Goal: Find contact information: Find contact information

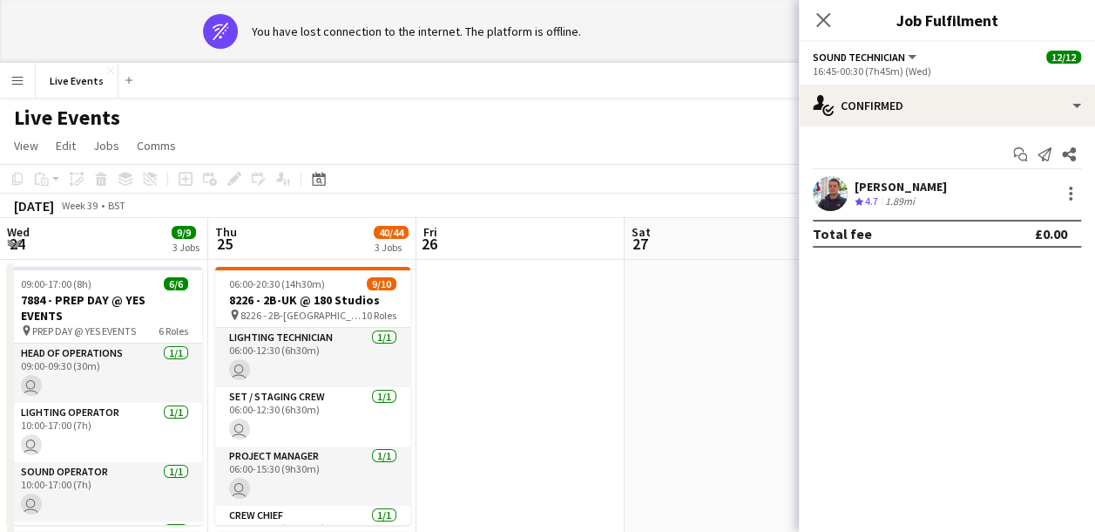
scroll to position [0, 777]
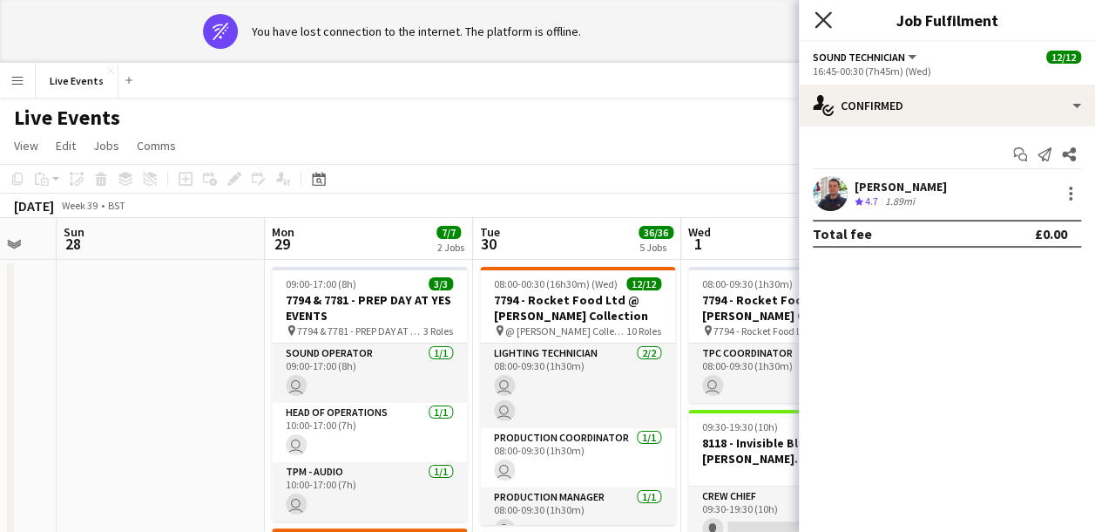
click at [826, 21] on icon "Close pop-in" at bounding box center [823, 19] width 17 height 17
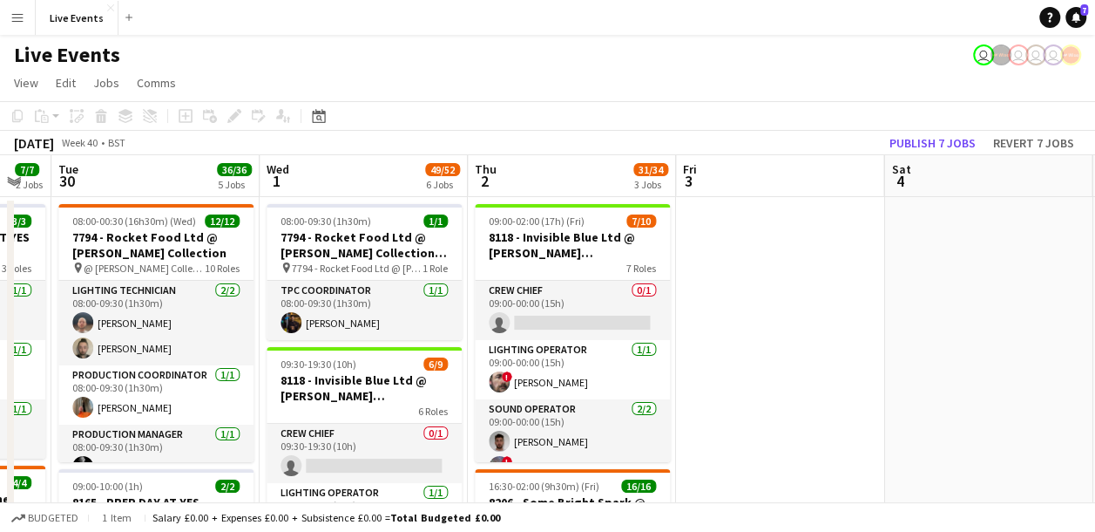
scroll to position [0, 791]
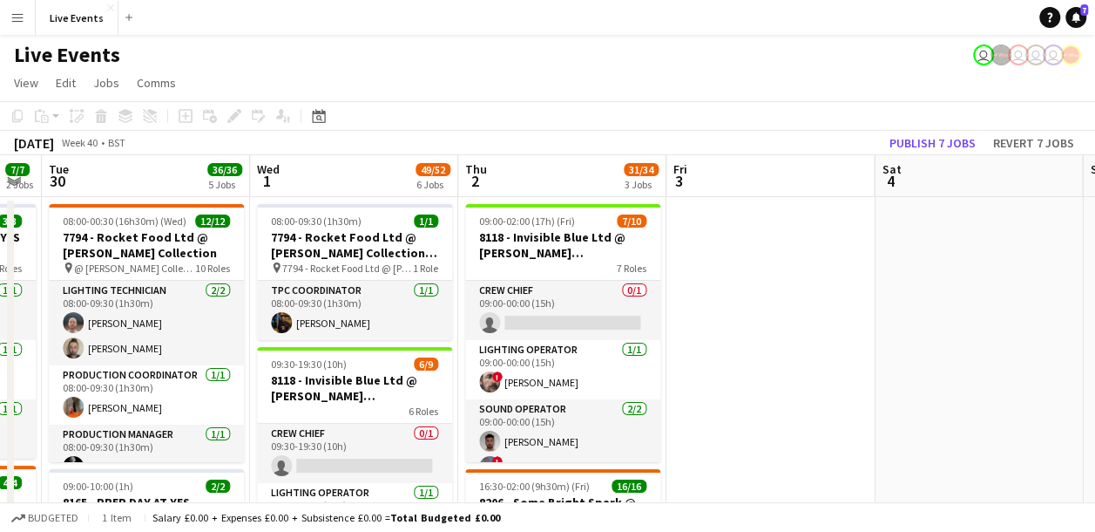
drag, startPoint x: 688, startPoint y: 290, endPoint x: 275, endPoint y: 310, distance: 413.6
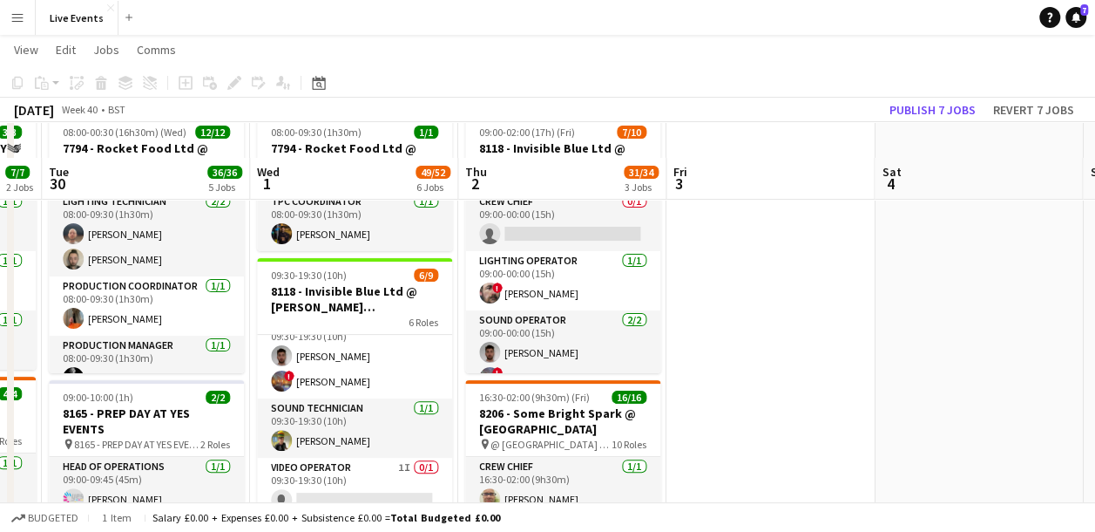
scroll to position [174, 0]
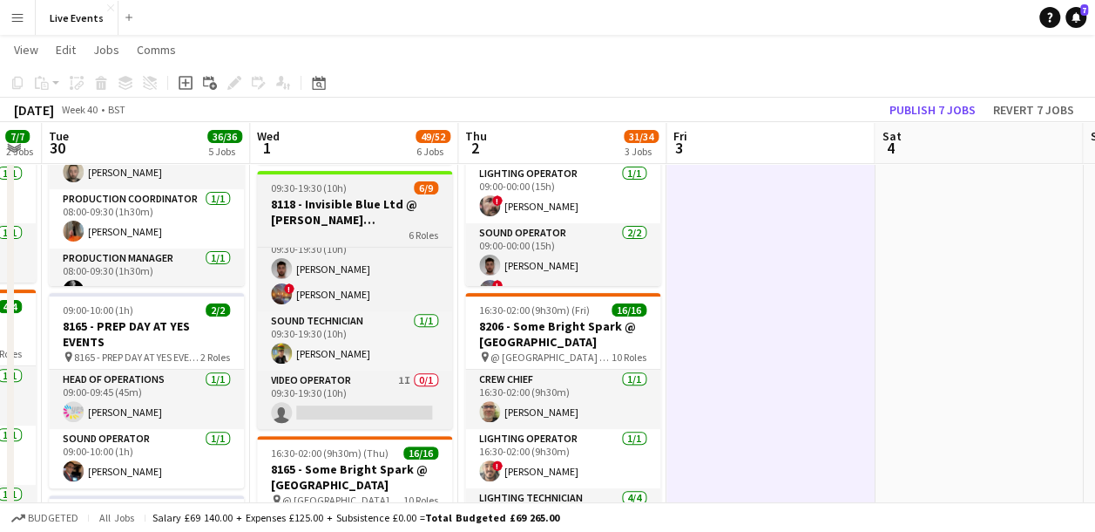
click at [343, 199] on h3 "8118 - Invisible Blue Ltd @ [PERSON_NAME][GEOGRAPHIC_DATA]" at bounding box center [354, 211] width 195 height 31
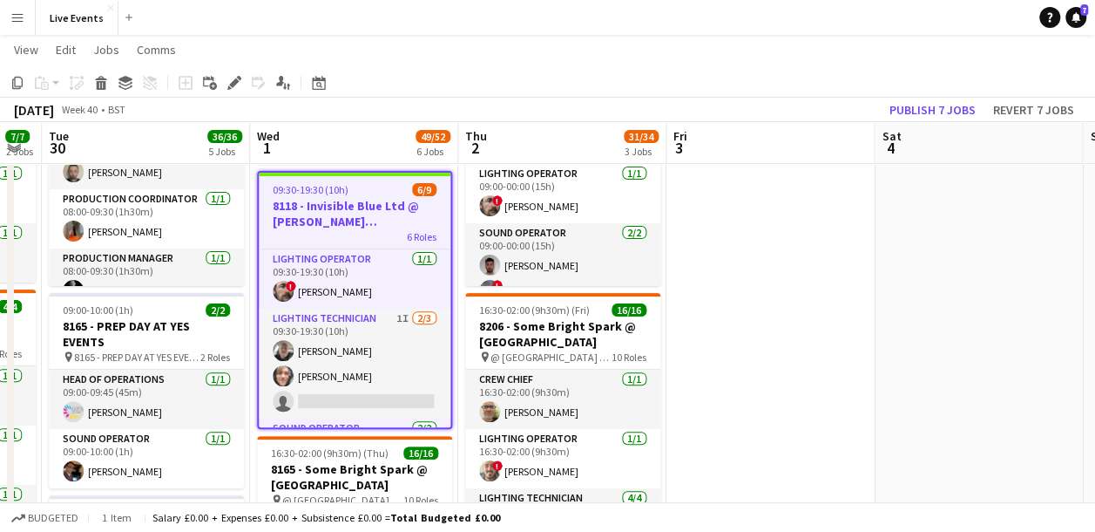
scroll to position [0, 0]
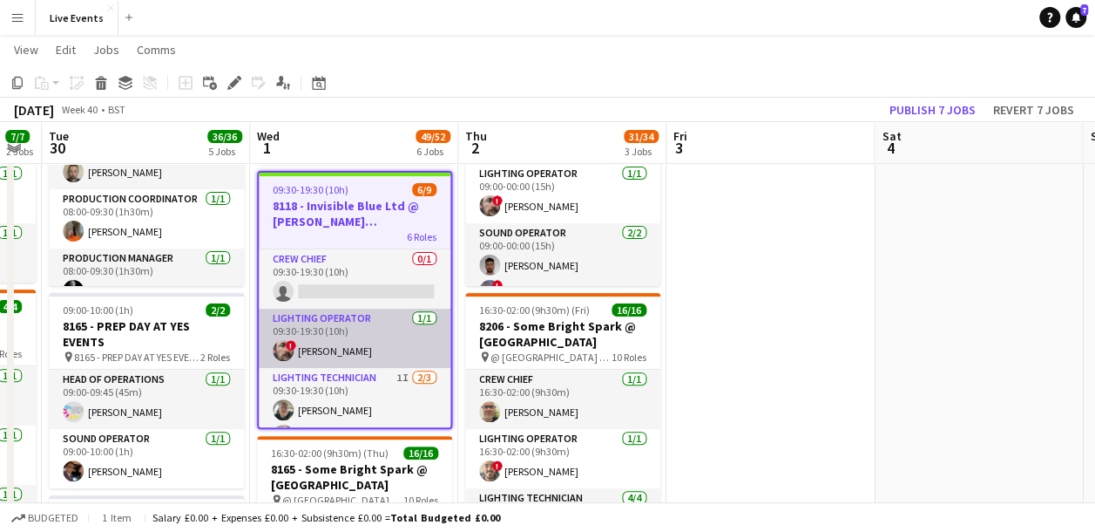
click at [356, 332] on app-card-role "Lighting Operator 1/1 09:30-19:30 (10h) ! Nicholas Holdridge" at bounding box center [355, 338] width 192 height 59
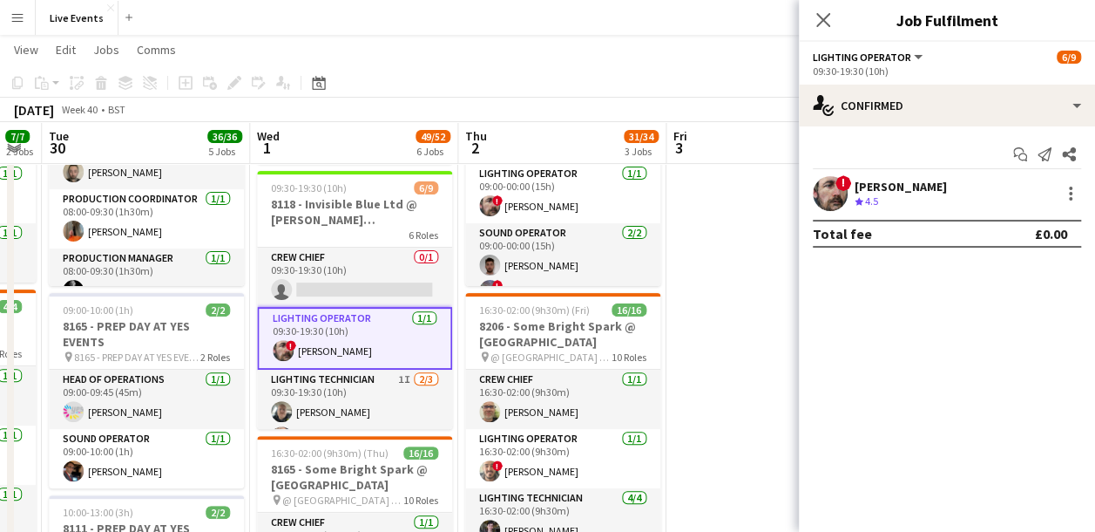
click at [821, 193] on app-user-avatar at bounding box center [830, 193] width 35 height 35
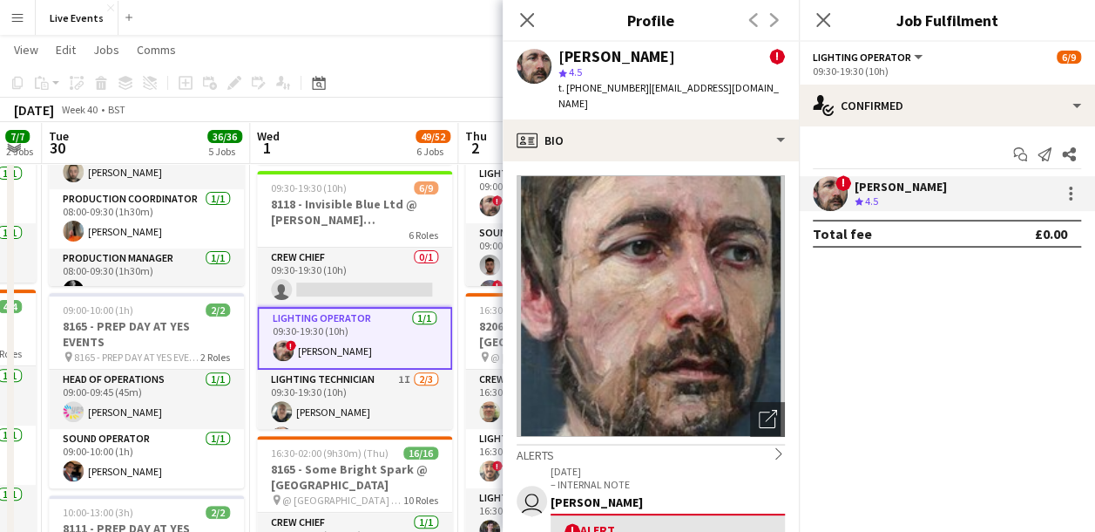
drag, startPoint x: 560, startPoint y: 55, endPoint x: 687, endPoint y: 59, distance: 127.3
click at [675, 59] on div "[PERSON_NAME]" at bounding box center [617, 57] width 117 height 16
copy div "[PERSON_NAME]"
drag, startPoint x: 582, startPoint y: 85, endPoint x: 634, endPoint y: 96, distance: 53.3
click at [634, 96] on div "Nicholas Holdridge ! star 4.5 t. +447989961304 | totalnickkoch@protonmail.com" at bounding box center [651, 81] width 296 height 78
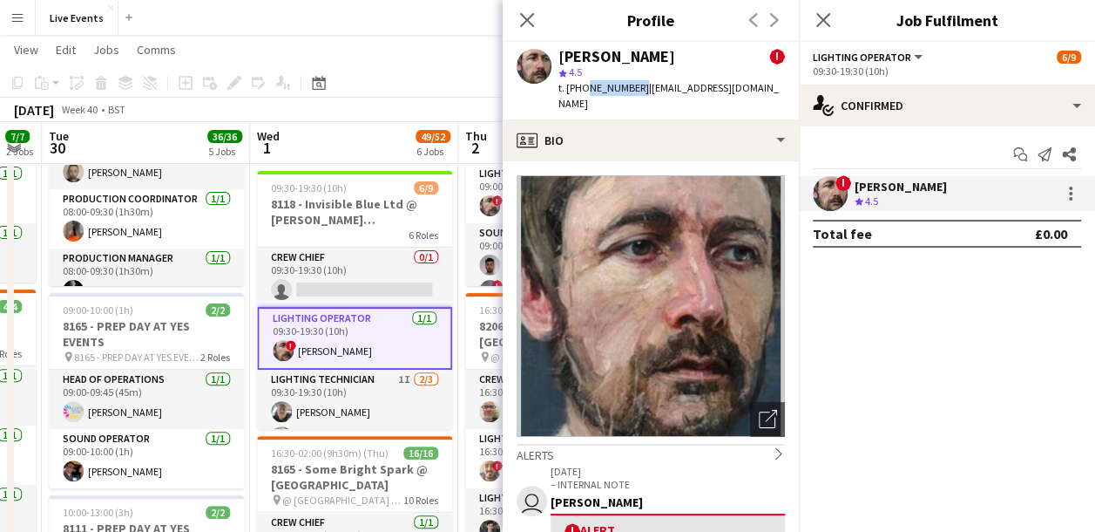
copy span "7989961304"
click at [528, 3] on div "Close pop-in" at bounding box center [527, 20] width 49 height 40
click at [529, 12] on app-icon "Close pop-in" at bounding box center [527, 20] width 25 height 25
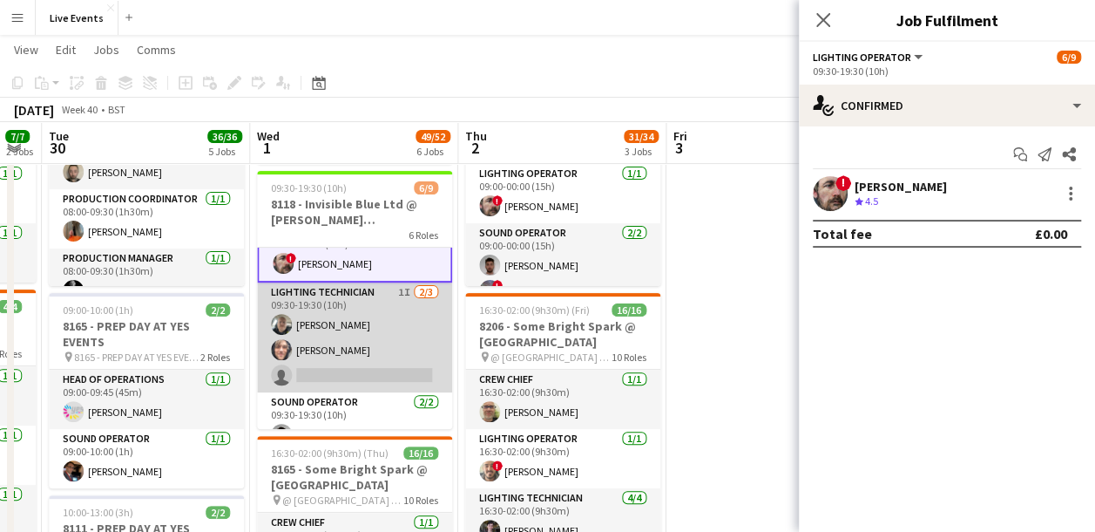
click at [352, 314] on app-card-role "Lighting Technician 1I 2/3 09:30-19:30 (10h) Brett Roberts George Frost single-…" at bounding box center [354, 337] width 195 height 110
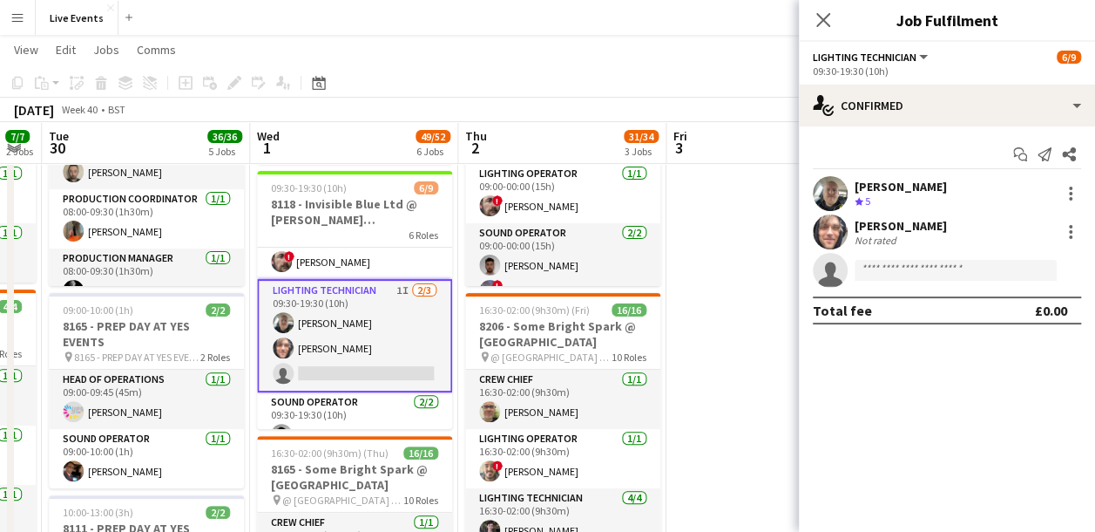
scroll to position [85, 0]
click at [833, 182] on app-user-avatar at bounding box center [830, 193] width 35 height 35
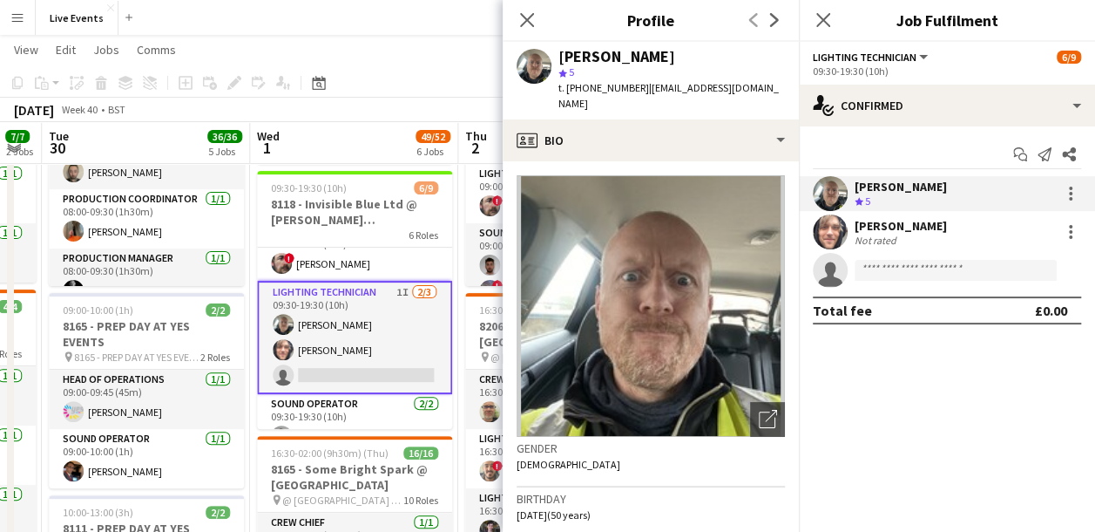
drag, startPoint x: 560, startPoint y: 58, endPoint x: 651, endPoint y: 61, distance: 90.7
click at [651, 61] on div "[PERSON_NAME]" at bounding box center [672, 57] width 227 height 16
copy div "[PERSON_NAME]"
click at [828, 231] on app-user-avatar at bounding box center [830, 231] width 35 height 35
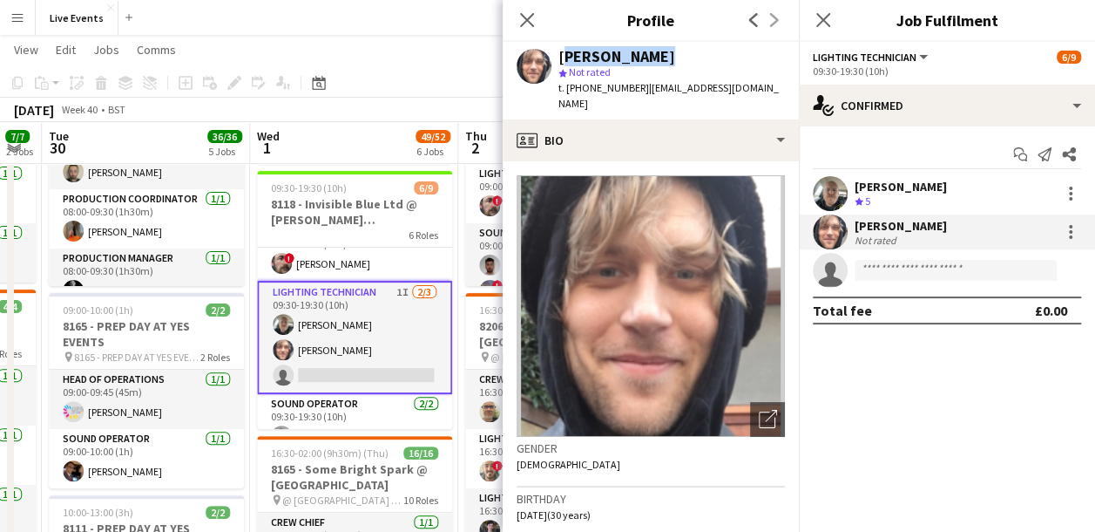
drag, startPoint x: 559, startPoint y: 52, endPoint x: 647, endPoint y: 60, distance: 88.4
click at [647, 60] on div "[PERSON_NAME]" at bounding box center [672, 57] width 227 height 16
copy div "[PERSON_NAME]"
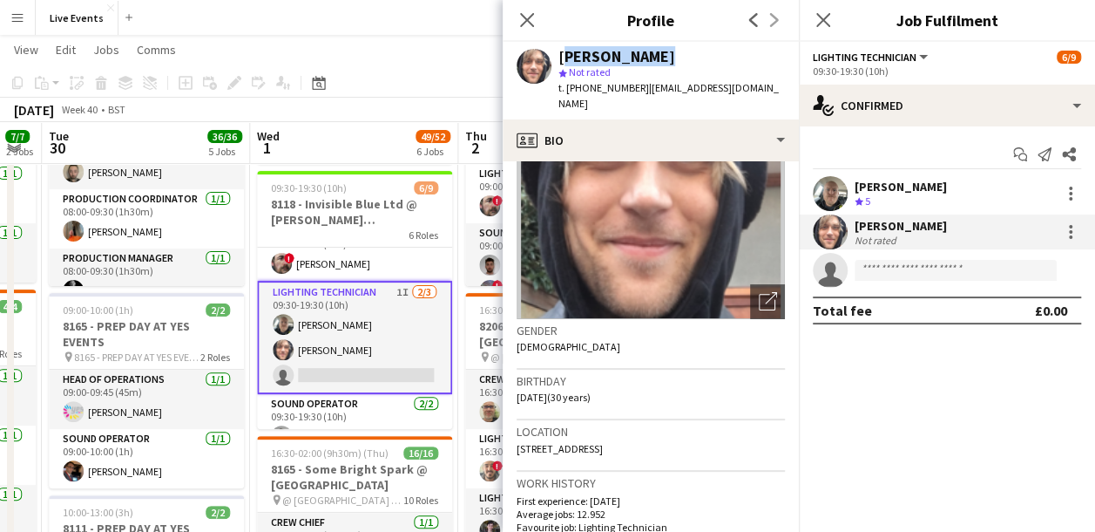
scroll to position [261, 0]
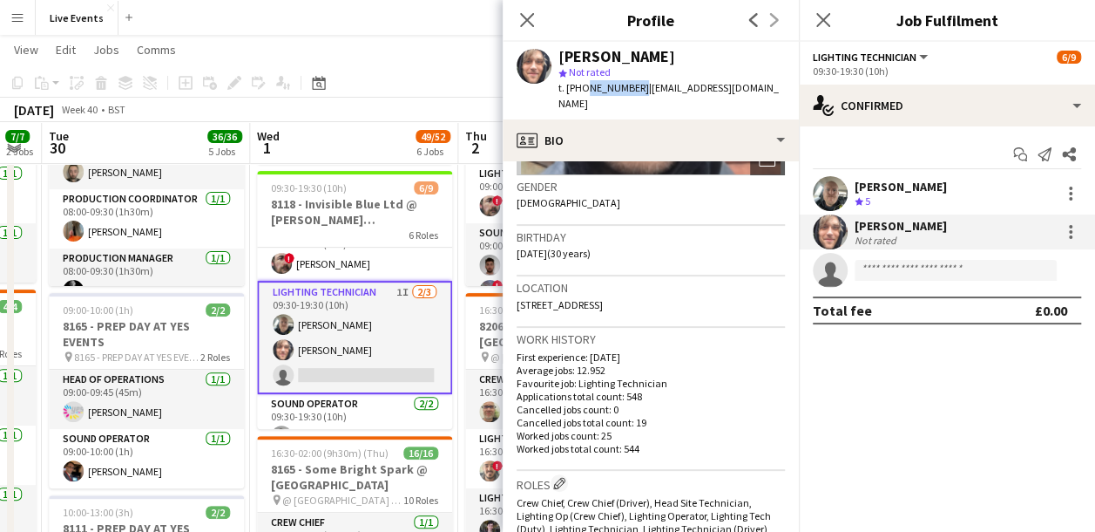
drag, startPoint x: 583, startPoint y: 87, endPoint x: 633, endPoint y: 98, distance: 51.0
click at [633, 98] on div "George Frost star Not rated t. +447950837010 | georgepfrost@gmail.com" at bounding box center [651, 81] width 296 height 78
copy span "7950837010"
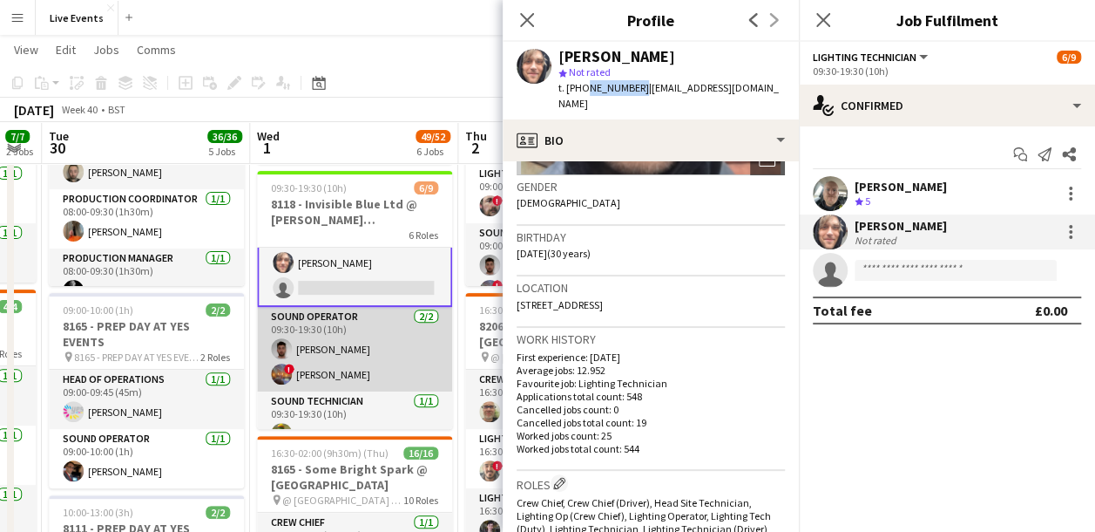
click at [366, 357] on app-card-role "Sound Operator 2/2 09:30-19:30 (10h) Josh McLarty ! Felix Milton" at bounding box center [354, 349] width 195 height 85
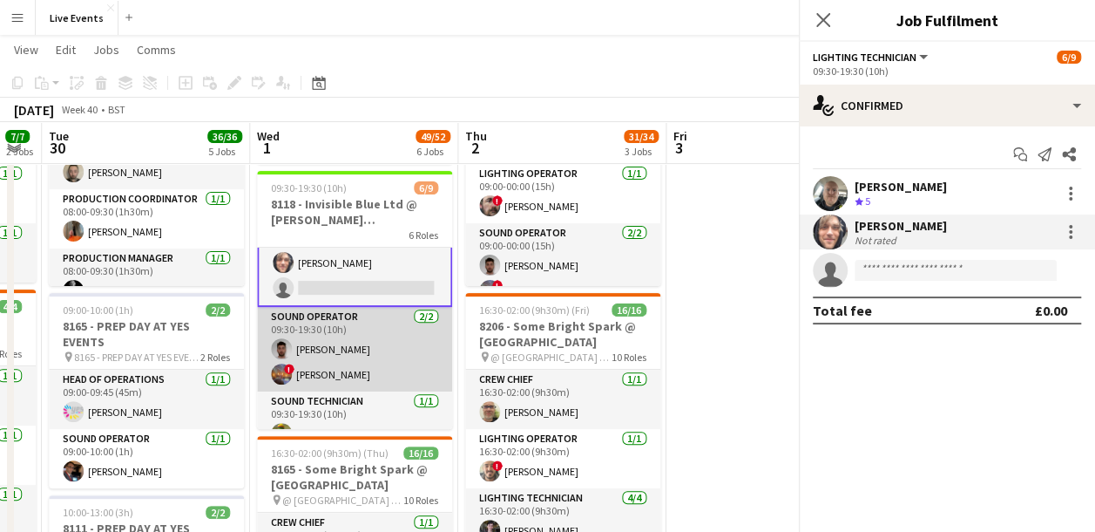
scroll to position [171, 0]
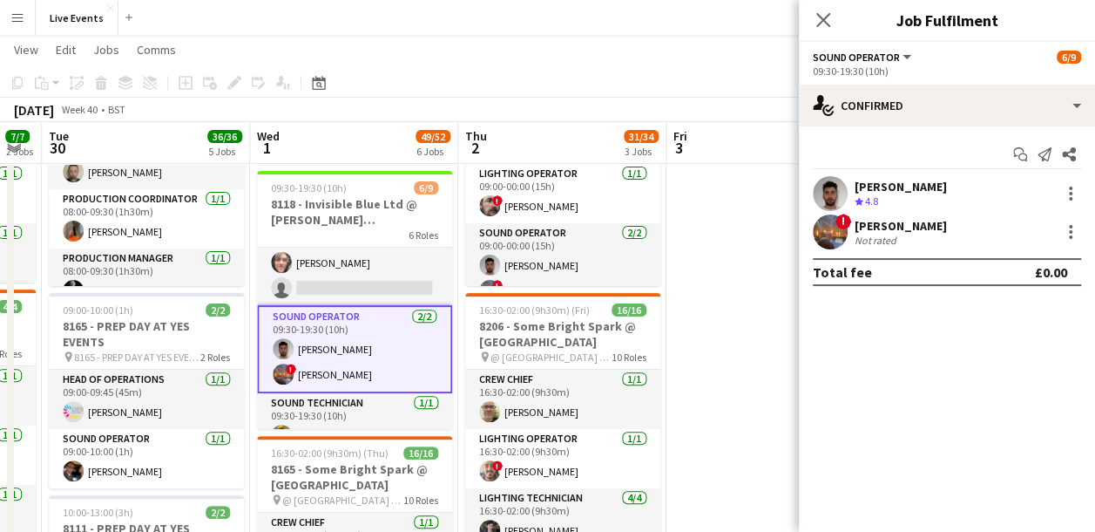
click at [411, 345] on app-card-role "Sound Operator 2/2 09:30-19:30 (10h) Josh McLarty ! Felix Milton" at bounding box center [354, 349] width 195 height 88
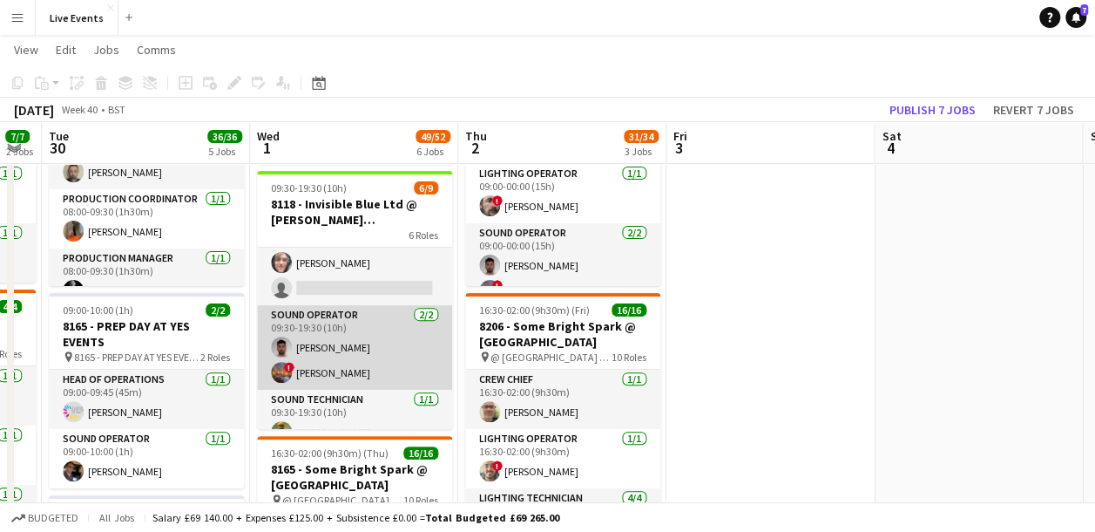
click at [376, 354] on app-card-role "Sound Operator 2/2 09:30-19:30 (10h) Josh McLarty ! Felix Milton" at bounding box center [354, 347] width 195 height 85
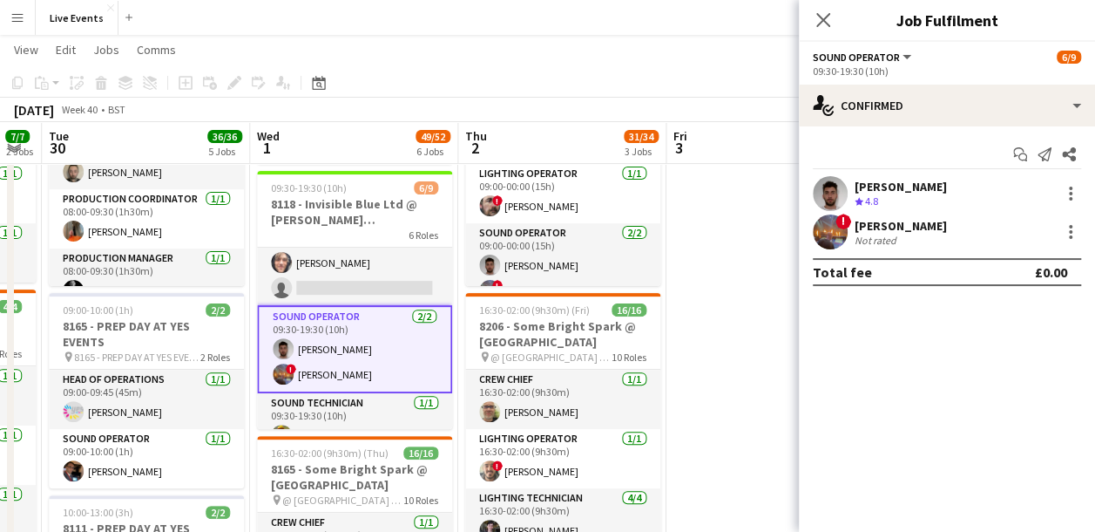
click at [834, 187] on app-user-avatar at bounding box center [830, 193] width 35 height 35
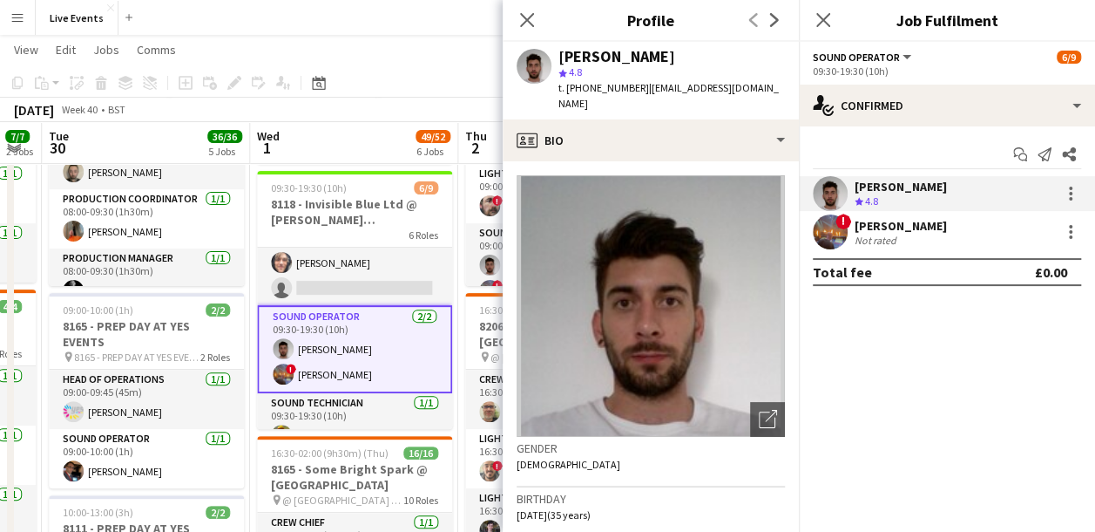
drag, startPoint x: 560, startPoint y: 54, endPoint x: 660, endPoint y: 66, distance: 101.0
click at [660, 66] on div "Josh McLarty star 4.8 t. +447746035020 | jmclarty89@gmail.com" at bounding box center [672, 81] width 227 height 64
click at [631, 75] on div "star 4.8" at bounding box center [672, 72] width 227 height 16
drag, startPoint x: 631, startPoint y: 75, endPoint x: 573, endPoint y: 43, distance: 65.9
click at [573, 43] on div "Josh McLarty star 4.8 t. +447746035020 | jmclarty89@gmail.com" at bounding box center [651, 81] width 296 height 78
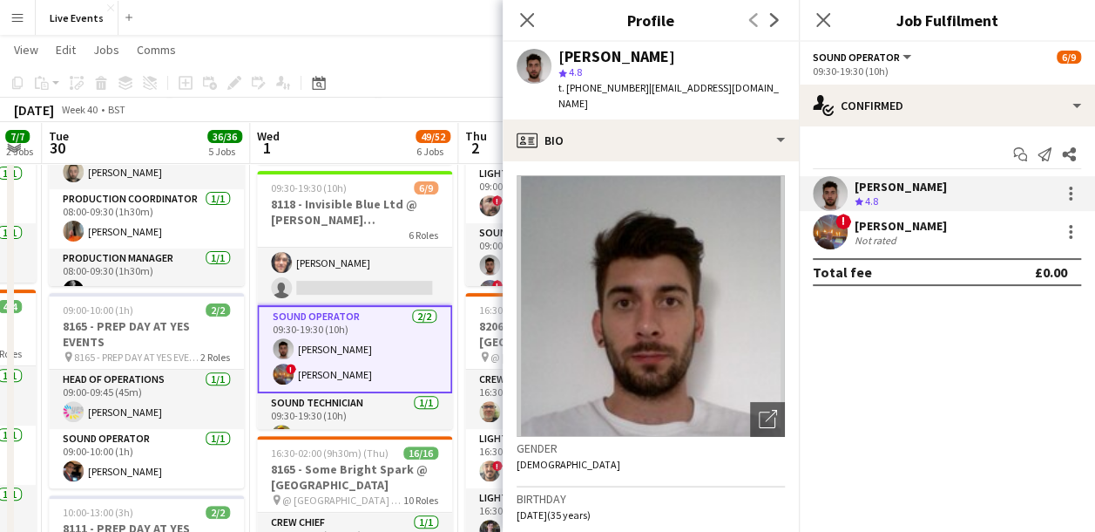
click at [554, 51] on div "Josh McLarty star 4.8 t. +447746035020 | jmclarty89@gmail.com" at bounding box center [651, 81] width 296 height 78
drag, startPoint x: 556, startPoint y: 51, endPoint x: 652, endPoint y: 58, distance: 96.1
click at [652, 58] on div "Josh McLarty star 4.8 t. +447746035020 | jmclarty89@gmail.com" at bounding box center [651, 81] width 296 height 78
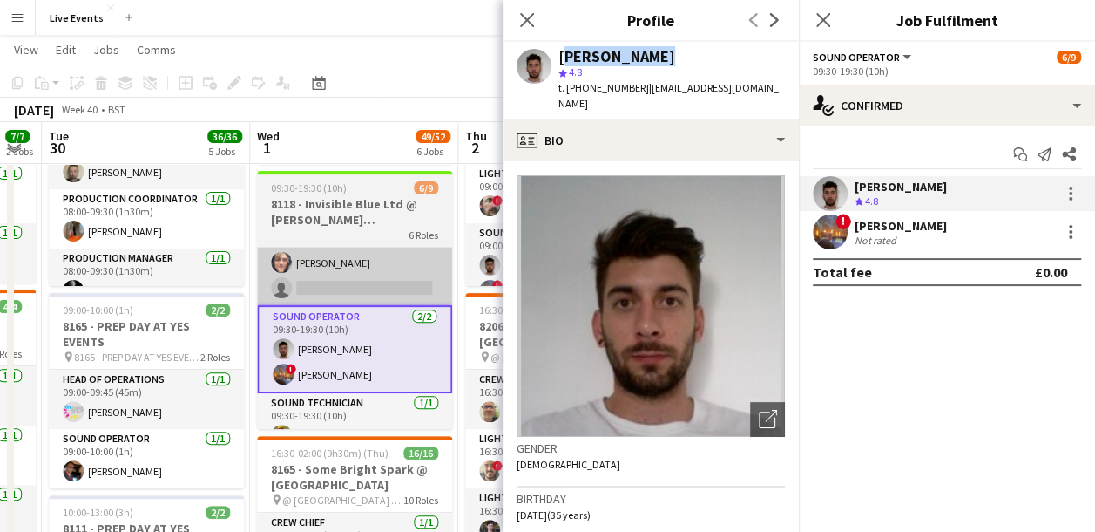
copy div "[PERSON_NAME]"
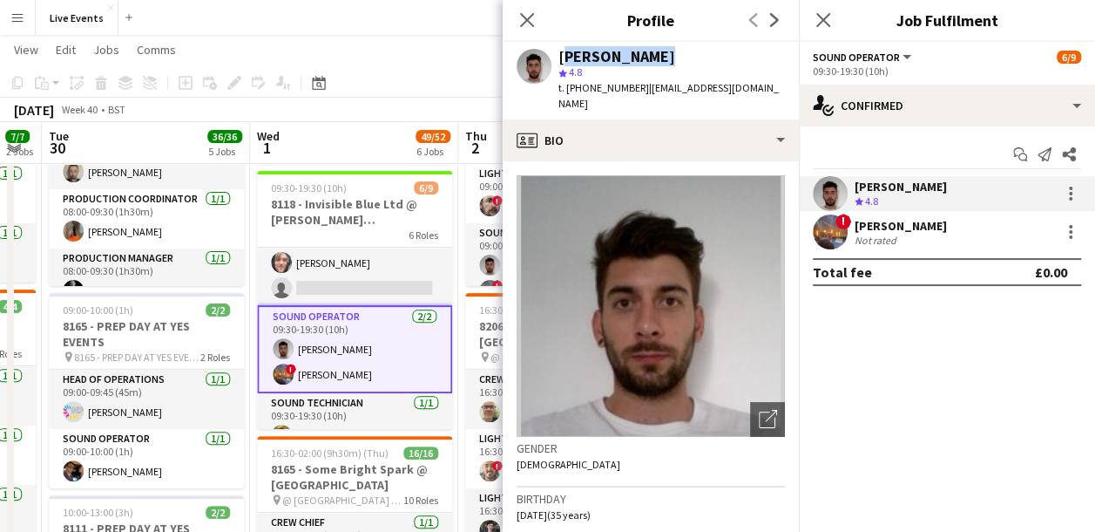
drag, startPoint x: 826, startPoint y: 234, endPoint x: 835, endPoint y: 237, distance: 9.4
click at [826, 234] on app-user-avatar at bounding box center [830, 231] width 35 height 35
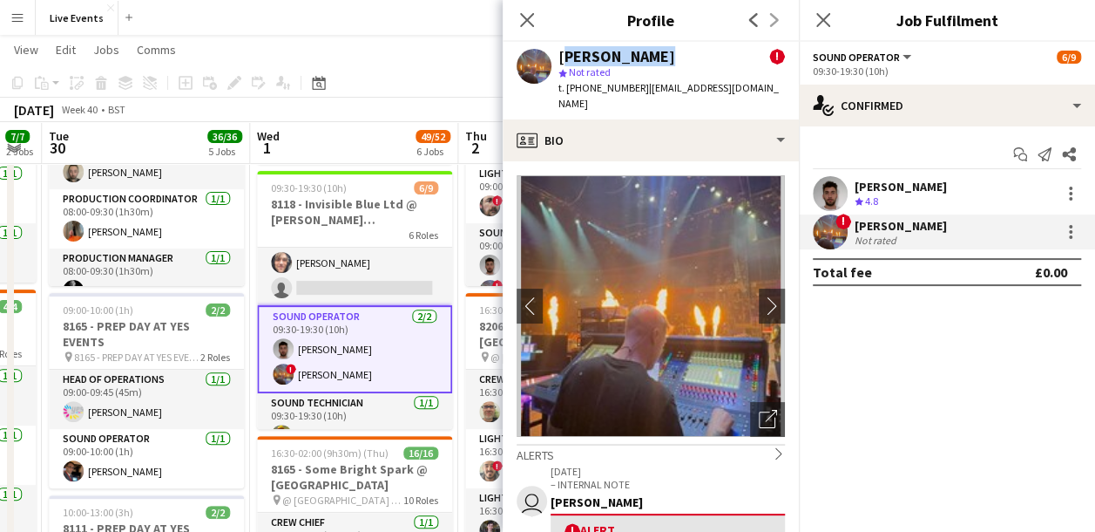
drag, startPoint x: 558, startPoint y: 57, endPoint x: 636, endPoint y: 61, distance: 78.6
click at [636, 61] on div "[PERSON_NAME]" at bounding box center [617, 57] width 117 height 16
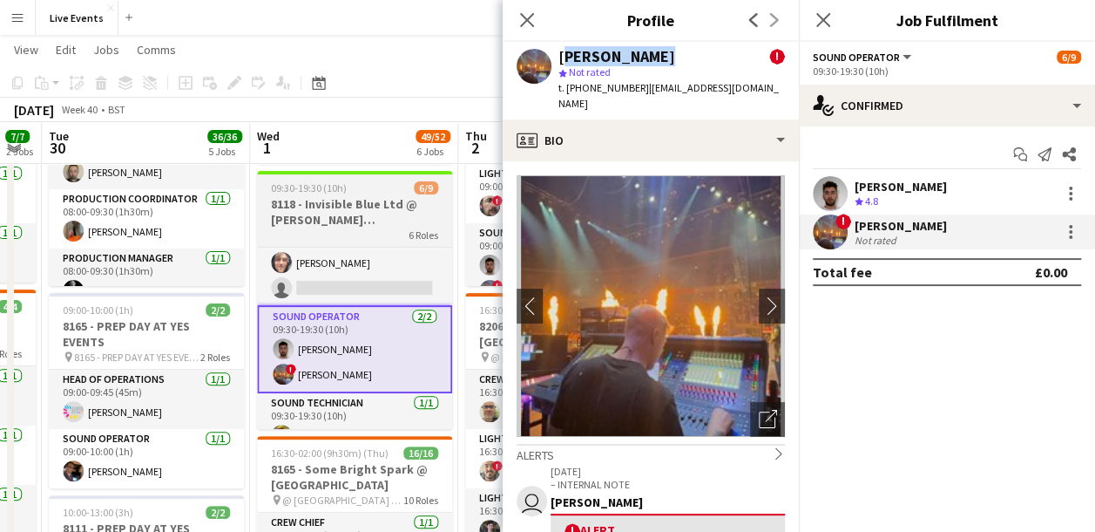
copy div "[PERSON_NAME]"
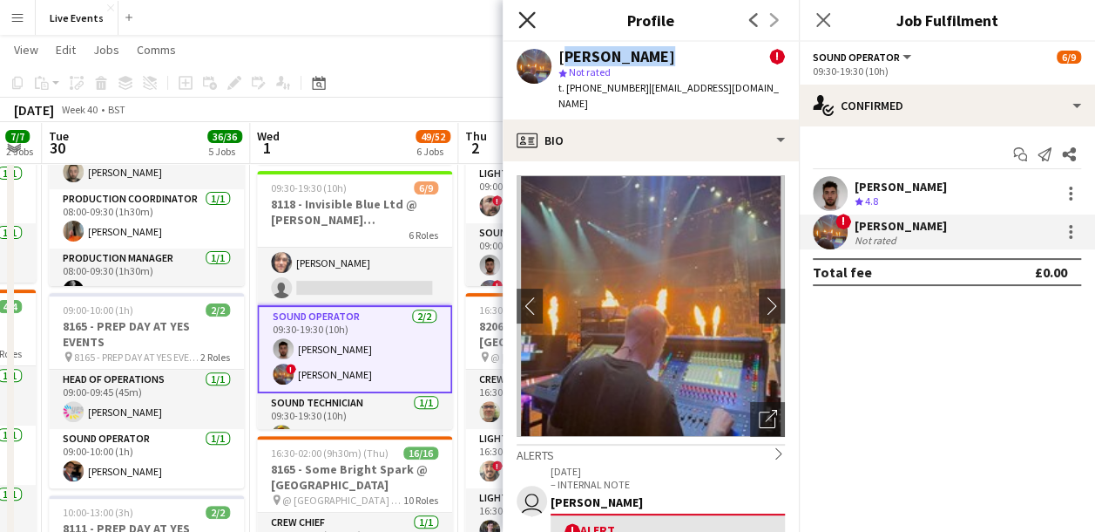
click at [523, 15] on icon at bounding box center [527, 19] width 17 height 17
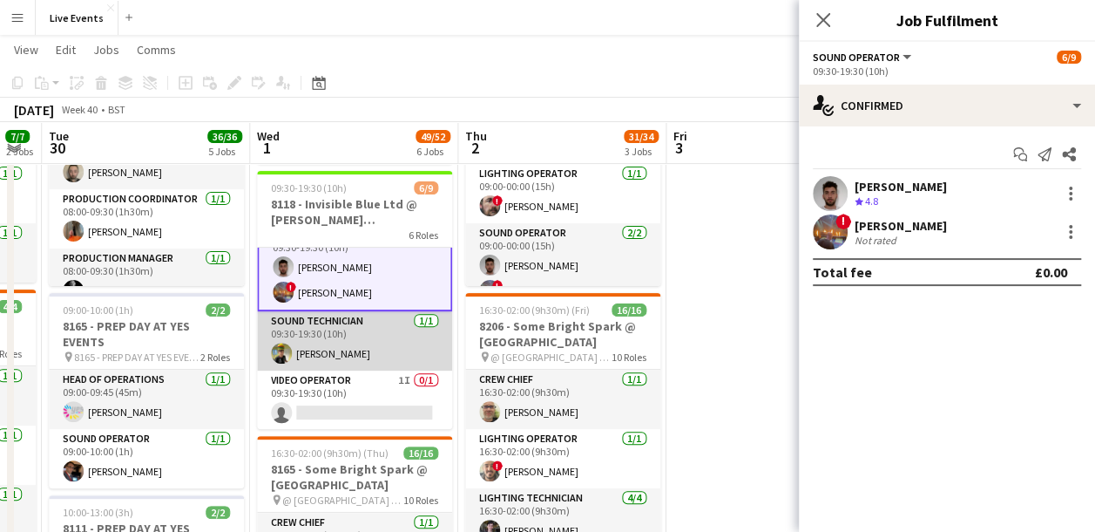
click at [370, 341] on app-card-role "Sound Technician 1/1 09:30-19:30 (10h) Max Bishop" at bounding box center [354, 340] width 195 height 59
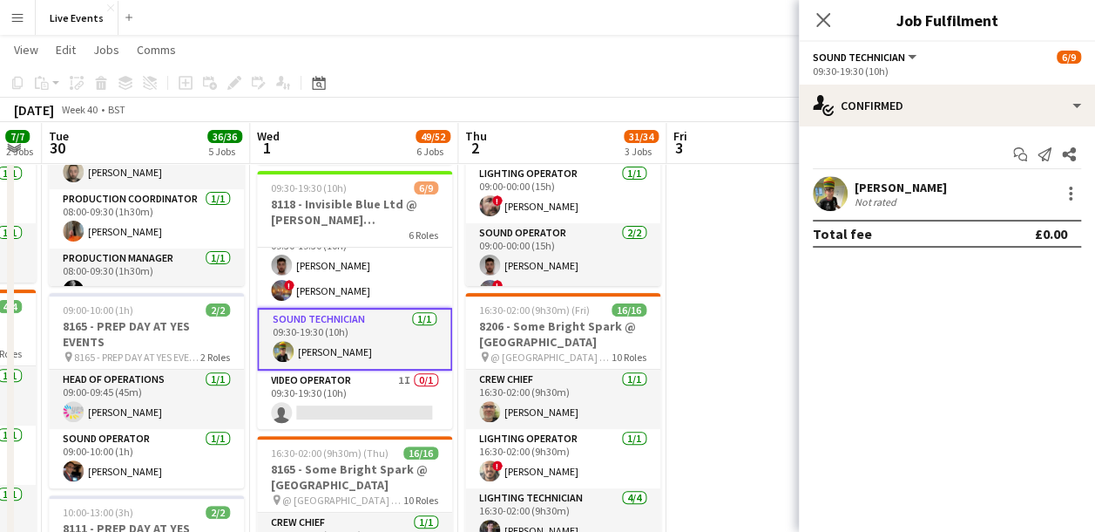
scroll to position [251, 0]
click at [838, 187] on app-user-avatar at bounding box center [830, 193] width 35 height 35
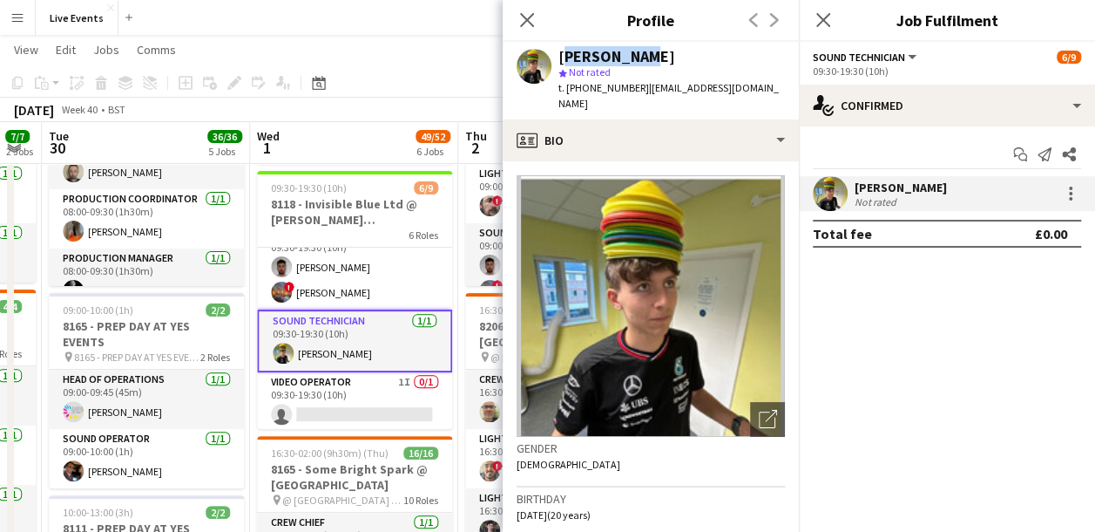
drag, startPoint x: 556, startPoint y: 56, endPoint x: 637, endPoint y: 57, distance: 81.1
click at [637, 57] on div "Max Bishop star Not rated t. +447931228618 | maxbishop.audio1@gmail.com" at bounding box center [651, 81] width 296 height 78
copy div "[PERSON_NAME]"
click at [534, 15] on icon "Close pop-in" at bounding box center [527, 19] width 17 height 17
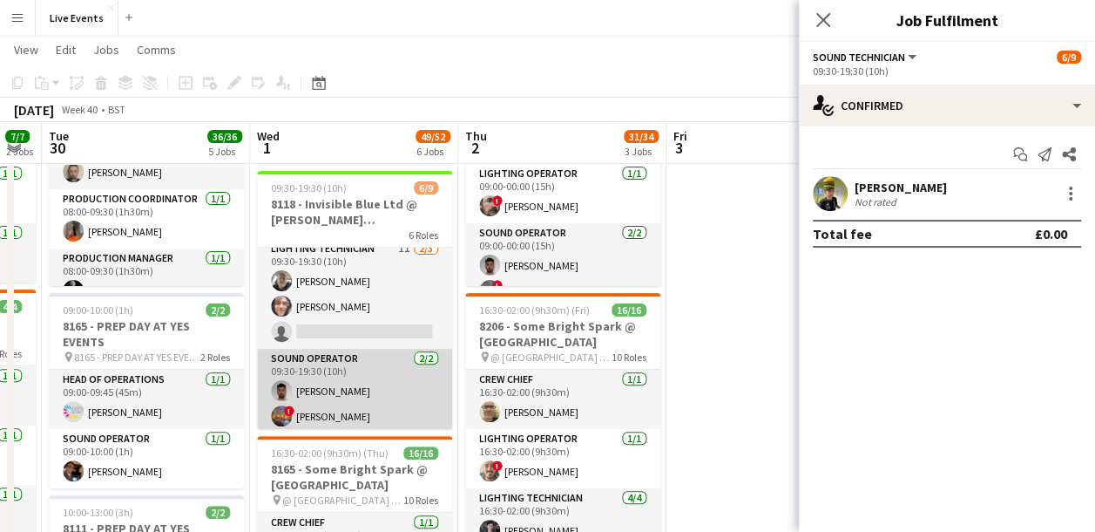
scroll to position [166, 0]
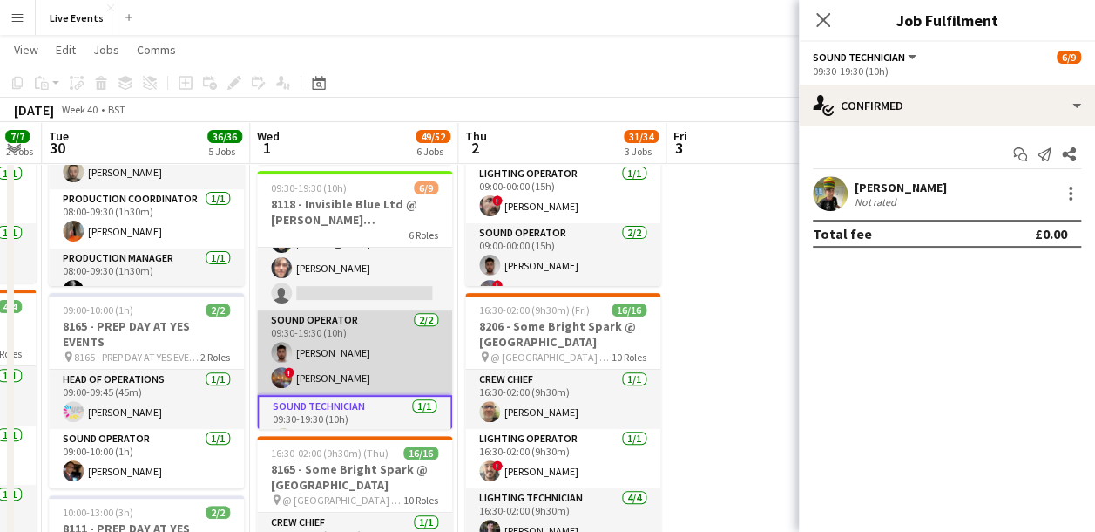
click at [372, 351] on app-card-role "Sound Operator 2/2 09:30-19:30 (10h) Josh McLarty ! Felix Milton" at bounding box center [354, 352] width 195 height 85
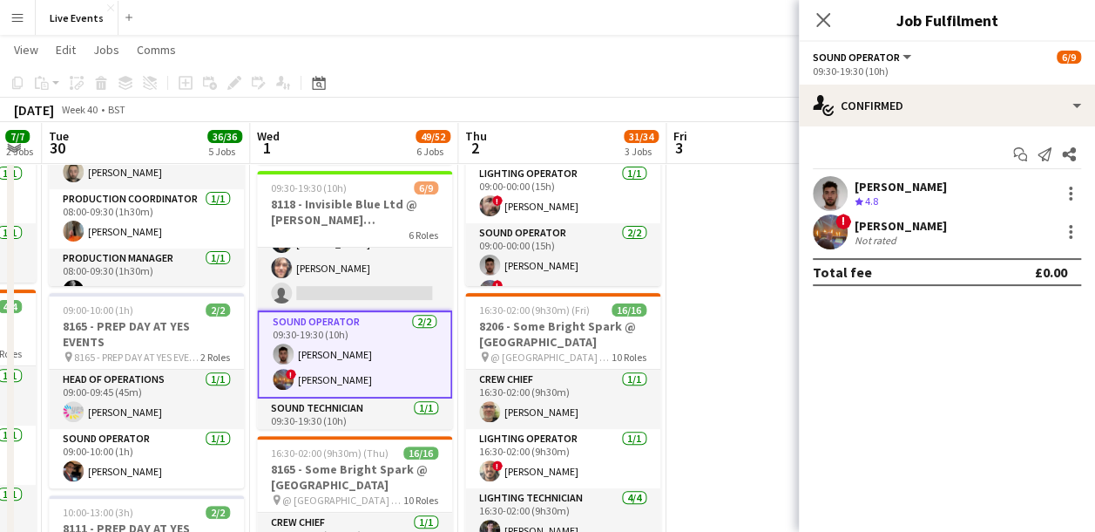
scroll to position [78, 0]
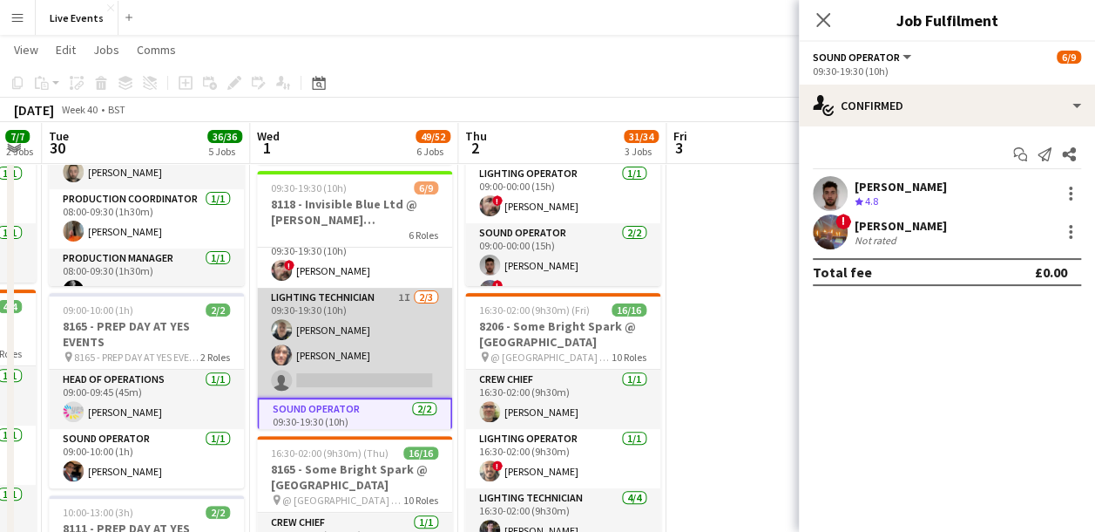
click at [371, 356] on app-card-role "Lighting Technician 1I 2/3 09:30-19:30 (10h) Brett Roberts George Frost single-…" at bounding box center [354, 343] width 195 height 110
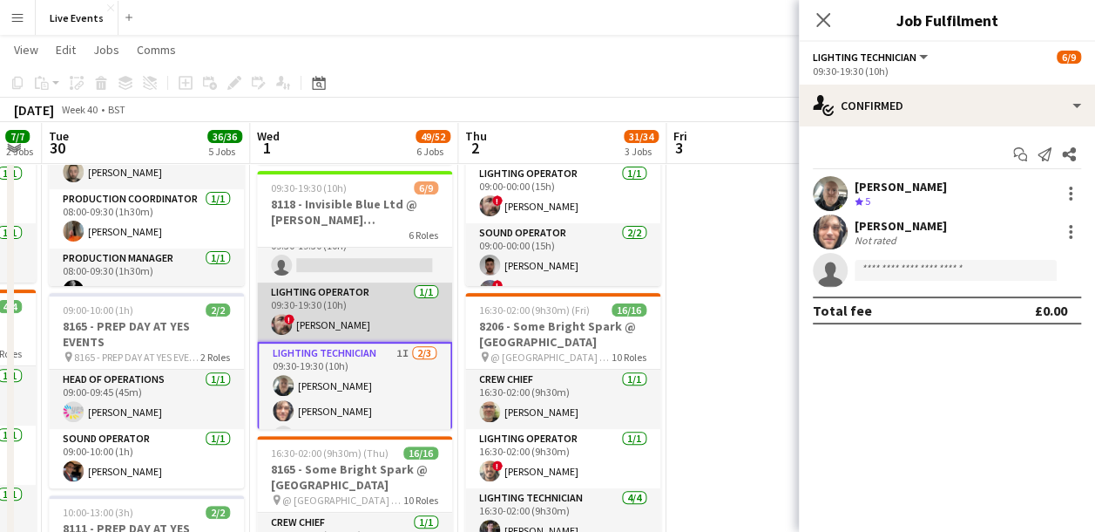
scroll to position [0, 0]
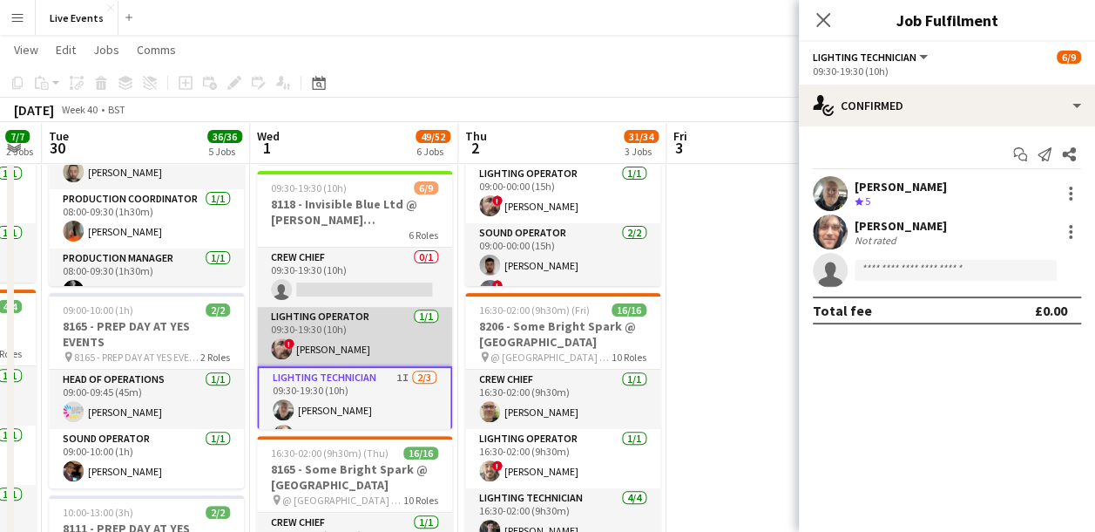
click at [362, 336] on app-card-role "Lighting Operator 1/1 09:30-19:30 (10h) ! Nicholas Holdridge" at bounding box center [354, 336] width 195 height 59
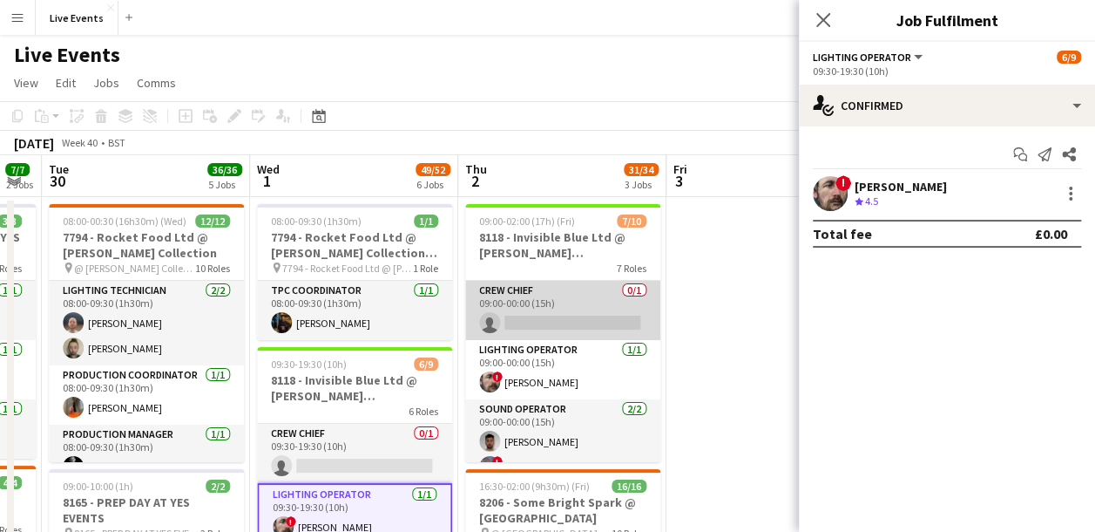
click at [543, 300] on app-card-role "Crew Chief 0/1 09:00-00:00 (15h) single-neutral-actions" at bounding box center [562, 310] width 195 height 59
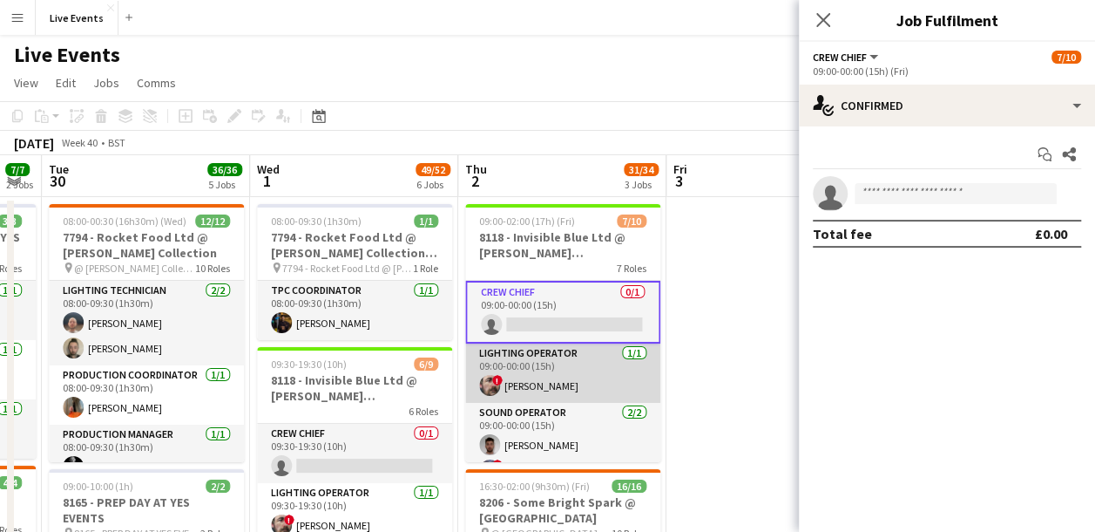
click at [608, 375] on app-card-role "Lighting Operator 1/1 09:00-00:00 (15h) ! Nicholas Holdridge" at bounding box center [562, 372] width 195 height 59
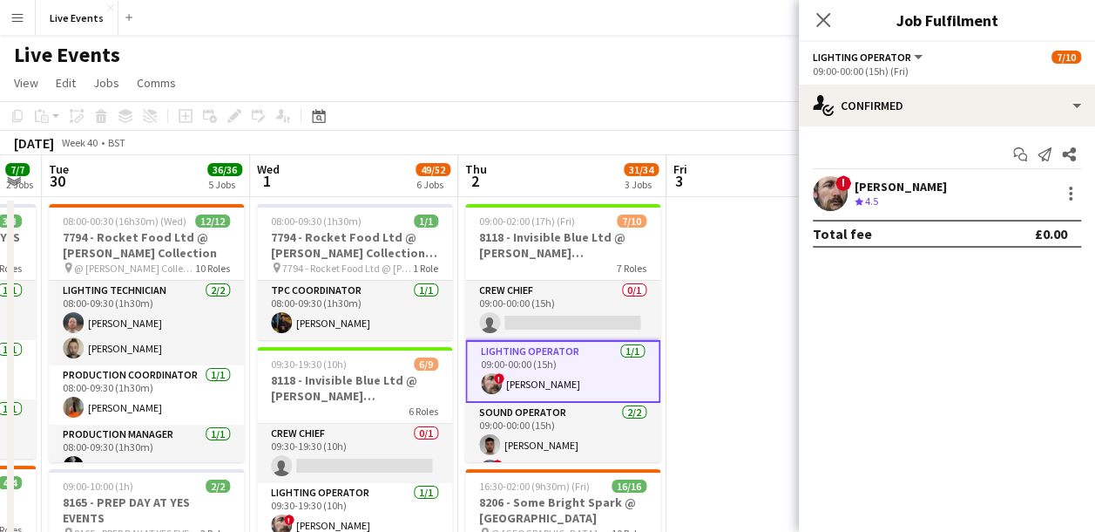
click at [831, 193] on app-user-avatar at bounding box center [830, 193] width 35 height 35
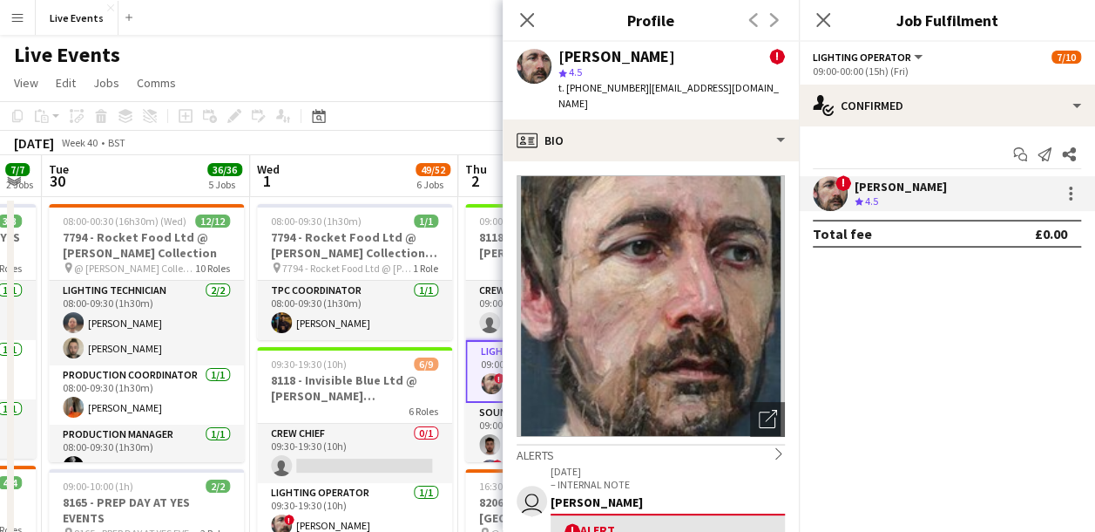
drag, startPoint x: 556, startPoint y: 54, endPoint x: 691, endPoint y: 61, distance: 135.3
click at [691, 61] on div "Nicholas Holdridge ! star 4.5 t. +447989961304 | totalnickkoch@protonmail.com" at bounding box center [651, 81] width 296 height 78
copy div "[PERSON_NAME]"
drag, startPoint x: 528, startPoint y: 23, endPoint x: 531, endPoint y: 45, distance: 22.8
click at [527, 22] on icon at bounding box center [527, 20] width 14 height 14
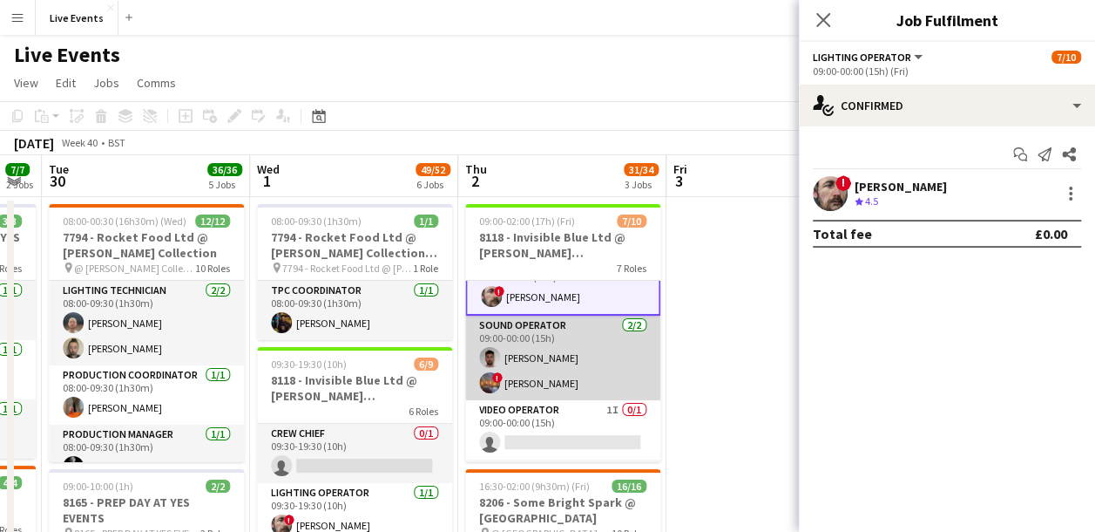
click at [563, 350] on app-card-role "Sound Operator 2/2 09:00-00:00 (15h) Josh McLarty ! Felix Milton" at bounding box center [562, 357] width 195 height 85
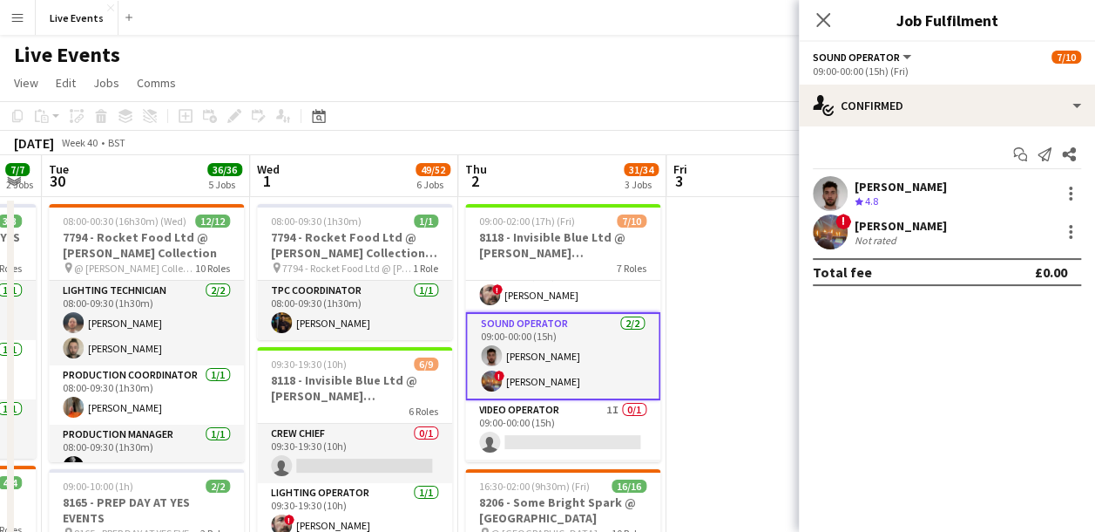
scroll to position [85, 0]
click at [826, 187] on app-user-avatar at bounding box center [830, 193] width 35 height 35
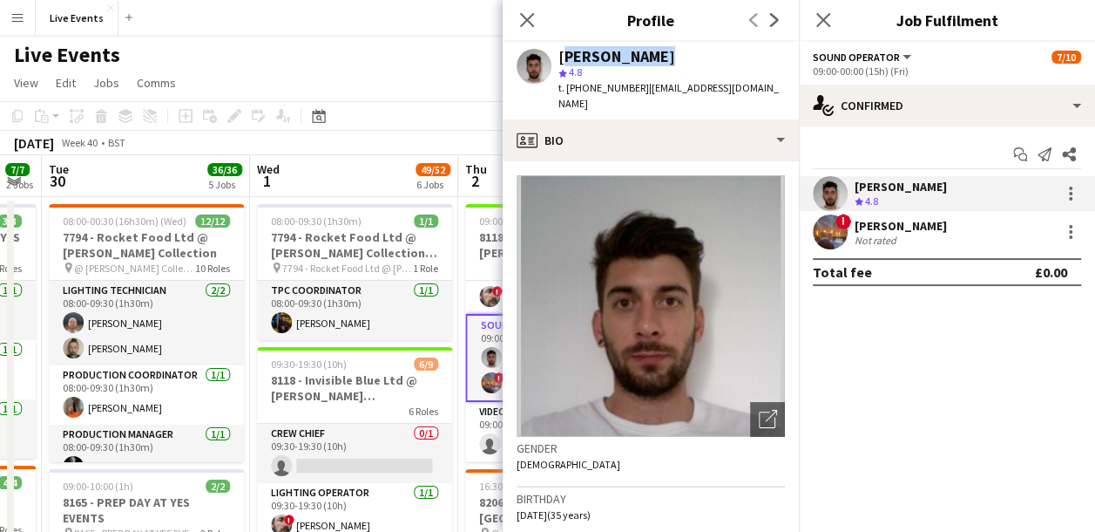
drag, startPoint x: 557, startPoint y: 50, endPoint x: 648, endPoint y: 60, distance: 91.2
click at [648, 60] on div "Josh McLarty star 4.8 t. +447746035020 | jmclarty89@gmail.com" at bounding box center [651, 81] width 296 height 78
click at [648, 60] on div "[PERSON_NAME]" at bounding box center [617, 57] width 117 height 16
drag, startPoint x: 558, startPoint y: 51, endPoint x: 655, endPoint y: 46, distance: 97.7
click at [655, 46] on div "Josh McLarty star 4.8 t. +447746035020 | jmclarty89@gmail.com" at bounding box center [651, 81] width 296 height 78
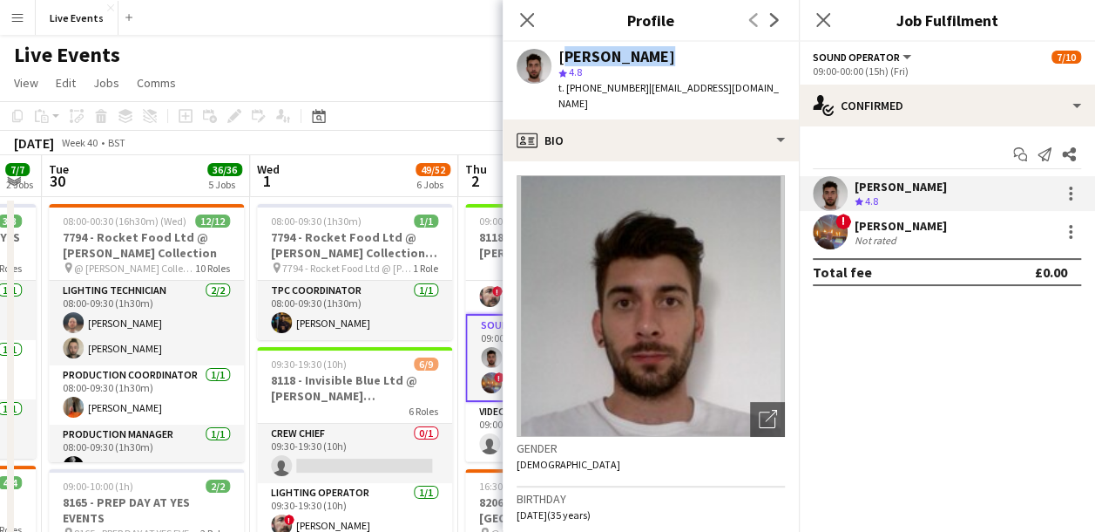
click at [655, 46] on div "Josh McLarty star 4.8 t. +447746035020 | jmclarty89@gmail.com" at bounding box center [651, 81] width 296 height 78
drag, startPoint x: 831, startPoint y: 226, endPoint x: 824, endPoint y: 220, distance: 9.3
click at [831, 226] on app-user-avatar at bounding box center [830, 231] width 35 height 35
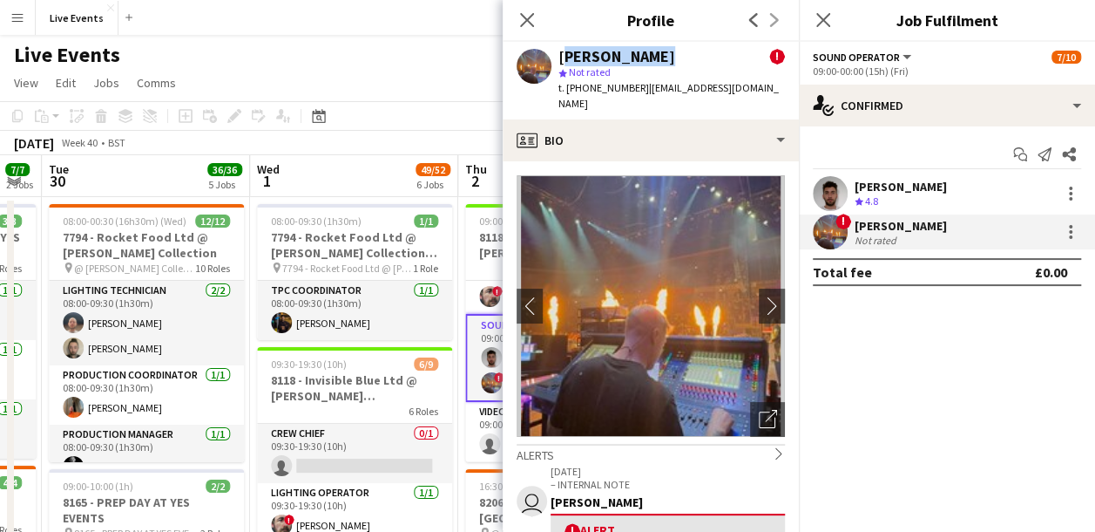
drag, startPoint x: 569, startPoint y: 56, endPoint x: 642, endPoint y: 63, distance: 73.5
click at [642, 63] on div "Felix Milton ! star Not rated t. +447728536935 | felixmilton@icloud.com" at bounding box center [651, 81] width 296 height 78
click at [642, 63] on div "Felix Milton !" at bounding box center [672, 57] width 227 height 16
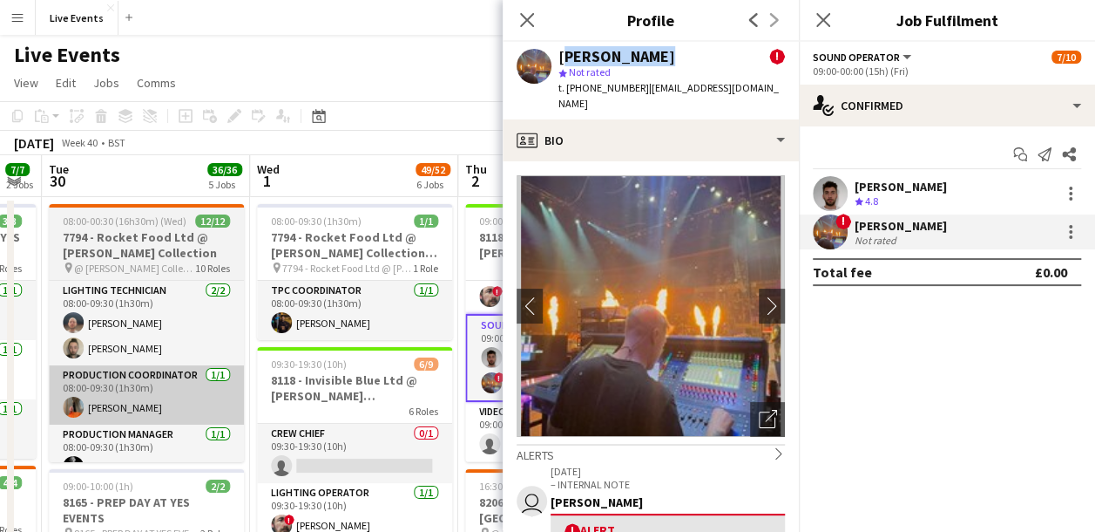
copy div "[PERSON_NAME]"
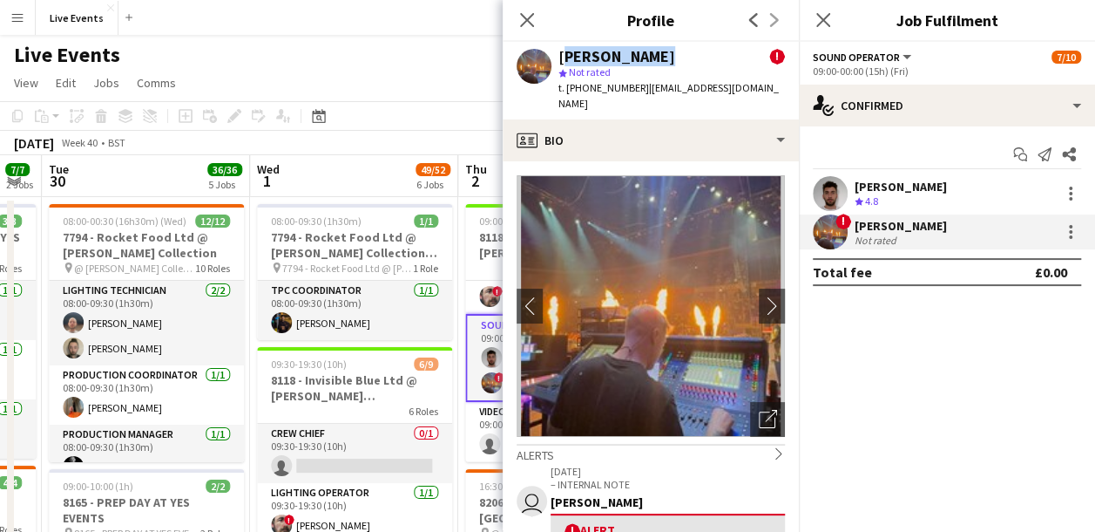
drag, startPoint x: 834, startPoint y: 195, endPoint x: 824, endPoint y: 185, distance: 14.2
click at [834, 195] on app-user-avatar at bounding box center [830, 193] width 35 height 35
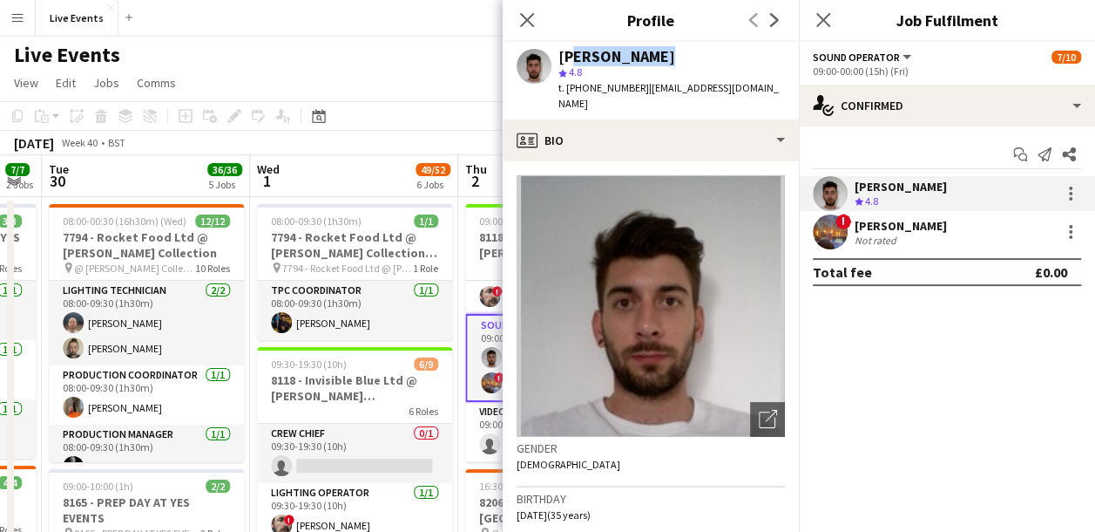
drag, startPoint x: 629, startPoint y: 52, endPoint x: 565, endPoint y: 52, distance: 64.5
click at [565, 52] on div "[PERSON_NAME]" at bounding box center [672, 57] width 227 height 16
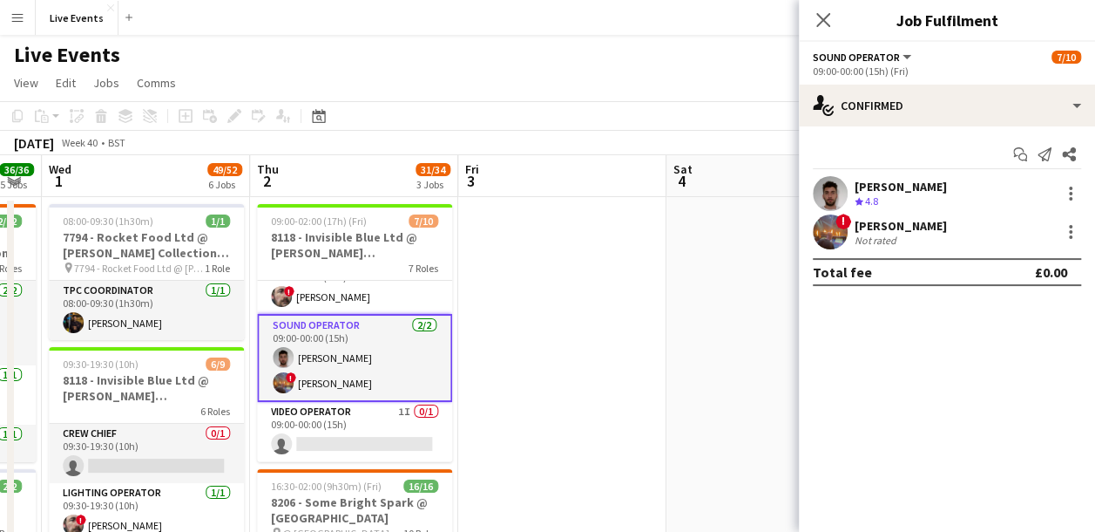
click at [831, 185] on app-user-avatar at bounding box center [830, 193] width 35 height 35
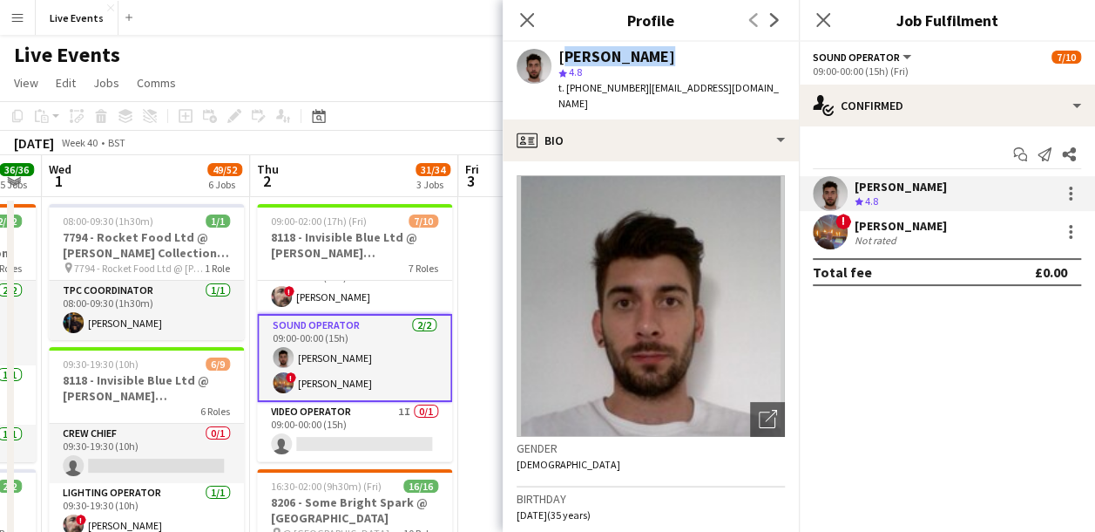
drag, startPoint x: 557, startPoint y: 47, endPoint x: 653, endPoint y: 63, distance: 97.1
click at [653, 63] on div "Josh McLarty star 4.8 t. +447746035020 | jmclarty89@gmail.com" at bounding box center [651, 81] width 296 height 78
click at [534, 17] on icon "Close pop-in" at bounding box center [527, 19] width 17 height 17
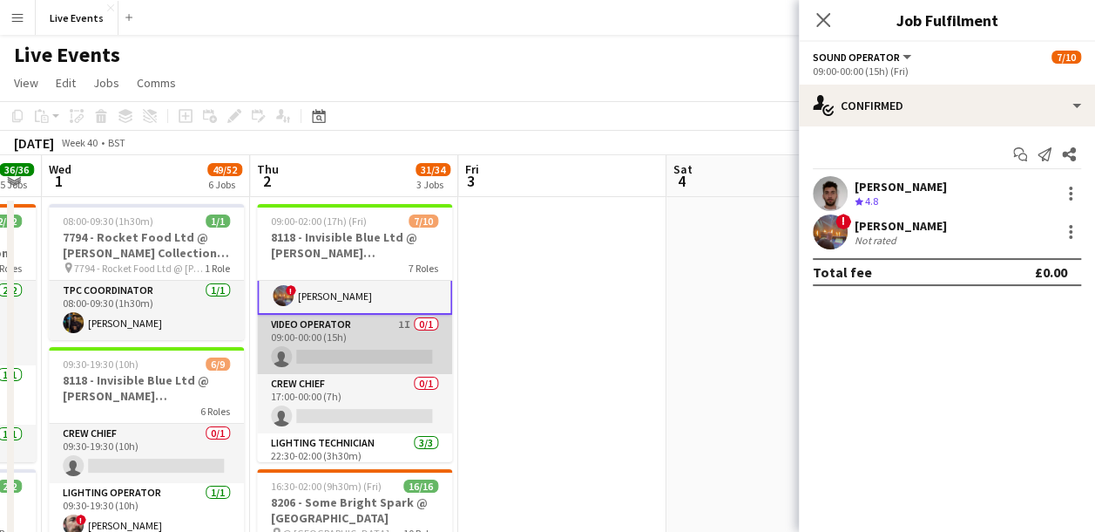
click at [361, 346] on app-card-role "Video Operator 1I 0/1 09:00-00:00 (15h) single-neutral-actions" at bounding box center [354, 344] width 195 height 59
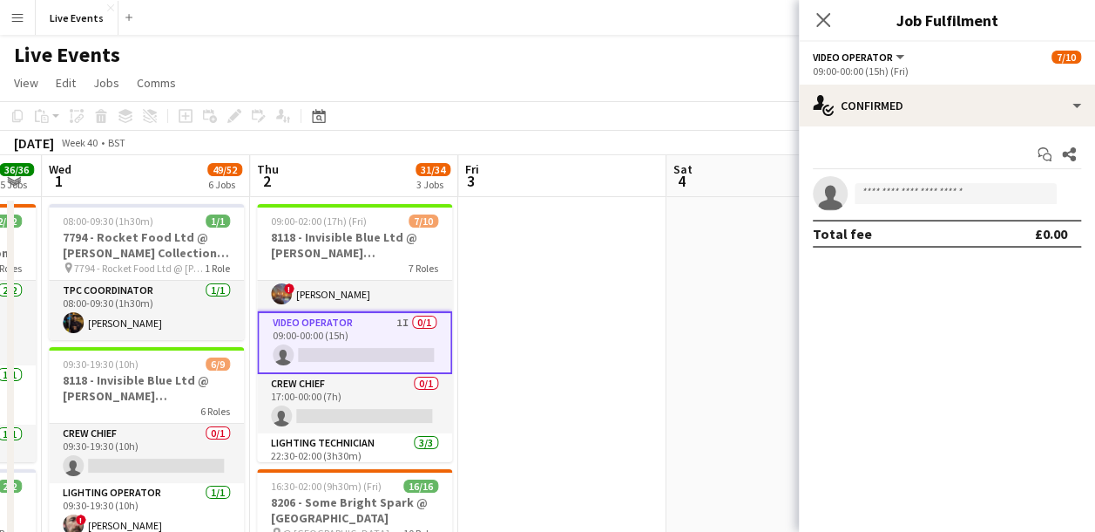
scroll to position [171, 0]
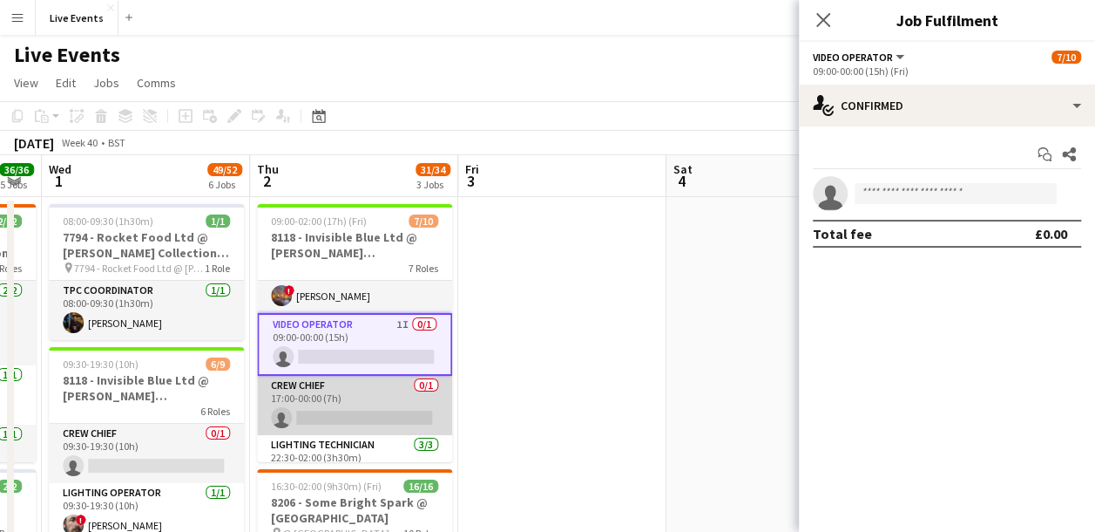
click at [333, 411] on app-card-role "Crew Chief 0/1 17:00-00:00 (7h) single-neutral-actions" at bounding box center [354, 405] width 195 height 59
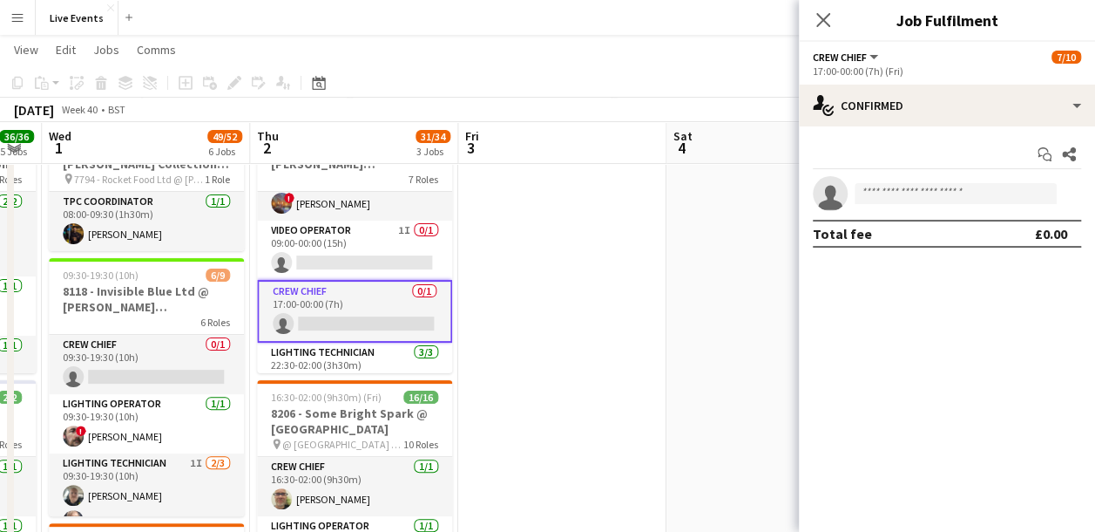
scroll to position [261, 0]
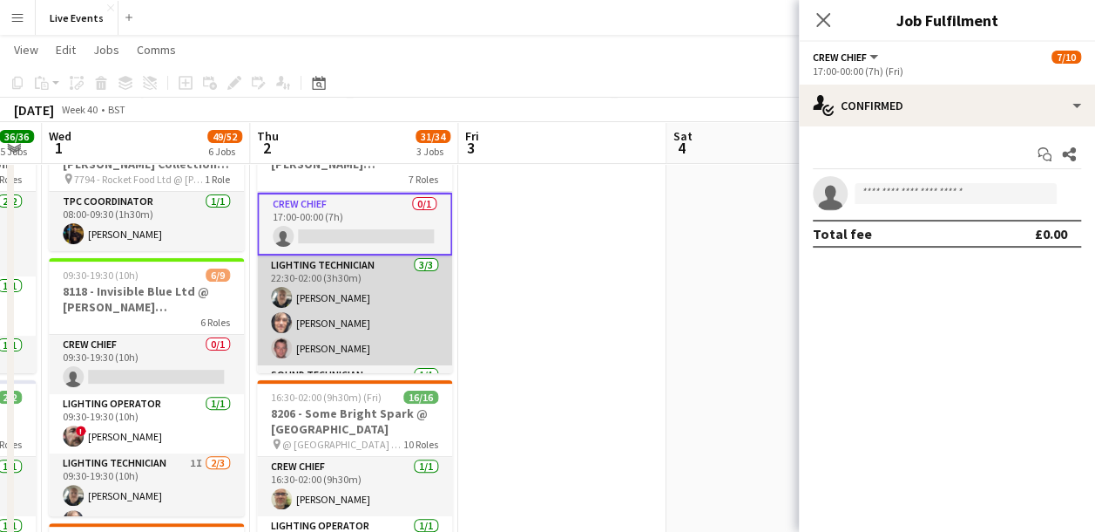
click at [381, 316] on app-card-role "Lighting Technician 3/3 22:30-02:00 (3h30m) Brett Roberts George Frost jarrod o…" at bounding box center [354, 310] width 195 height 110
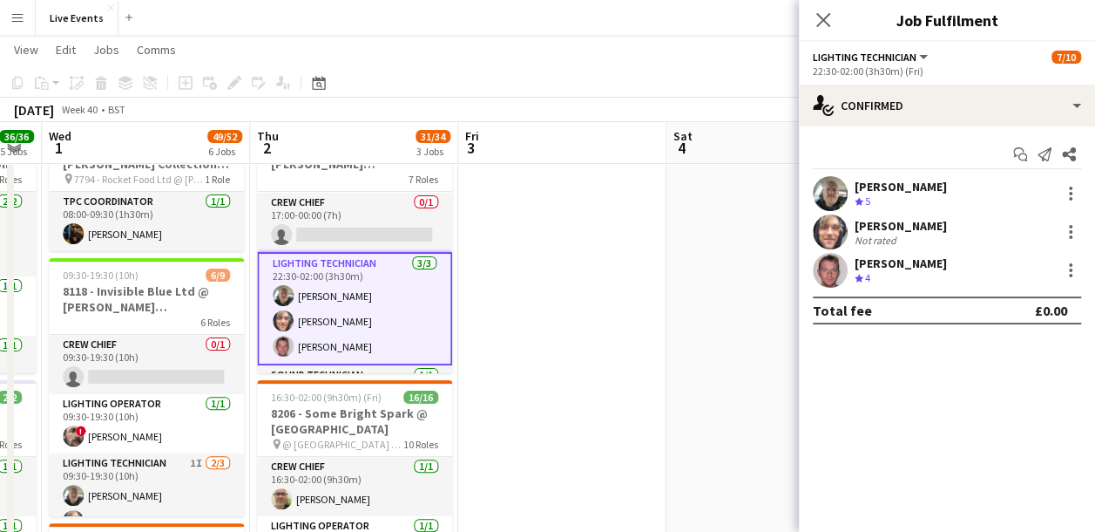
click at [827, 192] on app-user-avatar at bounding box center [830, 193] width 35 height 35
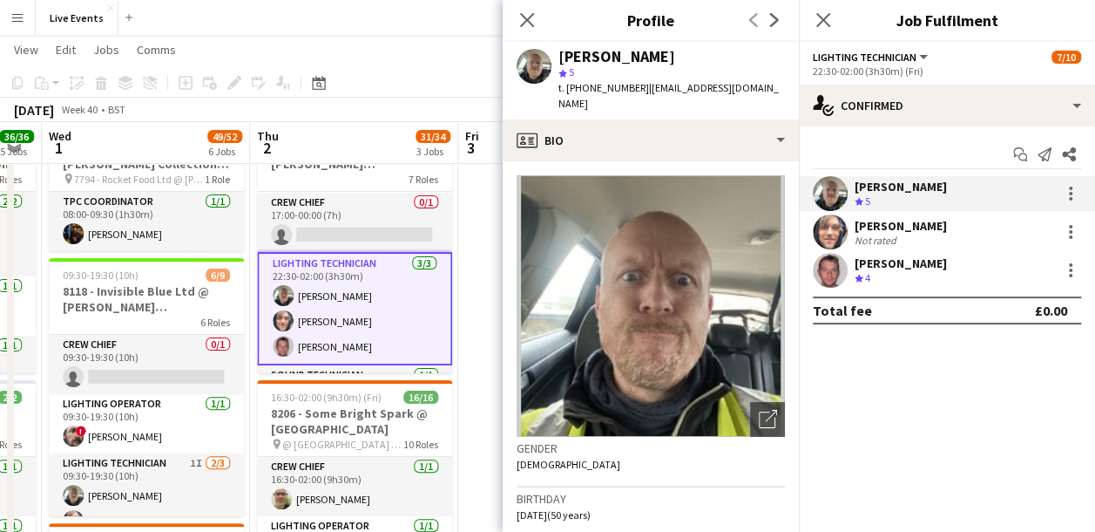
drag, startPoint x: 560, startPoint y: 58, endPoint x: 654, endPoint y: 51, distance: 94.4
click at [654, 51] on div "[PERSON_NAME]" at bounding box center [672, 57] width 227 height 16
click at [835, 228] on app-user-avatar at bounding box center [830, 231] width 35 height 35
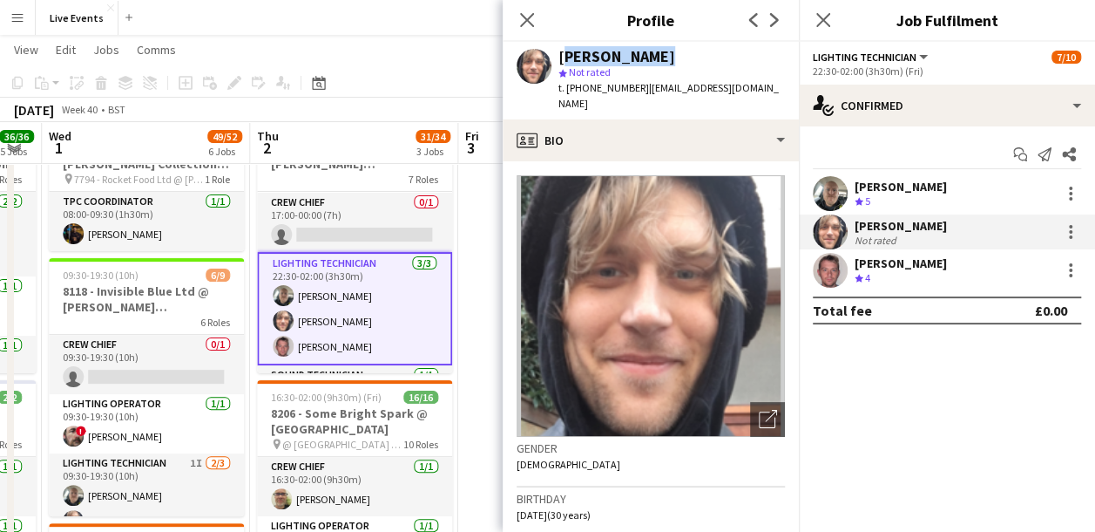
drag, startPoint x: 557, startPoint y: 51, endPoint x: 648, endPoint y: 60, distance: 91.9
click at [648, 60] on div "George Frost star Not rated t. +447950837010 | georgepfrost@gmail.com" at bounding box center [651, 81] width 296 height 78
drag, startPoint x: 832, startPoint y: 273, endPoint x: 831, endPoint y: 260, distance: 13.1
click at [831, 272] on app-user-avatar at bounding box center [830, 270] width 35 height 35
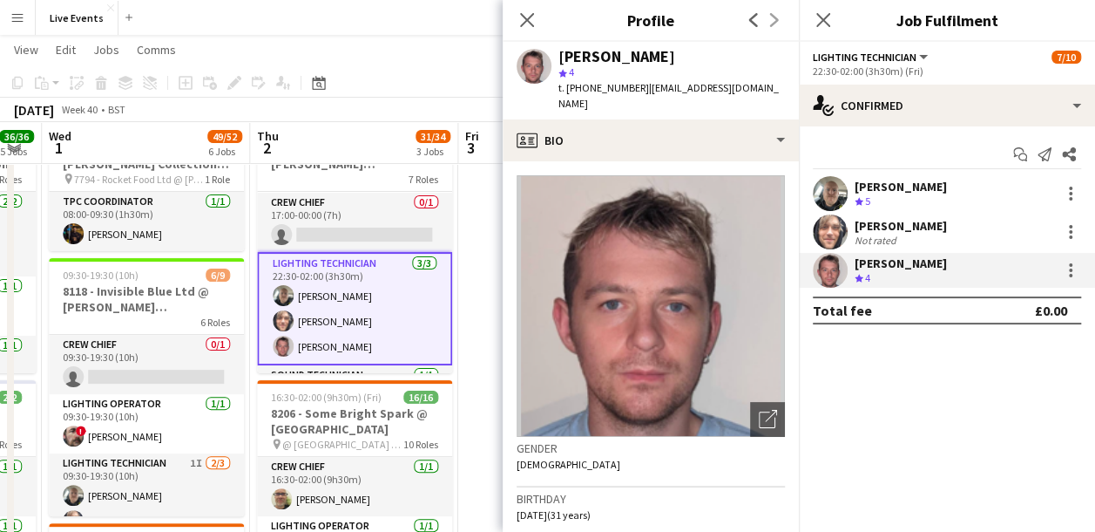
drag, startPoint x: 552, startPoint y: 52, endPoint x: 673, endPoint y: 64, distance: 121.7
click at [673, 64] on div "jarrod o'connell star 4 t. +447534286986 | jarrodoconnell@outlook.com" at bounding box center [651, 81] width 296 height 78
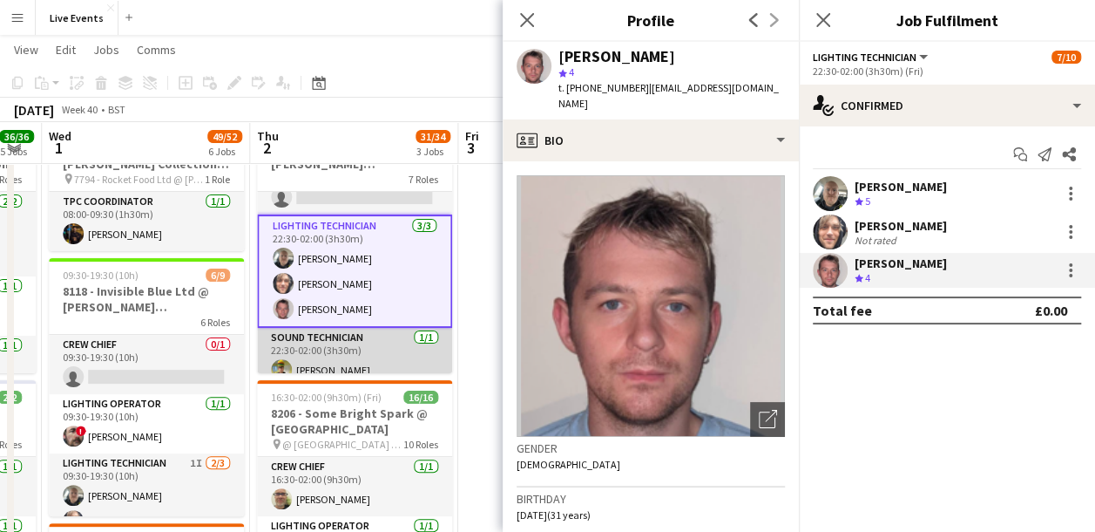
scroll to position [312, 0]
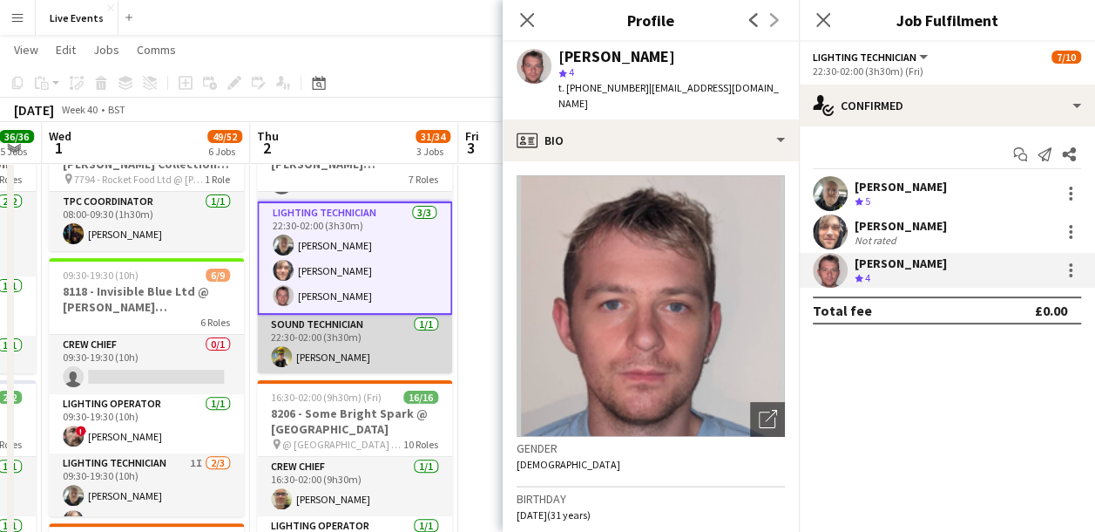
click at [372, 315] on app-card-role "Sound Technician 1/1 22:30-02:00 (3h30m) Max Bishop" at bounding box center [354, 344] width 195 height 59
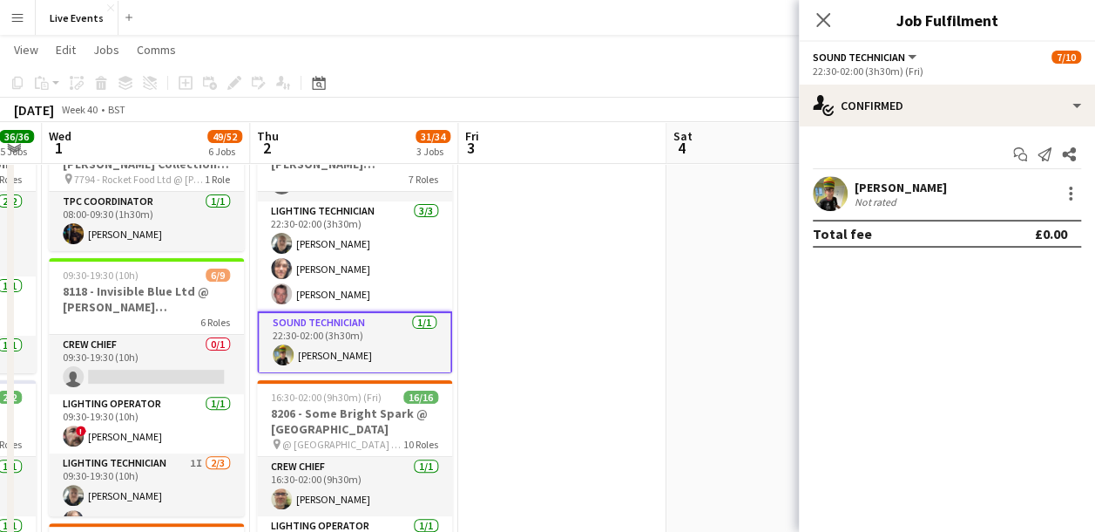
click at [833, 186] on app-user-avatar at bounding box center [830, 193] width 35 height 35
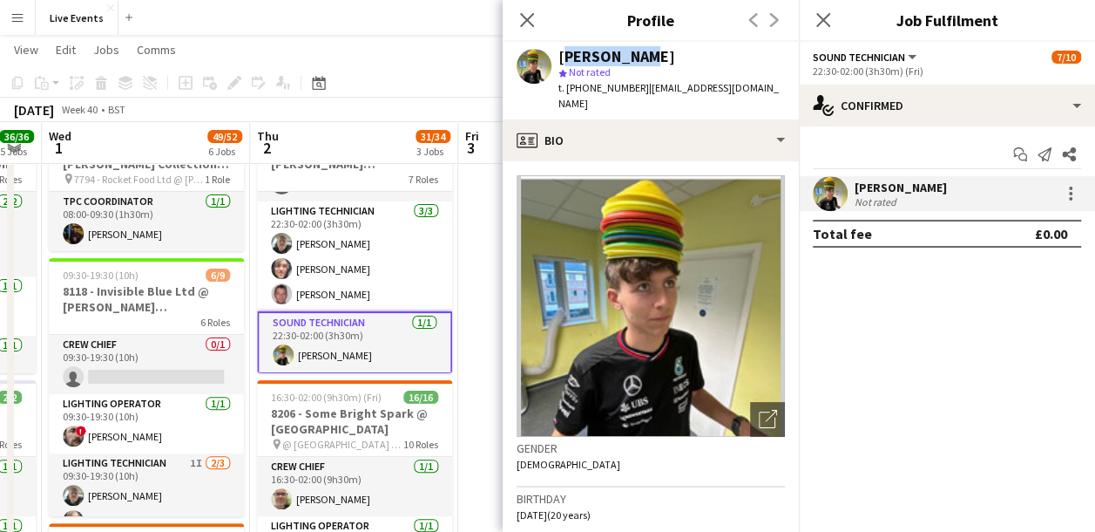
drag, startPoint x: 560, startPoint y: 53, endPoint x: 640, endPoint y: 51, distance: 79.4
click at [640, 51] on div "[PERSON_NAME]" at bounding box center [672, 57] width 227 height 16
click at [528, 15] on icon "Close pop-in" at bounding box center [527, 19] width 17 height 17
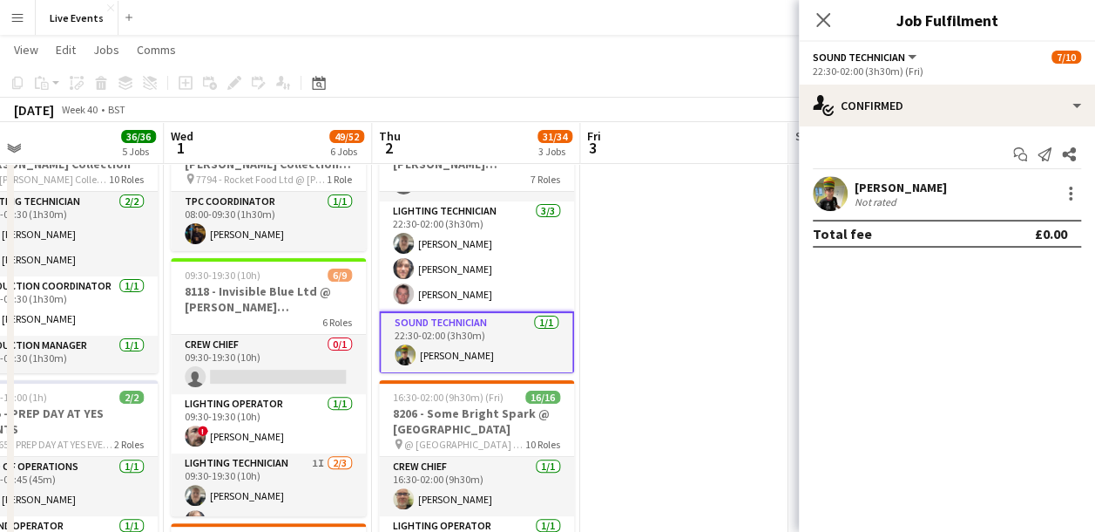
scroll to position [0, 627]
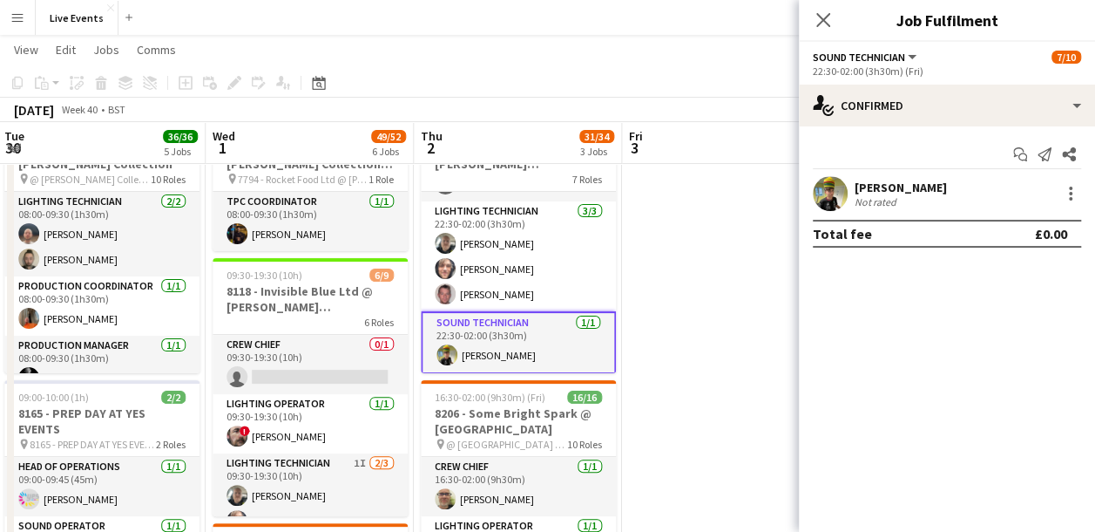
drag, startPoint x: 550, startPoint y: 314, endPoint x: 715, endPoint y: 314, distance: 164.7
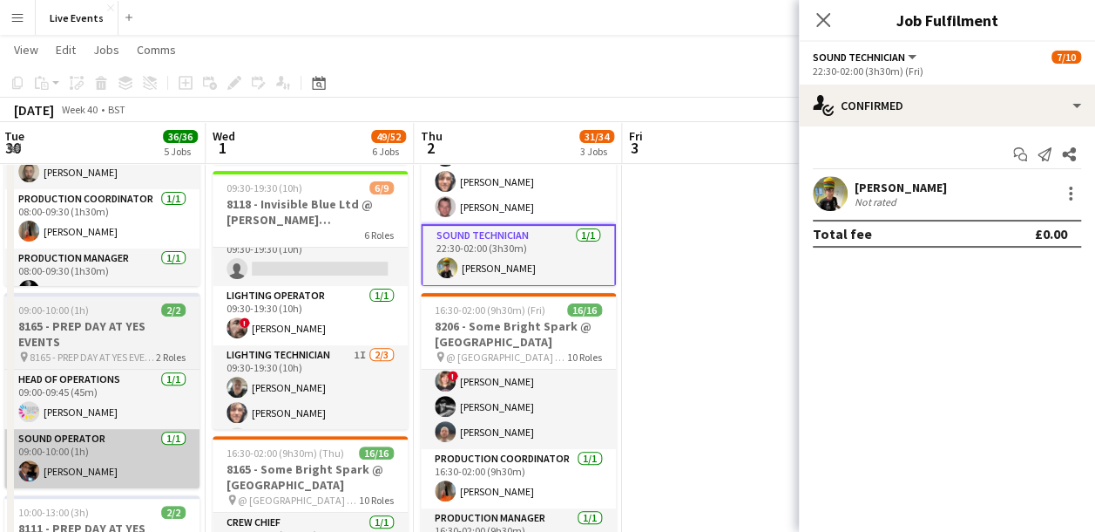
scroll to position [87, 0]
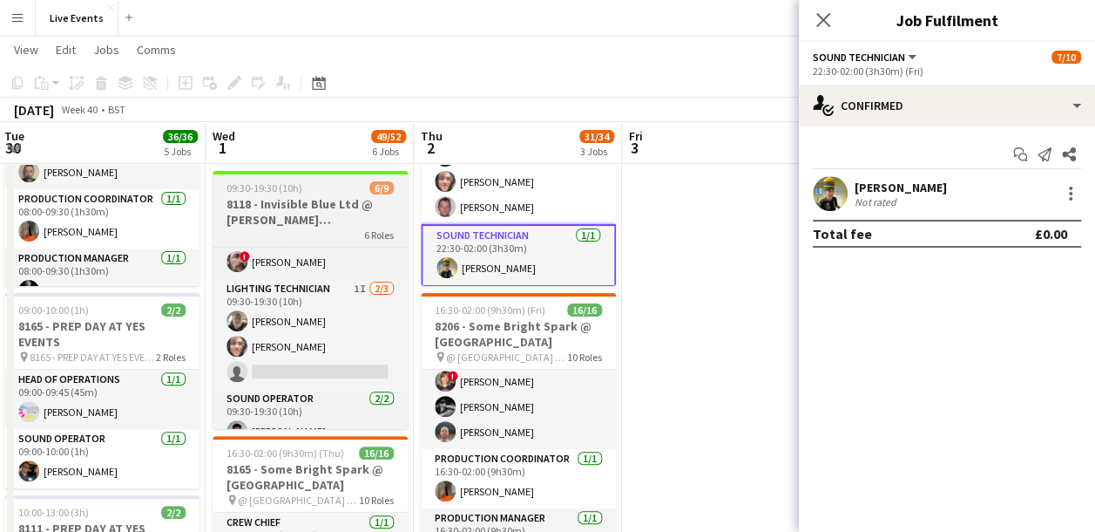
click at [319, 220] on h3 "8118 - Invisible Blue Ltd @ [PERSON_NAME][GEOGRAPHIC_DATA]" at bounding box center [310, 211] width 195 height 31
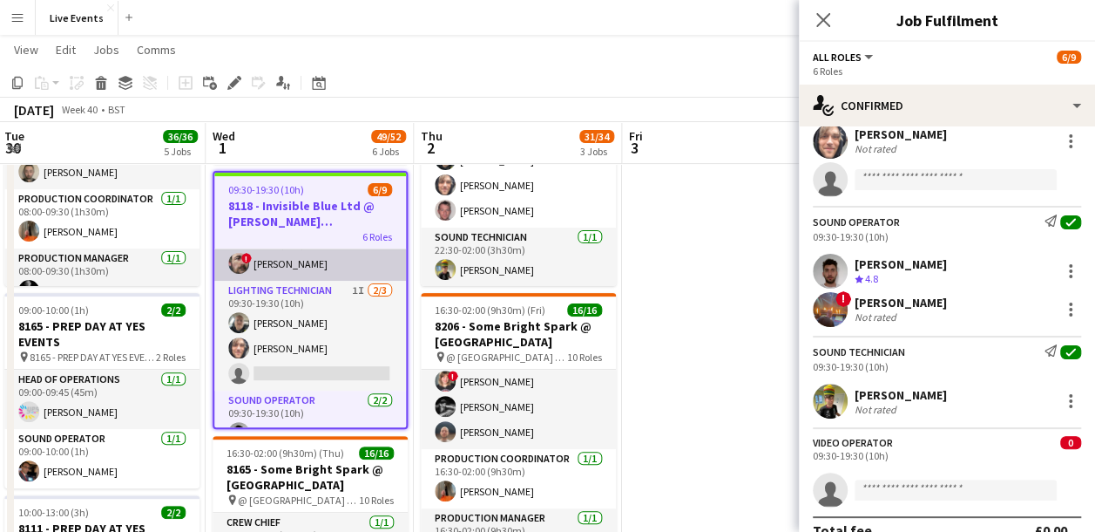
scroll to position [334, 0]
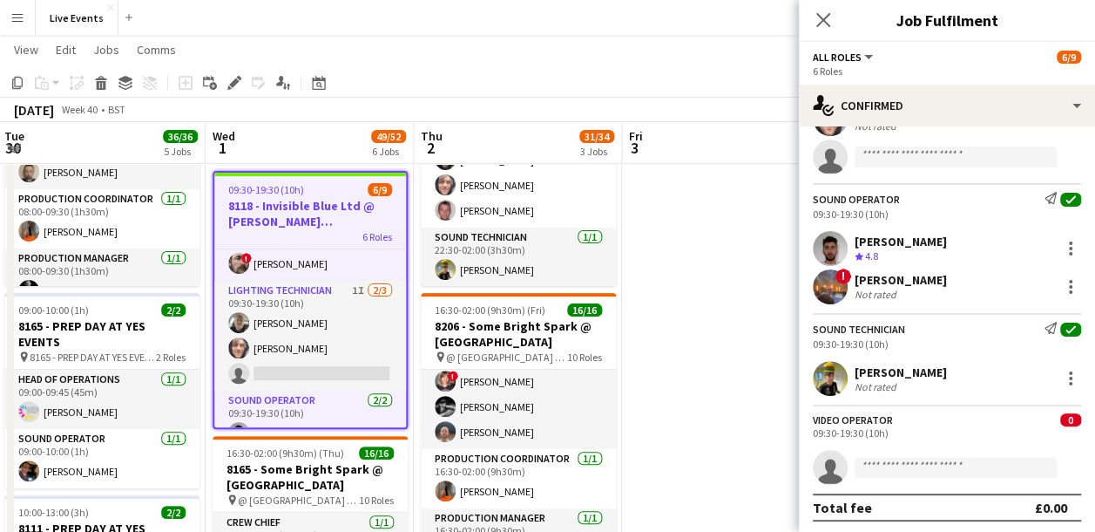
click at [321, 200] on h3 "8118 - Invisible Blue Ltd @ [PERSON_NAME][GEOGRAPHIC_DATA]" at bounding box center [310, 213] width 192 height 31
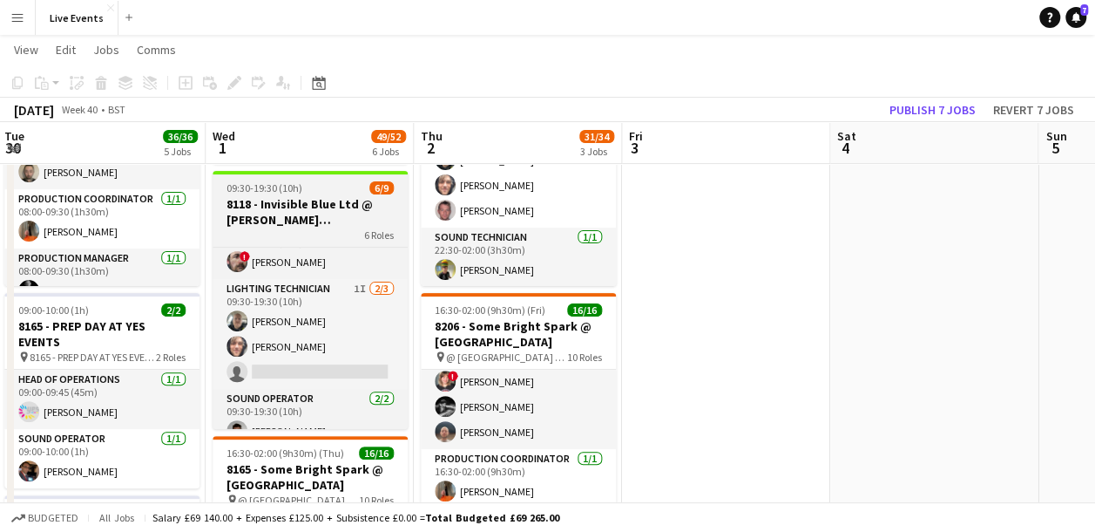
click at [319, 199] on h3 "8118 - Invisible Blue Ltd @ [PERSON_NAME][GEOGRAPHIC_DATA]" at bounding box center [310, 211] width 195 height 31
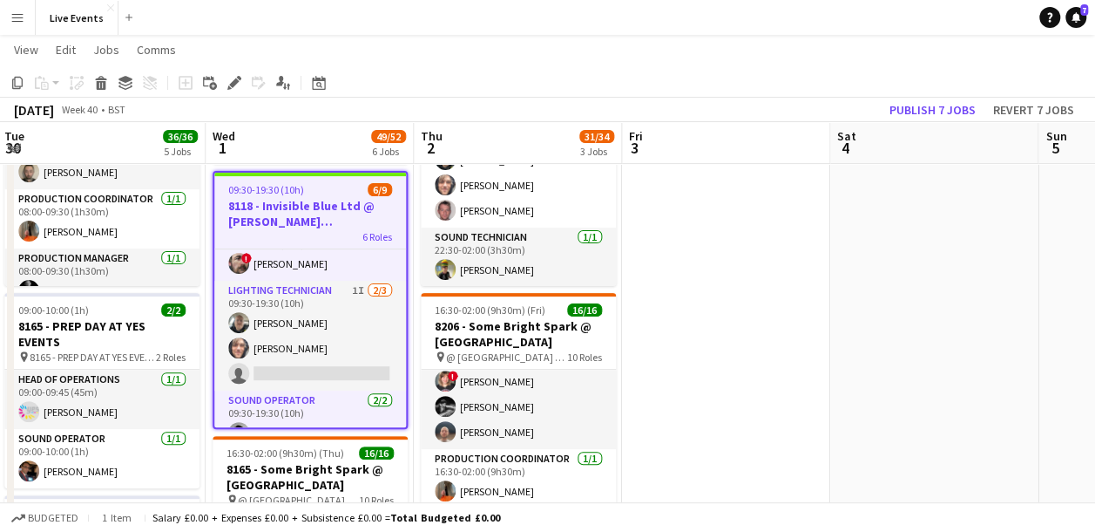
click at [294, 215] on h3 "8118 - Invisible Blue Ltd @ [PERSON_NAME][GEOGRAPHIC_DATA]" at bounding box center [310, 213] width 192 height 31
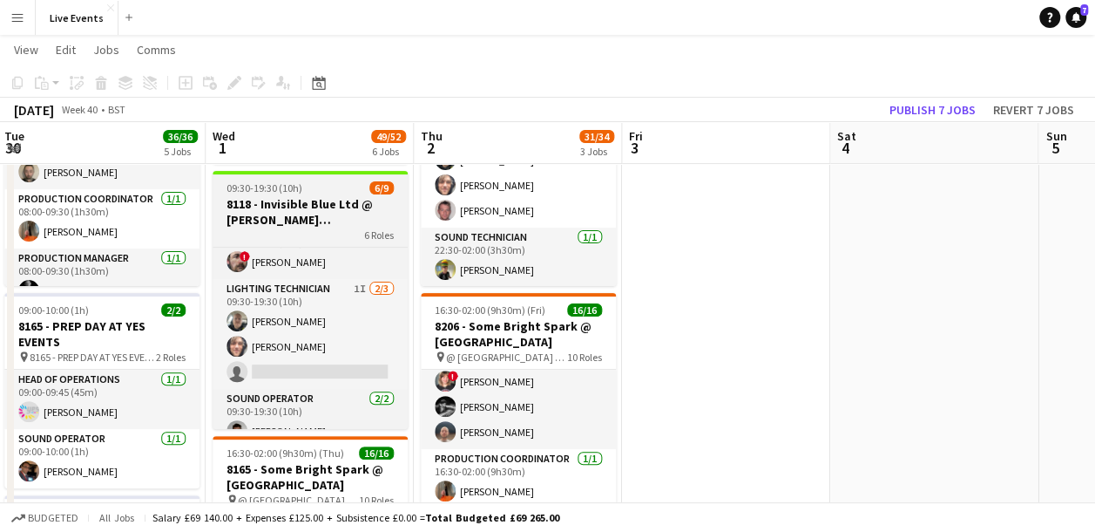
click at [291, 200] on h3 "8118 - Invisible Blue Ltd @ [PERSON_NAME][GEOGRAPHIC_DATA]" at bounding box center [310, 211] width 195 height 31
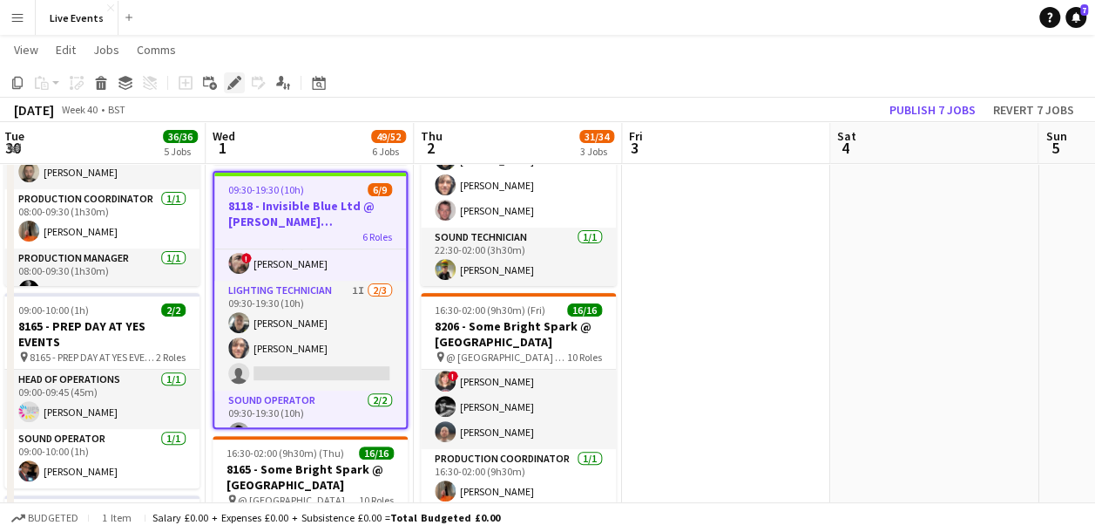
click at [237, 81] on icon at bounding box center [234, 83] width 10 height 10
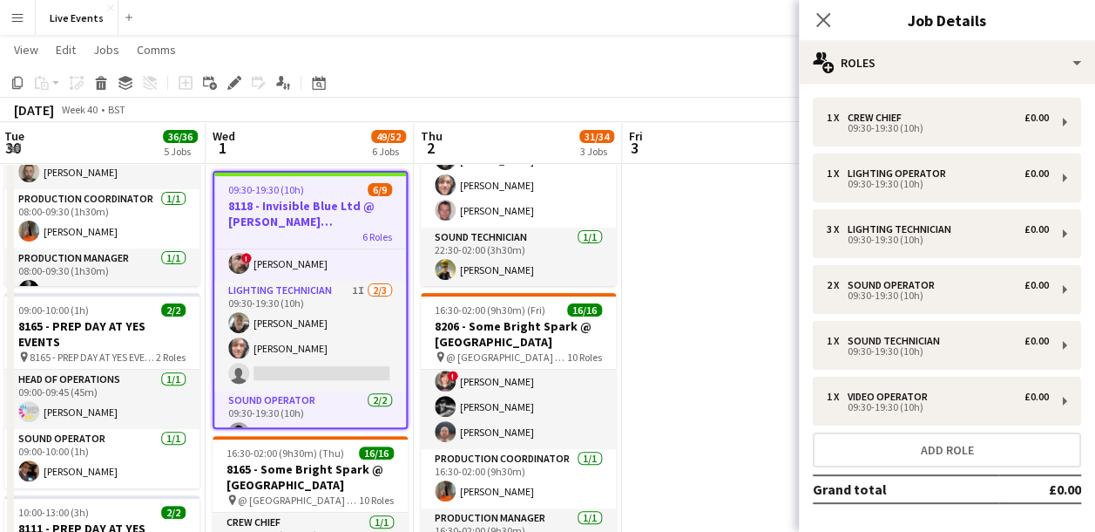
scroll to position [70, 0]
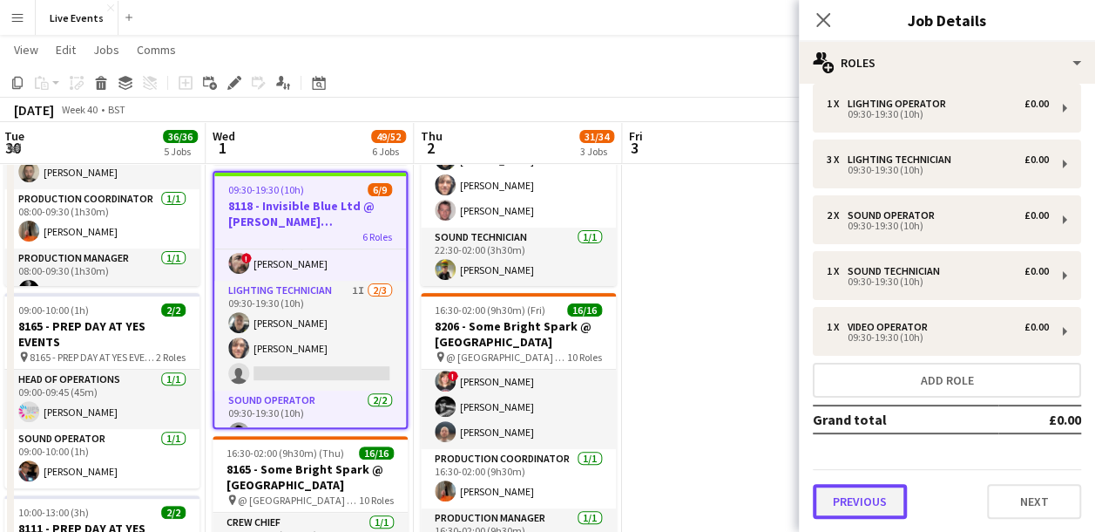
click at [868, 488] on button "Previous" at bounding box center [860, 501] width 94 height 35
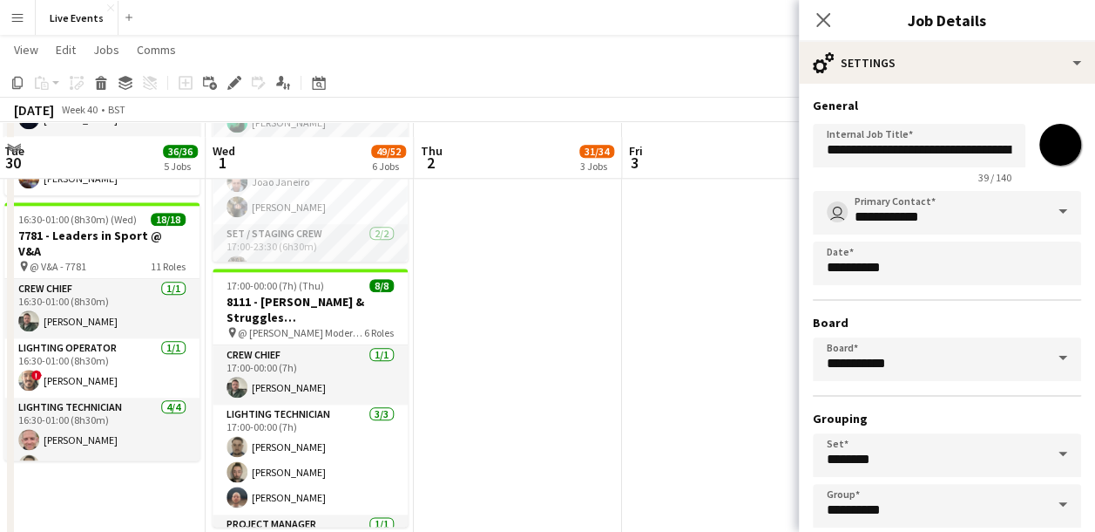
scroll to position [959, 0]
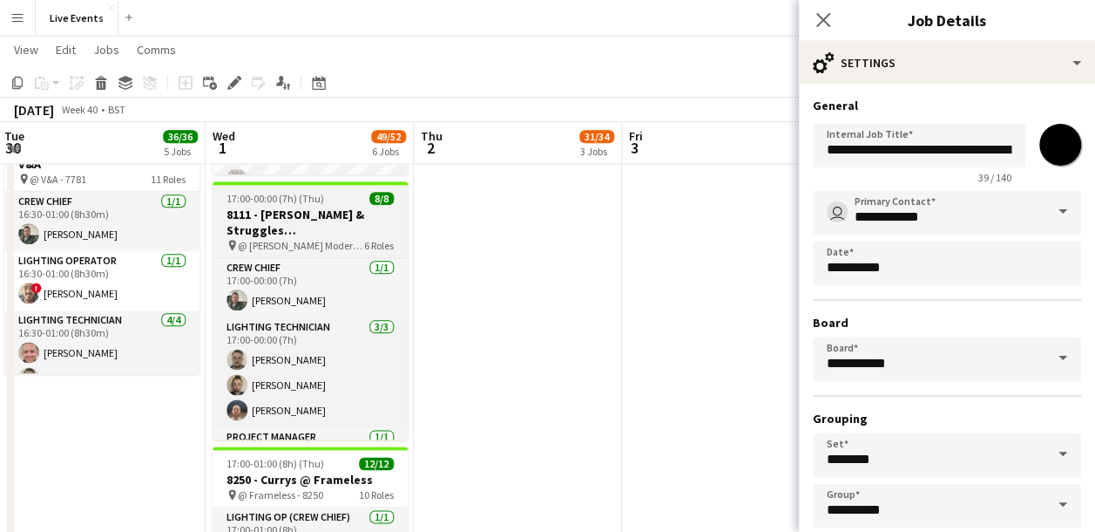
click at [283, 207] on h3 "8111 - [PERSON_NAME] & Struggles ([GEOGRAPHIC_DATA]) Ltd @ [PERSON_NAME][GEOGRA…" at bounding box center [310, 222] width 195 height 31
type input "**********"
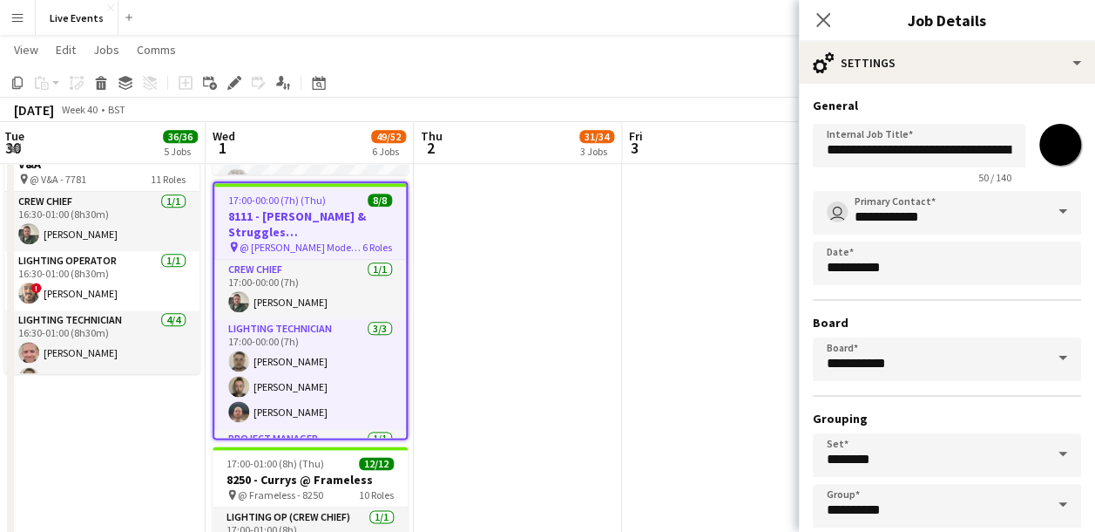
drag, startPoint x: 519, startPoint y: 324, endPoint x: 518, endPoint y: 312, distance: 12.2
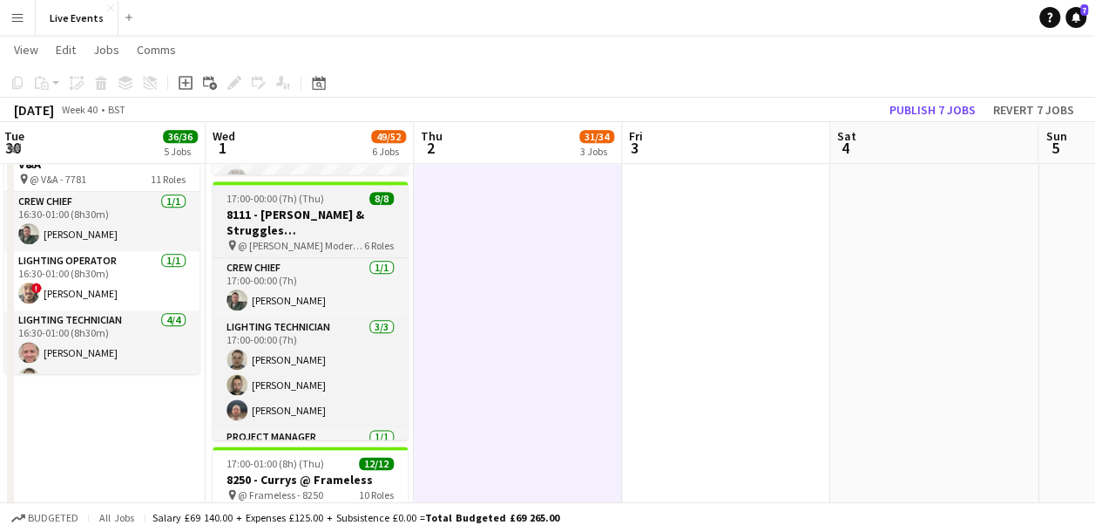
click at [303, 226] on h3 "8111 - [PERSON_NAME] & Struggles ([GEOGRAPHIC_DATA]) Ltd @ [PERSON_NAME][GEOGRA…" at bounding box center [310, 222] width 195 height 31
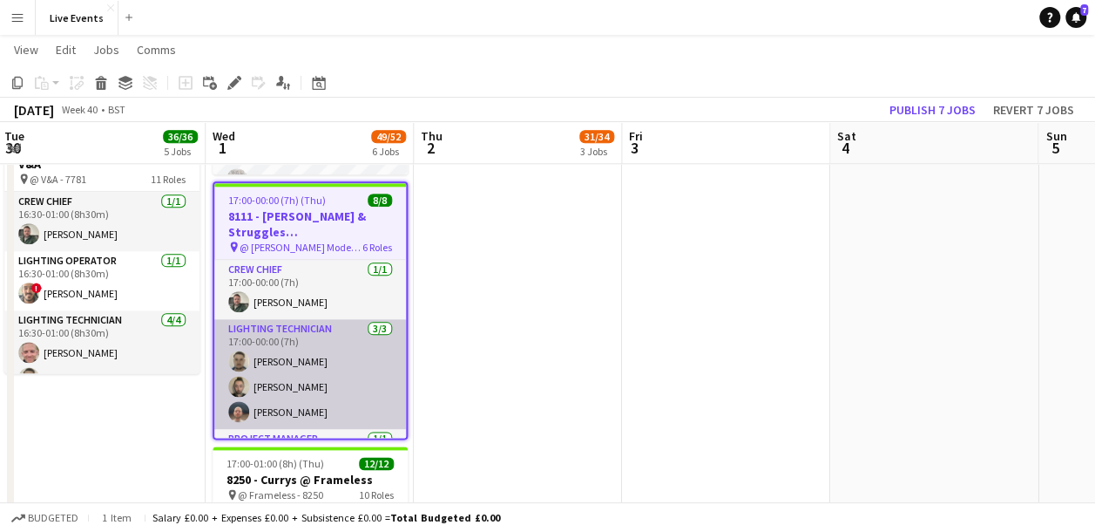
scroll to position [87, 0]
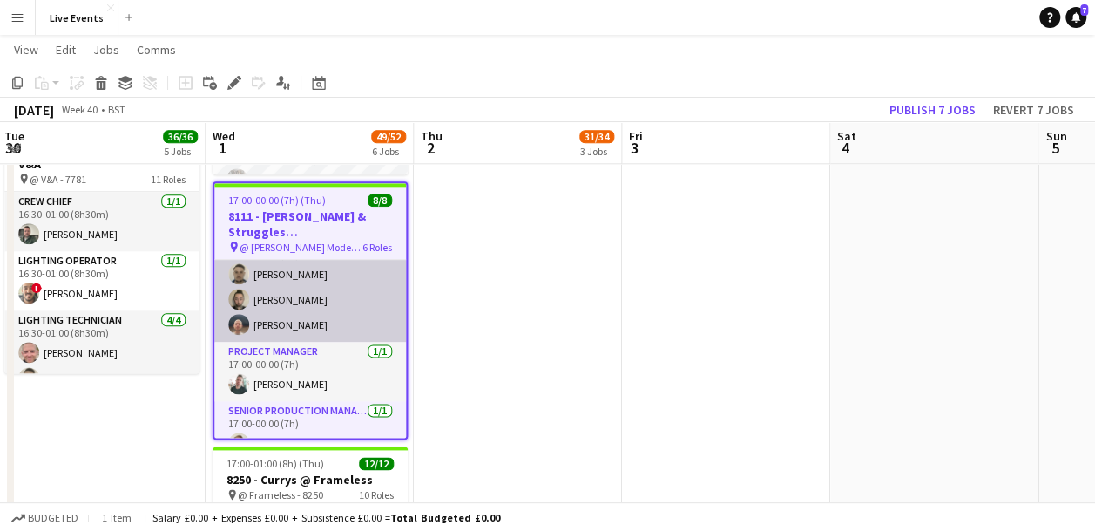
click at [302, 323] on app-card-role "Lighting Technician 3/3 17:00-00:00 (7h) Sam Scott Jay Butcher Harrison Ellis" at bounding box center [310, 287] width 192 height 110
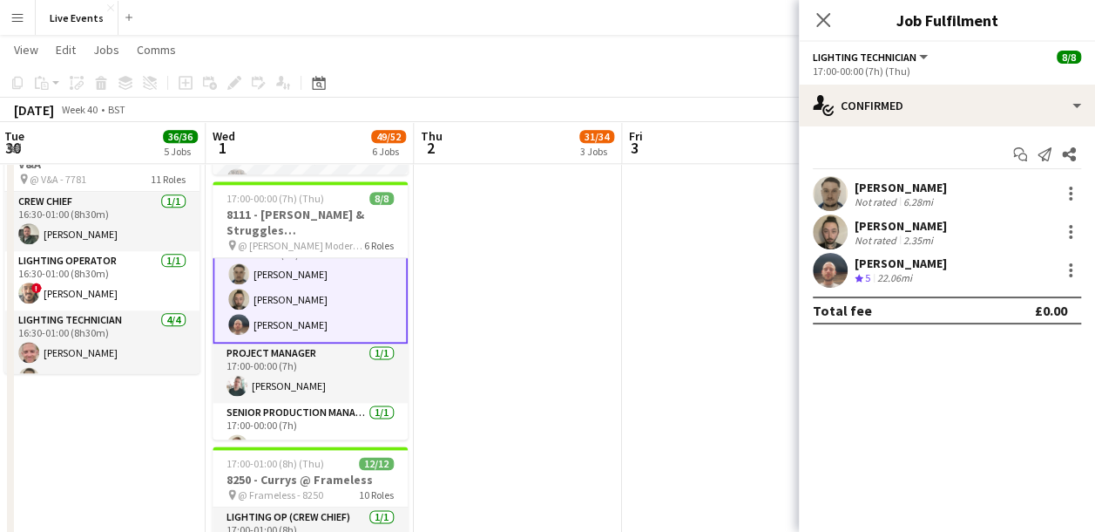
scroll to position [89, 0]
click at [830, 197] on app-user-avatar at bounding box center [830, 193] width 35 height 35
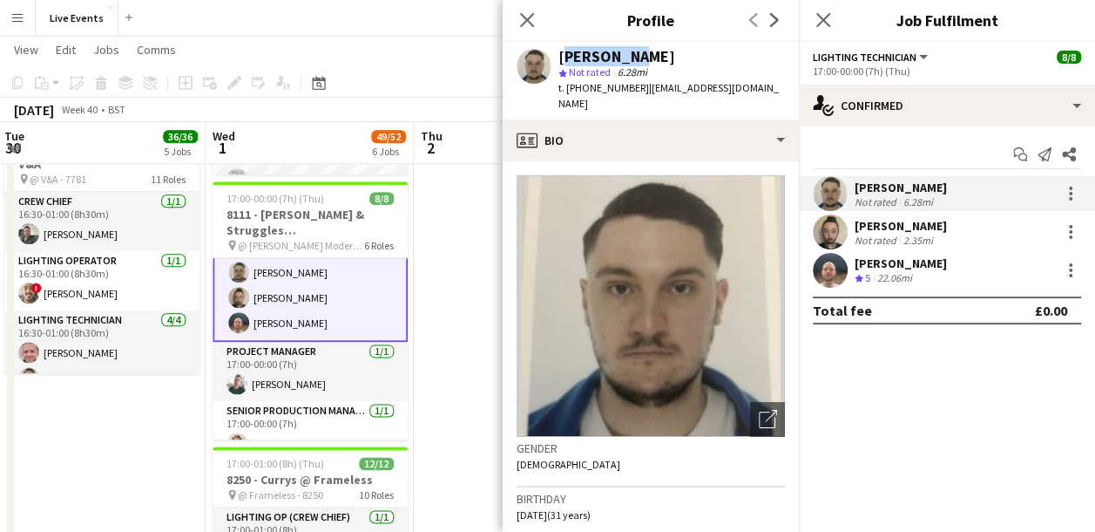
drag, startPoint x: 634, startPoint y: 63, endPoint x: 560, endPoint y: 58, distance: 75.1
click at [560, 58] on div "[PERSON_NAME]" at bounding box center [672, 57] width 227 height 16
click at [834, 225] on app-user-avatar at bounding box center [830, 231] width 35 height 35
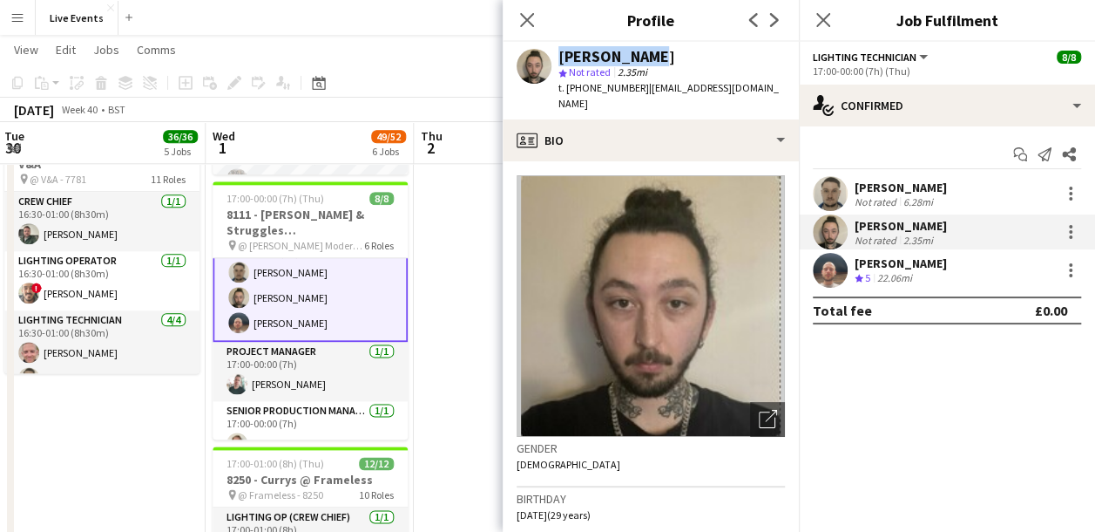
drag, startPoint x: 665, startPoint y: 49, endPoint x: 552, endPoint y: 61, distance: 114.0
click at [552, 61] on div "Jay Butcher star Not rated 2.35mi t. +447707770951 | jayporter96@hotmail.co.uk" at bounding box center [651, 81] width 296 height 78
click at [835, 268] on app-user-avatar at bounding box center [830, 270] width 35 height 35
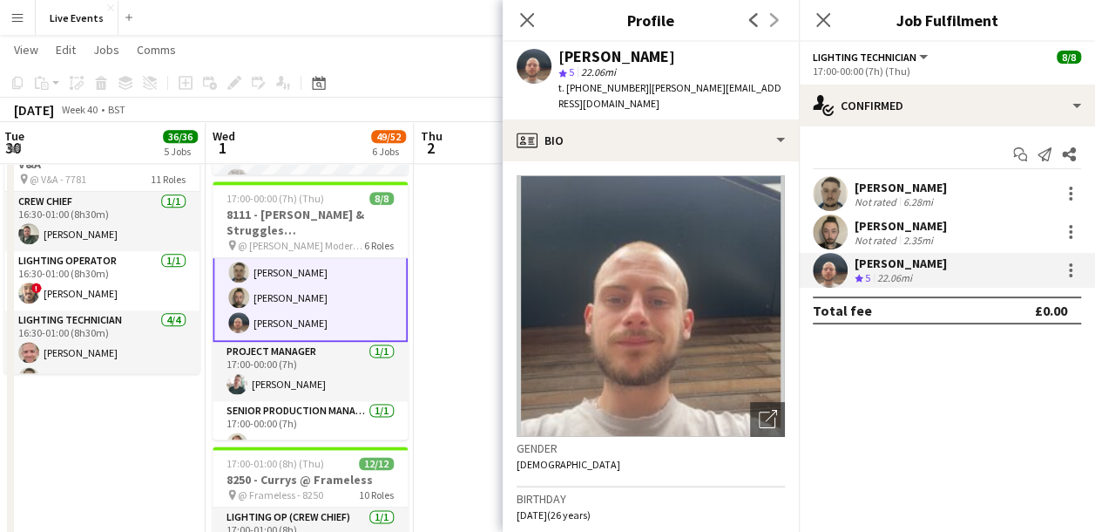
drag, startPoint x: 560, startPoint y: 51, endPoint x: 650, endPoint y: 51, distance: 89.8
click at [650, 51] on div "[PERSON_NAME]" at bounding box center [672, 57] width 227 height 16
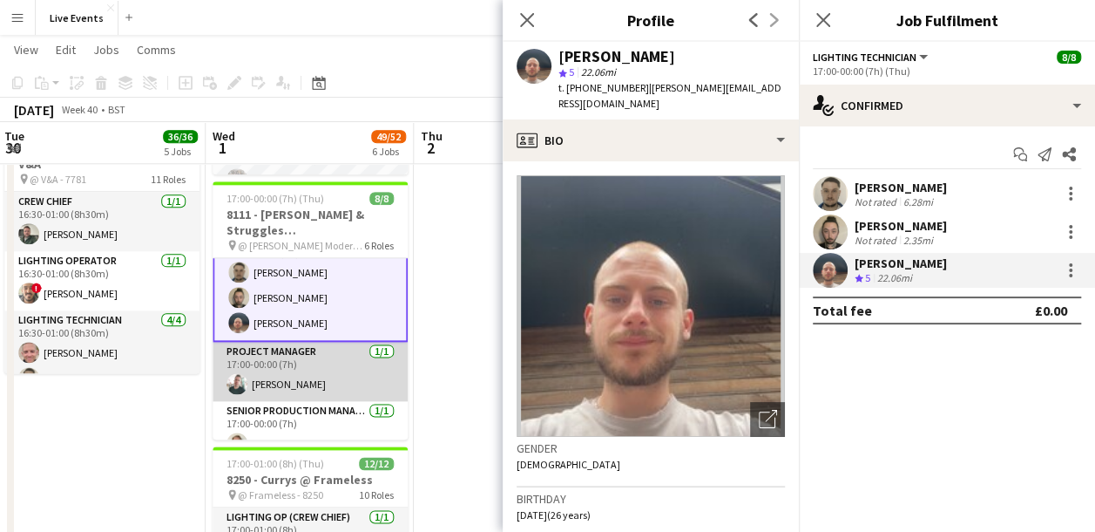
click at [262, 359] on app-card-role "Project Manager 1/1 17:00-00:00 (7h) Douglas Wintle" at bounding box center [310, 371] width 195 height 59
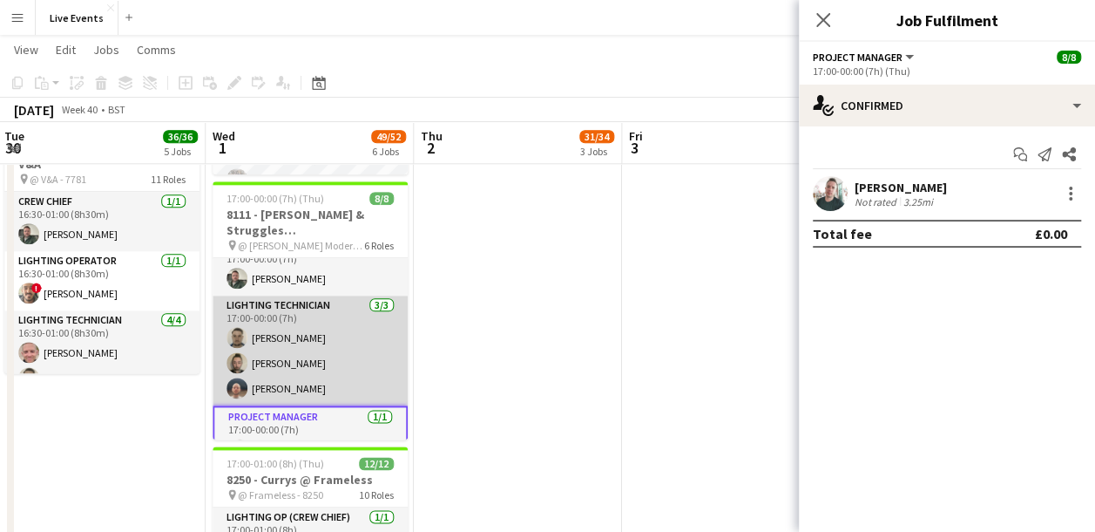
scroll to position [0, 0]
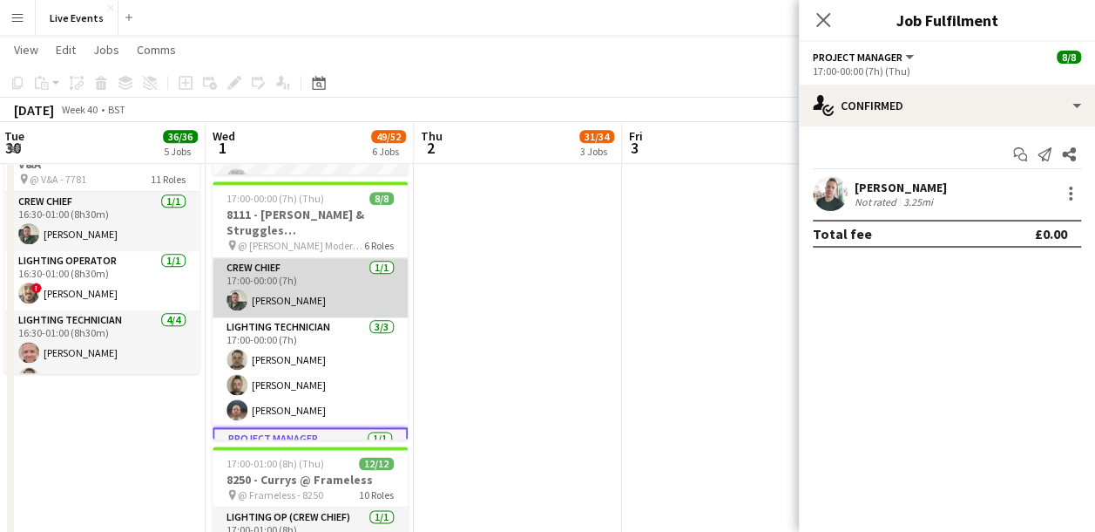
click at [224, 300] on app-card-role "Crew Chief 1/1 17:00-00:00 (7h) Andrew Gorman" at bounding box center [310, 287] width 195 height 59
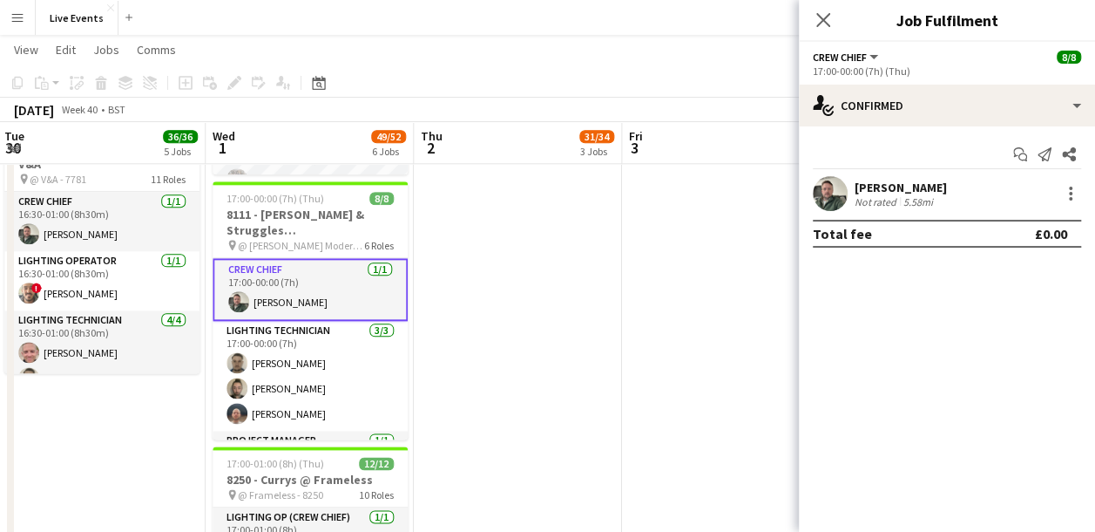
click at [838, 188] on app-user-avatar at bounding box center [830, 193] width 35 height 35
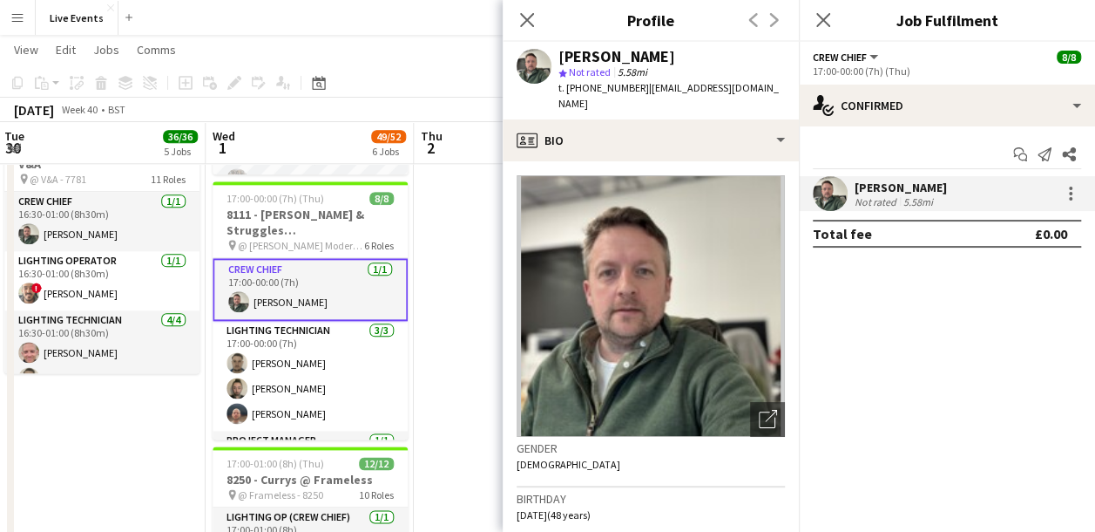
drag, startPoint x: 559, startPoint y: 59, endPoint x: 669, endPoint y: 56, distance: 110.7
click at [669, 56] on div "[PERSON_NAME]" at bounding box center [617, 57] width 117 height 16
drag, startPoint x: 581, startPoint y: 85, endPoint x: 634, endPoint y: 98, distance: 53.7
click at [634, 98] on div "Andrew Gorman star Not rated 5.58mi t. +447973657191 | gormana15@gmail.com" at bounding box center [651, 81] width 296 height 78
drag, startPoint x: 530, startPoint y: 19, endPoint x: 501, endPoint y: 70, distance: 58.2
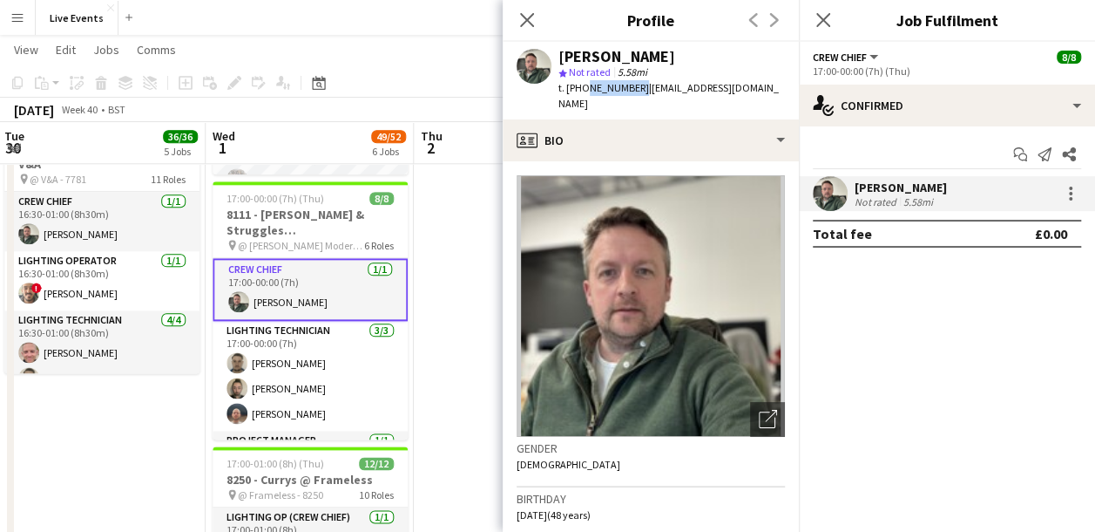
click at [528, 19] on icon "Close pop-in" at bounding box center [527, 20] width 14 height 14
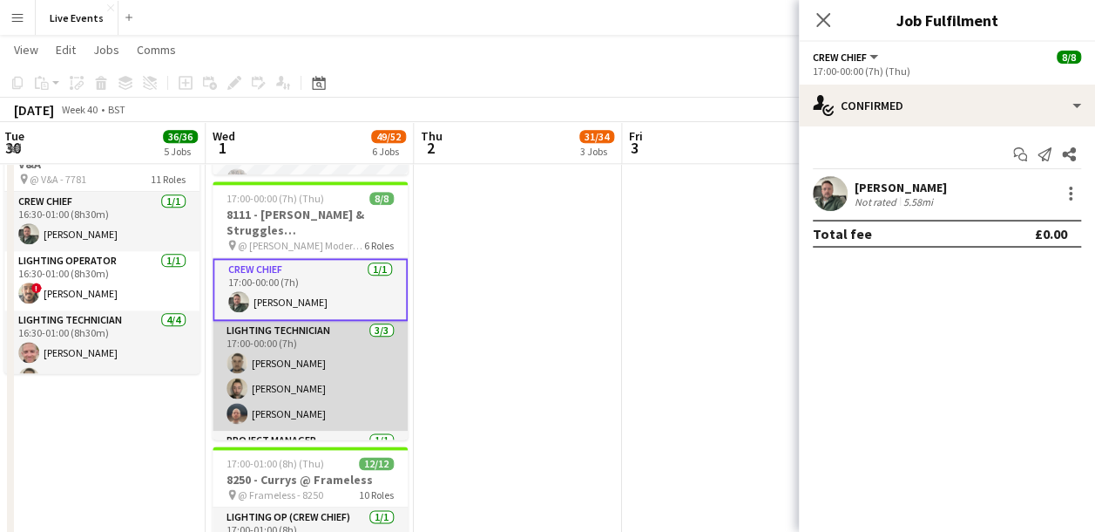
scroll to position [87, 0]
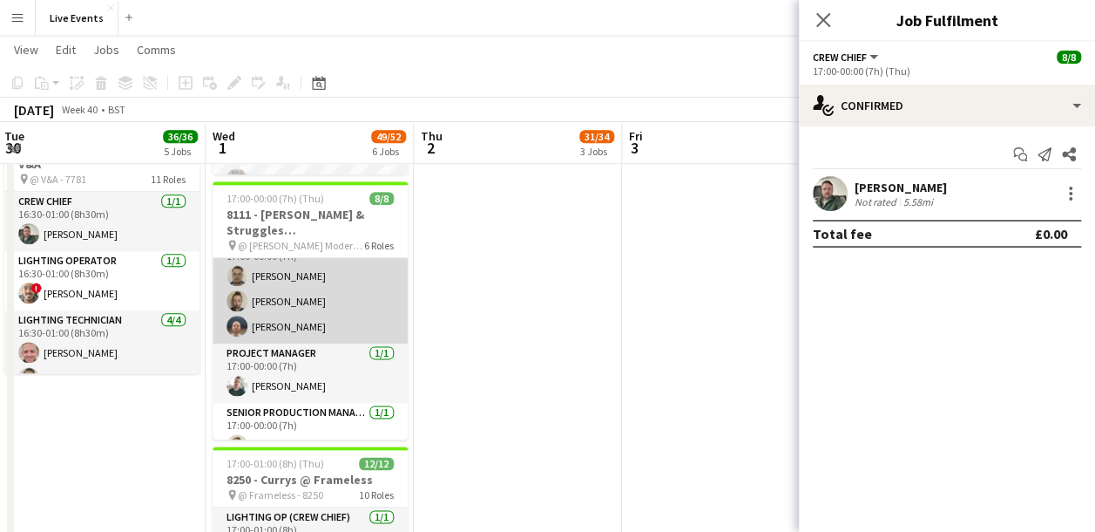
click at [322, 294] on app-card-role "Lighting Technician 3/3 17:00-00:00 (7h) Sam Scott Jay Butcher Harrison Ellis" at bounding box center [310, 289] width 195 height 110
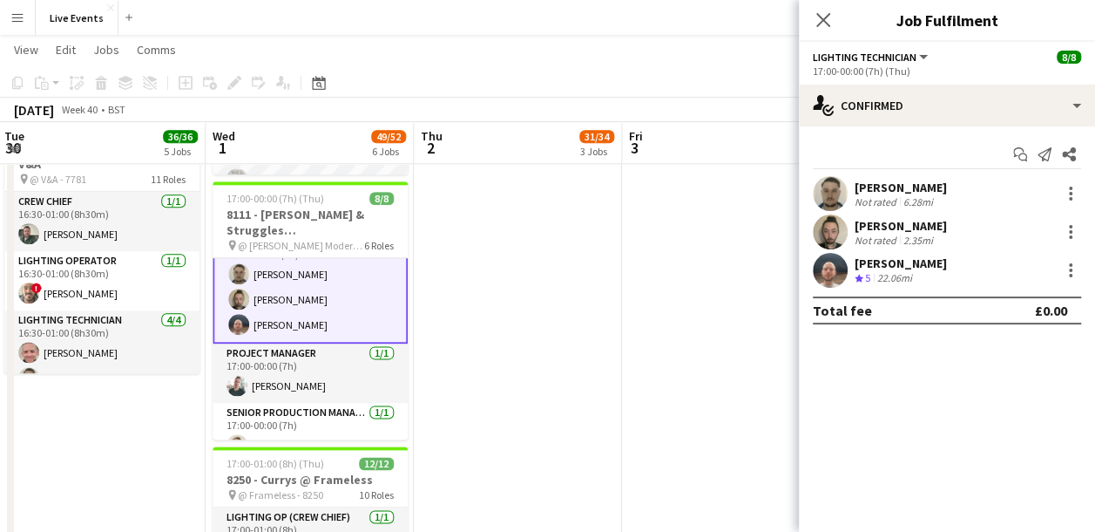
scroll to position [85, 0]
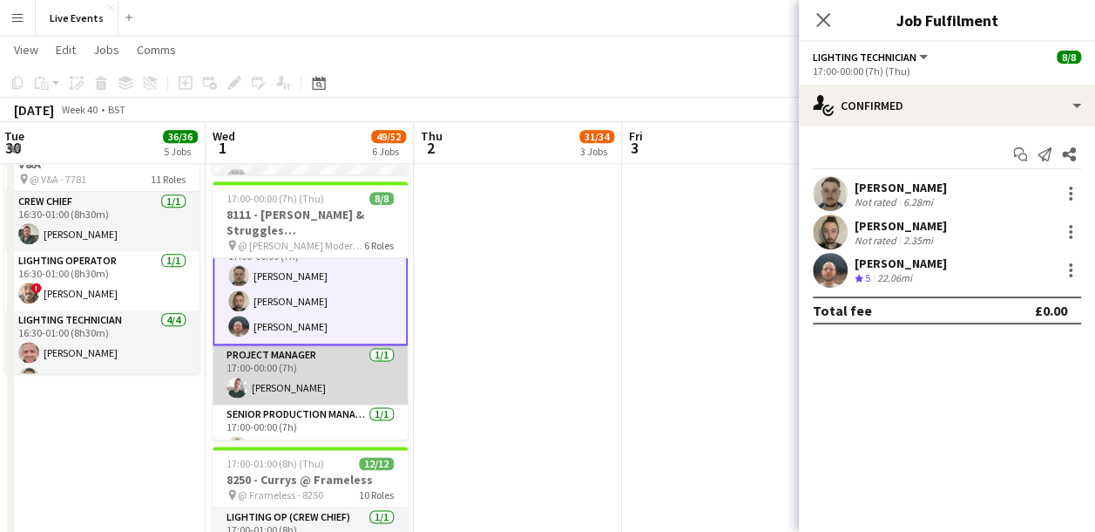
click at [318, 371] on app-card-role "Project Manager 1/1 17:00-00:00 (7h) Douglas Wintle" at bounding box center [310, 374] width 195 height 59
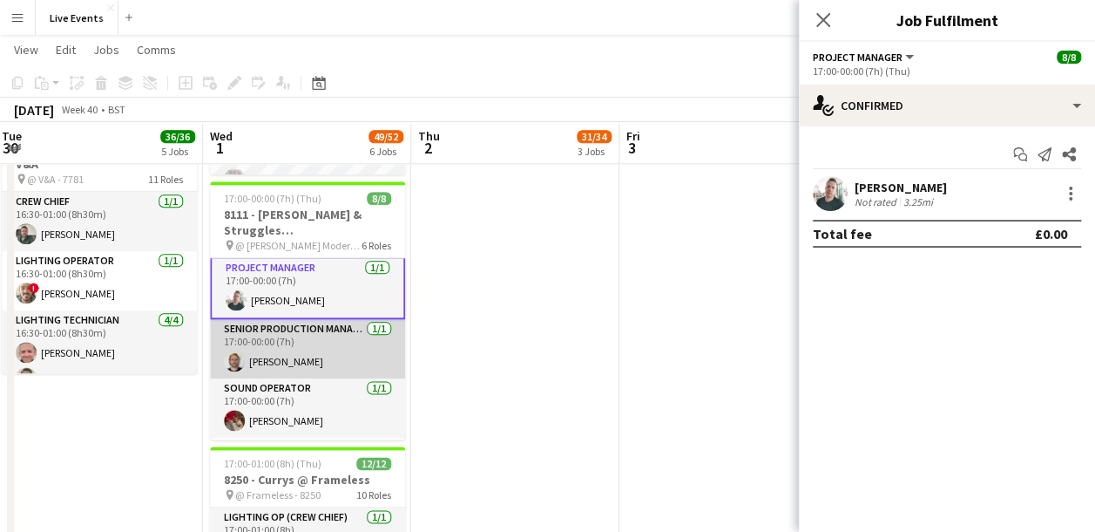
click at [309, 340] on app-card-role "Senior Production Manager 1/1 17:00-00:00 (7h) Max Walker" at bounding box center [307, 348] width 195 height 59
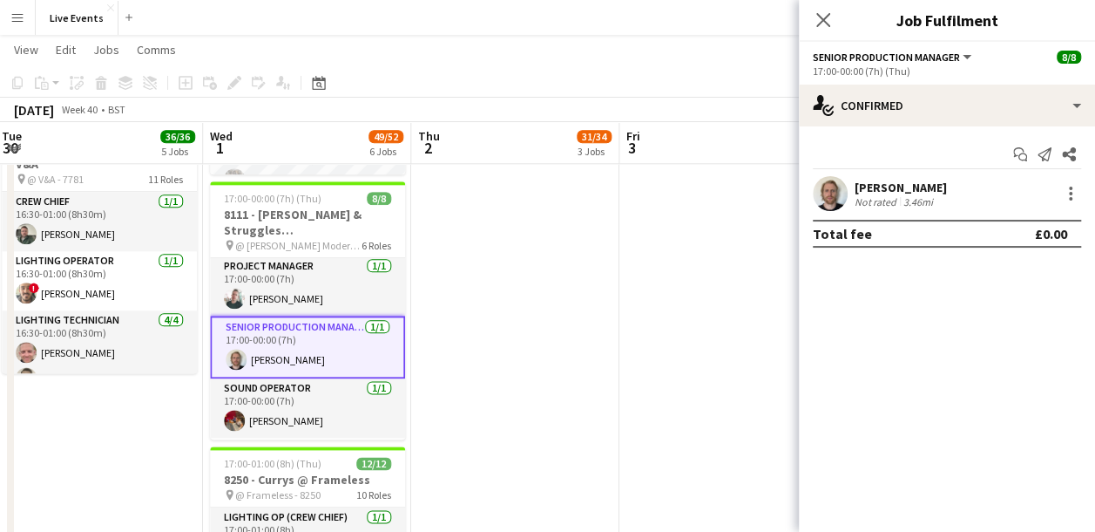
scroll to position [169, 0]
click at [824, 187] on app-user-avatar at bounding box center [830, 193] width 35 height 35
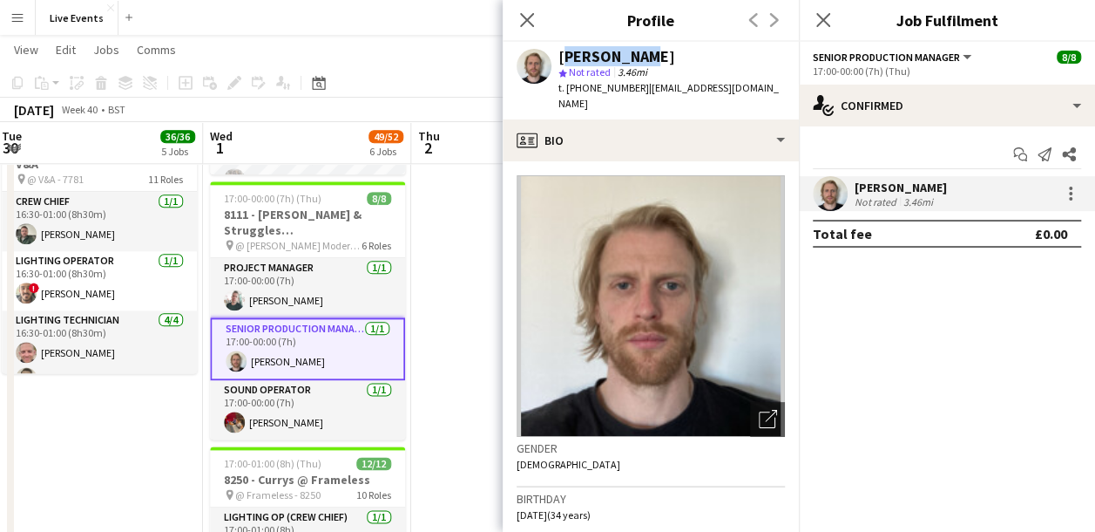
drag, startPoint x: 558, startPoint y: 56, endPoint x: 637, endPoint y: 58, distance: 79.3
click at [637, 58] on div "Max Walker star Not rated 3.46mi t. +4407926649090 | max@wiseproductions.co.uk" at bounding box center [651, 81] width 296 height 78
drag, startPoint x: 582, startPoint y: 88, endPoint x: 638, endPoint y: 96, distance: 56.3
click at [638, 96] on div "Max Walker star Not rated 3.46mi t. +4407926649090 | max@wiseproductions.co.uk" at bounding box center [651, 81] width 296 height 78
click at [529, 23] on icon at bounding box center [527, 19] width 17 height 17
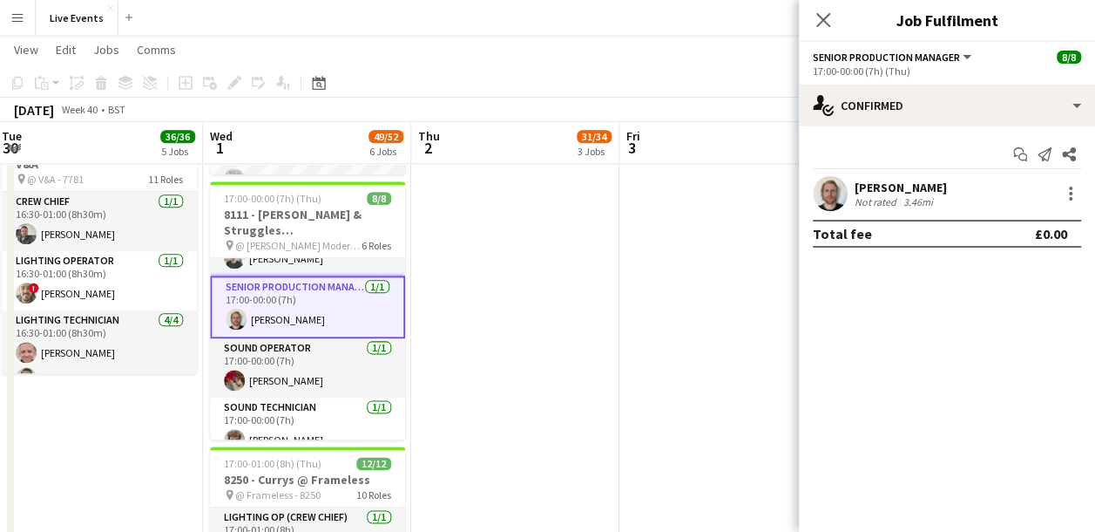
scroll to position [227, 0]
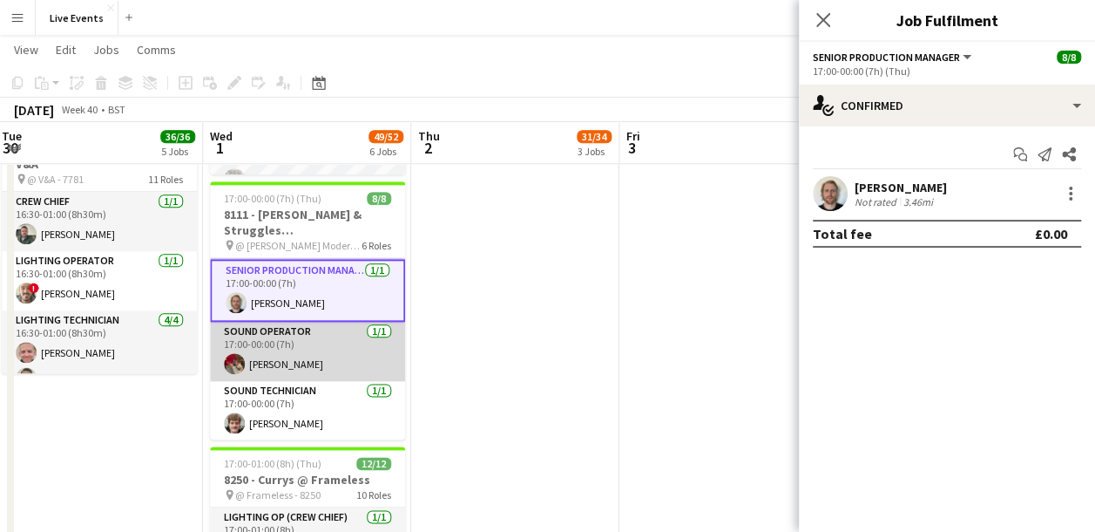
click at [289, 345] on app-card-role "Sound Operator 1/1 17:00-00:00 (7h) Jo Lord" at bounding box center [307, 351] width 195 height 59
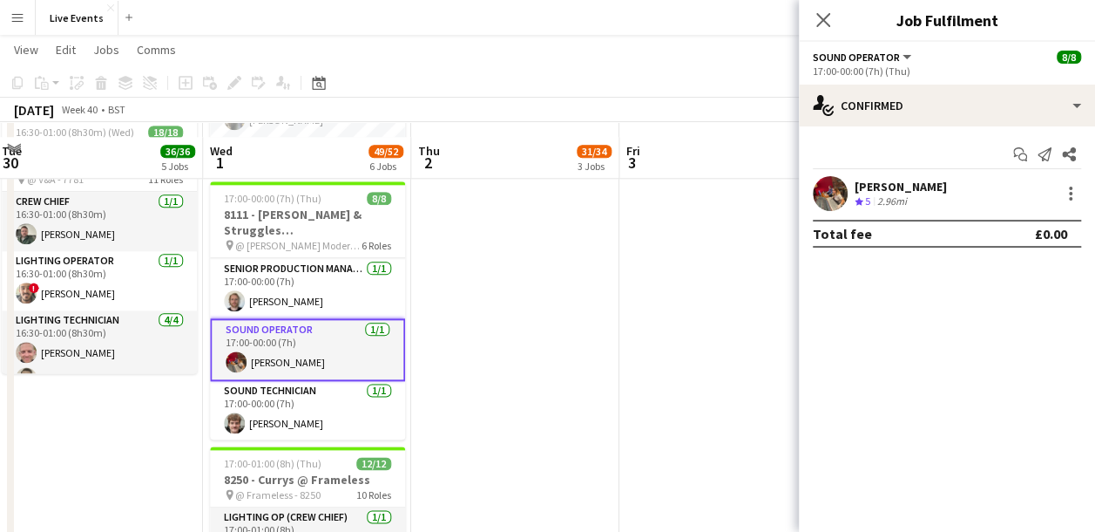
scroll to position [1046, 0]
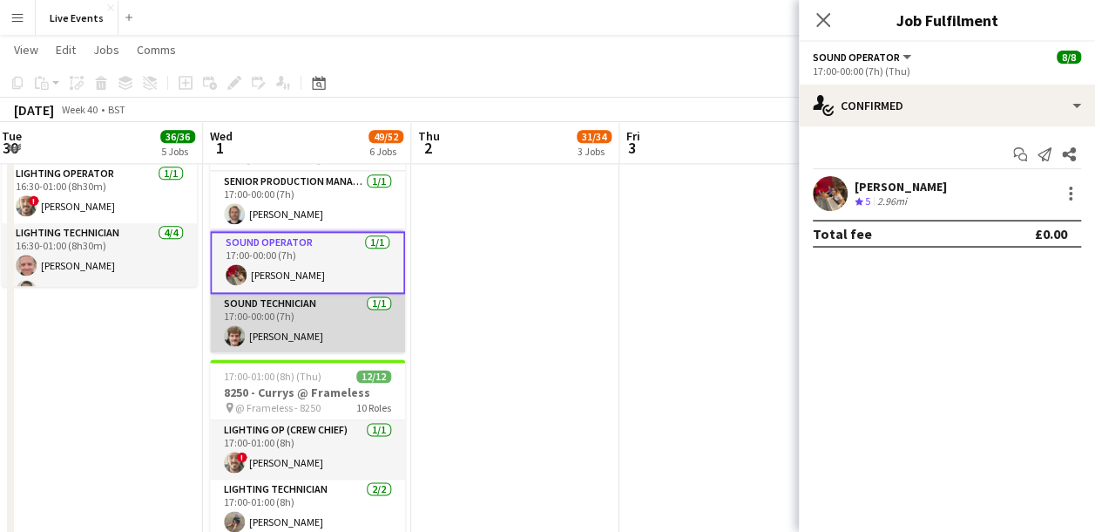
click at [284, 322] on app-card-role "Sound Technician 1/1 17:00-00:00 (7h) James Tillen" at bounding box center [307, 323] width 195 height 59
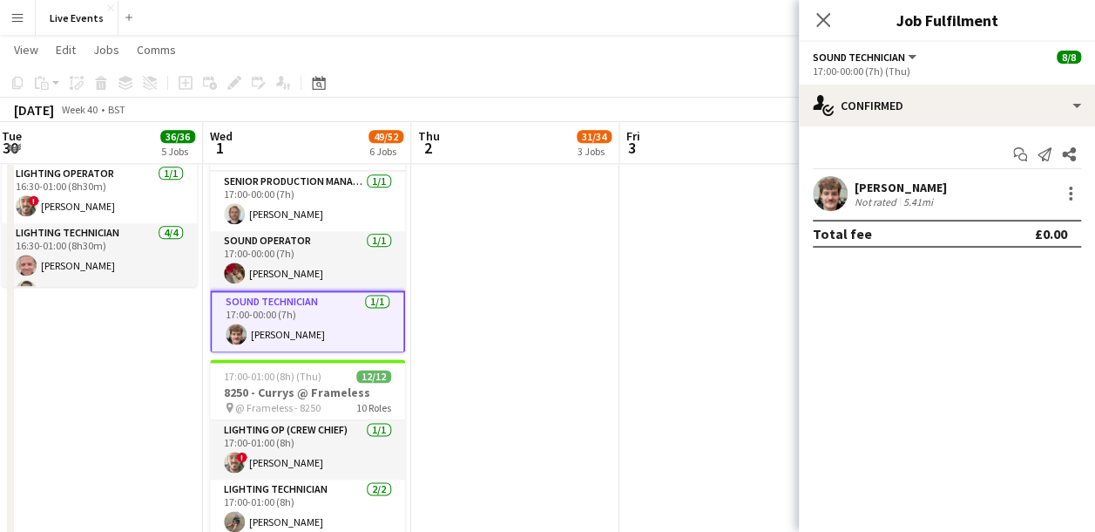
click at [833, 196] on app-user-avatar at bounding box center [830, 193] width 35 height 35
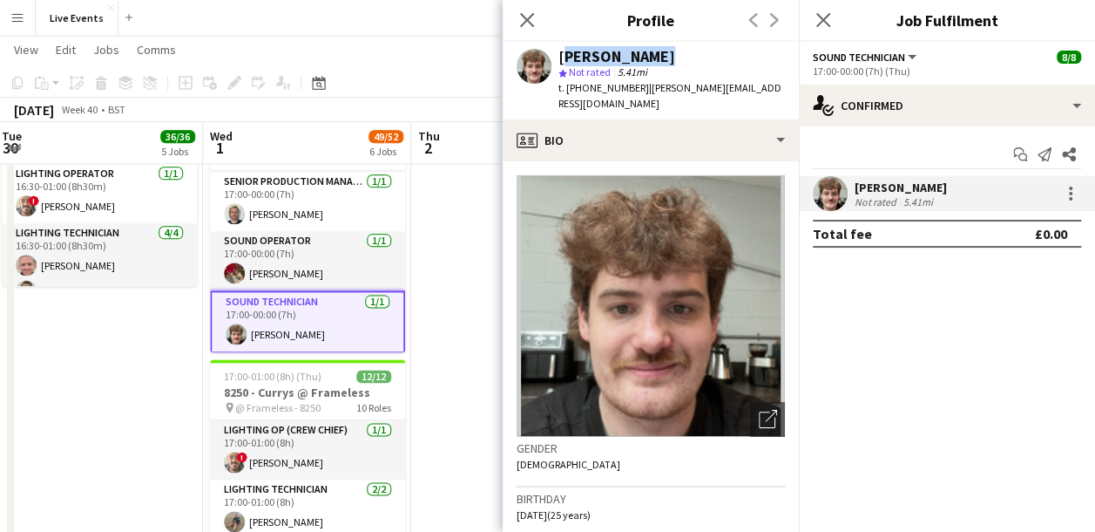
drag, startPoint x: 665, startPoint y: 58, endPoint x: 560, endPoint y: 55, distance: 104.6
click at [560, 55] on div "[PERSON_NAME]" at bounding box center [672, 57] width 227 height 16
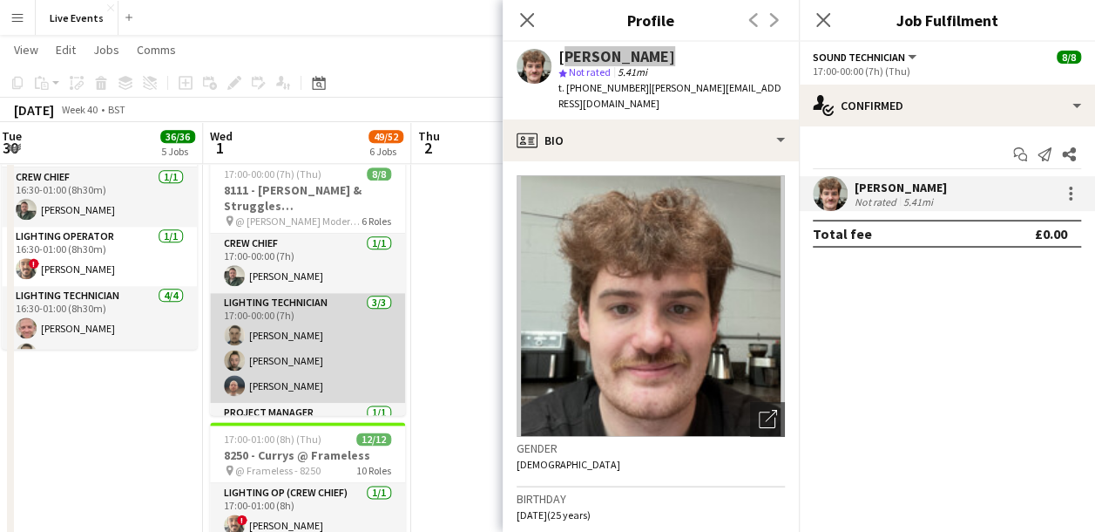
scroll to position [959, 0]
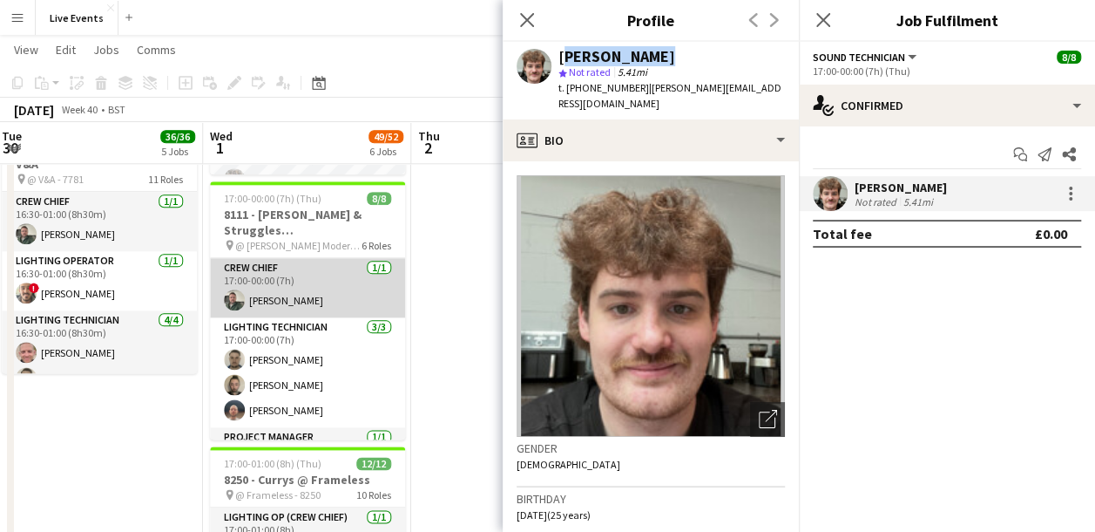
click at [300, 278] on app-card-role "Crew Chief 1/1 17:00-00:00 (7h) Andrew Gorman" at bounding box center [307, 287] width 195 height 59
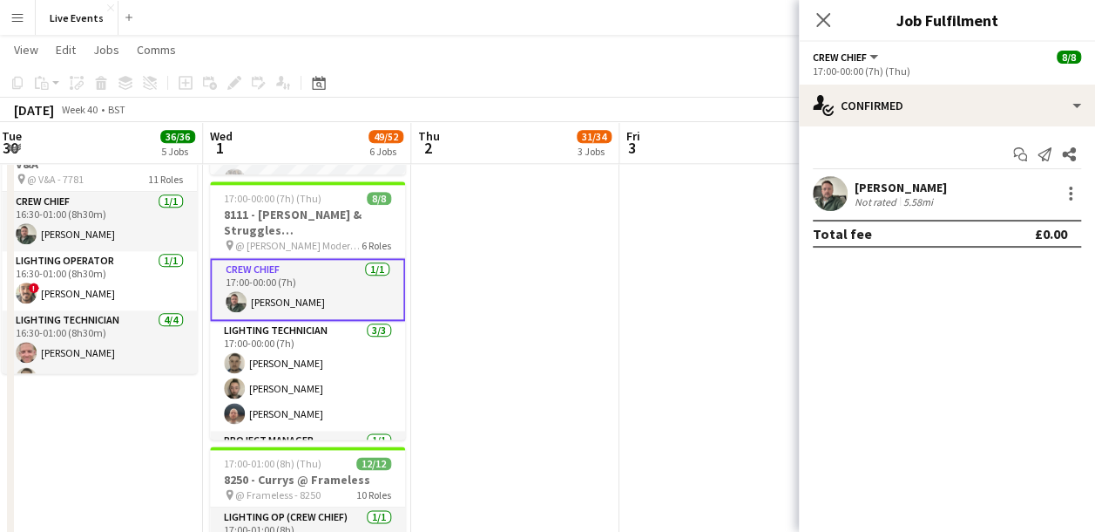
drag, startPoint x: 816, startPoint y: 193, endPoint x: 751, endPoint y: 170, distance: 68.7
click at [815, 193] on app-user-avatar at bounding box center [830, 193] width 35 height 35
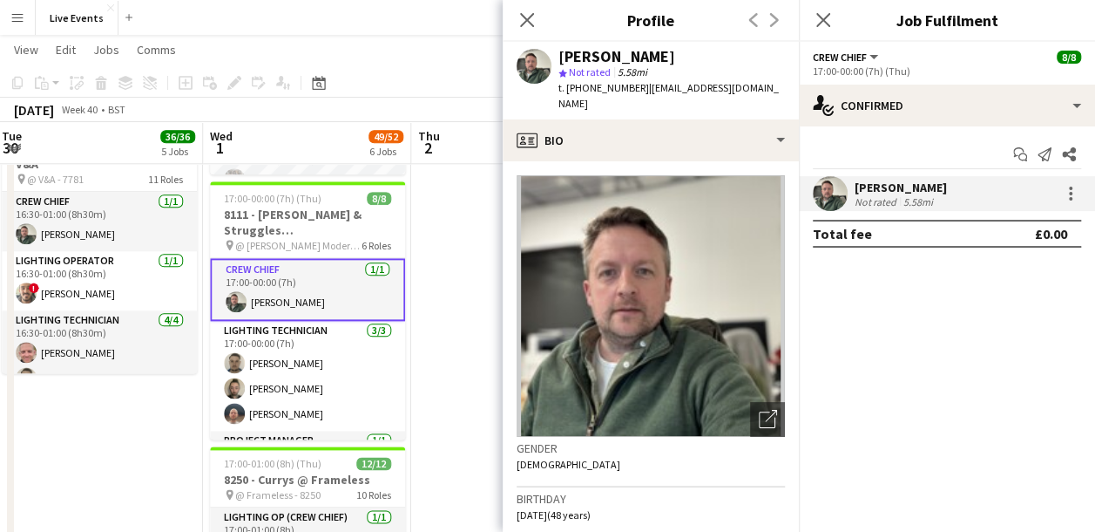
drag, startPoint x: 674, startPoint y: 51, endPoint x: 560, endPoint y: 54, distance: 114.2
click at [560, 54] on div "[PERSON_NAME]" at bounding box center [672, 57] width 227 height 16
drag, startPoint x: 584, startPoint y: 87, endPoint x: 633, endPoint y: 95, distance: 49.4
click at [633, 95] on div "t. +447973657191 | gormana15@gmail.com" at bounding box center [672, 95] width 227 height 31
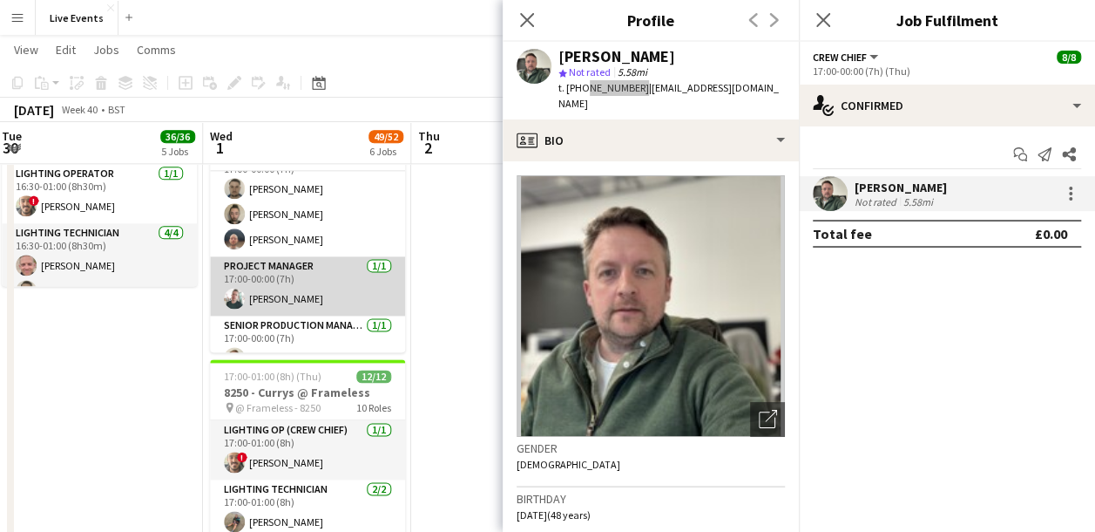
scroll to position [174, 0]
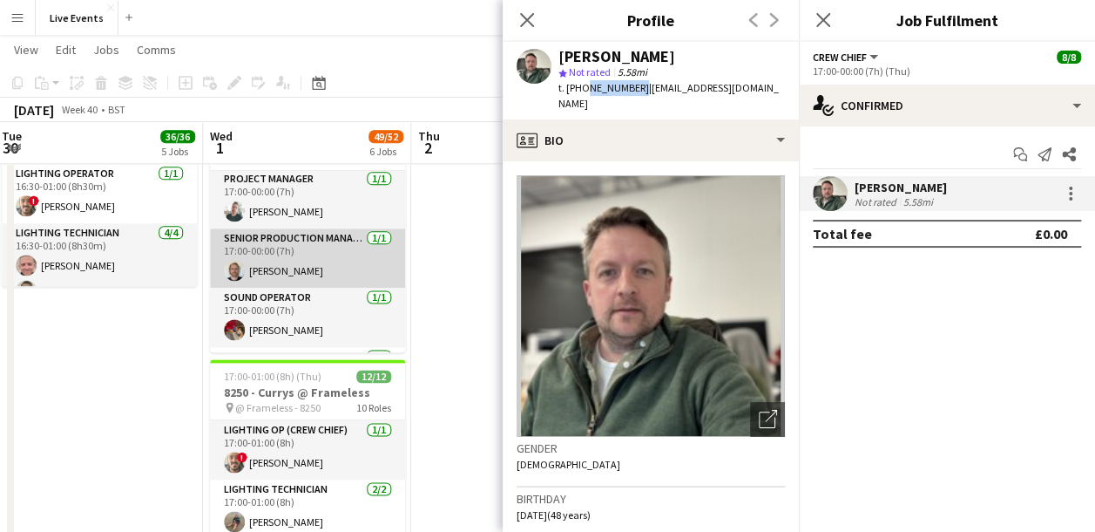
drag, startPoint x: 292, startPoint y: 269, endPoint x: 253, endPoint y: 272, distance: 39.3
click at [292, 269] on app-card-role "Senior Production Manager 1/1 17:00-00:00 (7h) Max Walker" at bounding box center [307, 257] width 195 height 59
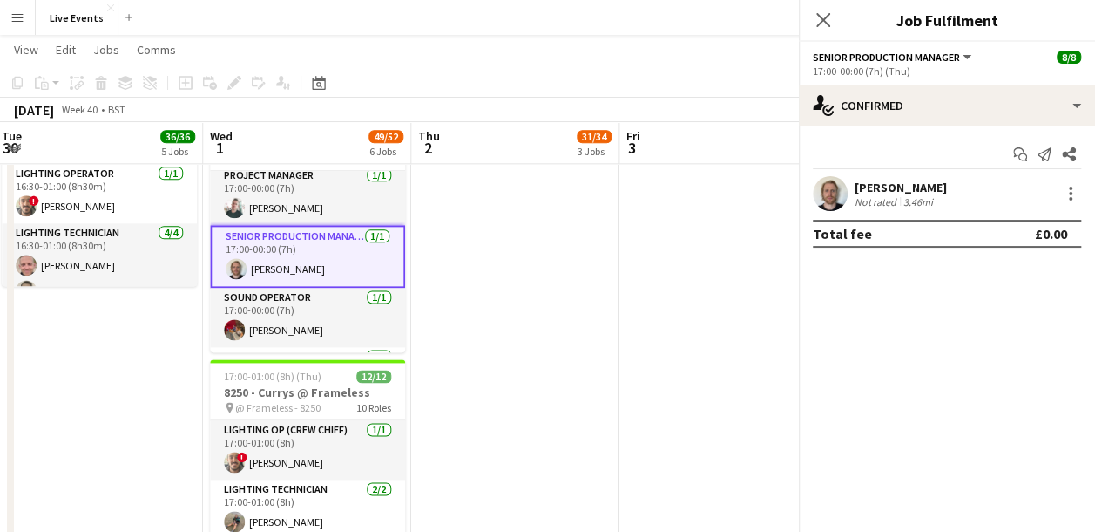
scroll to position [171, 0]
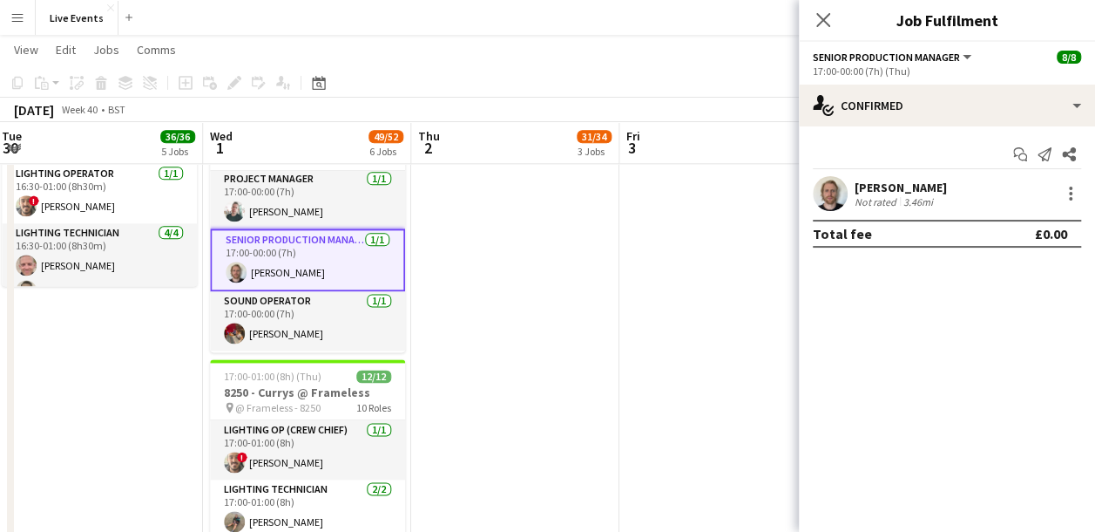
click at [828, 191] on app-user-avatar at bounding box center [830, 193] width 35 height 35
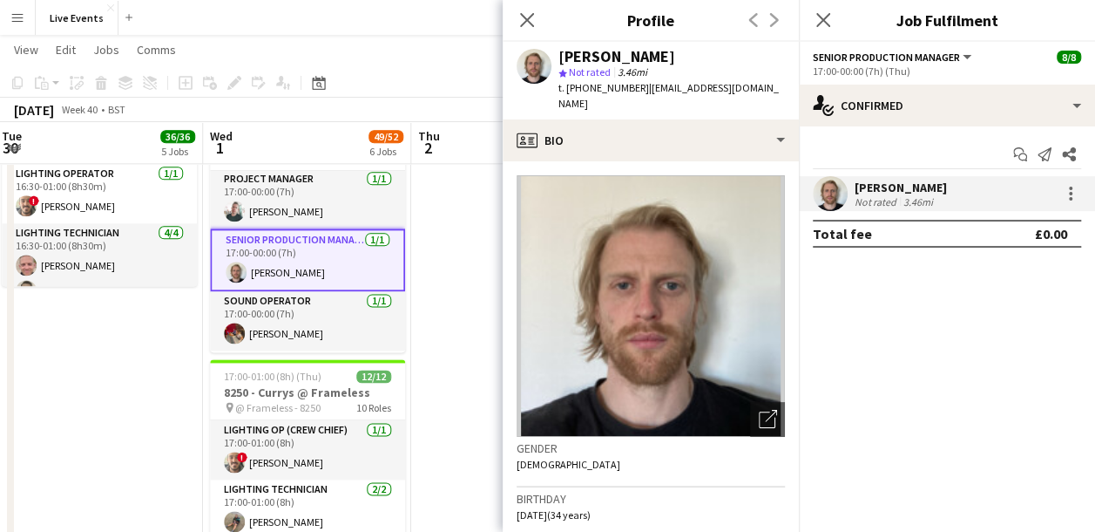
drag, startPoint x: 583, startPoint y: 86, endPoint x: 640, endPoint y: 89, distance: 56.7
click at [640, 89] on span "t. +4407926649090" at bounding box center [604, 87] width 91 height 13
click at [527, 24] on icon "Close pop-in" at bounding box center [527, 19] width 17 height 17
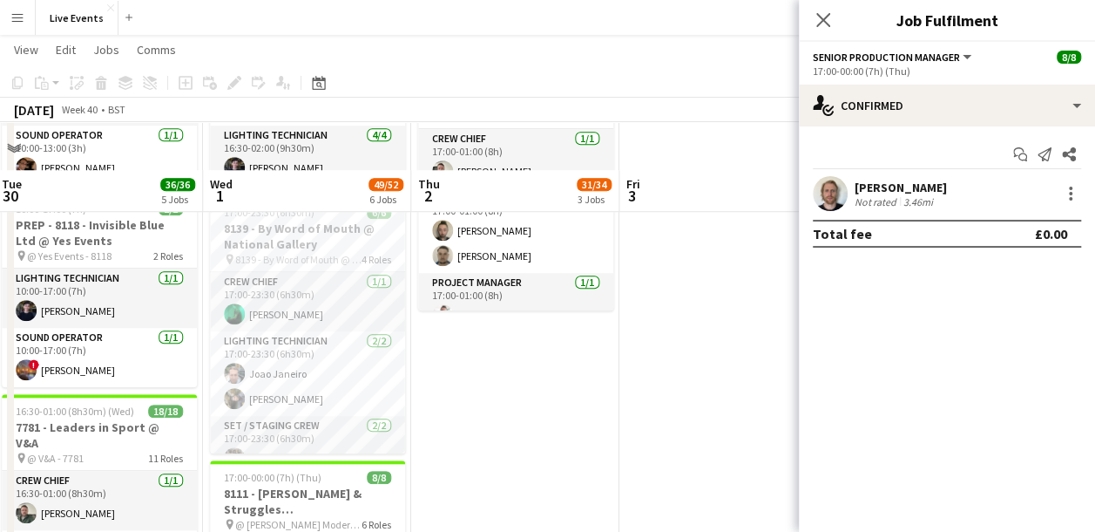
scroll to position [674, 0]
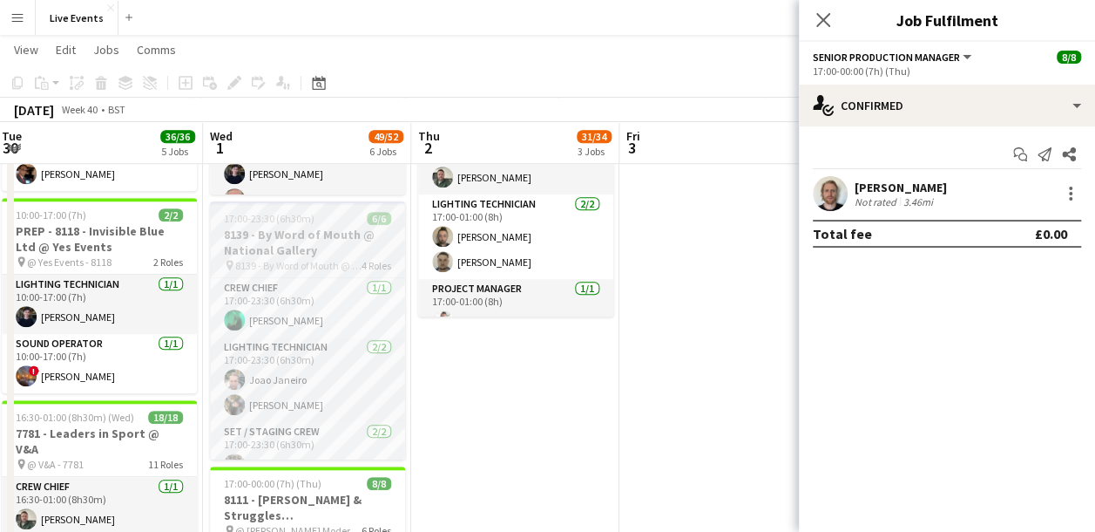
click at [321, 234] on h3 "8139 - By Word of Mouth @ National Gallery" at bounding box center [307, 242] width 195 height 31
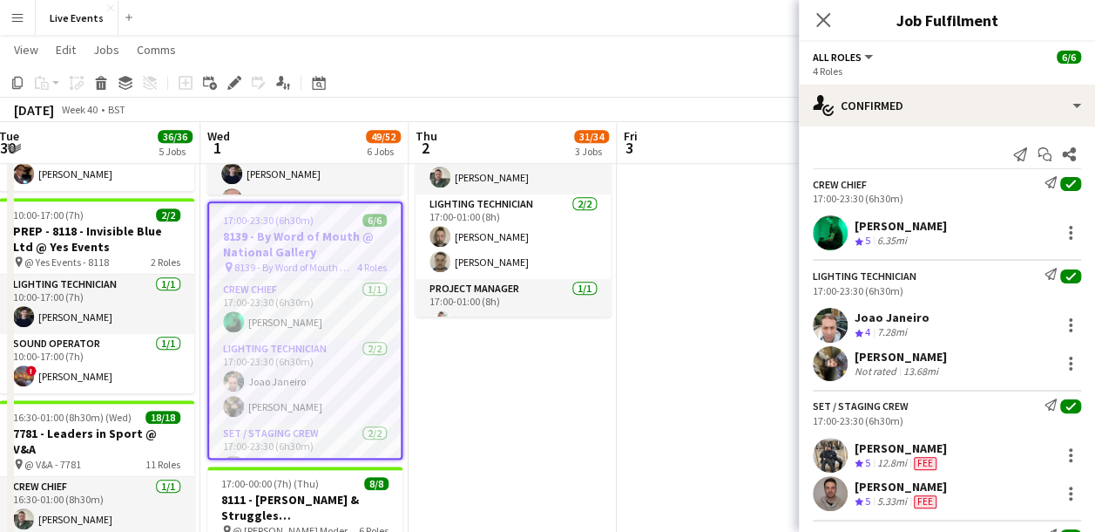
click at [825, 241] on app-user-avatar at bounding box center [830, 232] width 35 height 35
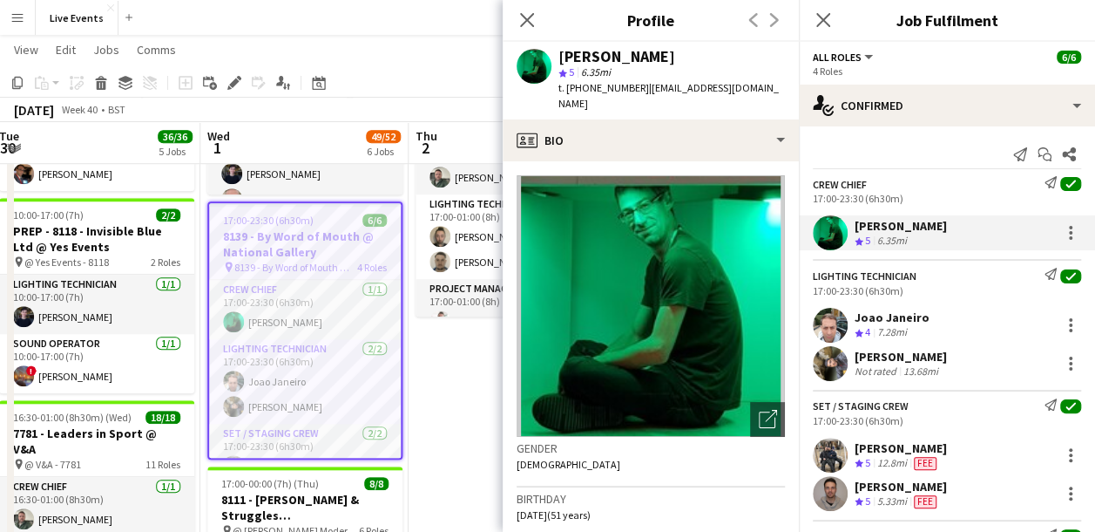
drag, startPoint x: 560, startPoint y: 54, endPoint x: 675, endPoint y: 57, distance: 114.2
click at [675, 57] on div "[PERSON_NAME]" at bounding box center [672, 57] width 227 height 16
drag, startPoint x: 580, startPoint y: 87, endPoint x: 633, endPoint y: 102, distance: 54.3
click at [633, 102] on div "Simon Streeting star 5 6.35mi t. +447966202239 | simon.streeting@gmail.com" at bounding box center [651, 81] width 296 height 78
click at [816, 325] on app-user-avatar at bounding box center [830, 325] width 35 height 35
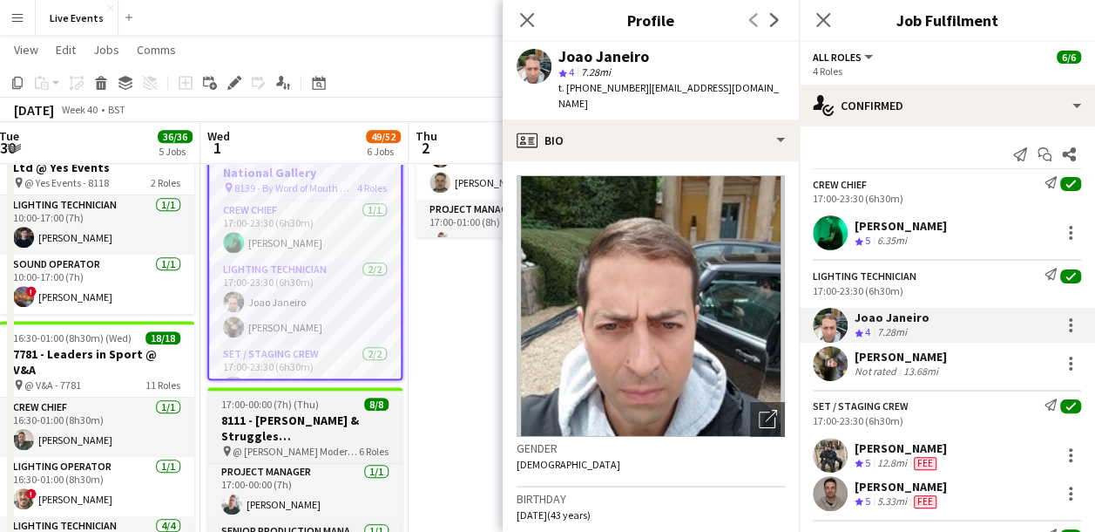
scroll to position [674, 0]
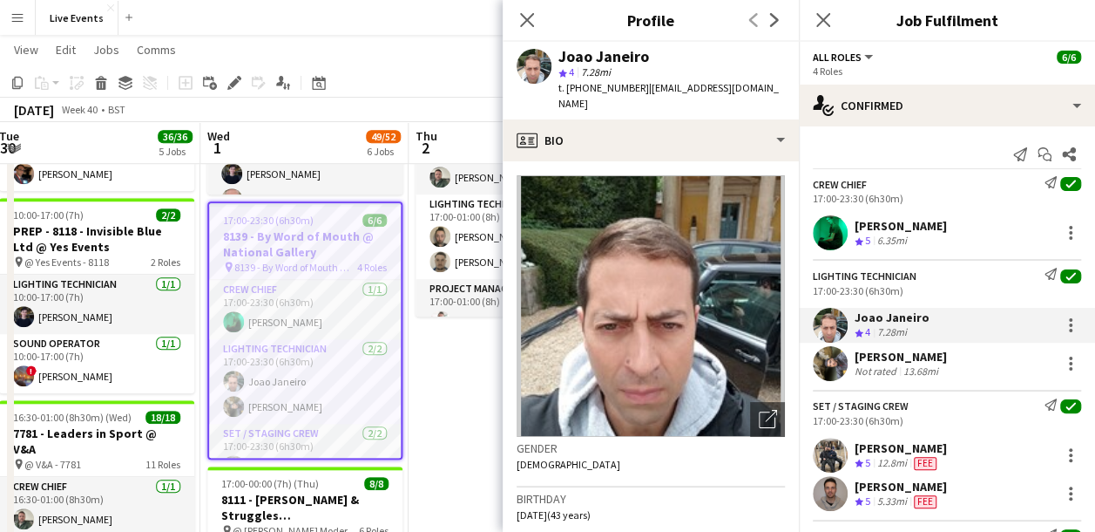
drag, startPoint x: 560, startPoint y: 54, endPoint x: 649, endPoint y: 51, distance: 89.0
click at [649, 51] on div "Joao Janeiro" at bounding box center [672, 57] width 227 height 16
drag, startPoint x: 603, startPoint y: 42, endPoint x: 570, endPoint y: 54, distance: 35.3
click at [570, 54] on div "Joao Janeiro" at bounding box center [604, 57] width 91 height 16
drag, startPoint x: 563, startPoint y: 56, endPoint x: 675, endPoint y: 54, distance: 111.6
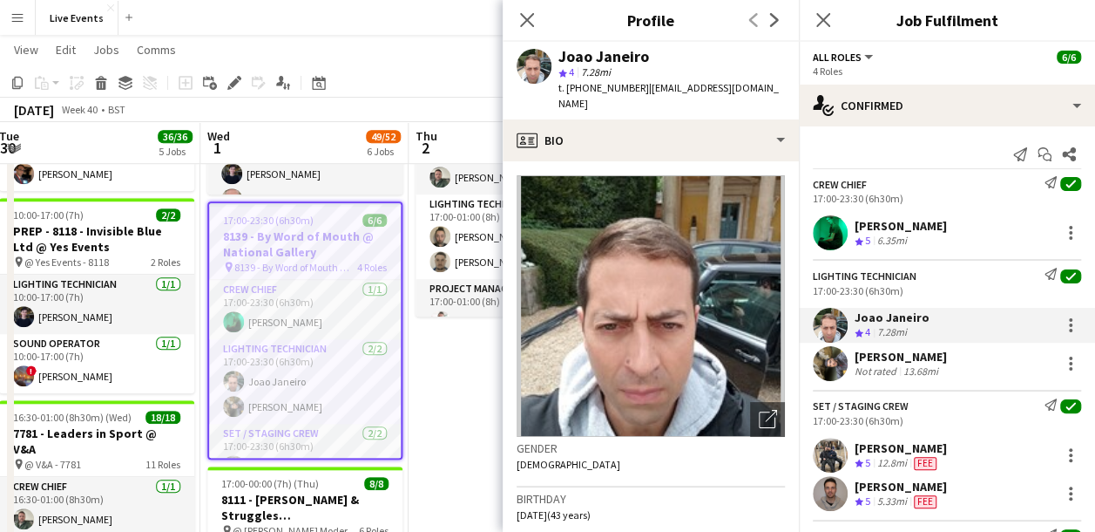
click at [675, 54] on div "Joao Janeiro" at bounding box center [672, 57] width 227 height 16
drag, startPoint x: 675, startPoint y: 54, endPoint x: 652, endPoint y: 58, distance: 22.9
click at [652, 58] on div "Joao Janeiro" at bounding box center [672, 57] width 227 height 16
click at [586, 87] on span "t. +447789335491" at bounding box center [604, 87] width 91 height 13
drag, startPoint x: 581, startPoint y: 87, endPoint x: 630, endPoint y: 94, distance: 49.3
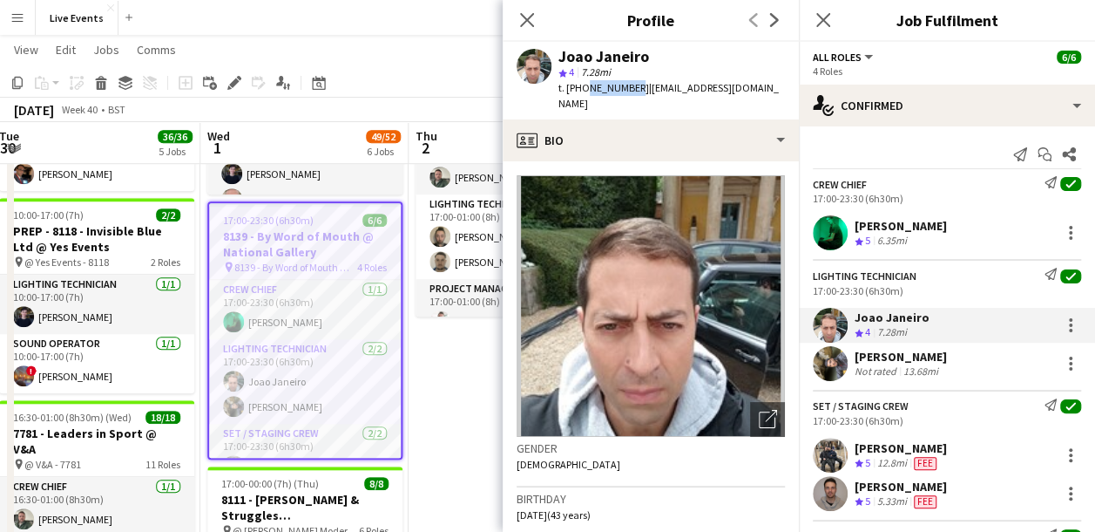
click at [630, 94] on span "t. +447789335491" at bounding box center [604, 87] width 91 height 13
drag, startPoint x: 630, startPoint y: 94, endPoint x: 606, endPoint y: 96, distance: 24.5
click at [628, 99] on div "Joao Janeiro star 4 7.28mi t. +447789335491 | joao_janeiro3@hotmail.com" at bounding box center [651, 81] width 296 height 78
click at [580, 91] on span "t. +447789335491" at bounding box center [604, 87] width 91 height 13
click at [581, 87] on span "t. +447789335491" at bounding box center [604, 87] width 91 height 13
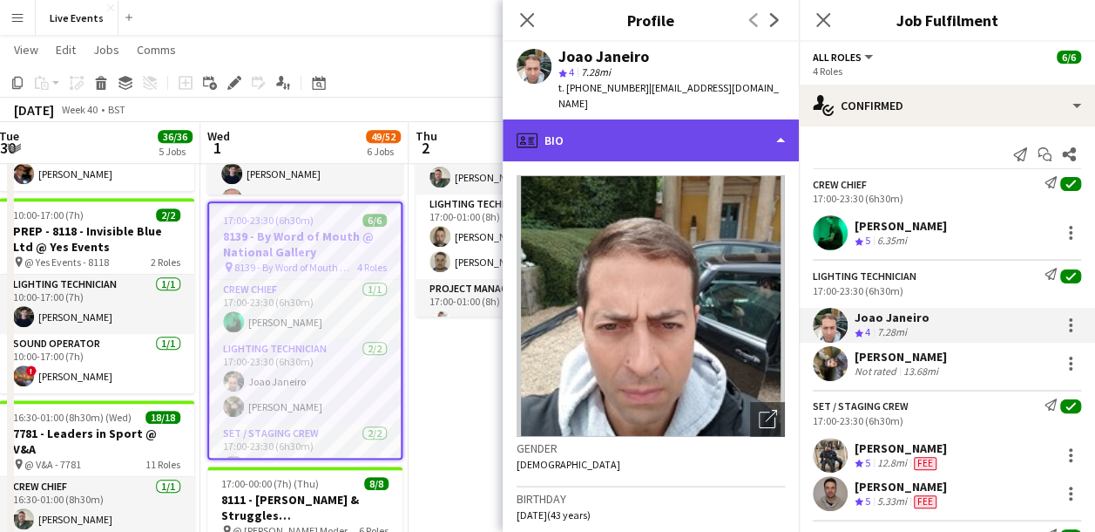
click at [600, 119] on div "profile Bio" at bounding box center [651, 140] width 296 height 42
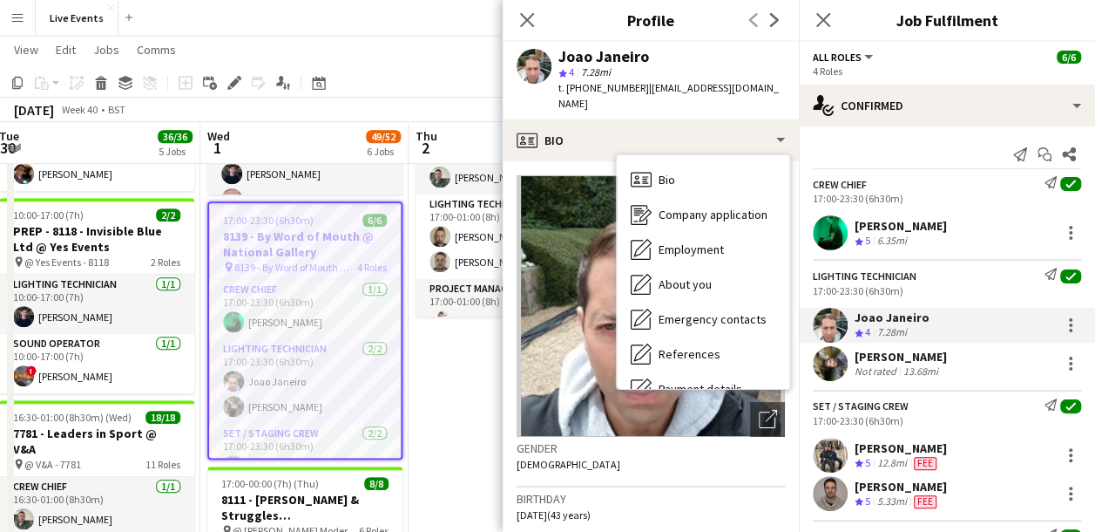
click at [610, 88] on span "t. +447789335491" at bounding box center [604, 87] width 91 height 13
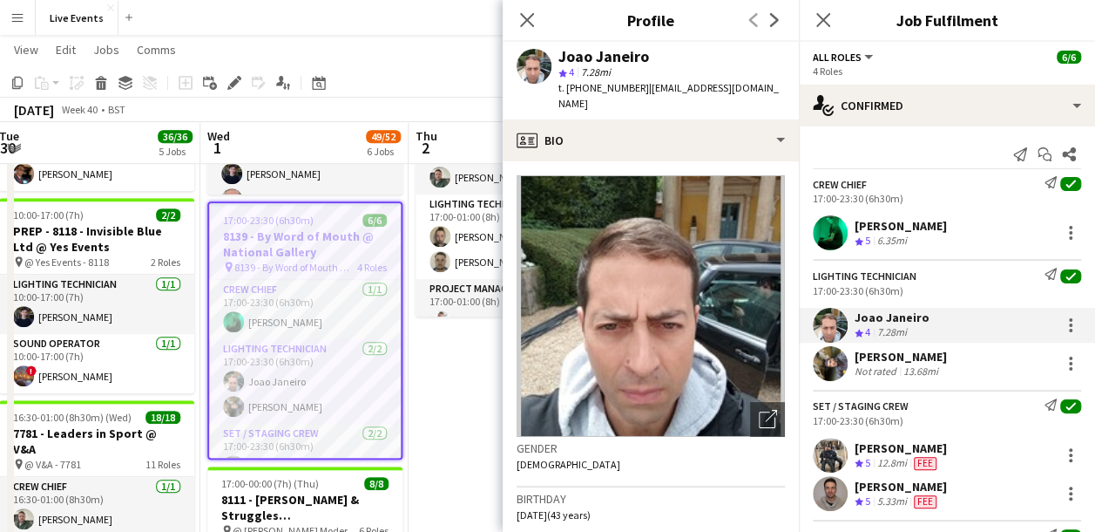
drag, startPoint x: 580, startPoint y: 88, endPoint x: 635, endPoint y: 89, distance: 55.8
click at [635, 89] on span "t. +447789335491" at bounding box center [604, 87] width 91 height 13
click at [824, 358] on app-user-avatar at bounding box center [830, 363] width 35 height 35
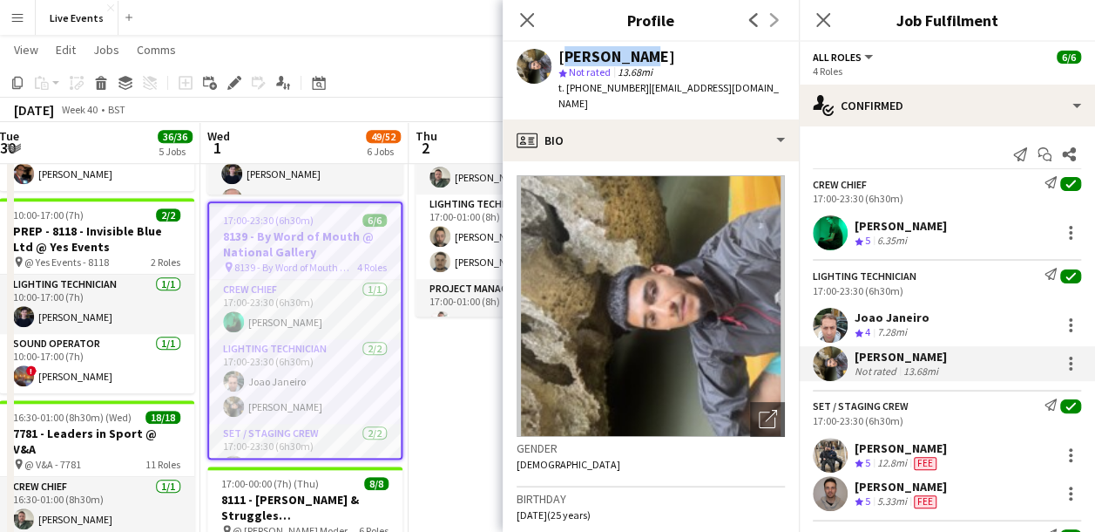
drag, startPoint x: 560, startPoint y: 58, endPoint x: 633, endPoint y: 58, distance: 73.2
click at [633, 58] on div "[PERSON_NAME]" at bounding box center [672, 57] width 227 height 16
drag, startPoint x: 580, startPoint y: 85, endPoint x: 634, endPoint y: 90, distance: 55.1
click at [634, 90] on span "t. +447887196166" at bounding box center [604, 87] width 91 height 13
click at [743, 77] on div "Kyal Haria star Not rated 13.68mi t. +447887196166 | hkproav@gmail.com" at bounding box center [651, 81] width 296 height 78
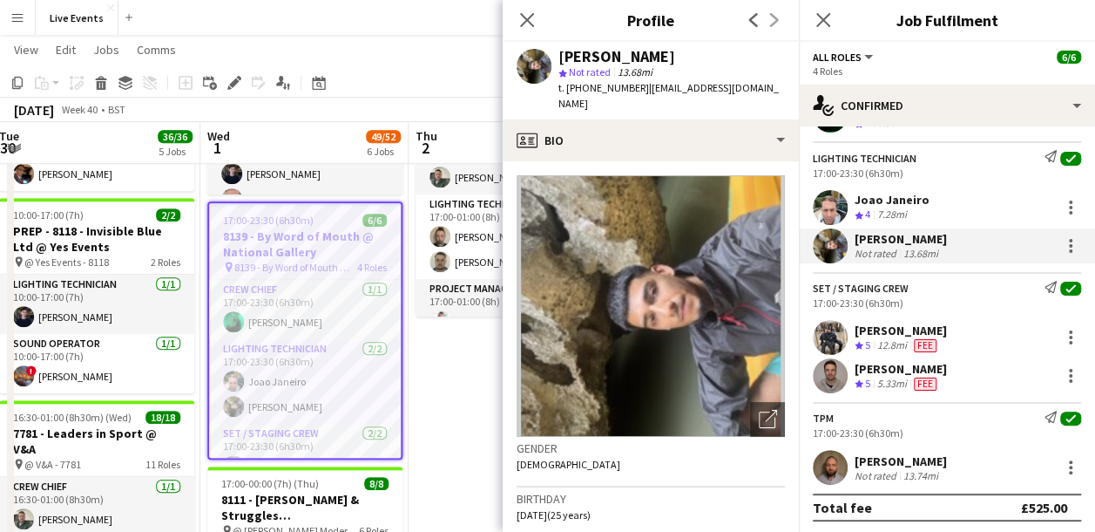
scroll to position [119, 0]
click at [827, 335] on app-user-avatar at bounding box center [830, 336] width 35 height 35
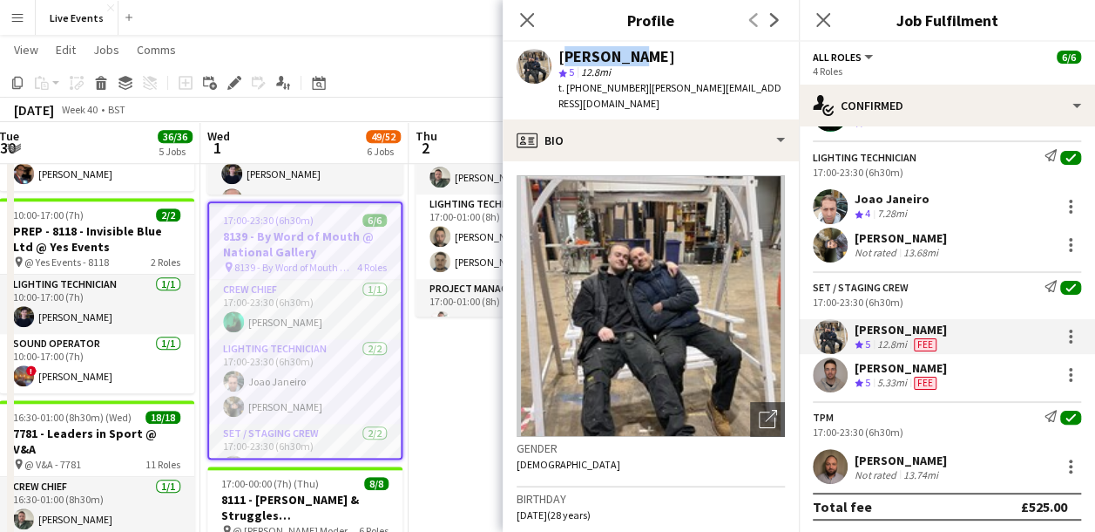
drag, startPoint x: 556, startPoint y: 56, endPoint x: 626, endPoint y: 59, distance: 69.8
click at [626, 59] on div "Jon Selfe star 5 12.8mi t. +447914421736 | j.selfe.set@gmail.com" at bounding box center [651, 81] width 296 height 78
click at [835, 368] on app-user-avatar at bounding box center [830, 374] width 35 height 35
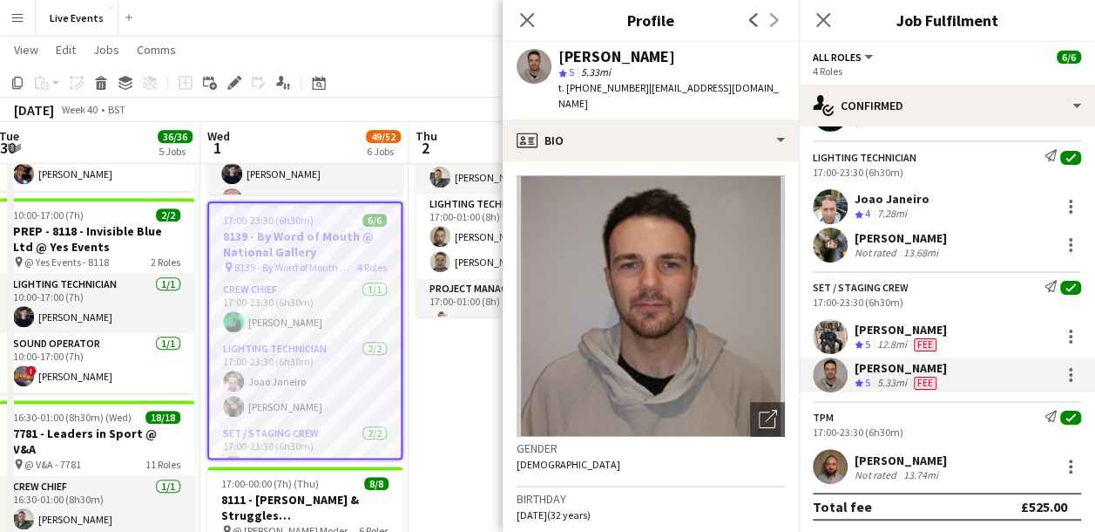
drag, startPoint x: 560, startPoint y: 56, endPoint x: 654, endPoint y: 52, distance: 93.3
click at [654, 52] on div "[PERSON_NAME]" at bounding box center [672, 57] width 227 height 16
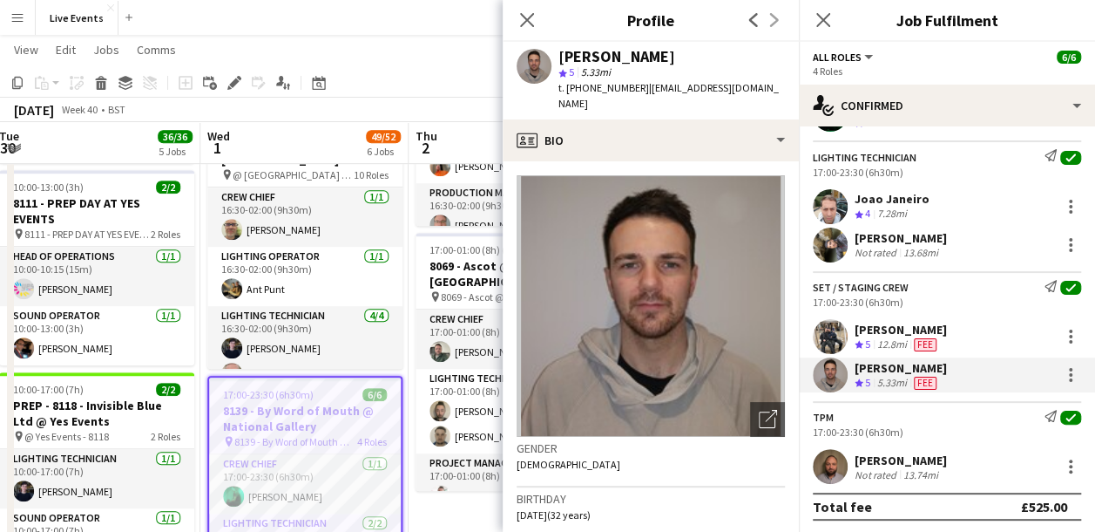
click at [833, 465] on app-user-avatar at bounding box center [830, 466] width 35 height 35
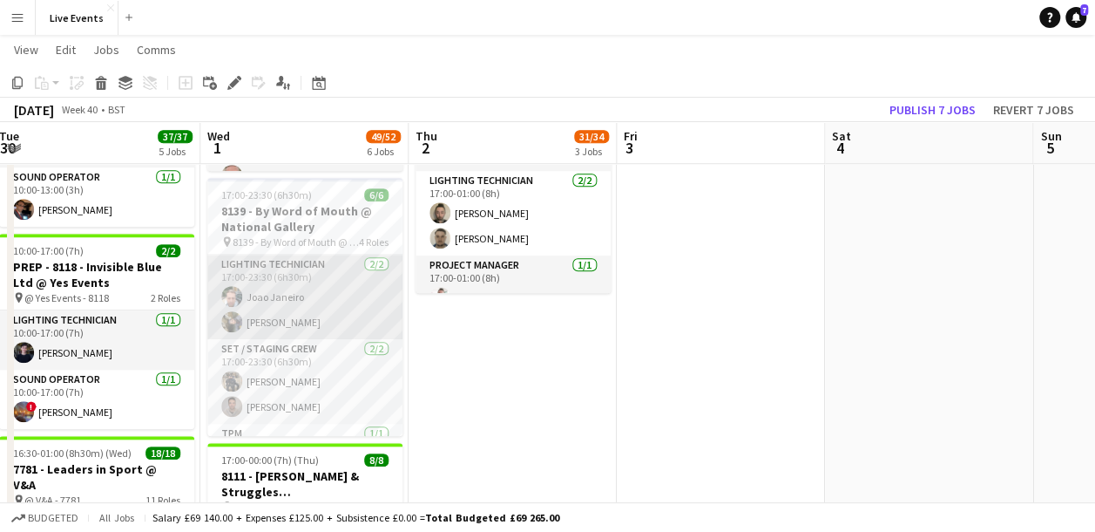
scroll to position [105, 0]
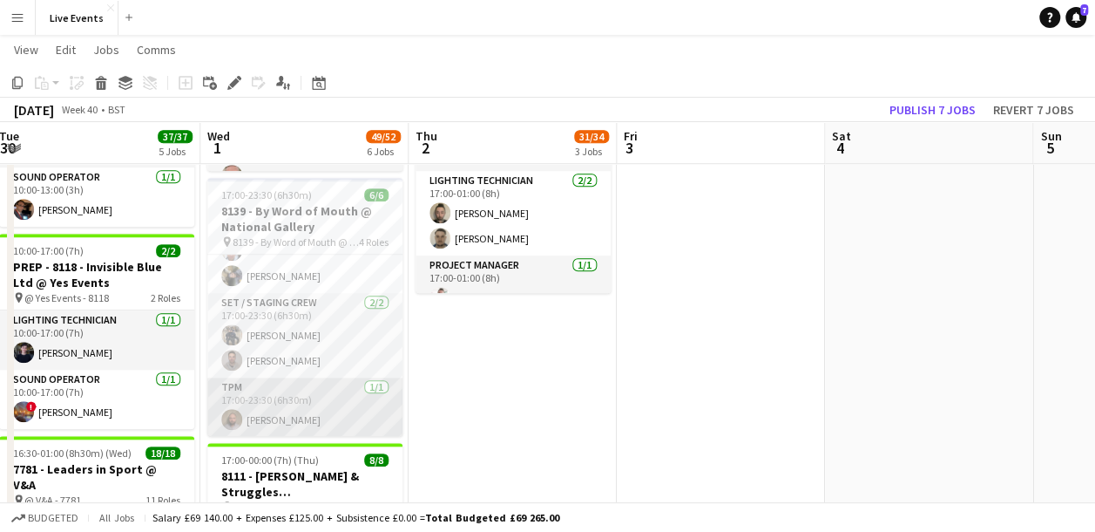
click at [335, 413] on app-card-role "TPM 1/1 17:00-23:30 (6h30m) Stevie Wyatt" at bounding box center [304, 406] width 195 height 59
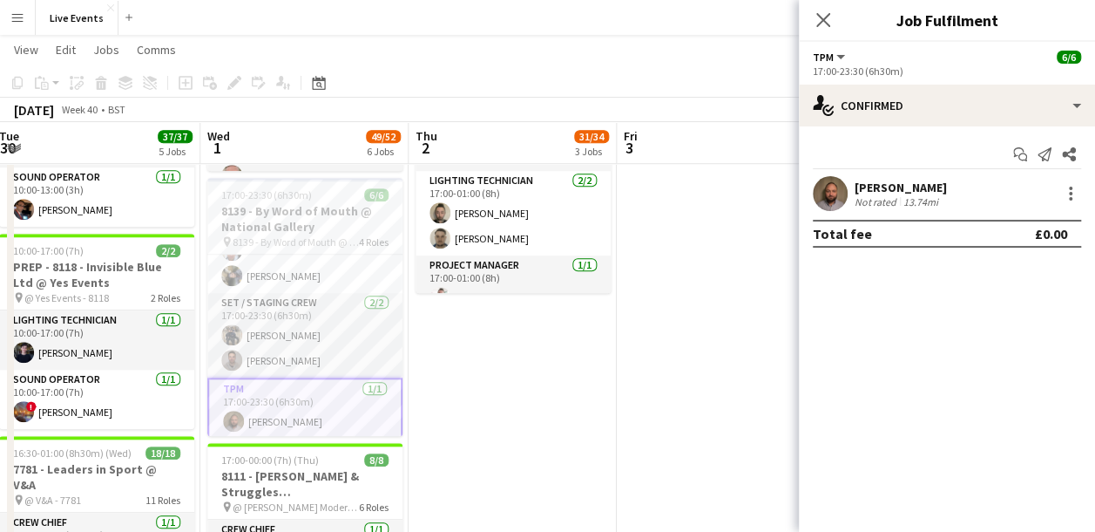
click at [837, 192] on app-user-avatar at bounding box center [830, 193] width 35 height 35
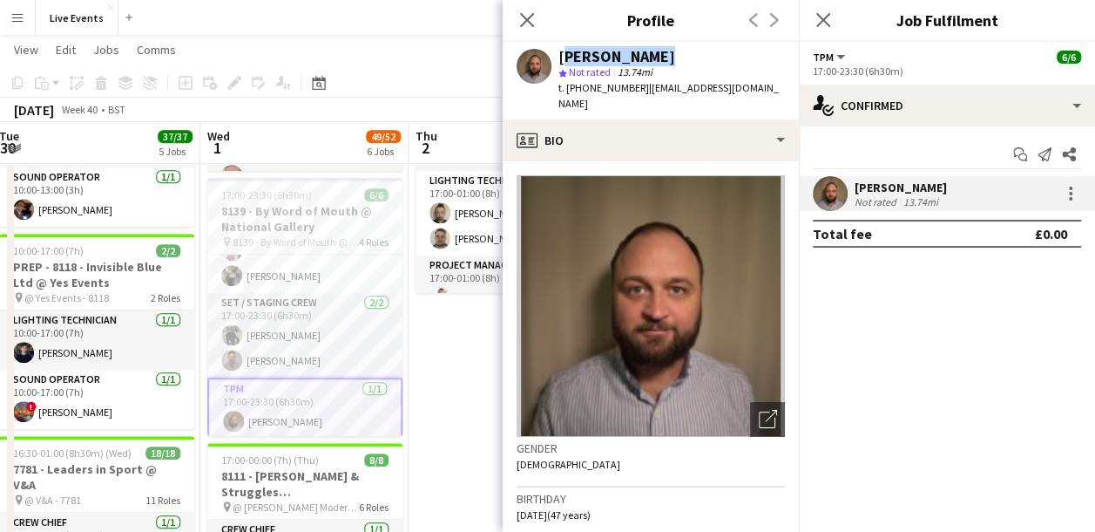
drag, startPoint x: 560, startPoint y: 56, endPoint x: 642, endPoint y: 53, distance: 82.8
click at [642, 53] on div "[PERSON_NAME]" at bounding box center [617, 57] width 117 height 16
drag, startPoint x: 583, startPoint y: 89, endPoint x: 638, endPoint y: 97, distance: 55.5
click at [638, 97] on div "Stevie Wyatt star Not rated 13.74mi t. +4407854679629 | stevie@wiseproductions.…" at bounding box center [651, 81] width 296 height 78
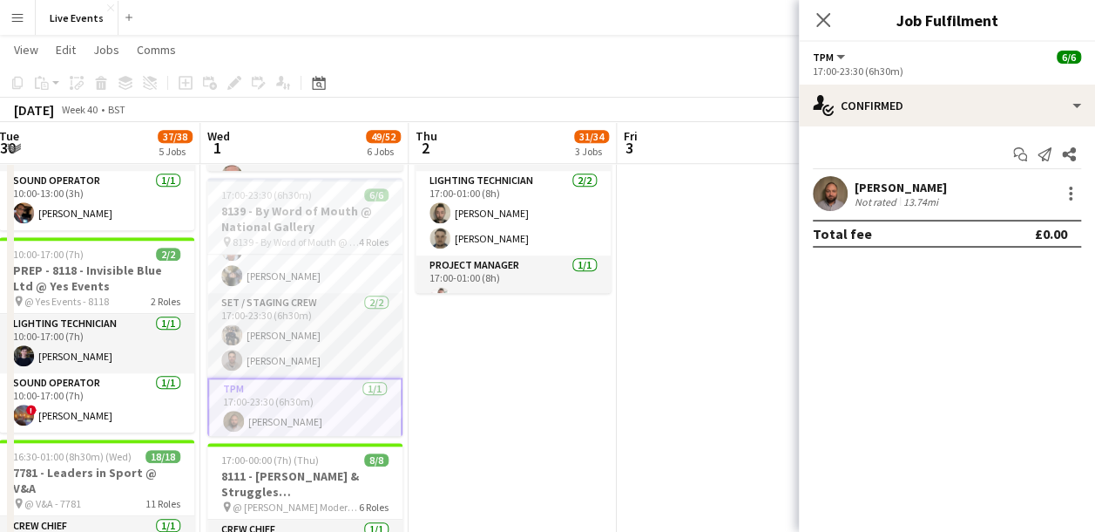
click at [576, 345] on app-date-cell "09:00-02:00 (17h) (Fri) 7/10 8118 - Invisible Blue Ltd @ Tate Modern 7 Roles Cr…" at bounding box center [513, 250] width 208 height 1504
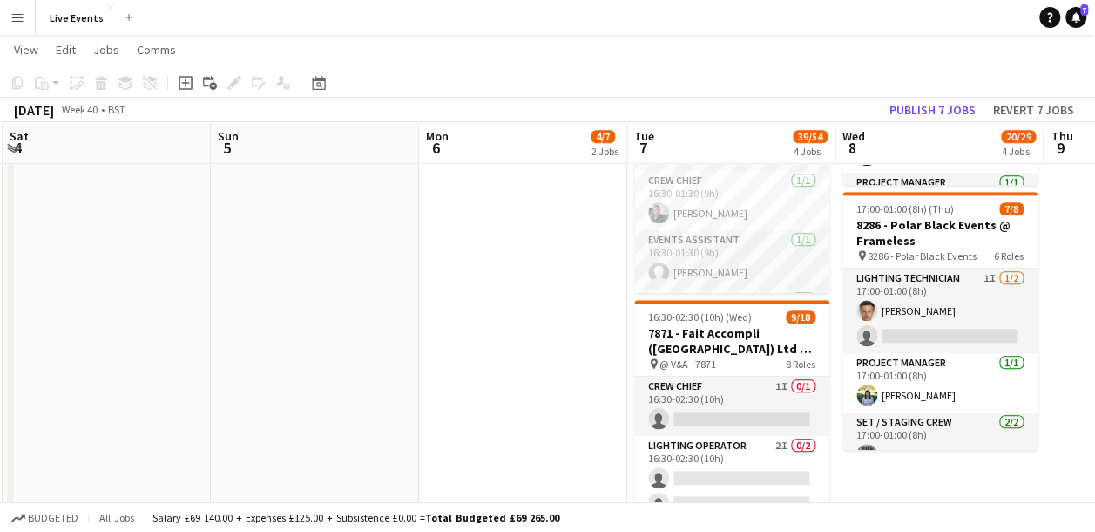
drag, startPoint x: 986, startPoint y: 261, endPoint x: 57, endPoint y: 345, distance: 932.8
click at [57, 345] on app-calendar-viewport "Wed 1 49/52 6 Jobs Thu 2 31/34 3 Jobs Fri 3 Sat 4 Sun 5 Mon 6 4/7 2 Jobs Tue 7 …" at bounding box center [547, 186] width 1095 height 1631
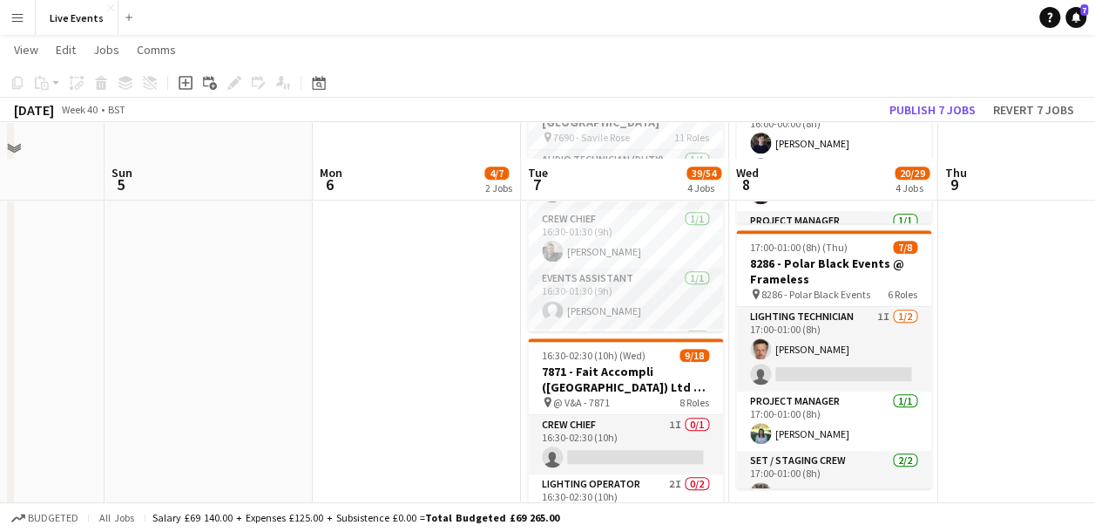
scroll to position [523, 0]
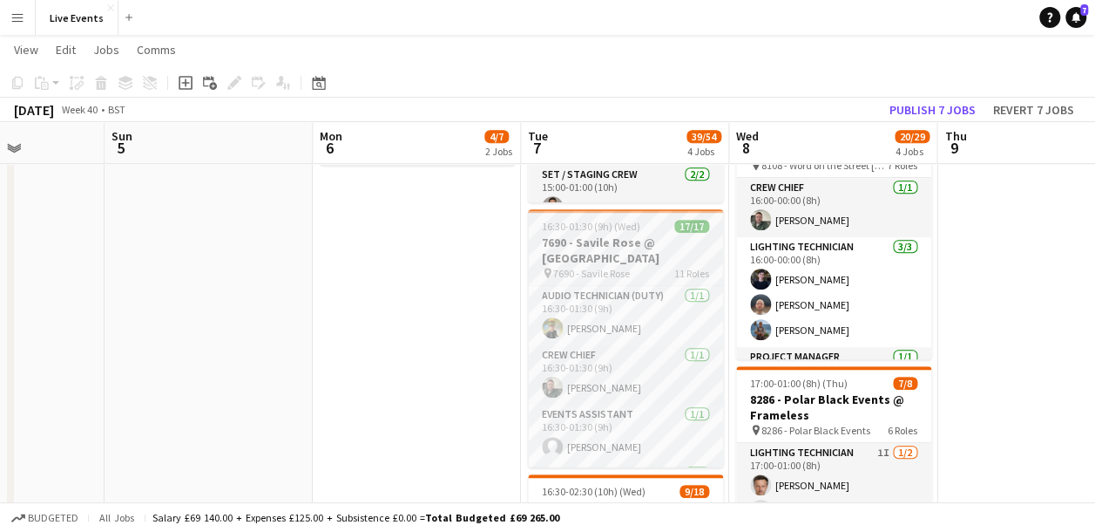
click at [634, 242] on h3 "7690 - Savile Rose @ Natural History Museum" at bounding box center [625, 249] width 195 height 31
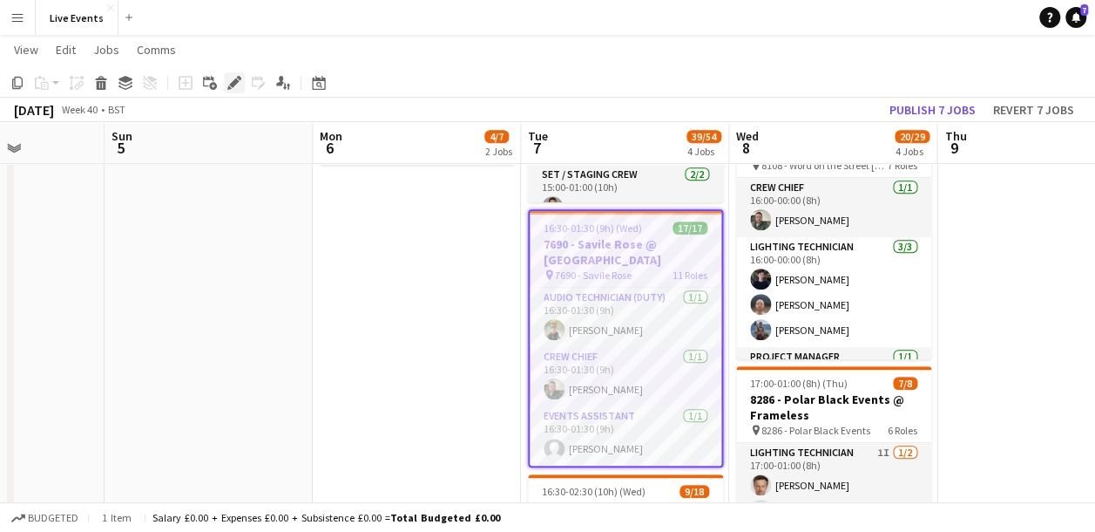
click at [233, 80] on icon "Edit" at bounding box center [234, 83] width 14 height 14
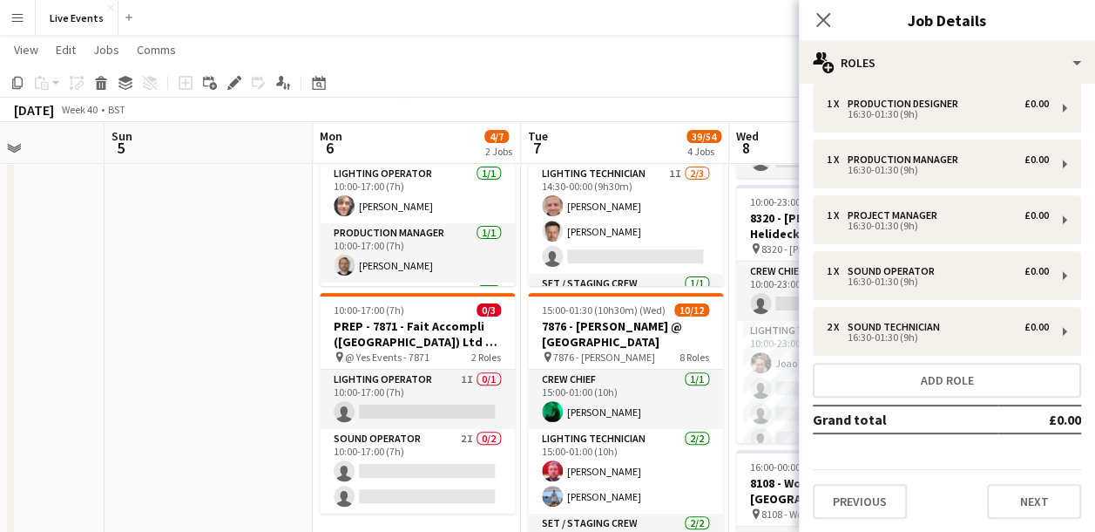
scroll to position [349, 0]
click at [885, 481] on div "Previous Next" at bounding box center [947, 494] width 268 height 50
click at [882, 490] on button "Previous" at bounding box center [860, 501] width 94 height 35
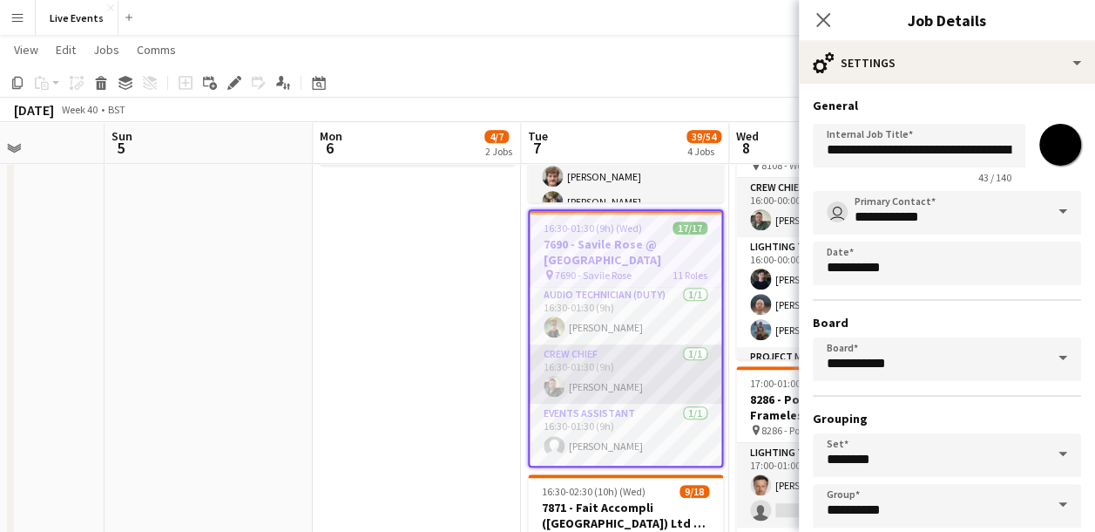
scroll to position [0, 0]
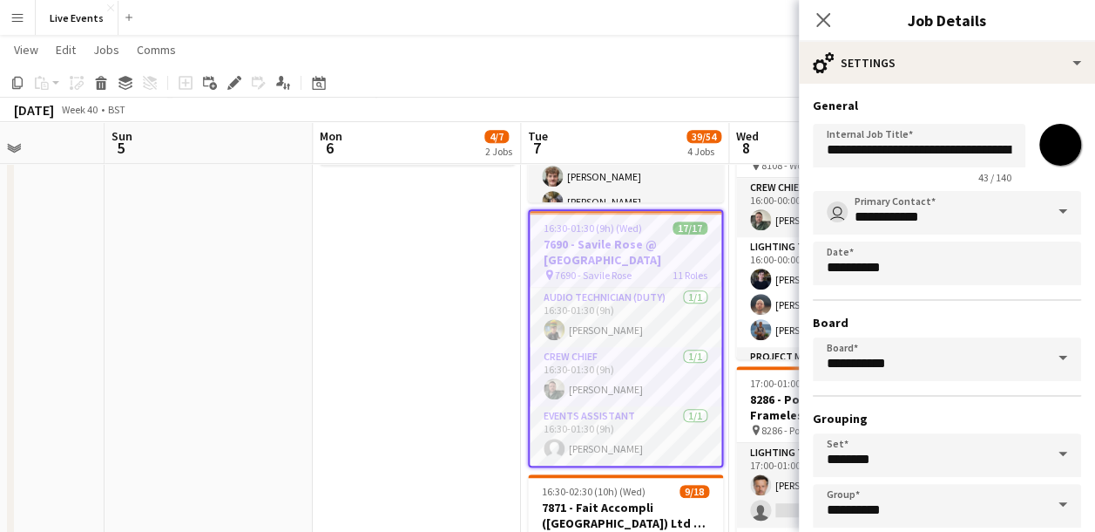
click at [370, 300] on app-date-cell "10:00-17:00 (7h) 4/4 7690 - PREP DAY AT YES EVENTS pin 7690 - PREP DAY AT YES E…" at bounding box center [417, 424] width 208 height 1504
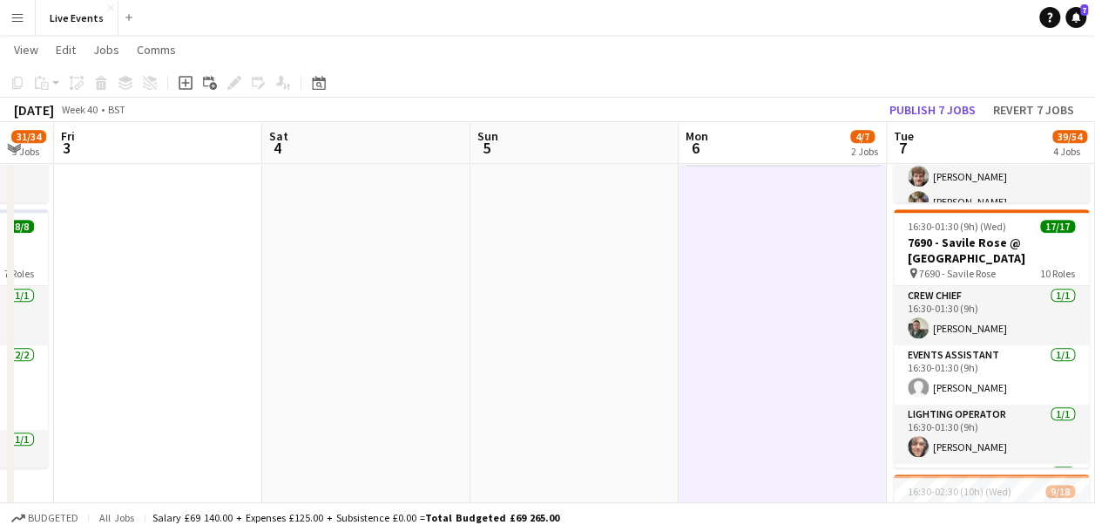
drag, startPoint x: 328, startPoint y: 397, endPoint x: 581, endPoint y: 417, distance: 254.5
click at [696, 387] on app-calendar-viewport "Wed 1 49/52 6 Jobs Thu 2 31/34 3 Jobs Fri 3 Sat 4 Sun 5 Mon 6 4/7 2 Jobs Tue 7 …" at bounding box center [547, 360] width 1095 height 1631
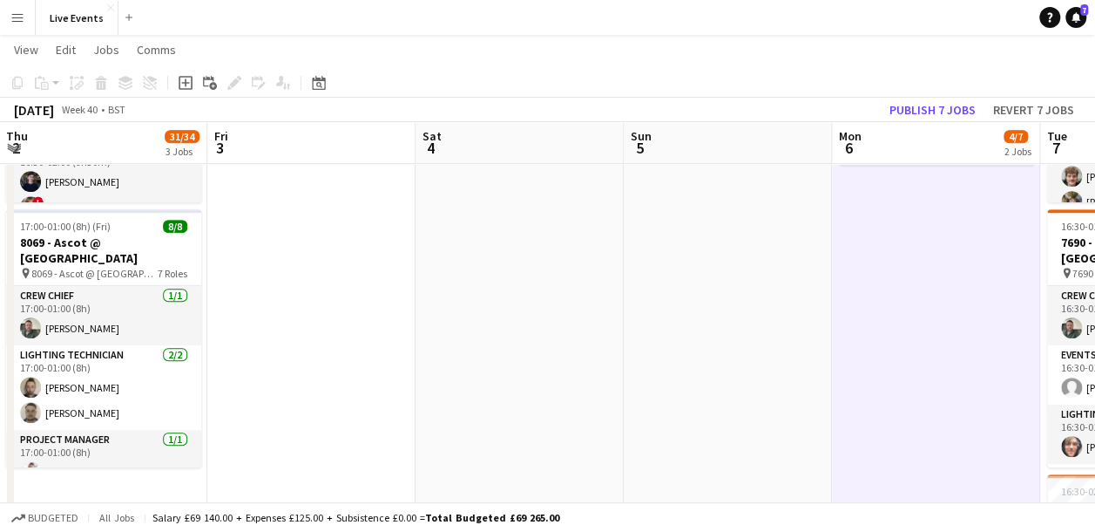
drag, startPoint x: 336, startPoint y: 439, endPoint x: 677, endPoint y: 408, distance: 342.2
click at [696, 407] on app-calendar-viewport "Tue 30 38/40 5 Jobs Wed 1 49/52 6 Jobs Thu 2 31/34 3 Jobs Fri 3 Sat 4 Sun 5 Mon…" at bounding box center [547, 360] width 1095 height 1631
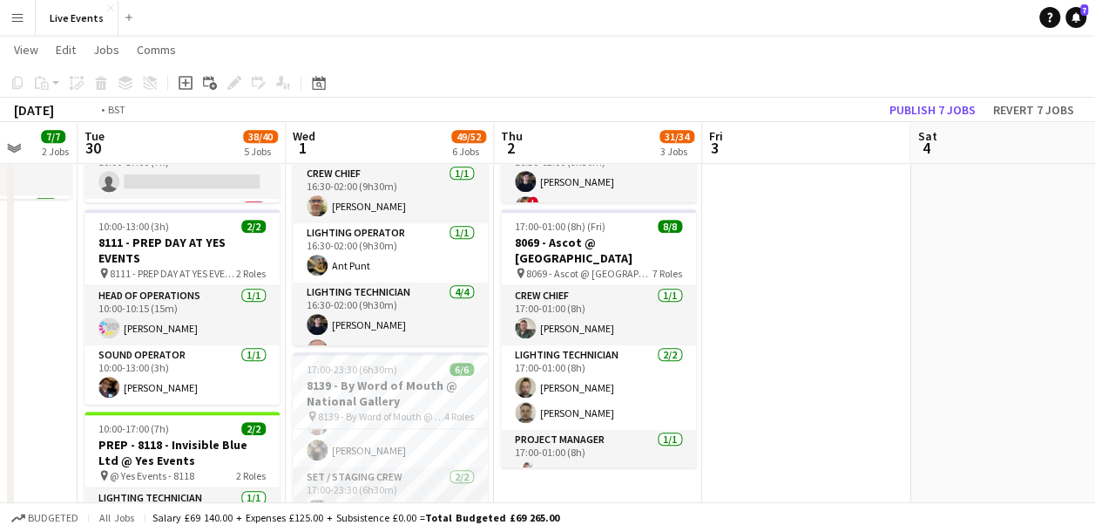
drag, startPoint x: 160, startPoint y: 397, endPoint x: 437, endPoint y: 363, distance: 278.5
click at [437, 363] on app-calendar-viewport "Fri 26 Sat 27 Sun 28 Mon 29 7/7 2 Jobs Tue 30 38/40 5 Jobs Wed 1 49/52 6 Jobs T…" at bounding box center [547, 360] width 1095 height 1631
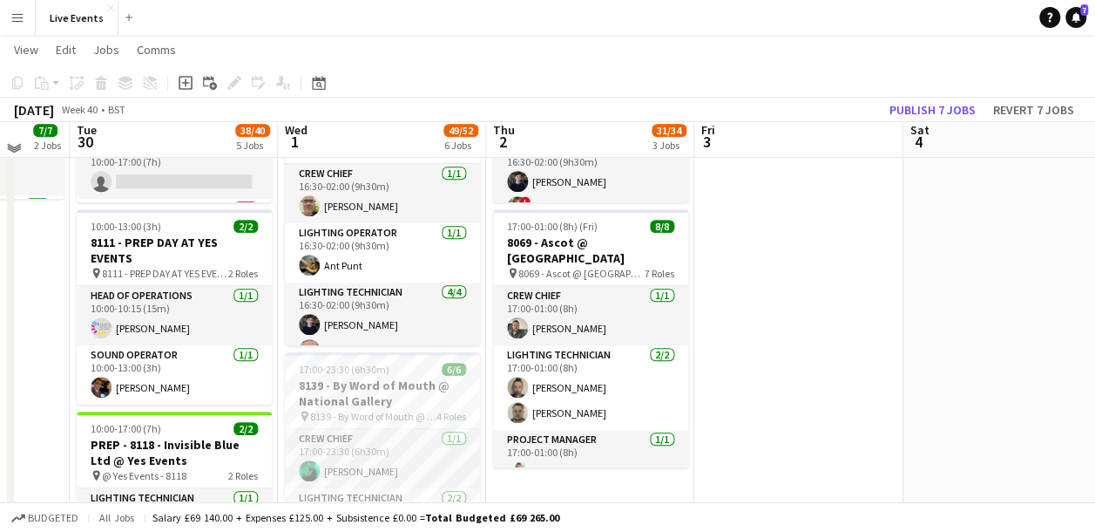
scroll to position [349, 0]
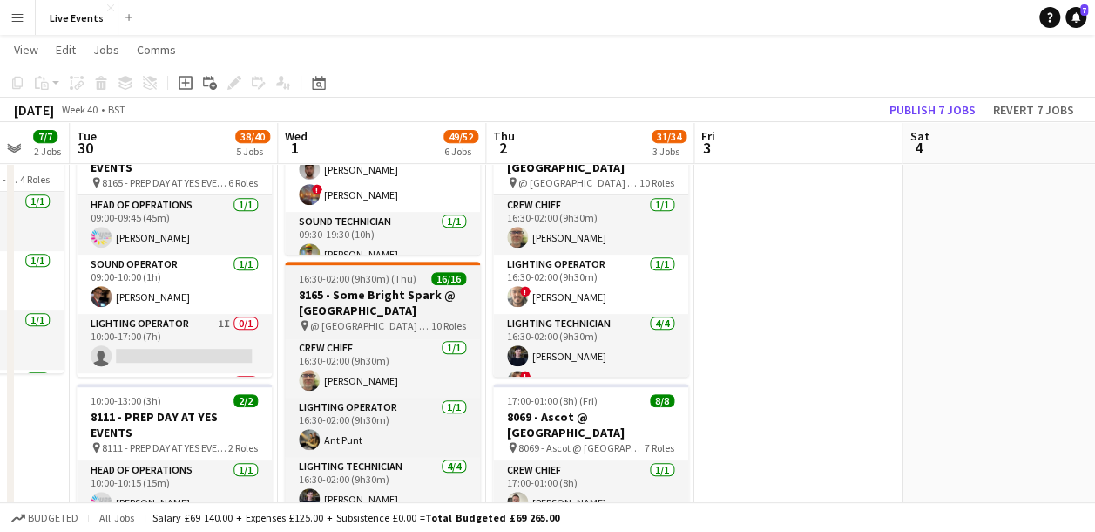
click at [373, 275] on span "16:30-02:00 (9h30m) (Thu)" at bounding box center [358, 278] width 118 height 13
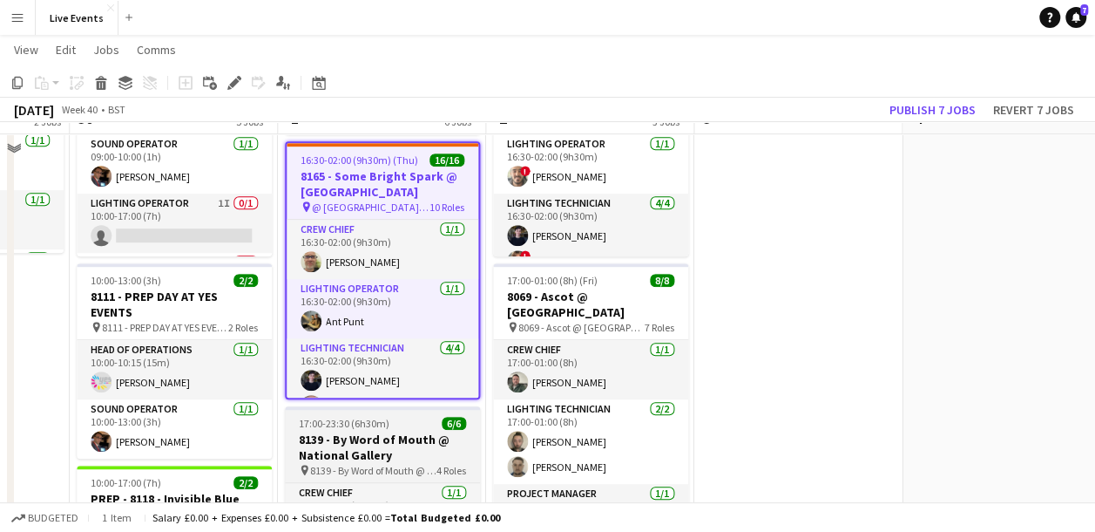
scroll to position [436, 0]
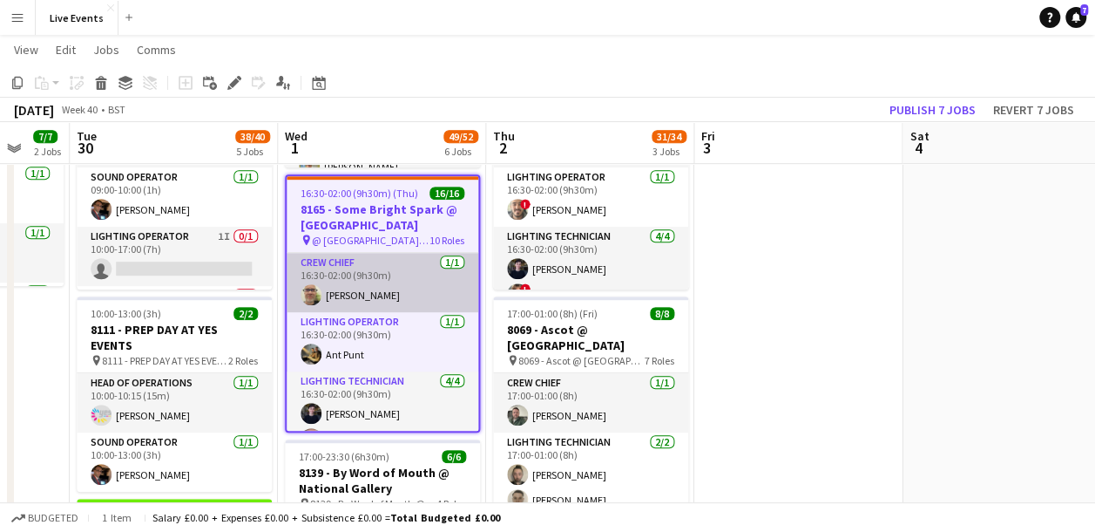
click at [350, 282] on app-card-role "Crew Chief 1/1 16:30-02:00 (9h30m) Thomas Thompson" at bounding box center [383, 282] width 192 height 59
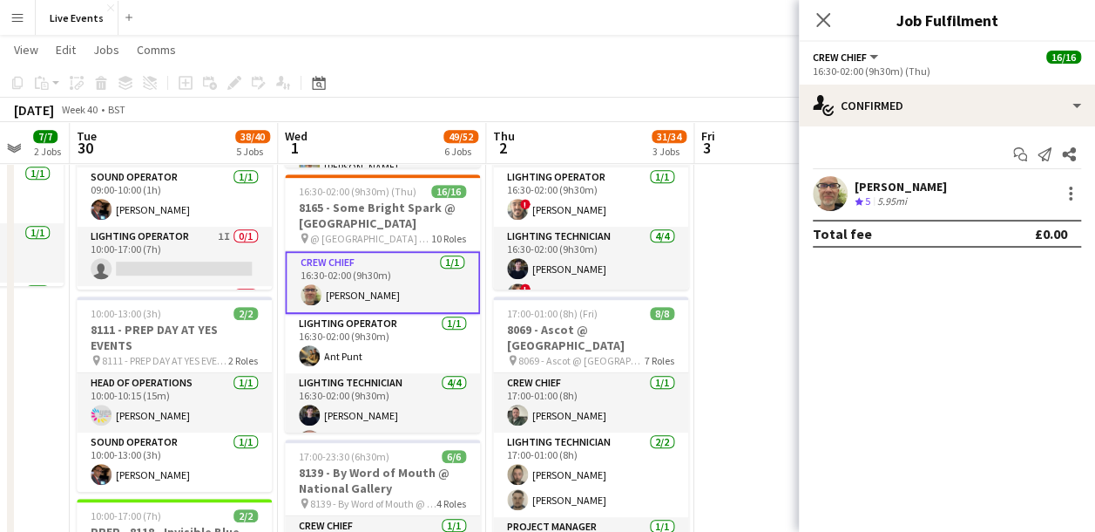
click at [836, 187] on app-user-avatar at bounding box center [830, 193] width 35 height 35
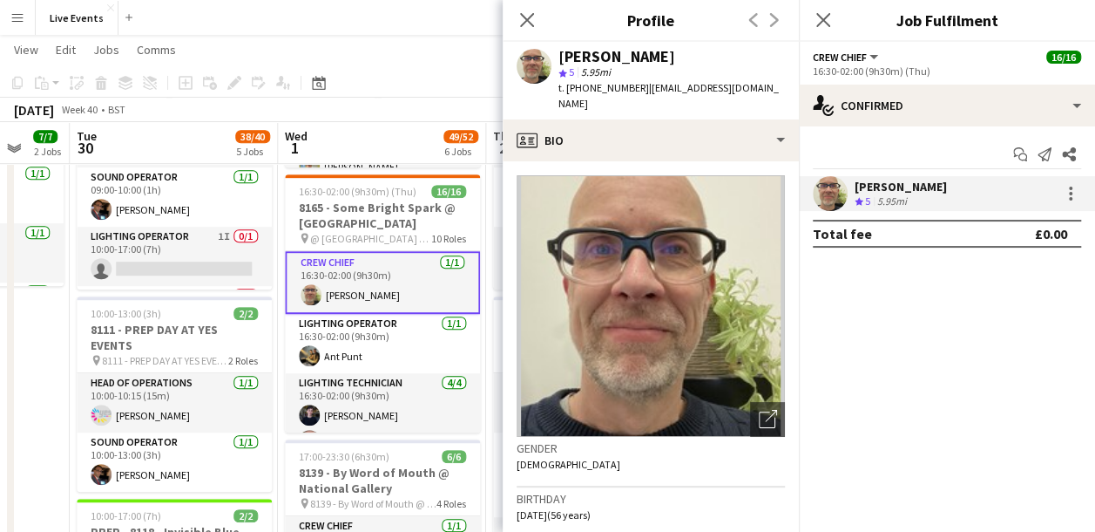
drag, startPoint x: 560, startPoint y: 51, endPoint x: 711, endPoint y: 51, distance: 151.6
click at [711, 51] on div "[PERSON_NAME]" at bounding box center [672, 57] width 227 height 16
drag, startPoint x: 582, startPoint y: 90, endPoint x: 632, endPoint y: 95, distance: 50.0
click at [632, 95] on div "t. +447980606459 | tomtom56@hotmail.com" at bounding box center [672, 95] width 227 height 31
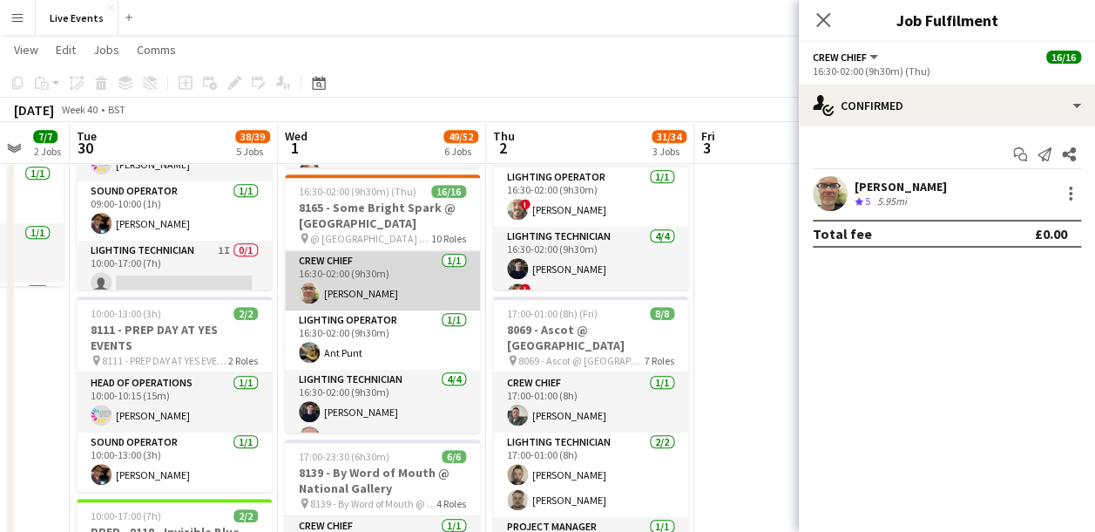
click at [377, 282] on app-card-role "Crew Chief 1/1 16:30-02:00 (9h30m) Thomas Thompson" at bounding box center [382, 280] width 195 height 59
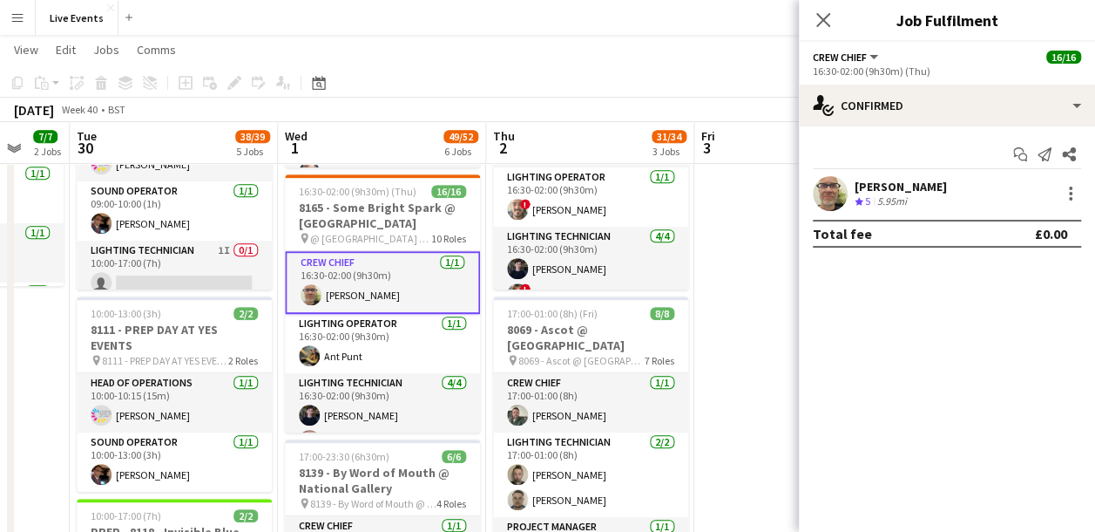
click at [840, 192] on app-user-avatar at bounding box center [830, 193] width 35 height 35
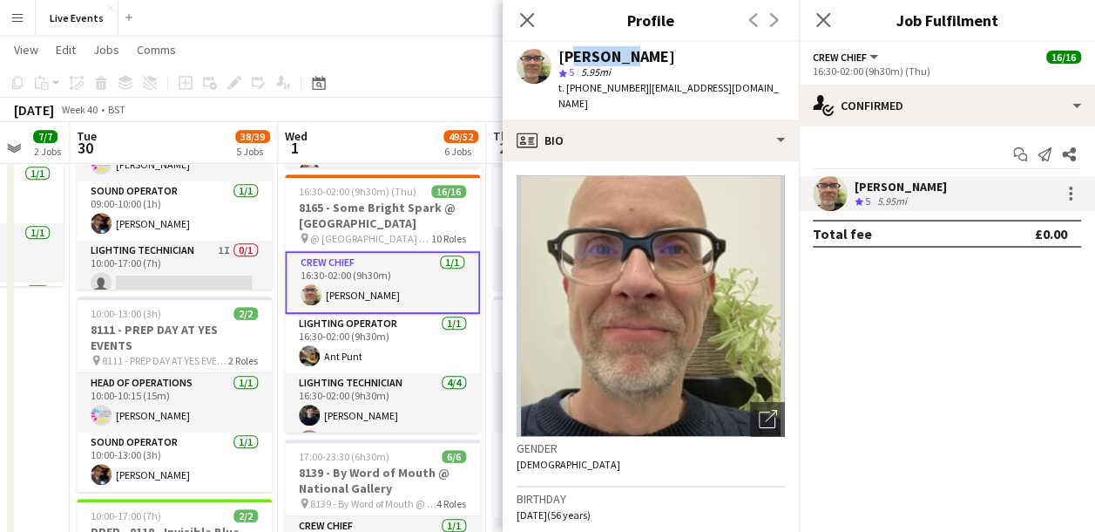
drag, startPoint x: 563, startPoint y: 55, endPoint x: 624, endPoint y: 55, distance: 61.0
click at [624, 55] on div "[PERSON_NAME]" at bounding box center [617, 57] width 117 height 16
drag, startPoint x: 624, startPoint y: 55, endPoint x: 688, endPoint y: 59, distance: 64.6
click at [688, 59] on div "Thomas Thompson star 5 5.95mi t. +447980606459 | tomtom56@hotmail.com" at bounding box center [651, 81] width 296 height 78
drag, startPoint x: 581, startPoint y: 87, endPoint x: 634, endPoint y: 95, distance: 53.7
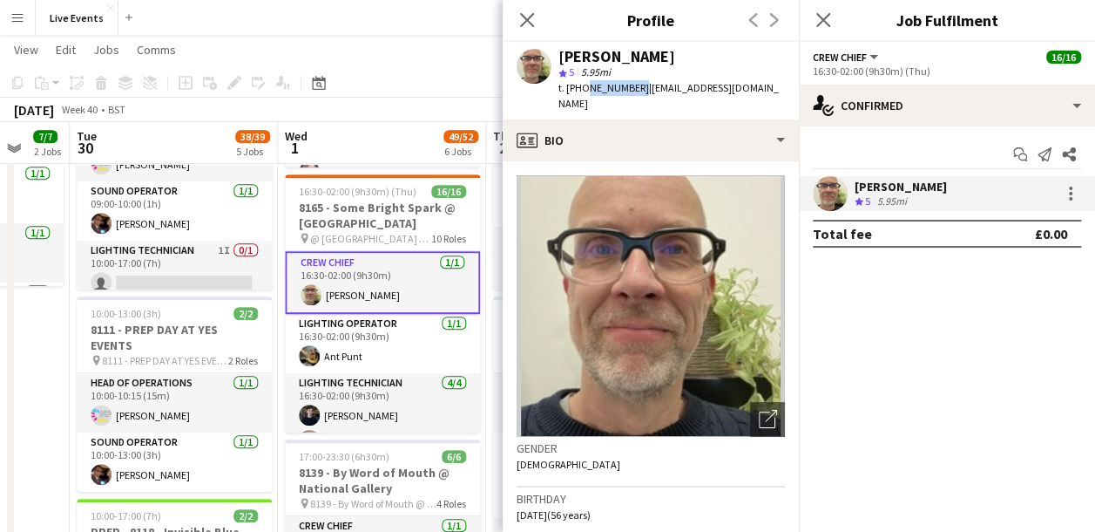
click at [634, 95] on div "t. +447980606459 | tomtom56@hotmail.com" at bounding box center [672, 95] width 227 height 31
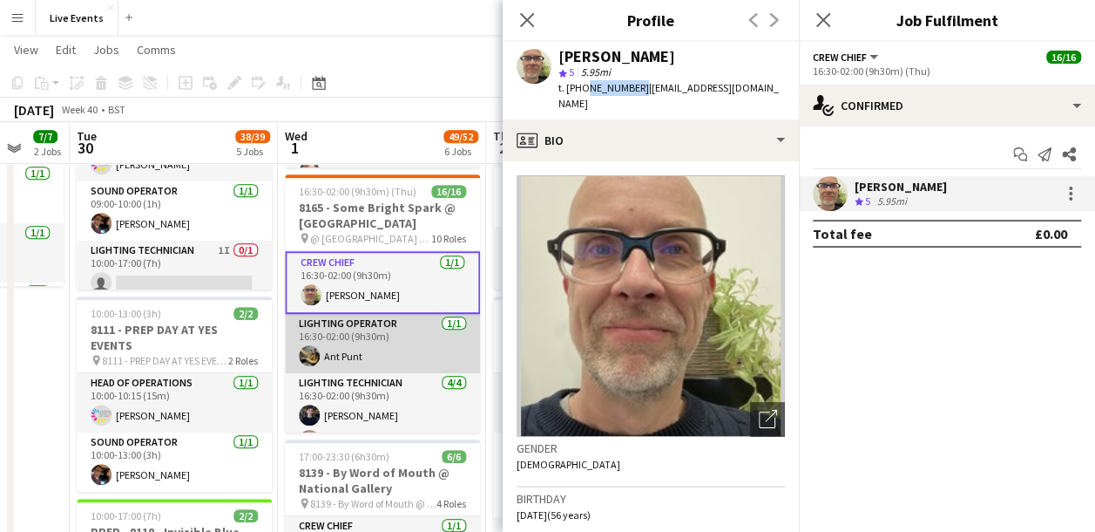
click at [361, 345] on app-card-role "Lighting Operator 1/1 16:30-02:00 (9h30m) Ant Punt" at bounding box center [382, 343] width 195 height 59
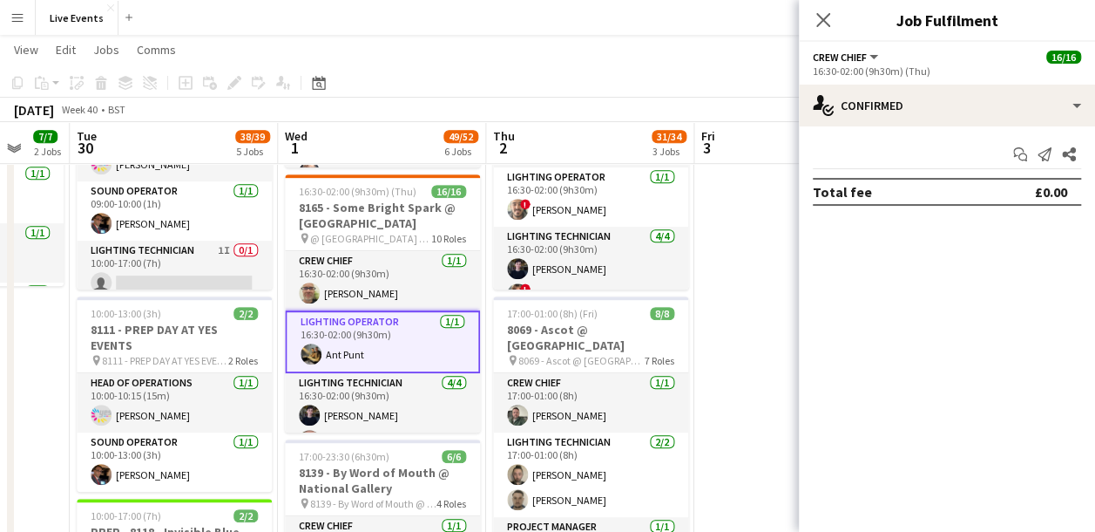
click at [357, 347] on app-card-role "Lighting Operator 1/1 16:30-02:00 (9h30m) Ant Punt" at bounding box center [382, 341] width 195 height 63
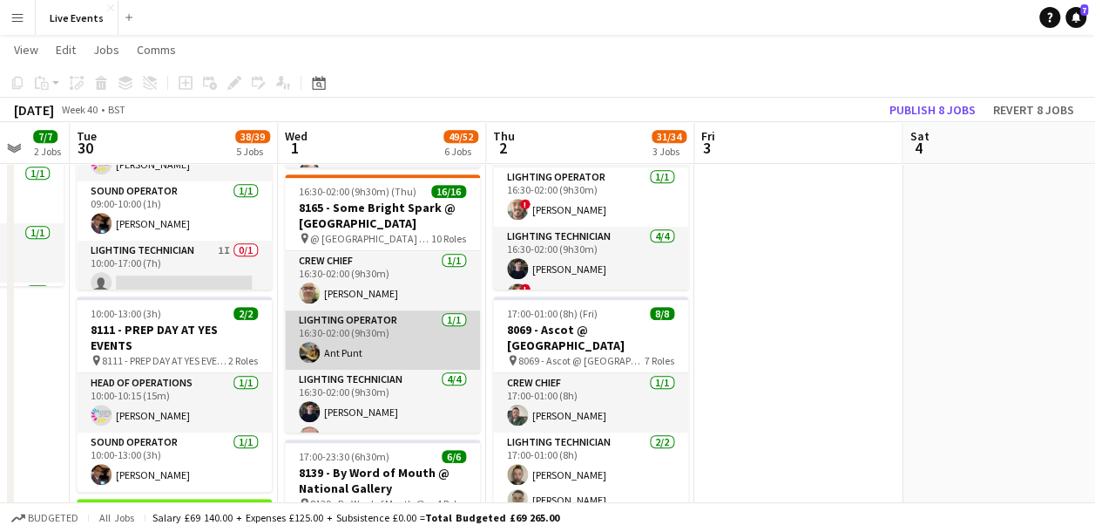
click at [357, 358] on app-card-role "Lighting Operator 1/1 16:30-02:00 (9h30m) Ant Punt" at bounding box center [382, 339] width 195 height 59
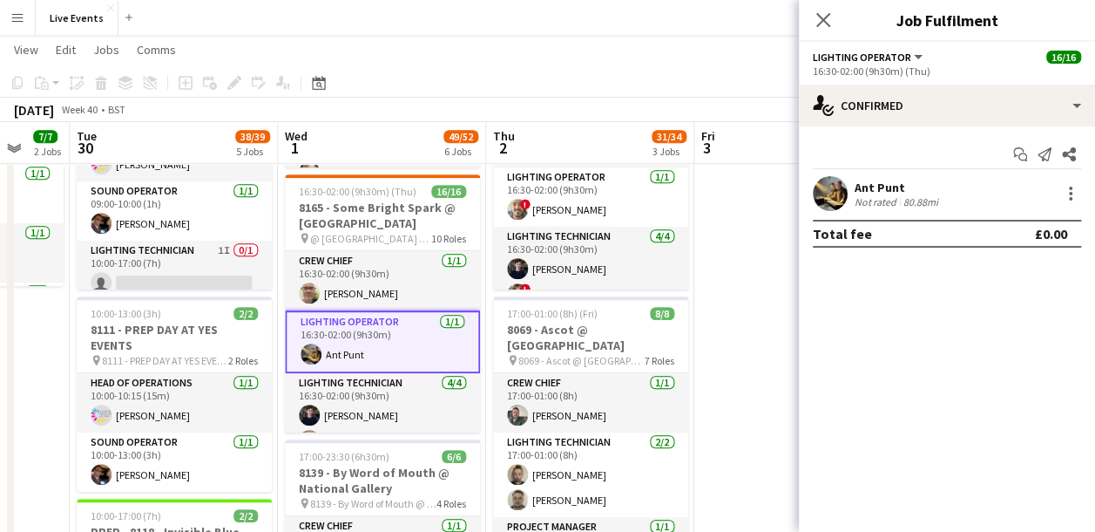
click at [835, 201] on app-user-avatar at bounding box center [830, 193] width 35 height 35
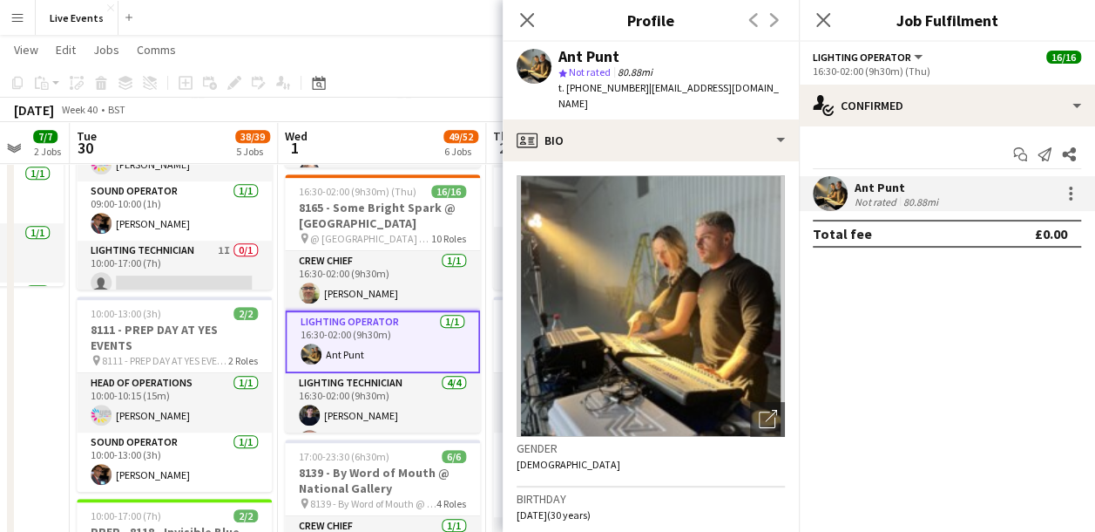
drag, startPoint x: 560, startPoint y: 59, endPoint x: 621, endPoint y: 61, distance: 61.9
click at [621, 61] on div "Ant Punt" at bounding box center [672, 57] width 227 height 16
drag, startPoint x: 582, startPoint y: 89, endPoint x: 632, endPoint y: 98, distance: 50.4
click at [632, 98] on div "Ant Punt star Not rated 80.88mi t. +447950797072 | ant@aptech-ltd.com" at bounding box center [651, 81] width 296 height 78
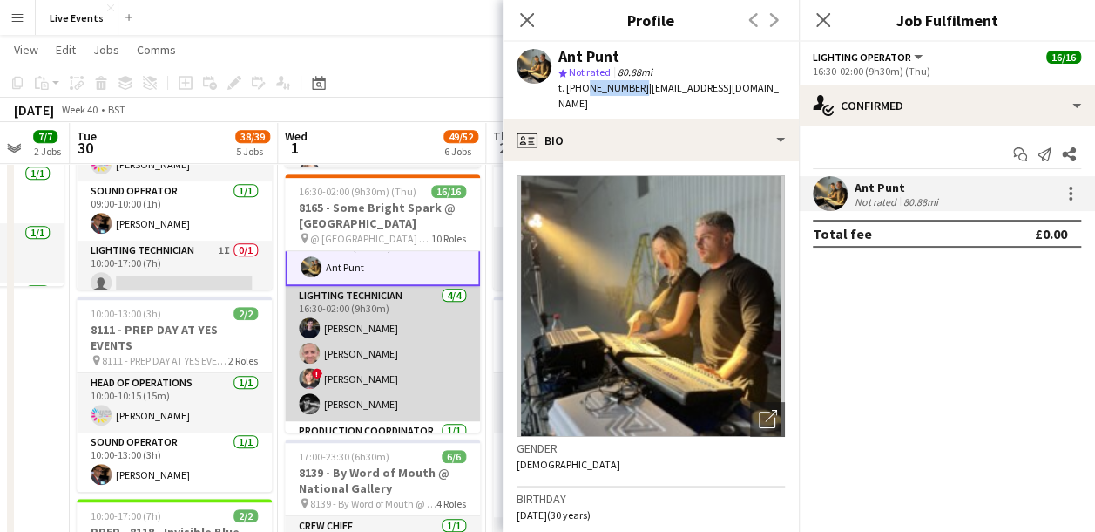
click at [362, 321] on app-card-role "Lighting Technician 4/4 16:30-02:00 (9h30m) Mathilde Davidson Simon Brown ! Sim…" at bounding box center [382, 353] width 195 height 135
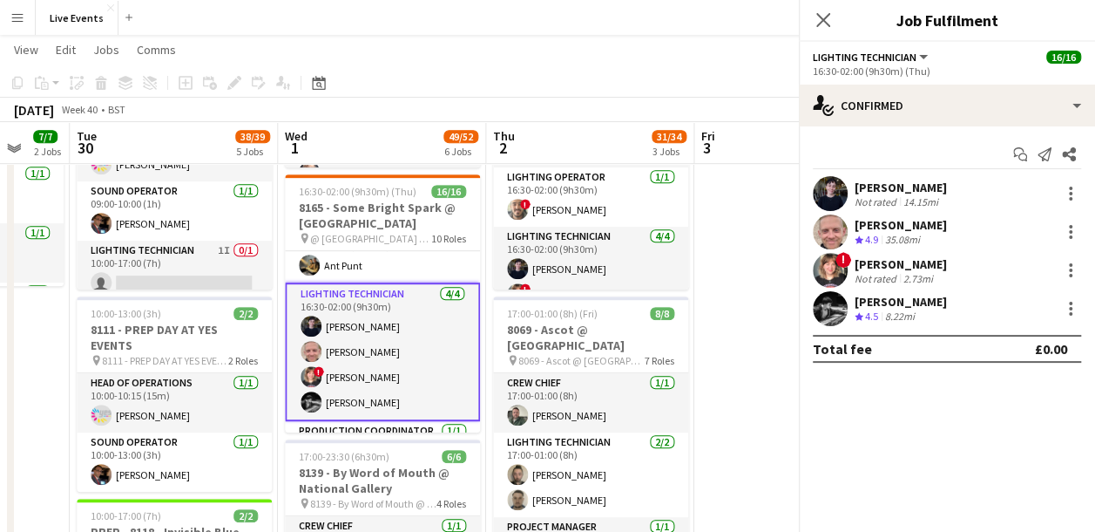
scroll to position [85, 0]
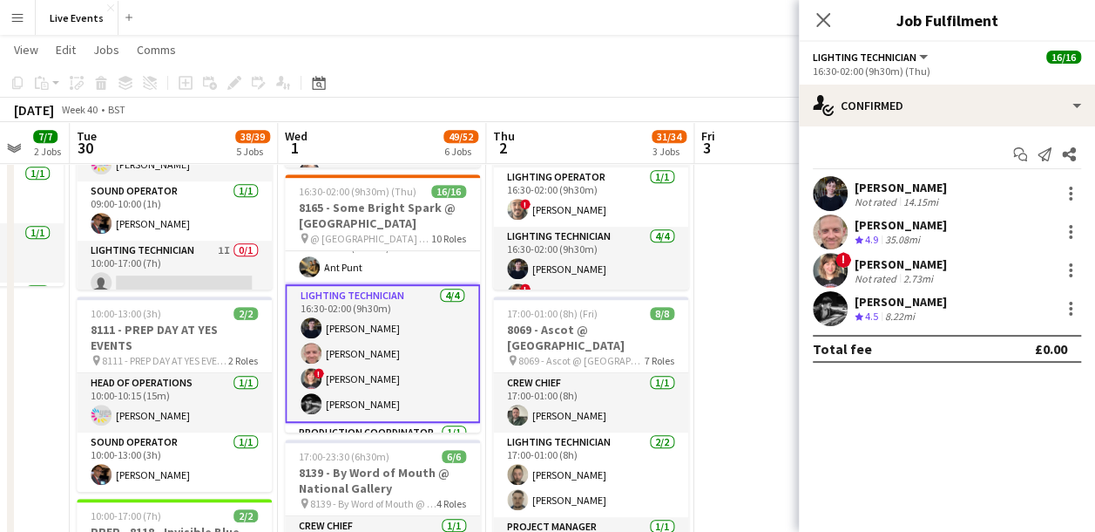
click at [821, 195] on app-user-avatar at bounding box center [830, 193] width 35 height 35
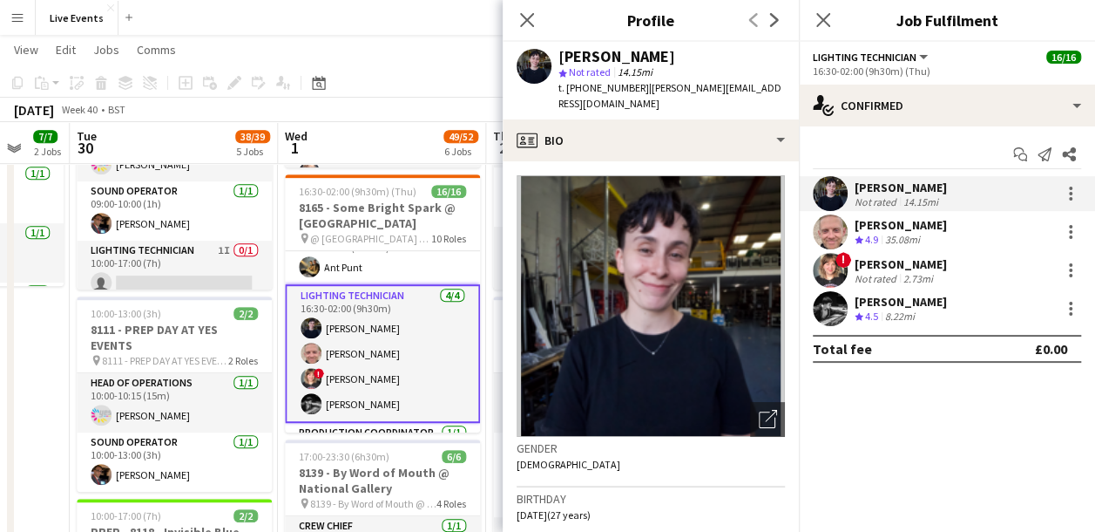
drag, startPoint x: 561, startPoint y: 58, endPoint x: 688, endPoint y: 57, distance: 127.2
click at [688, 57] on div "[PERSON_NAME]" at bounding box center [672, 57] width 227 height 16
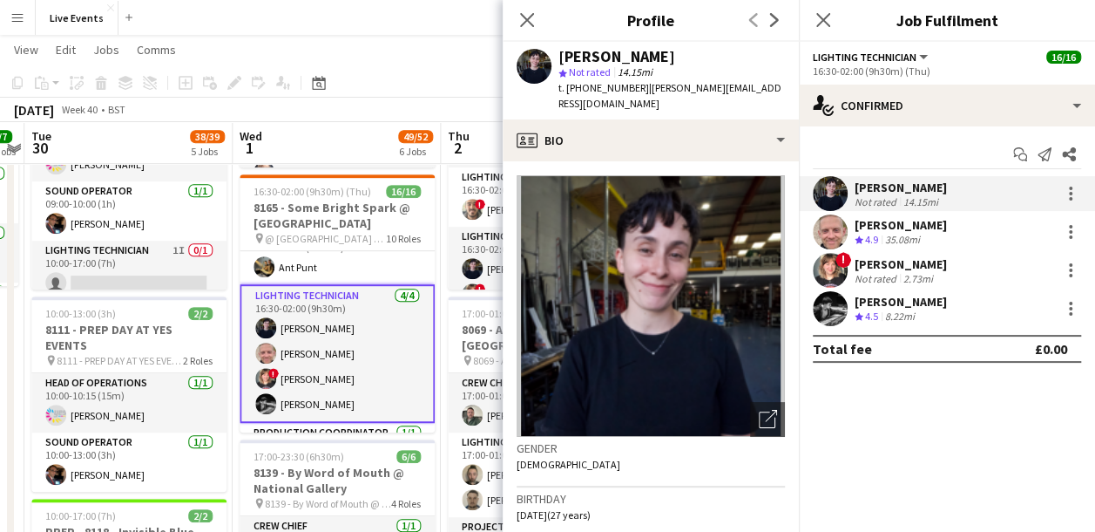
click at [227, 516] on app-calendar-viewport "Fri 26 Sat 27 Sun 28 Mon 29 7/7 2 Jobs Tue 30 38/39 5 Jobs Wed 1 49/52 6 Jobs T…" at bounding box center [547, 447] width 1095 height 1631
click at [843, 220] on app-user-avatar at bounding box center [830, 231] width 35 height 35
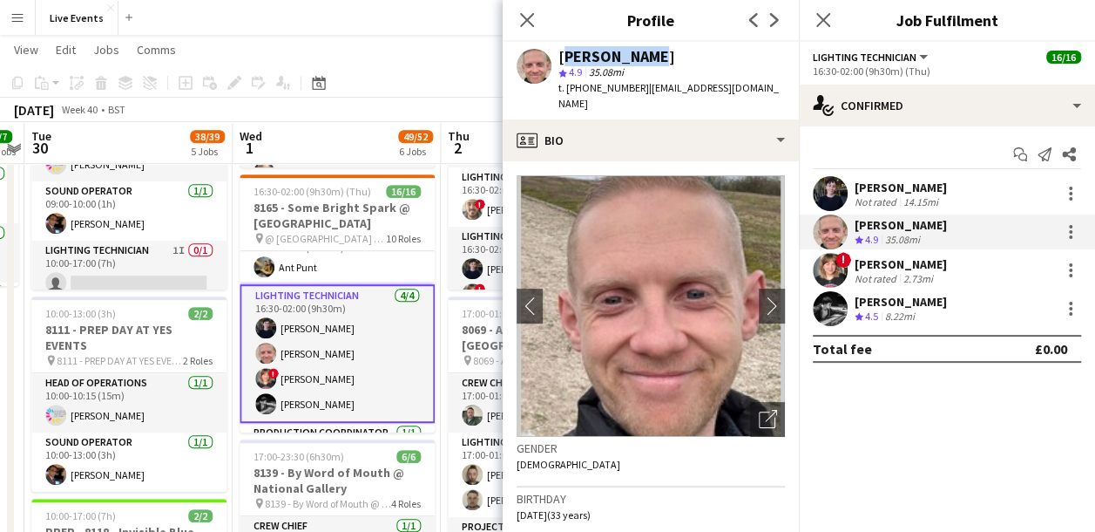
drag, startPoint x: 560, startPoint y: 51, endPoint x: 651, endPoint y: 54, distance: 90.7
click at [651, 54] on div "[PERSON_NAME]" at bounding box center [672, 57] width 227 height 16
click at [836, 274] on app-user-avatar at bounding box center [830, 270] width 35 height 35
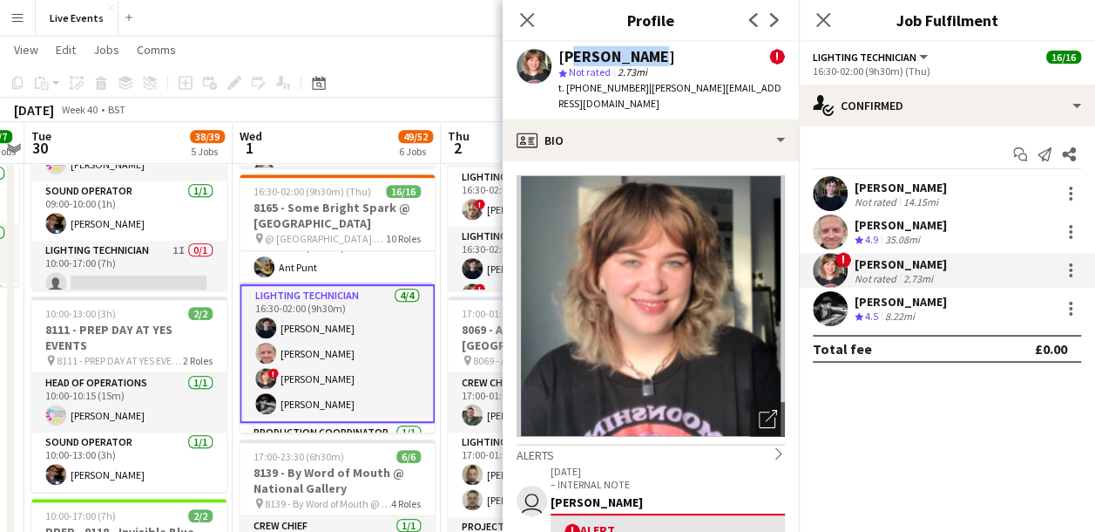
drag, startPoint x: 575, startPoint y: 55, endPoint x: 650, endPoint y: 56, distance: 75.0
click at [650, 56] on div "[PERSON_NAME]" at bounding box center [617, 57] width 117 height 16
drag, startPoint x: 650, startPoint y: 56, endPoint x: 558, endPoint y: 51, distance: 92.5
click at [558, 51] on div "Simone Bigum ! star Not rated 2.73mi t. +447869141155 | simonelb@live.dk" at bounding box center [651, 81] width 296 height 78
drag, startPoint x: 560, startPoint y: 56, endPoint x: 657, endPoint y: 52, distance: 96.8
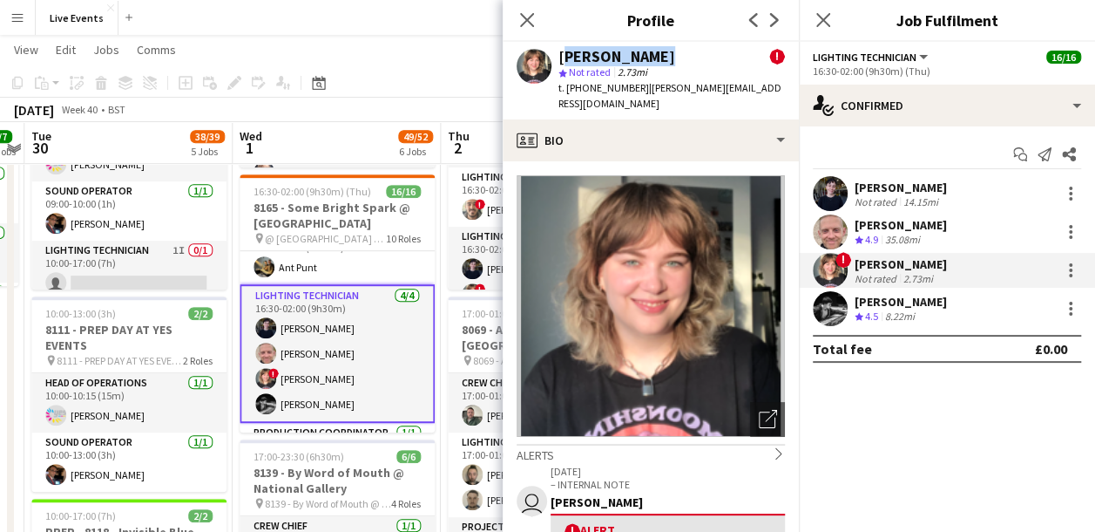
click at [657, 52] on div "[PERSON_NAME]" at bounding box center [617, 57] width 117 height 16
click at [836, 311] on app-user-avatar at bounding box center [830, 308] width 35 height 35
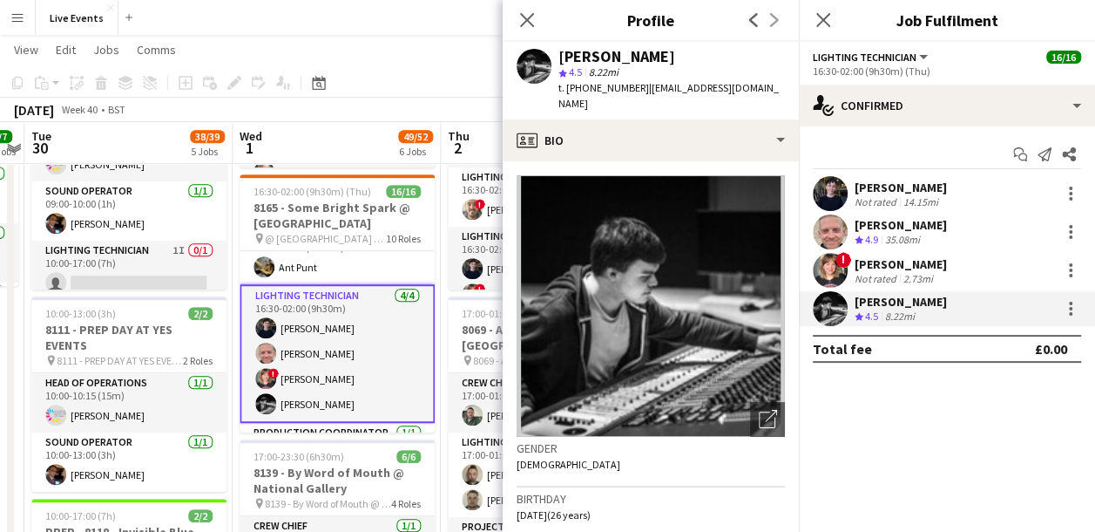
drag, startPoint x: 560, startPoint y: 58, endPoint x: 663, endPoint y: 56, distance: 103.7
click at [663, 56] on div "[PERSON_NAME]" at bounding box center [617, 57] width 117 height 16
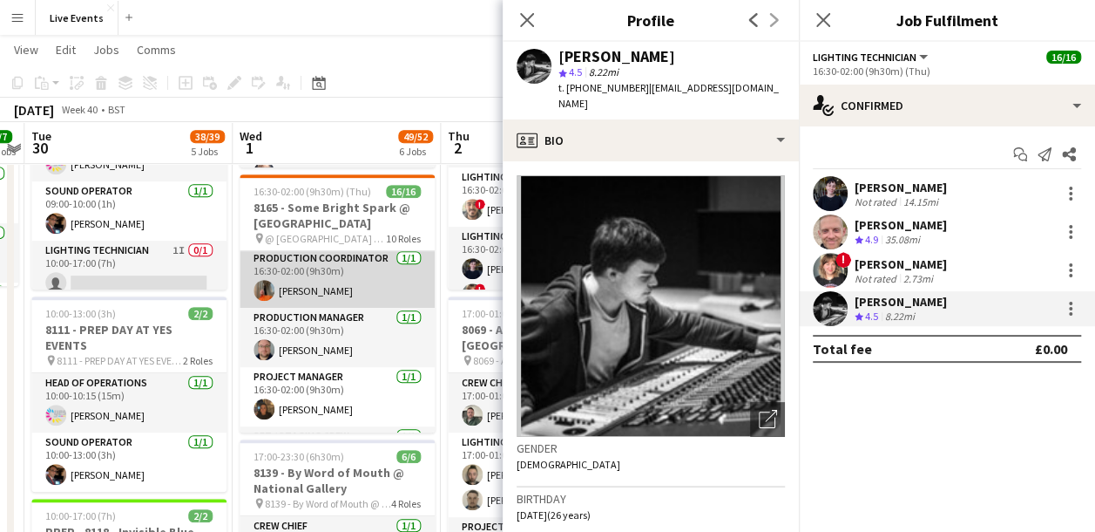
click at [314, 274] on app-card-role "Production Coordinator 1/1 16:30-02:00 (9h30m) George Kirkup-Delph" at bounding box center [337, 277] width 195 height 59
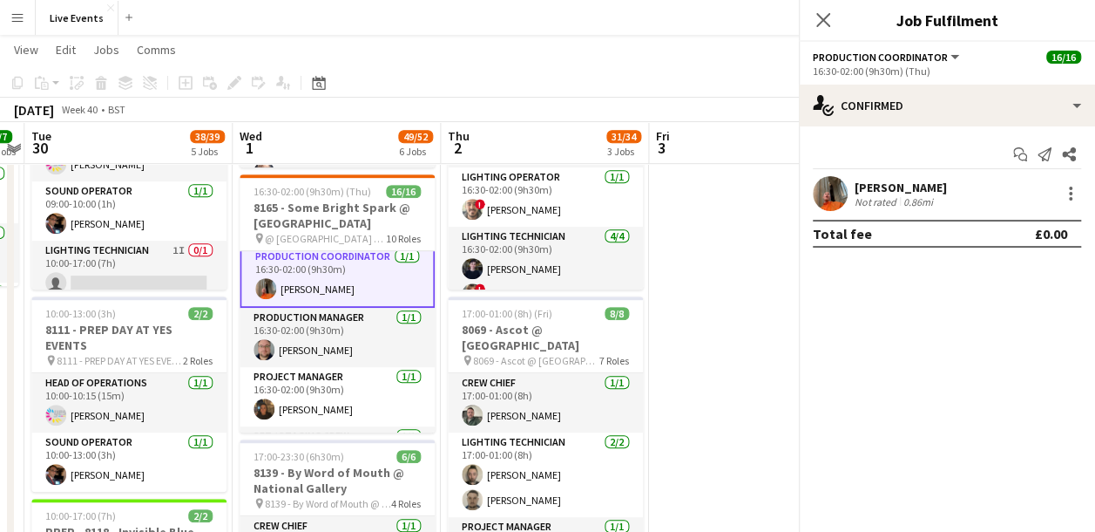
scroll to position [258, 0]
click at [844, 180] on div at bounding box center [830, 193] width 35 height 35
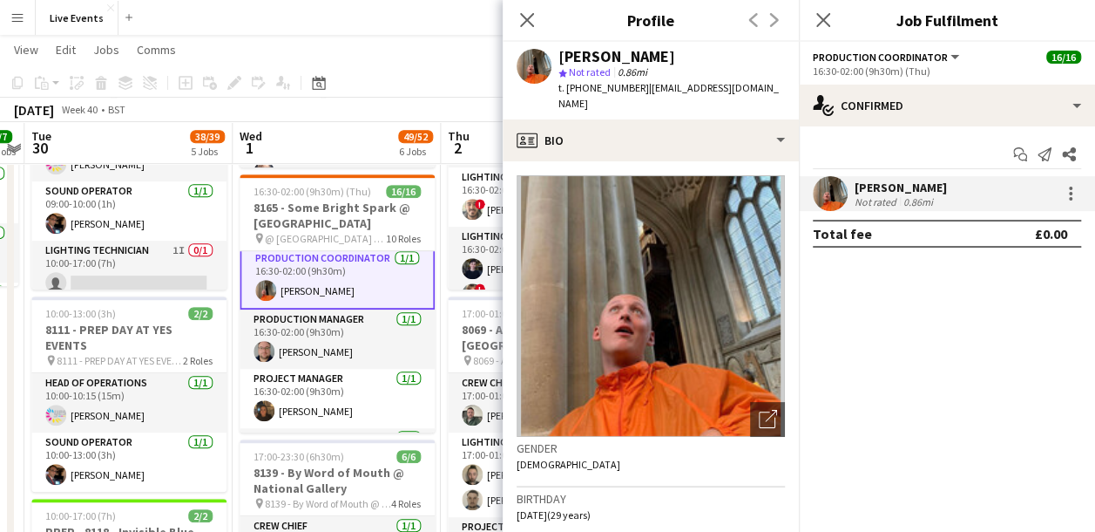
drag, startPoint x: 561, startPoint y: 54, endPoint x: 704, endPoint y: 49, distance: 143.0
click at [704, 49] on div "[PERSON_NAME]" at bounding box center [672, 57] width 227 height 16
drag, startPoint x: 580, startPoint y: 87, endPoint x: 633, endPoint y: 89, distance: 52.3
click at [633, 89] on span "t. +447964658165" at bounding box center [604, 87] width 91 height 13
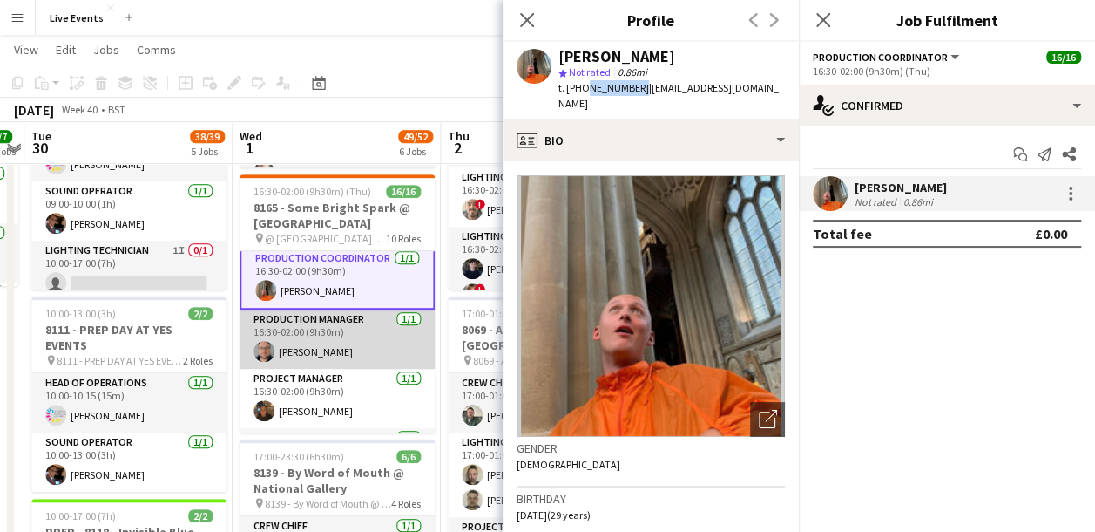
click at [343, 336] on app-card-role "Production Manager 1/1 16:30-02:00 (9h30m) Chris Randall" at bounding box center [337, 338] width 195 height 59
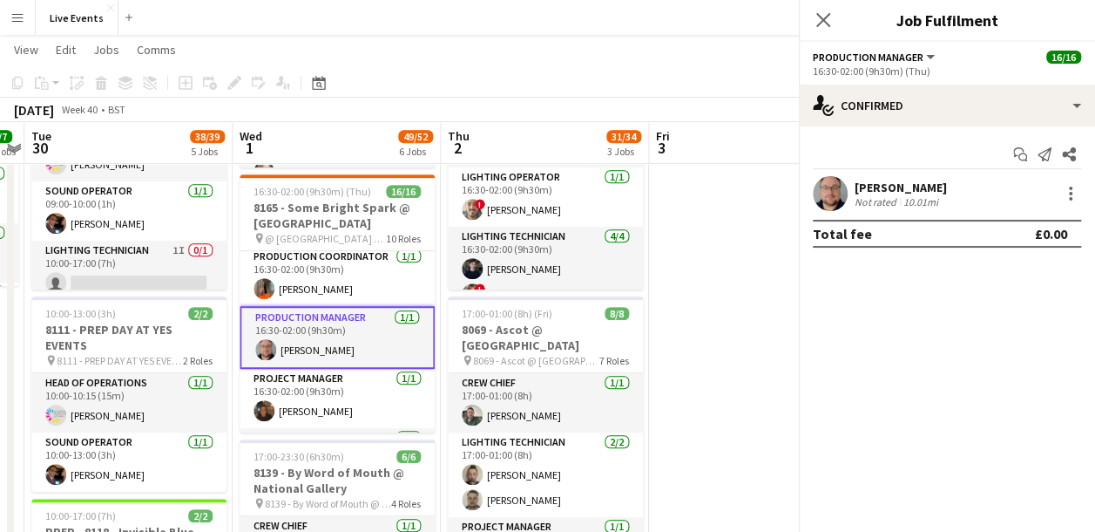
scroll to position [256, 0]
click at [309, 339] on app-card-role "Production Manager 1/1 16:30-02:00 (9h30m) Chris Randall" at bounding box center [337, 339] width 195 height 63
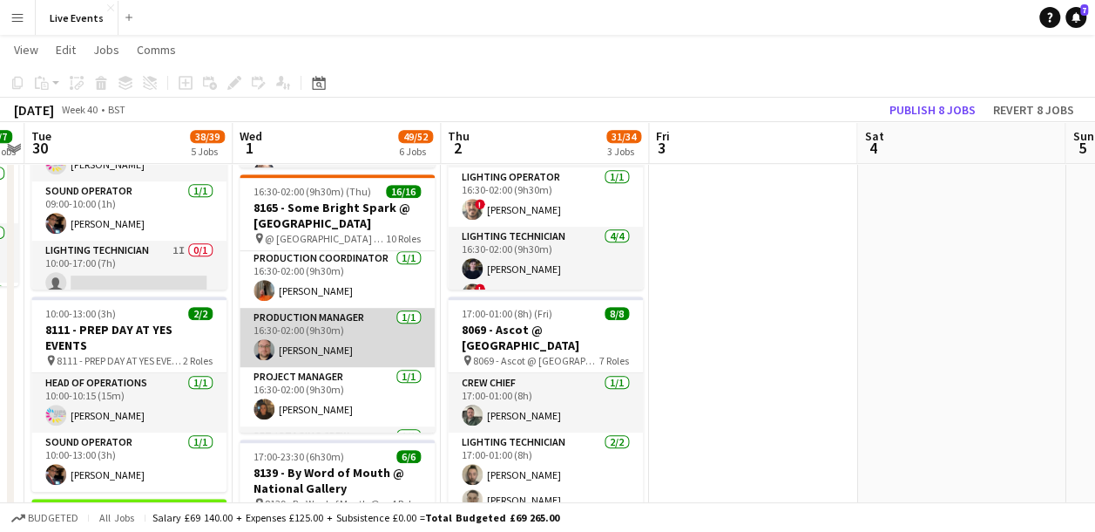
click at [309, 339] on app-card-role "Production Manager 1/1 16:30-02:00 (9h30m) Chris Randall" at bounding box center [337, 337] width 195 height 59
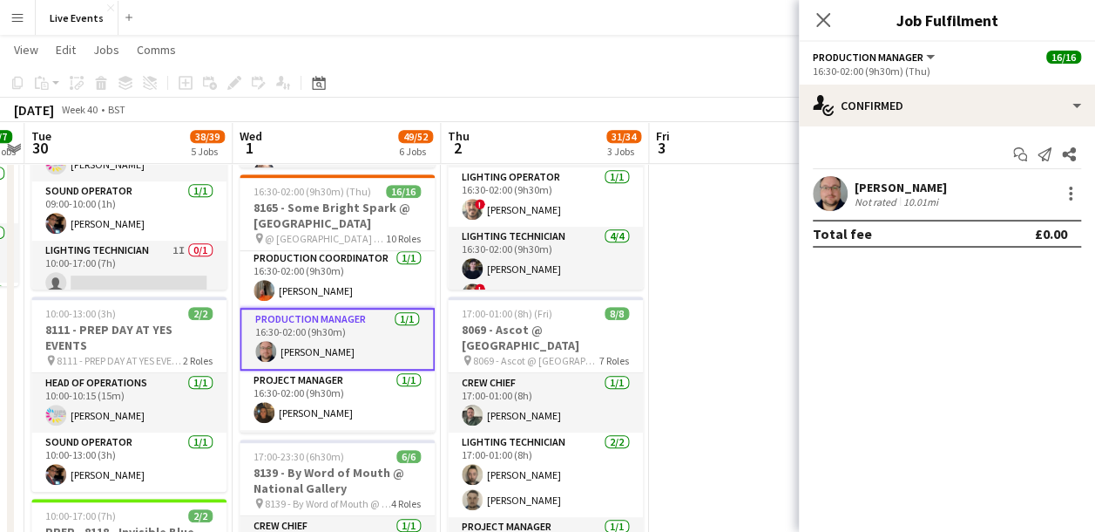
click at [818, 200] on app-user-avatar at bounding box center [830, 193] width 35 height 35
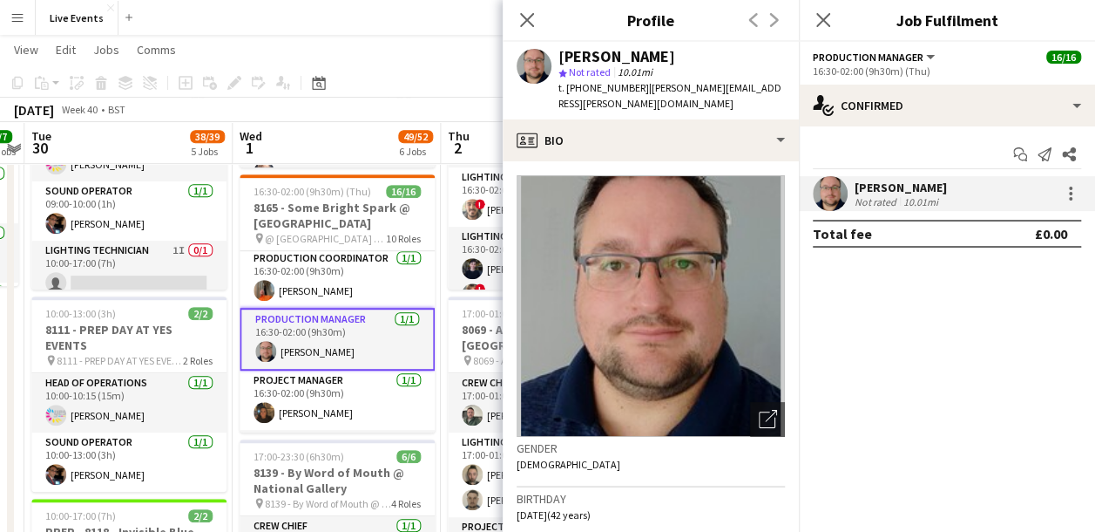
drag, startPoint x: 561, startPoint y: 58, endPoint x: 667, endPoint y: 61, distance: 105.5
click at [667, 61] on div "[PERSON_NAME]" at bounding box center [672, 57] width 227 height 16
drag, startPoint x: 582, startPoint y: 81, endPoint x: 635, endPoint y: 87, distance: 53.5
click at [635, 87] on span "t. +447773000795" at bounding box center [604, 87] width 91 height 13
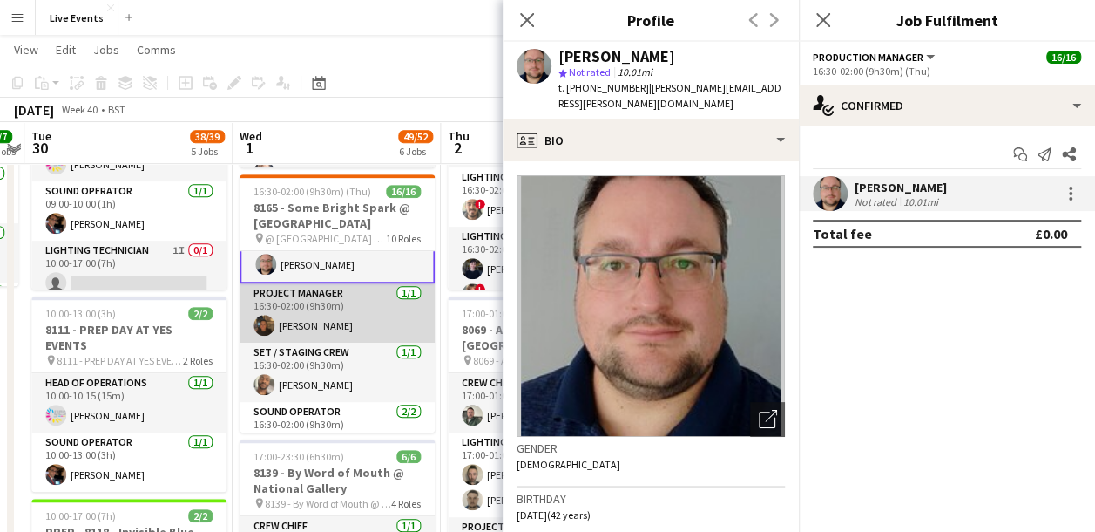
click at [315, 319] on app-card-role "Project Manager 1/1 16:30-02:00 (9h30m) Aisha Francis" at bounding box center [337, 312] width 195 height 59
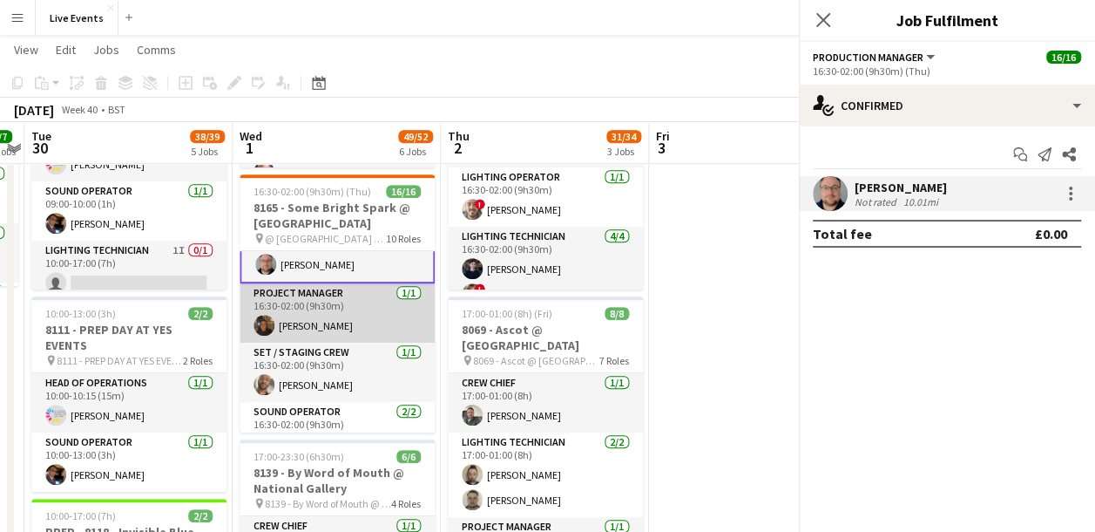
scroll to position [342, 0]
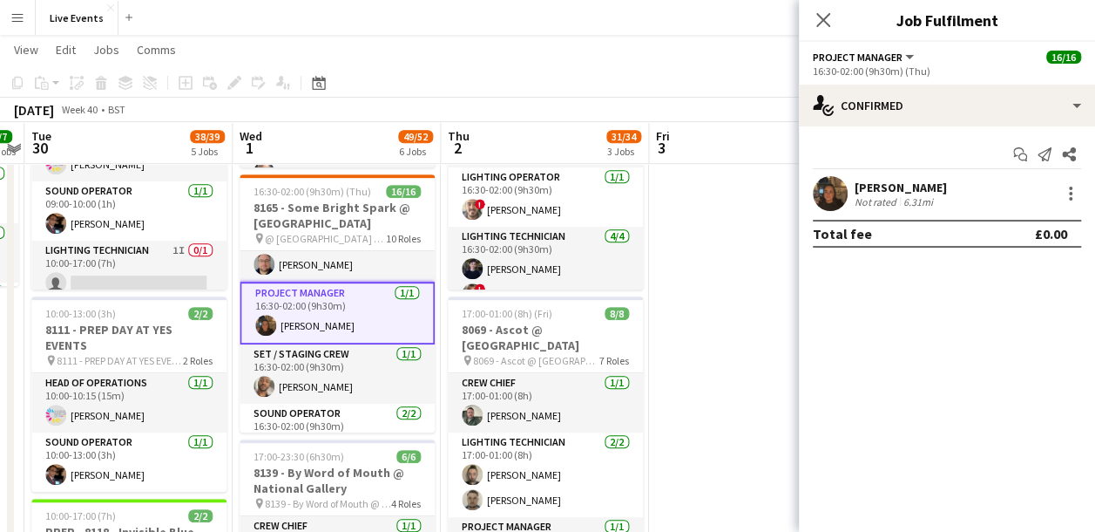
click at [315, 318] on app-card-role "Project Manager 1/1 16:30-02:00 (9h30m) Aisha Francis" at bounding box center [337, 312] width 195 height 63
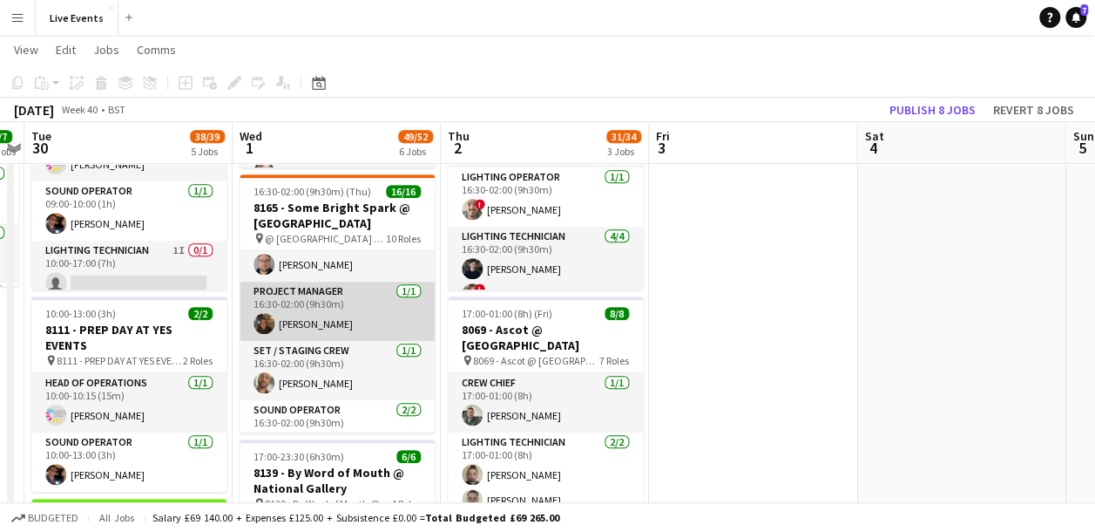
click at [315, 318] on app-card-role "Project Manager 1/1 16:30-02:00 (9h30m) Aisha Francis" at bounding box center [337, 310] width 195 height 59
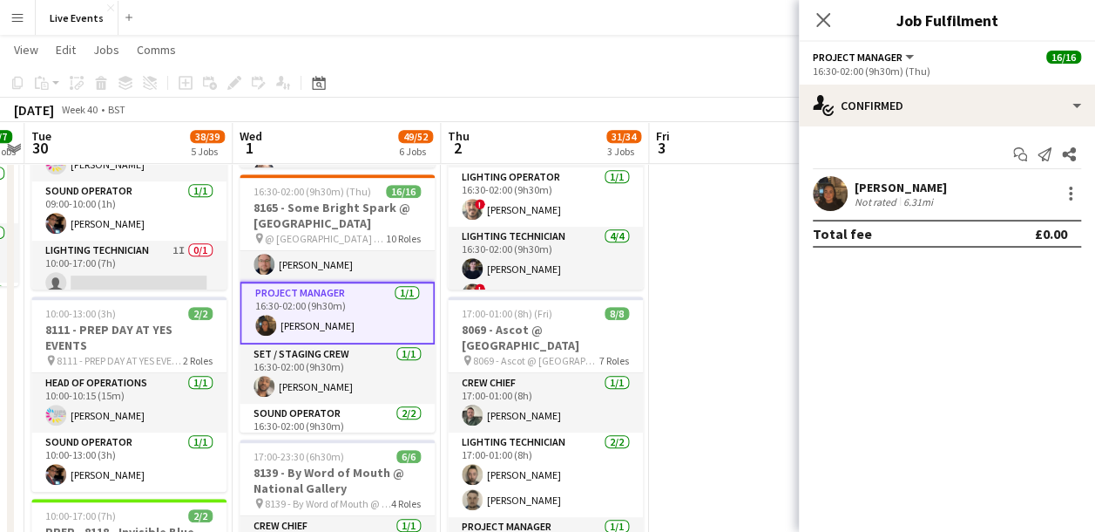
click at [827, 194] on app-user-avatar at bounding box center [830, 193] width 35 height 35
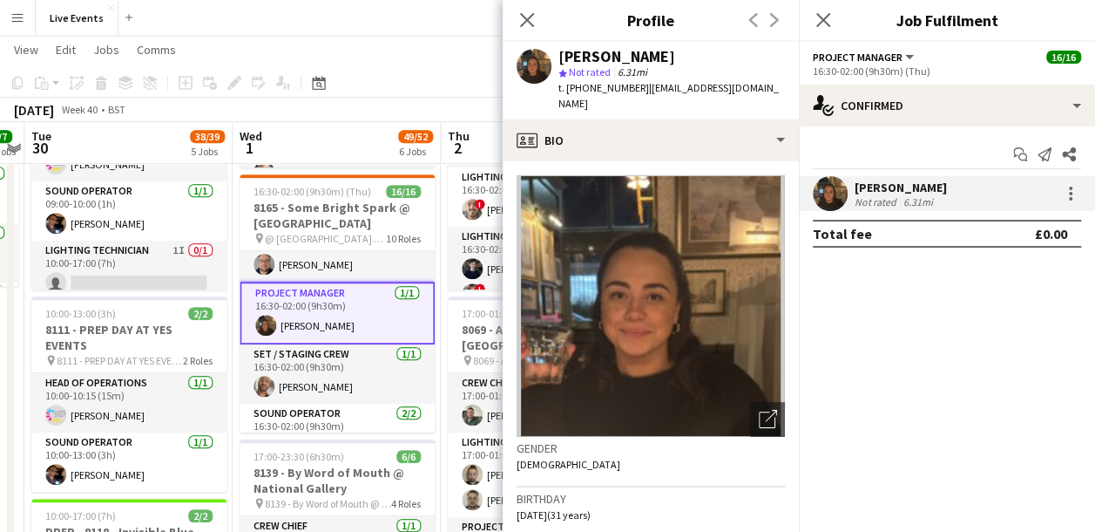
drag, startPoint x: 650, startPoint y: 48, endPoint x: 553, endPoint y: 51, distance: 96.8
click at [553, 51] on div "Aisha Francis star Not rated 6.31mi t. +447896509000 | aisha@wiseproductions.co…" at bounding box center [651, 81] width 296 height 78
drag, startPoint x: 580, startPoint y: 88, endPoint x: 634, endPoint y: 99, distance: 54.4
click at [634, 99] on div "Aisha Francis star Not rated 6.31mi t. +447896509000 | aisha@wiseproductions.co…" at bounding box center [651, 81] width 296 height 78
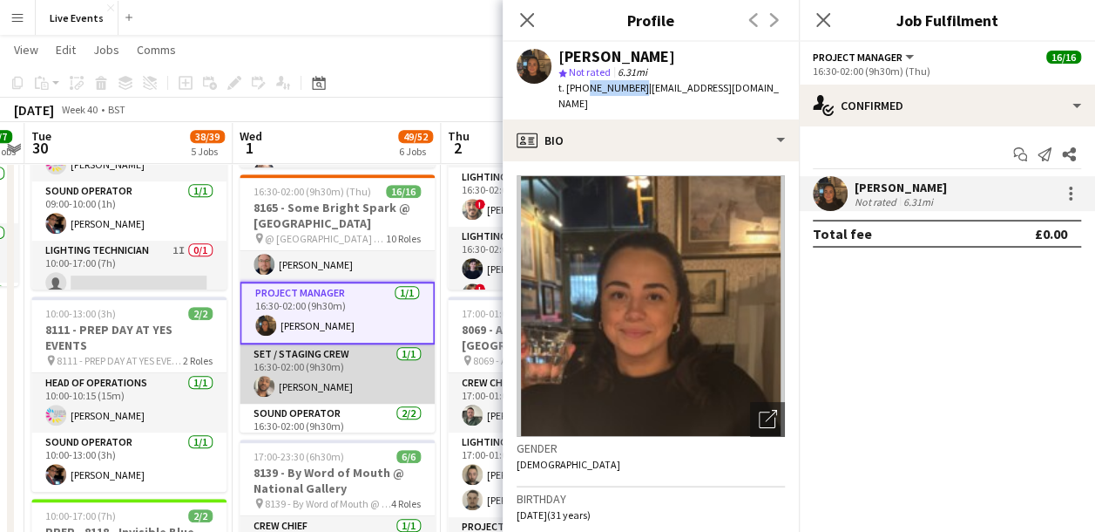
click at [345, 380] on app-card-role "Set / Staging Crew 1/1 16:30-02:00 (9h30m) Paul Harris" at bounding box center [337, 373] width 195 height 59
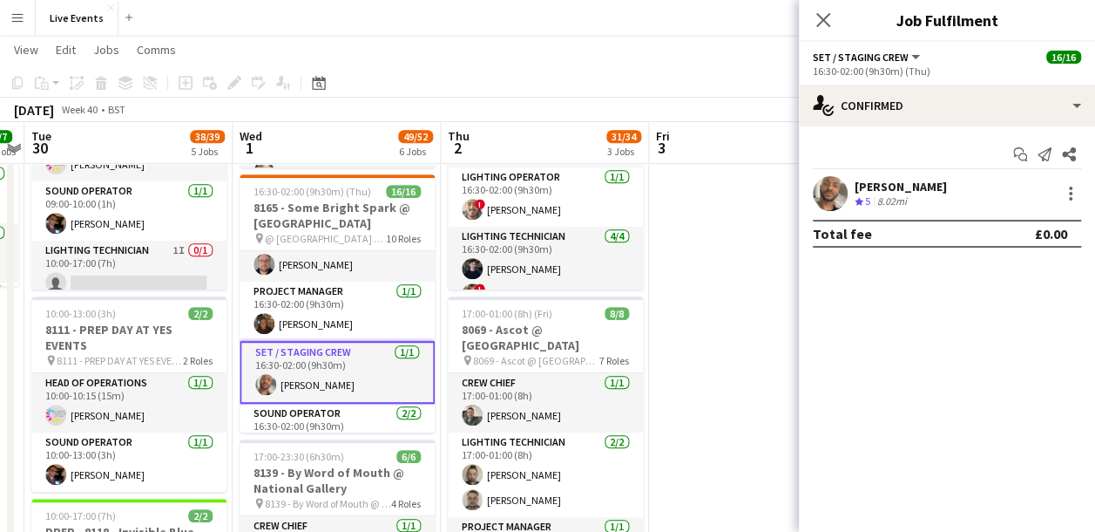
click at [345, 379] on app-card-role "Set / Staging Crew 1/1 16:30-02:00 (9h30m) Paul Harris" at bounding box center [337, 372] width 195 height 63
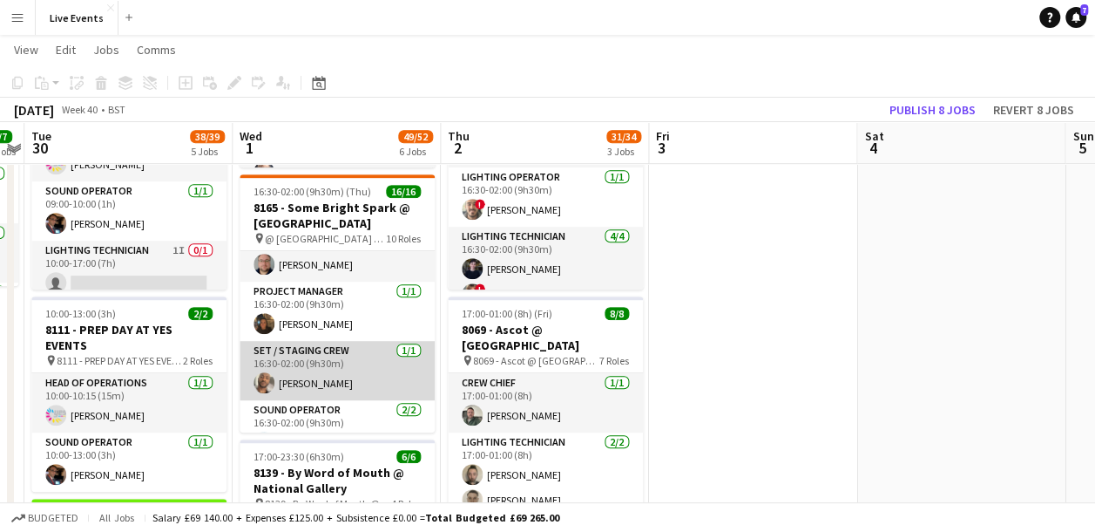
click at [345, 379] on app-card-role "Set / Staging Crew 1/1 16:30-02:00 (9h30m) Paul Harris" at bounding box center [337, 370] width 195 height 59
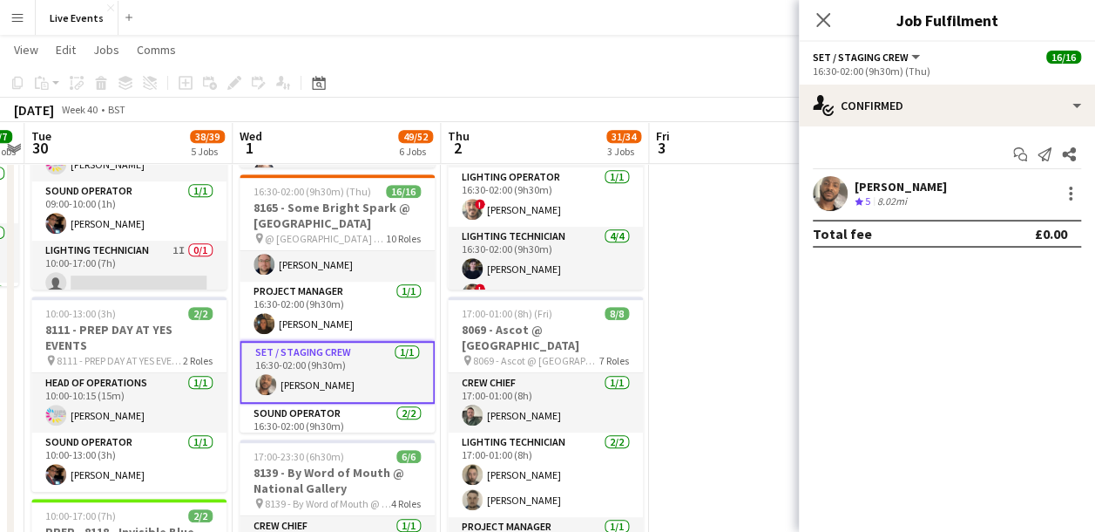
click at [817, 187] on app-user-avatar at bounding box center [830, 193] width 35 height 35
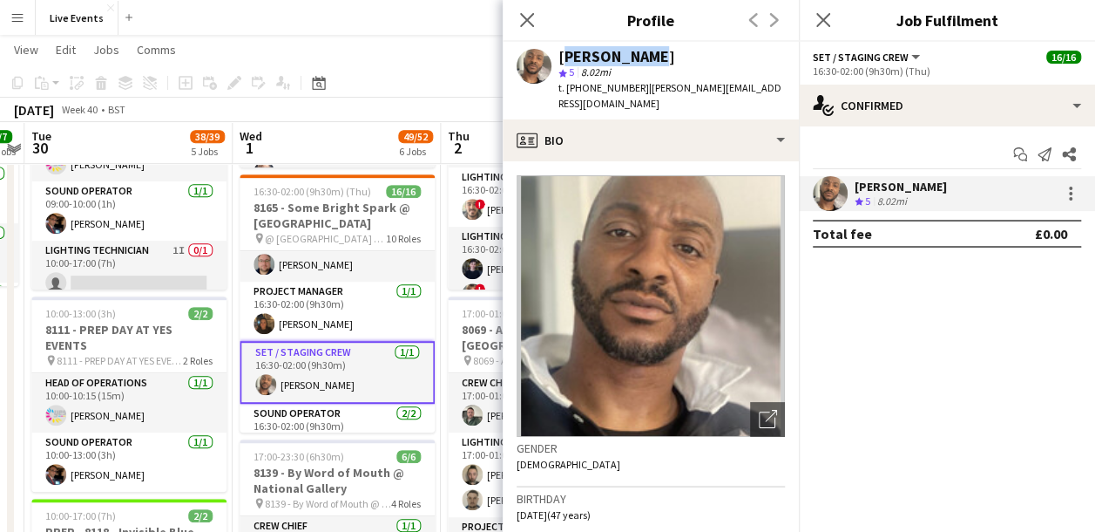
drag, startPoint x: 648, startPoint y: 57, endPoint x: 560, endPoint y: 56, distance: 88.0
click at [560, 56] on div "[PERSON_NAME]" at bounding box center [672, 57] width 227 height 16
drag, startPoint x: 585, startPoint y: 87, endPoint x: 602, endPoint y: 98, distance: 20.3
click at [602, 98] on div "Paul Harris star 5 8.02mi t. +4407850957216 | paul@diamondcrew.co.uk" at bounding box center [651, 81] width 296 height 78
drag, startPoint x: 602, startPoint y: 98, endPoint x: 583, endPoint y: 83, distance: 24.2
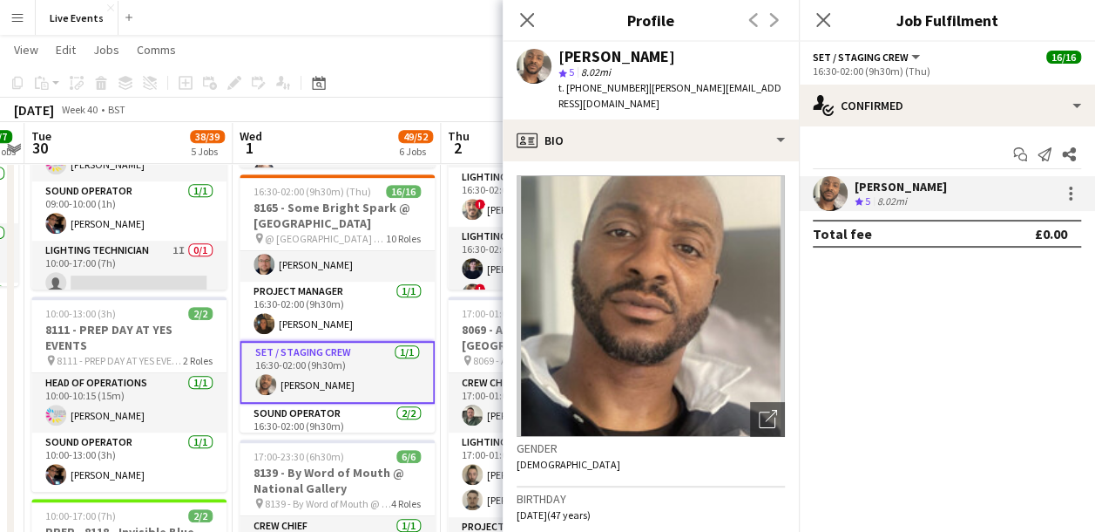
click at [581, 83] on span "t. +4407850957216" at bounding box center [604, 87] width 91 height 13
drag, startPoint x: 585, startPoint y: 84, endPoint x: 593, endPoint y: 96, distance: 15.0
click at [593, 96] on div "Paul Harris star 5 8.02mi t. +4407850957216 | paul@diamondcrew.co.uk" at bounding box center [651, 81] width 296 height 78
drag, startPoint x: 593, startPoint y: 96, endPoint x: 640, endPoint y: 98, distance: 46.2
click at [640, 98] on div "Paul Harris star 5 8.02mi t. +4407850957216 | paul@diamondcrew.co.uk" at bounding box center [651, 81] width 296 height 78
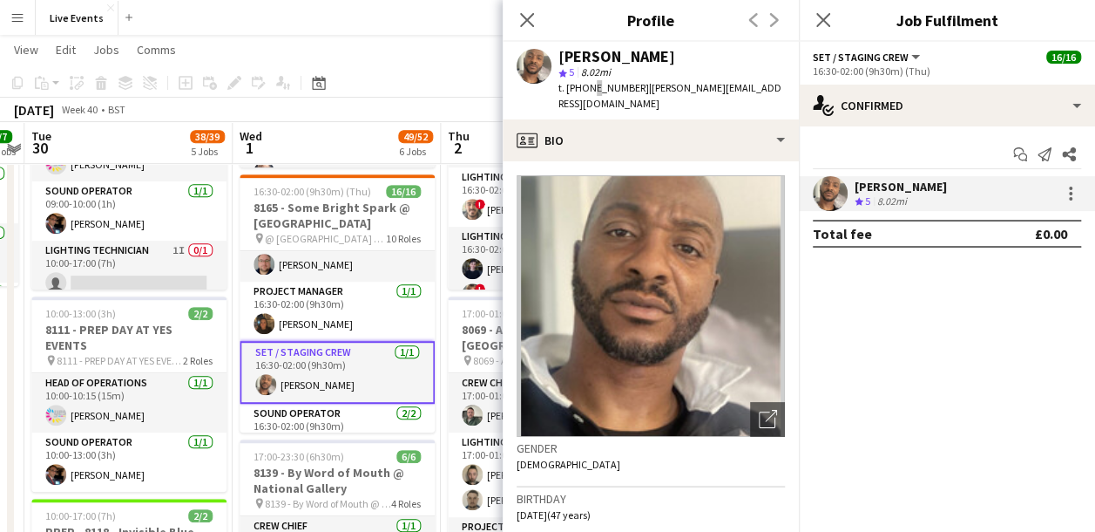
scroll to position [429, 0]
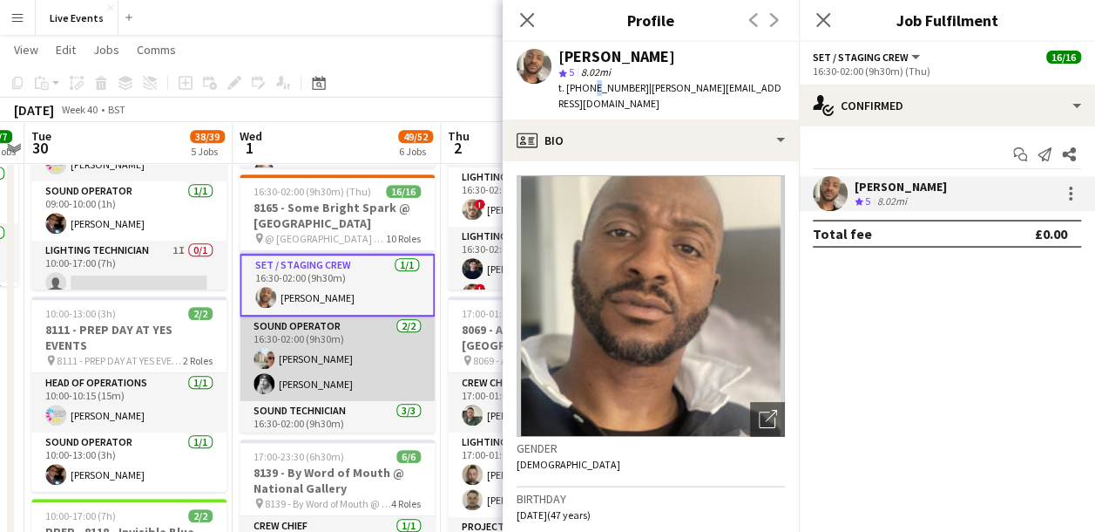
click at [324, 350] on app-card-role "Sound Operator 2/2 16:30-02:00 (9h30m) Max Powers Ross Watkinson" at bounding box center [337, 358] width 195 height 85
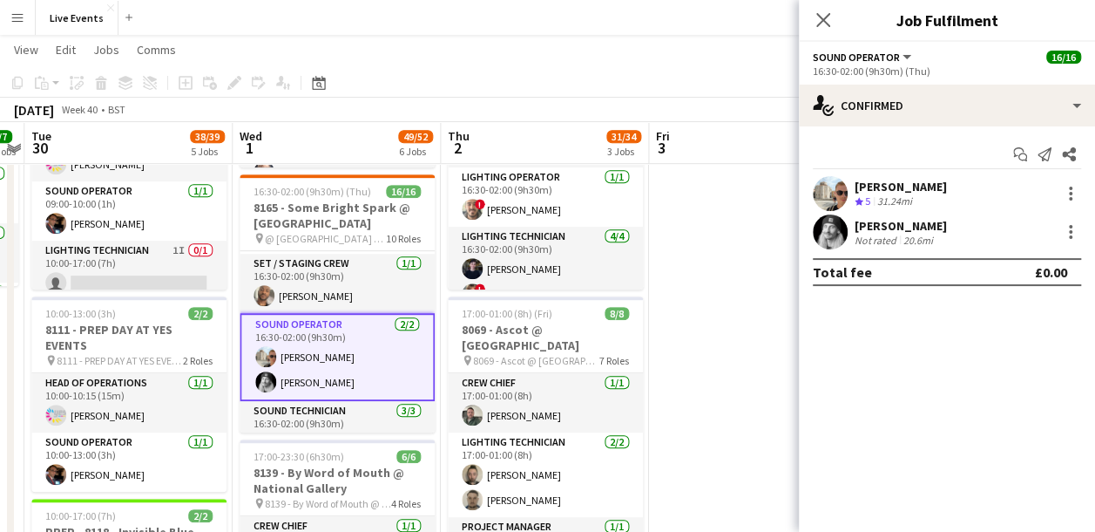
click at [824, 194] on app-user-avatar at bounding box center [830, 193] width 35 height 35
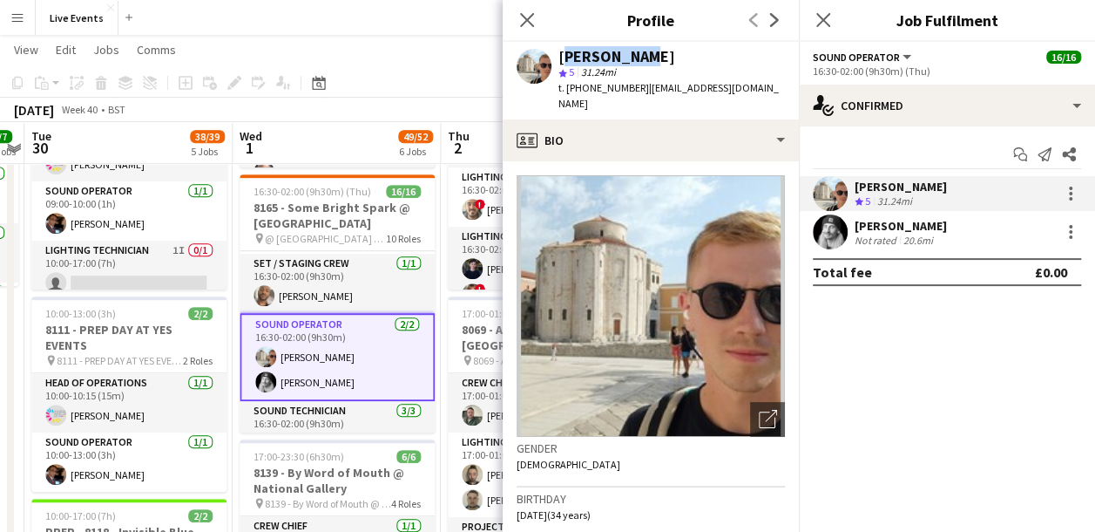
drag, startPoint x: 641, startPoint y: 55, endPoint x: 563, endPoint y: 54, distance: 78.4
click at [563, 54] on div "[PERSON_NAME]" at bounding box center [672, 57] width 227 height 16
click at [833, 233] on app-user-avatar at bounding box center [830, 231] width 35 height 35
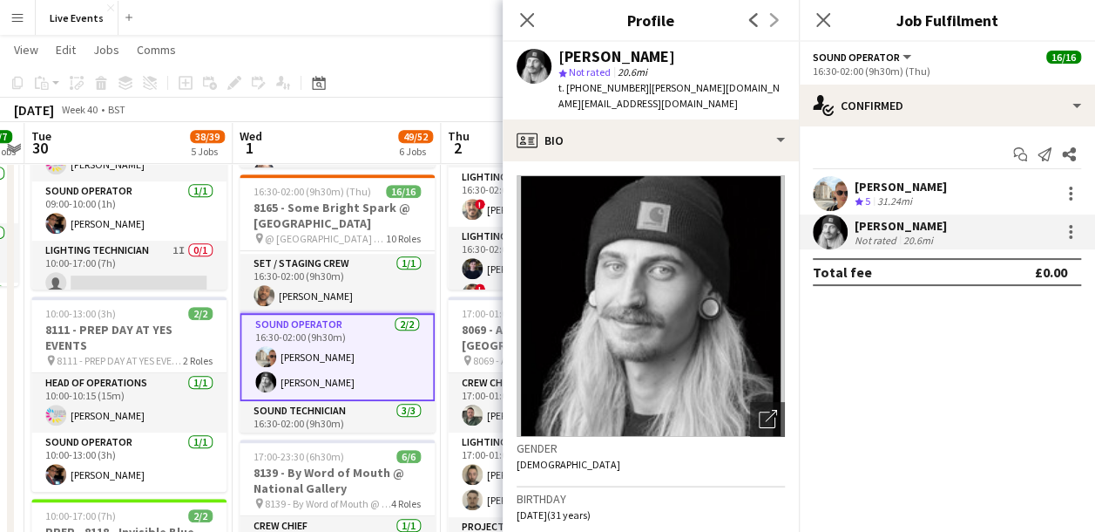
drag, startPoint x: 672, startPoint y: 58, endPoint x: 562, endPoint y: 63, distance: 109.9
click at [562, 63] on div "[PERSON_NAME]" at bounding box center [672, 57] width 227 height 16
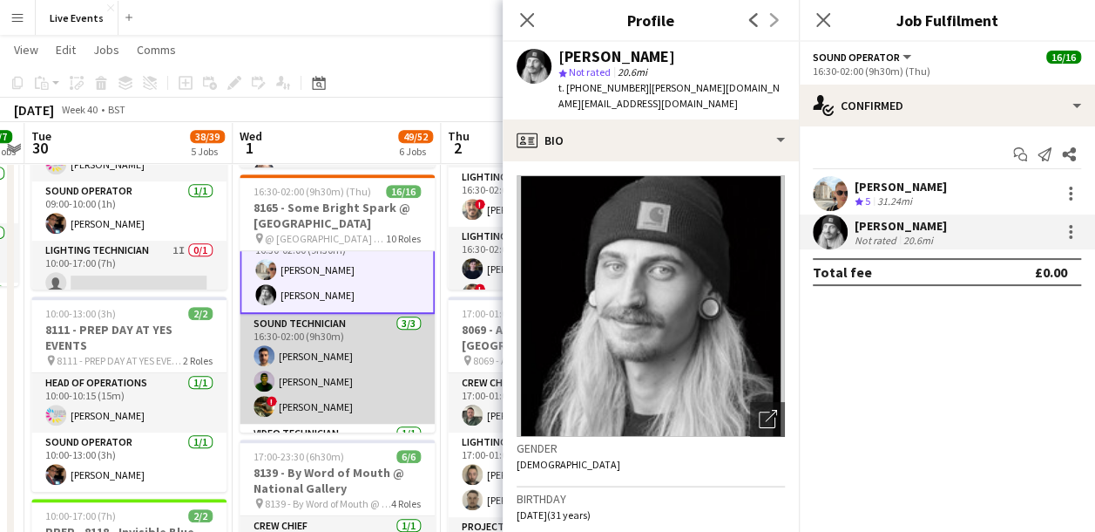
click at [349, 341] on app-card-role "Sound Technician 3/3 16:30-02:00 (9h30m) Jorge Varandas Tom Sussex ! Bruno Spad…" at bounding box center [337, 369] width 195 height 110
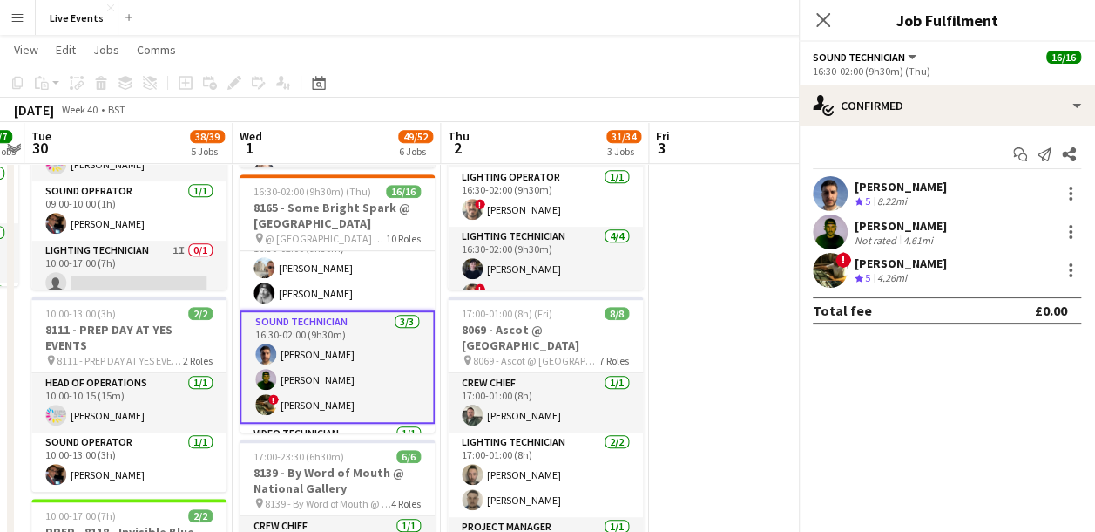
scroll to position [514, 0]
click at [349, 341] on app-card-role "Sound Technician 3/3 16:30-02:00 (9h30m) Jorge Varandas Tom Sussex ! Bruno Spad…" at bounding box center [337, 368] width 195 height 113
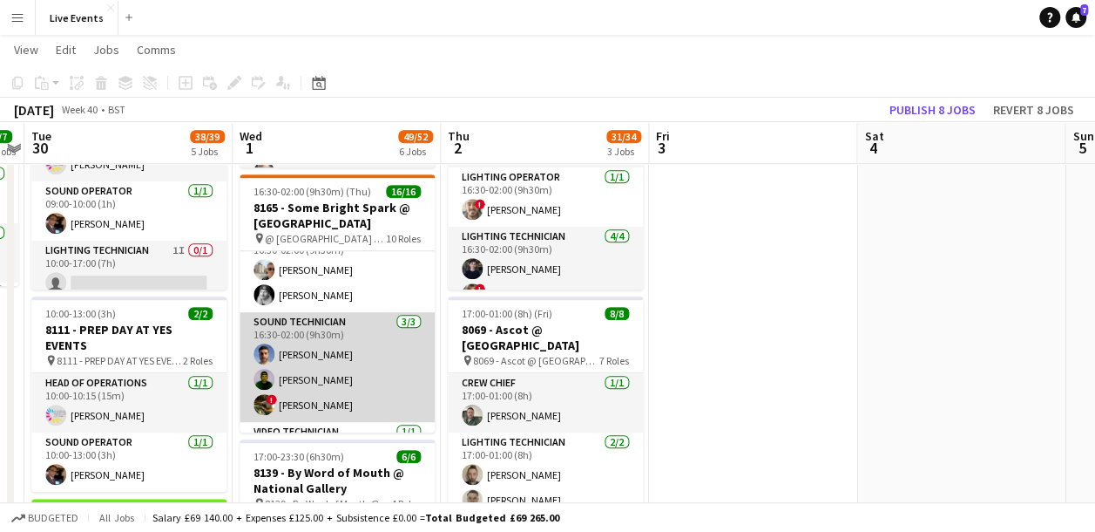
click at [349, 341] on app-card-role "Sound Technician 3/3 16:30-02:00 (9h30m) Jorge Varandas Tom Sussex ! Bruno Spad…" at bounding box center [337, 367] width 195 height 110
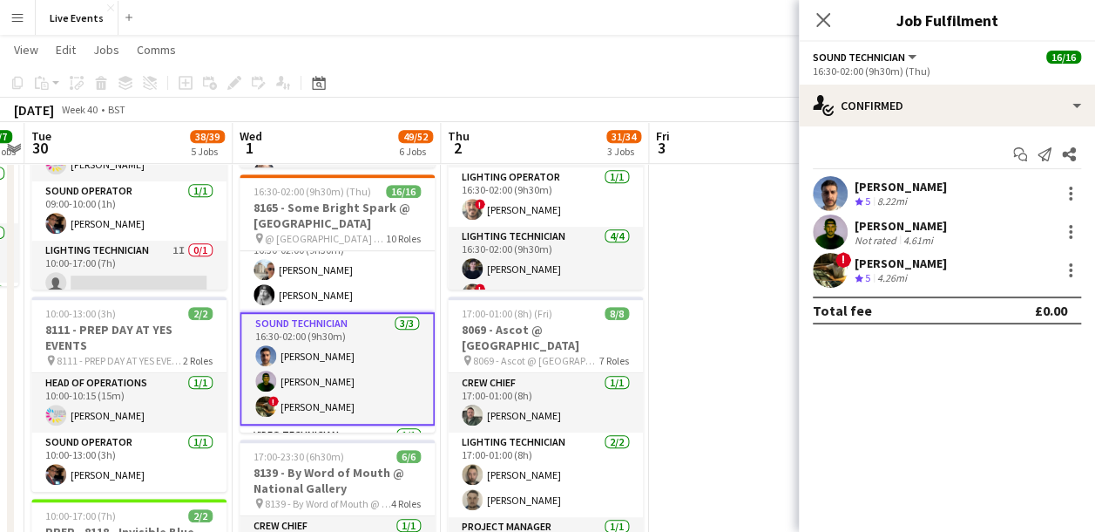
click at [823, 187] on app-user-avatar at bounding box center [830, 193] width 35 height 35
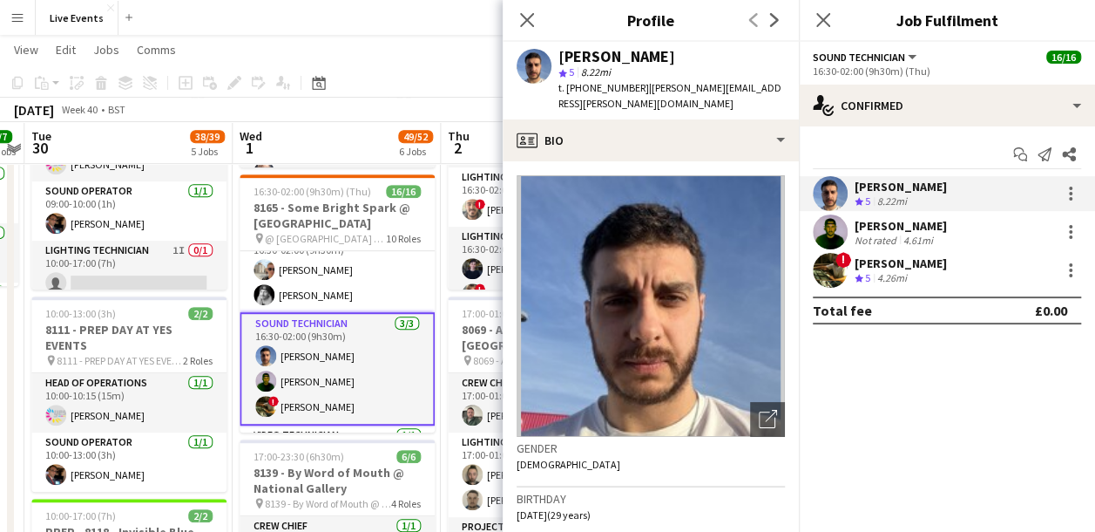
drag, startPoint x: 687, startPoint y: 54, endPoint x: 558, endPoint y: 60, distance: 129.1
click at [558, 60] on div "Jorge Varandas star 5 8.22mi t. +447379482690 | jorge.v.varandas@gmail.com" at bounding box center [651, 81] width 296 height 78
click at [832, 227] on app-user-avatar at bounding box center [830, 231] width 35 height 35
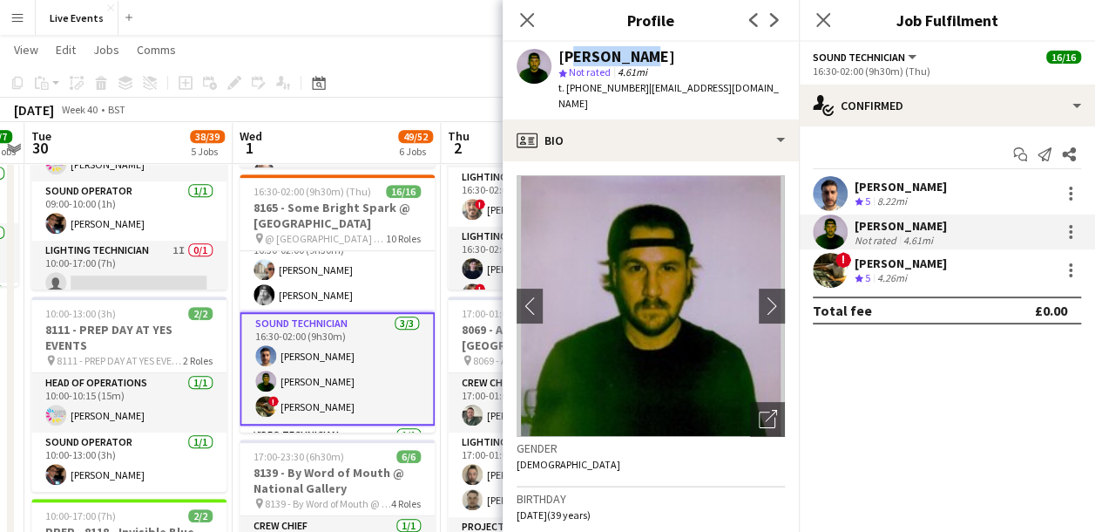
drag, startPoint x: 668, startPoint y: 51, endPoint x: 563, endPoint y: 55, distance: 104.6
click at [563, 55] on div "[PERSON_NAME]" at bounding box center [672, 57] width 227 height 16
drag, startPoint x: 561, startPoint y: 53, endPoint x: 657, endPoint y: 45, distance: 96.2
click at [657, 45] on div "Tom Sussex star Not rated 4.61mi t. +447827277811 | tommysussex808@gmail.com" at bounding box center [651, 81] width 296 height 78
click at [828, 258] on app-user-avatar at bounding box center [830, 270] width 35 height 35
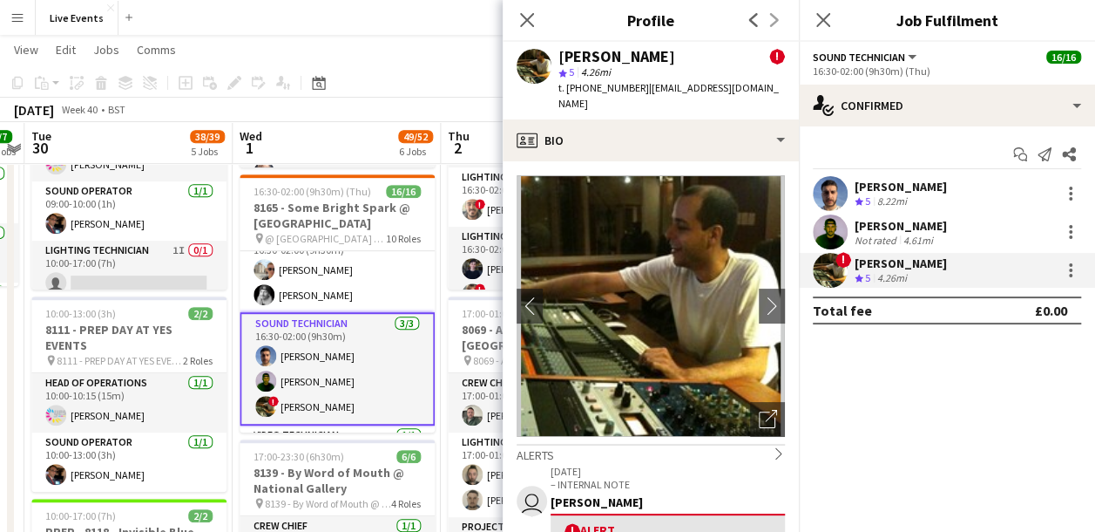
drag, startPoint x: 558, startPoint y: 56, endPoint x: 676, endPoint y: 61, distance: 118.6
click at [676, 61] on div "Bruno Spadale ! star 5 4.26mi t. +4407498563242 | brunospadale@gmail.com" at bounding box center [651, 81] width 296 height 78
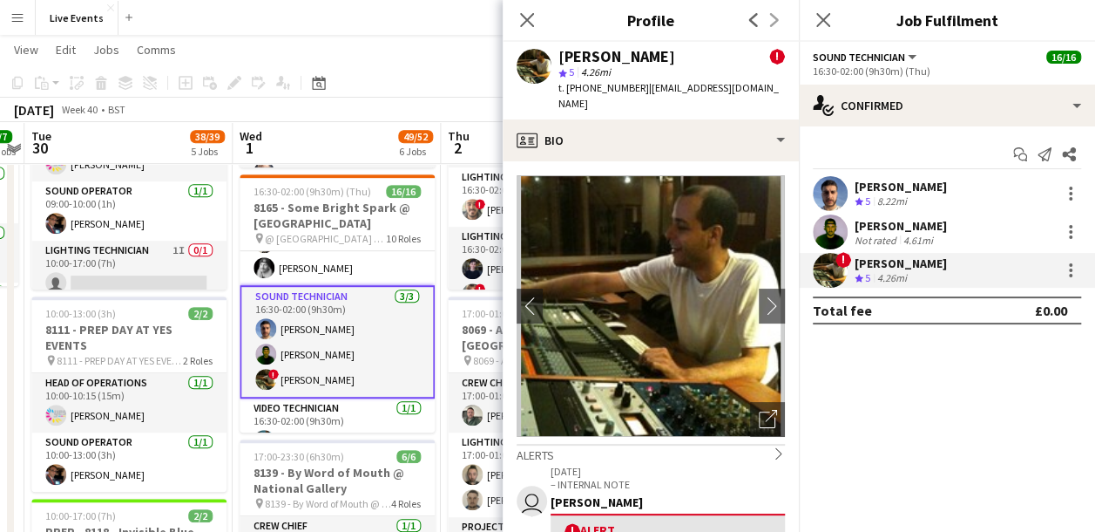
scroll to position [566, 0]
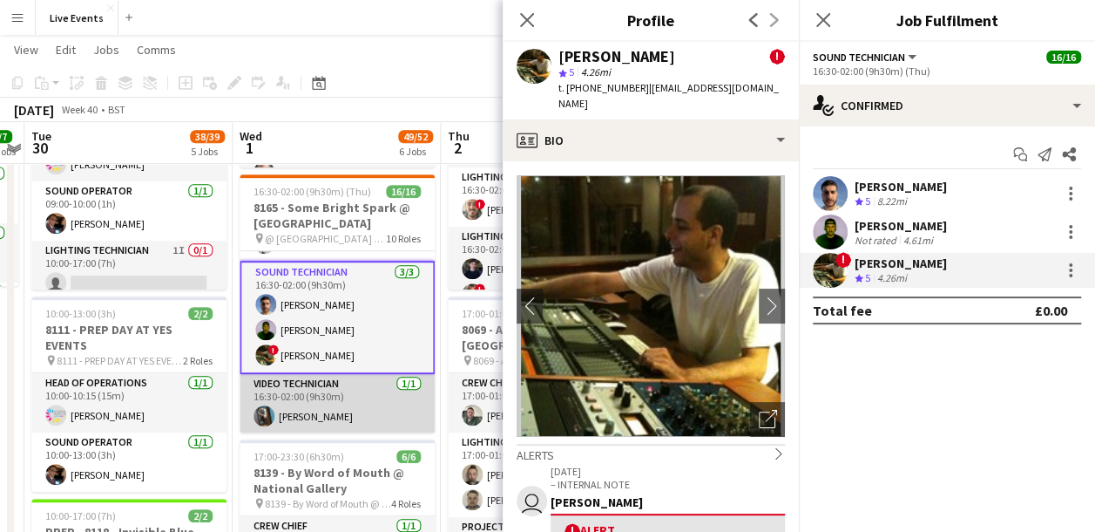
click at [329, 417] on app-card-role "Video Technician 1/1 16:30-02:00 (9h30m) Oliver Hatchett" at bounding box center [337, 403] width 195 height 59
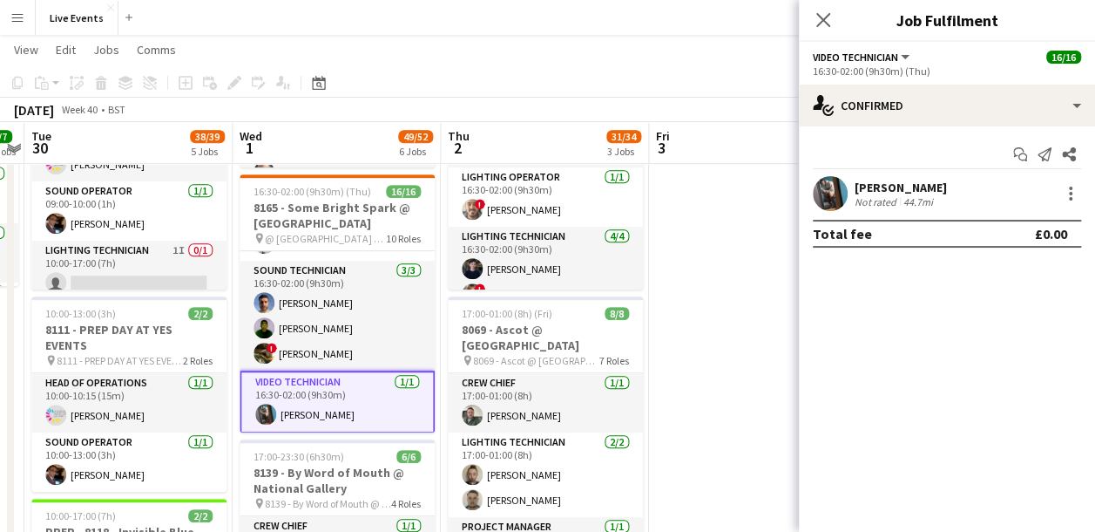
click at [844, 190] on app-user-avatar at bounding box center [830, 193] width 35 height 35
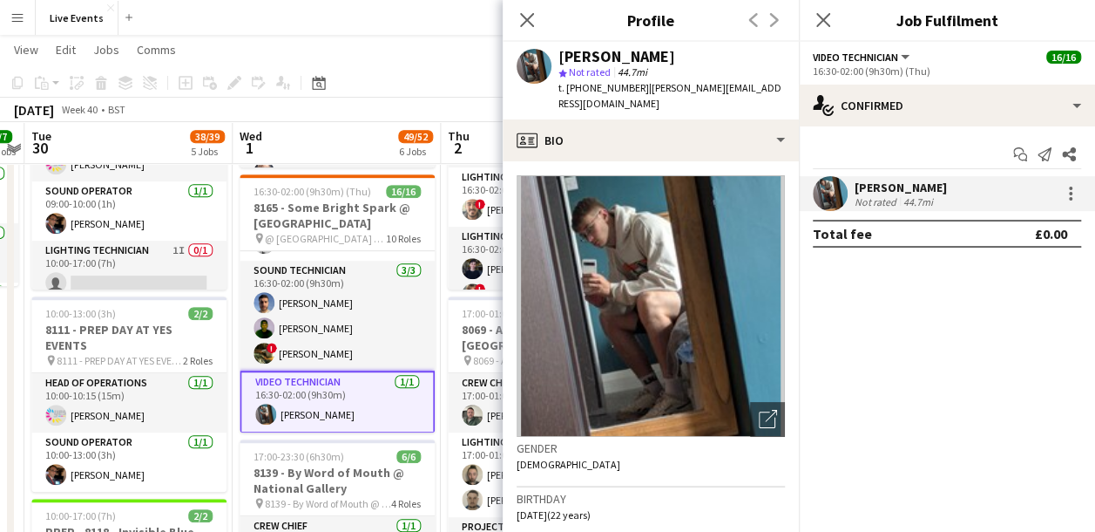
drag, startPoint x: 556, startPoint y: 54, endPoint x: 669, endPoint y: 53, distance: 113.3
click at [669, 53] on div "Oliver Hatchett star Not rated 44.7mi t. +447483822944 | ollie@thehatchetts.co.…" at bounding box center [651, 81] width 296 height 78
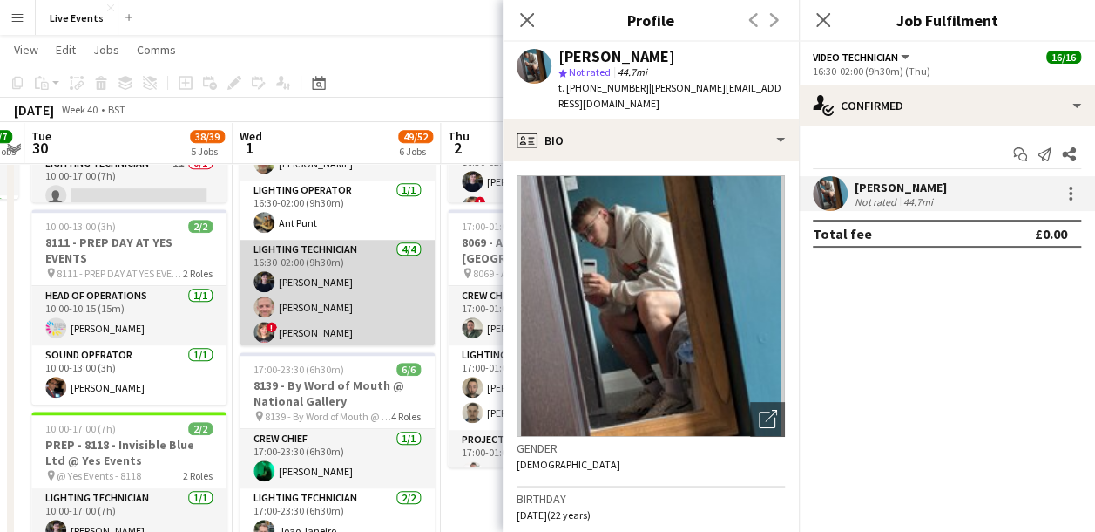
scroll to position [0, 0]
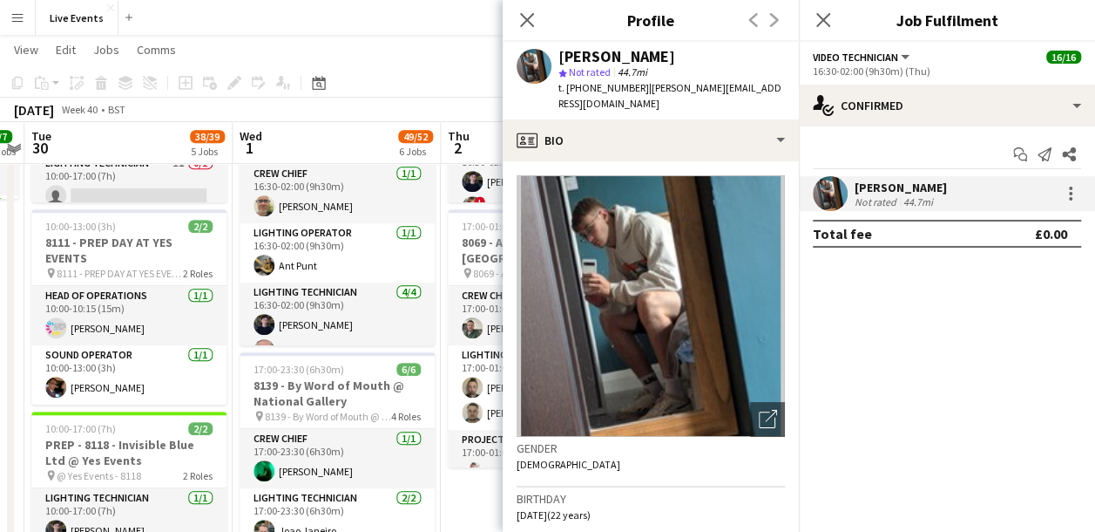
click at [376, 52] on app-page-menu "View Day view expanded Day view collapsed Month view Date picker Jump to today …" at bounding box center [547, 51] width 1095 height 33
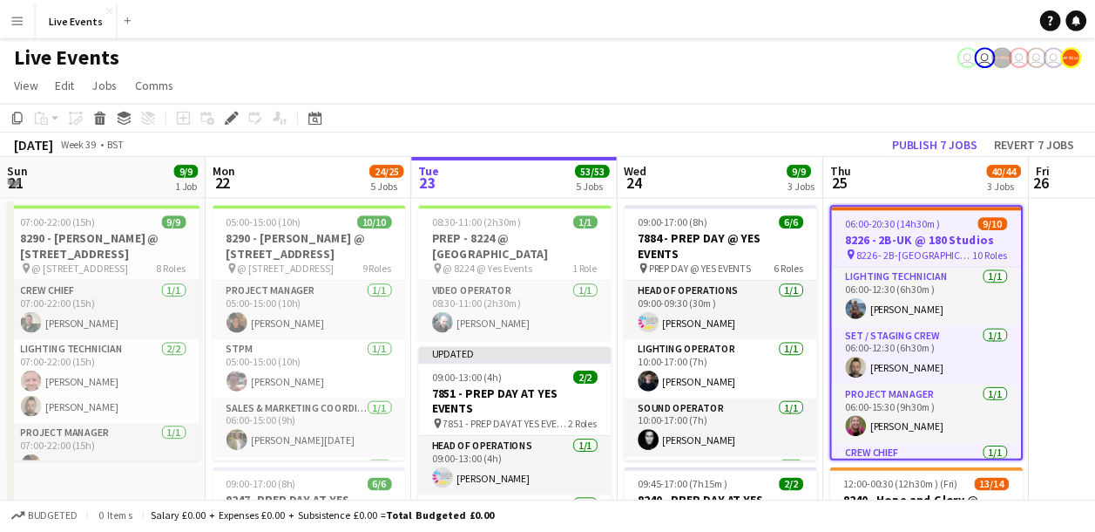
scroll to position [0, 600]
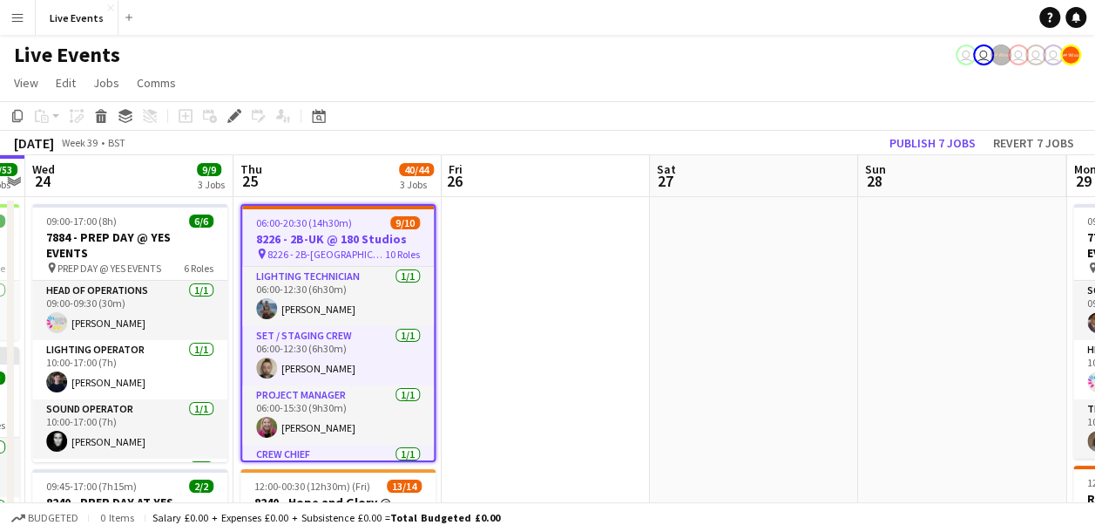
click at [10, 18] on app-icon "Menu" at bounding box center [17, 17] width 14 height 14
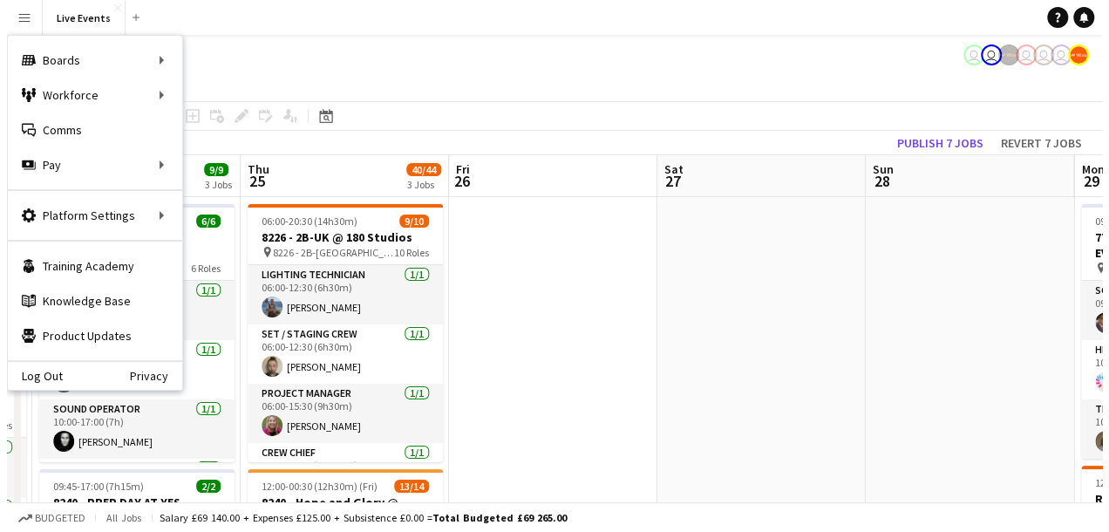
scroll to position [0, 0]
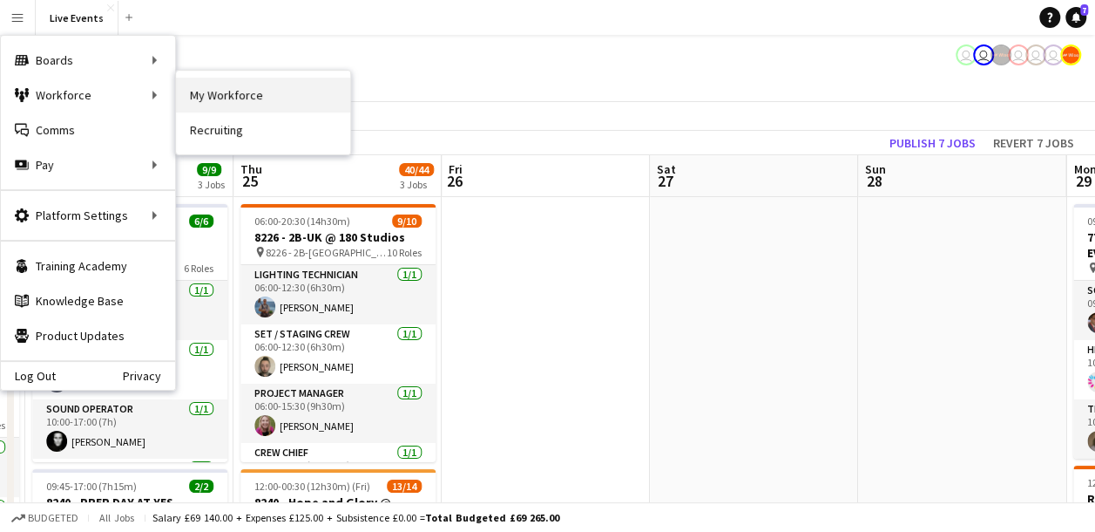
click at [295, 100] on link "My Workforce" at bounding box center [263, 95] width 174 height 35
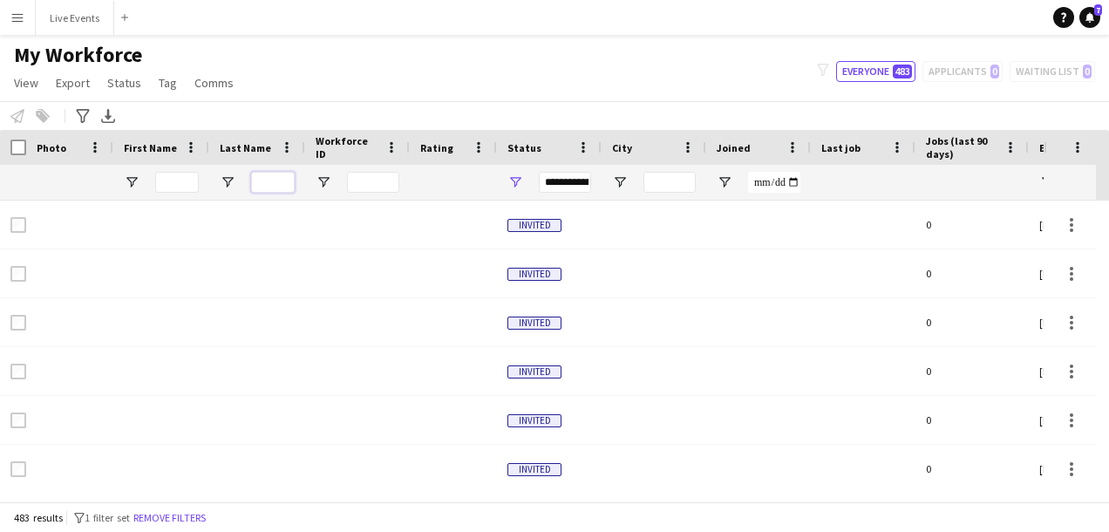
click at [269, 182] on input "Last Name Filter Input" at bounding box center [273, 182] width 44 height 21
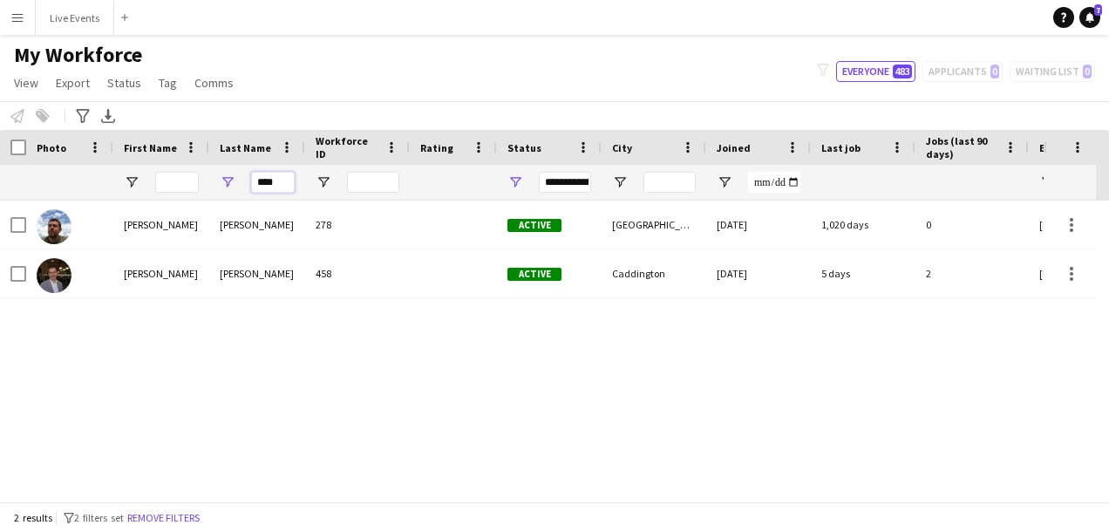
type input "****"
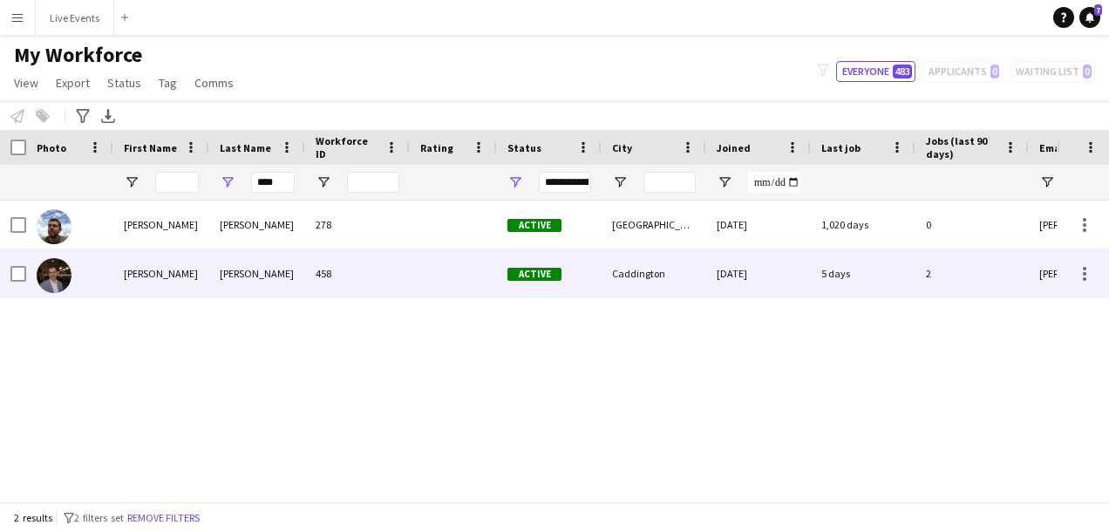
click at [58, 265] on img at bounding box center [54, 275] width 35 height 35
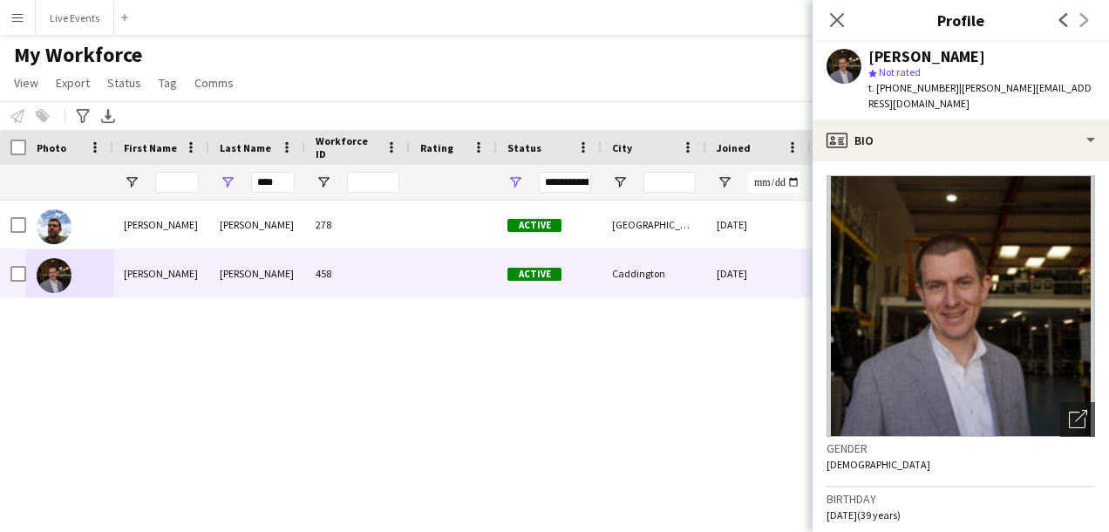
drag, startPoint x: 891, startPoint y: 89, endPoint x: 946, endPoint y: 95, distance: 55.2
click at [946, 95] on div "t. +447850053849 | johnny@wiseproductions.co.uk" at bounding box center [981, 95] width 227 height 31
copy span "7850053849"
click at [265, 169] on div "****" at bounding box center [273, 182] width 44 height 35
click at [267, 169] on div "****" at bounding box center [273, 182] width 44 height 35
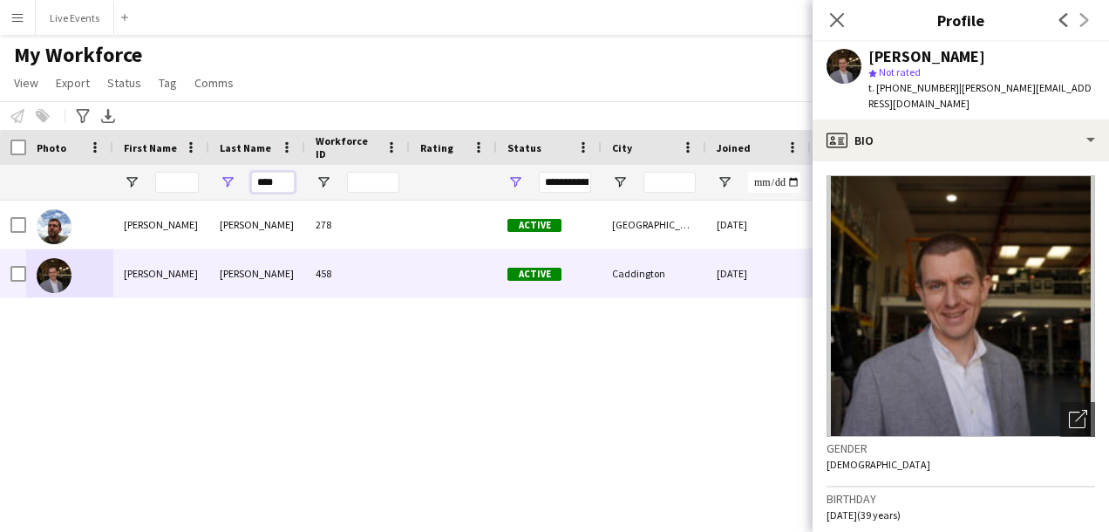
click at [273, 181] on input "****" at bounding box center [273, 182] width 44 height 21
type input "******"
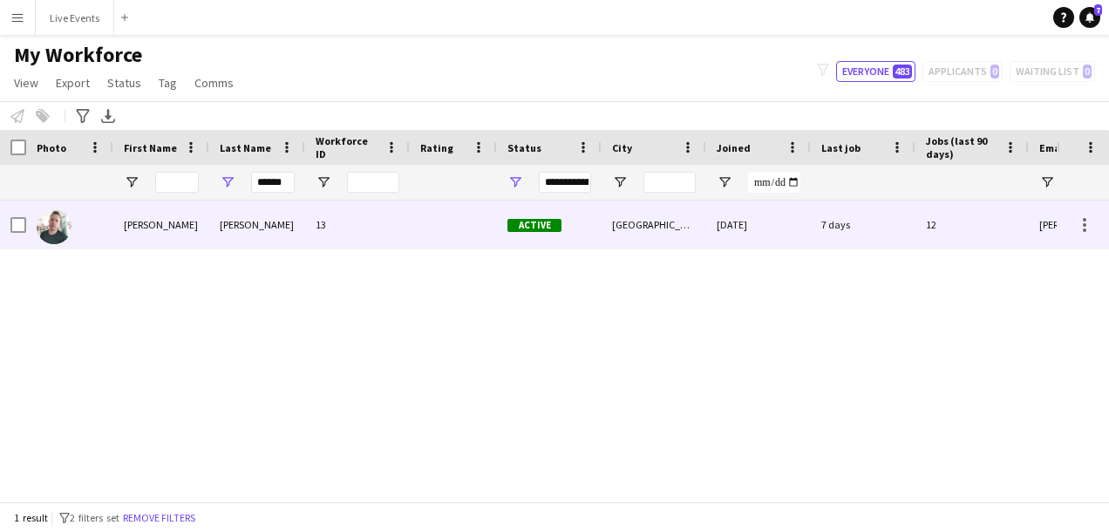
drag, startPoint x: 75, startPoint y: 237, endPoint x: 59, endPoint y: 234, distance: 16.1
click at [74, 237] on div at bounding box center [69, 224] width 87 height 48
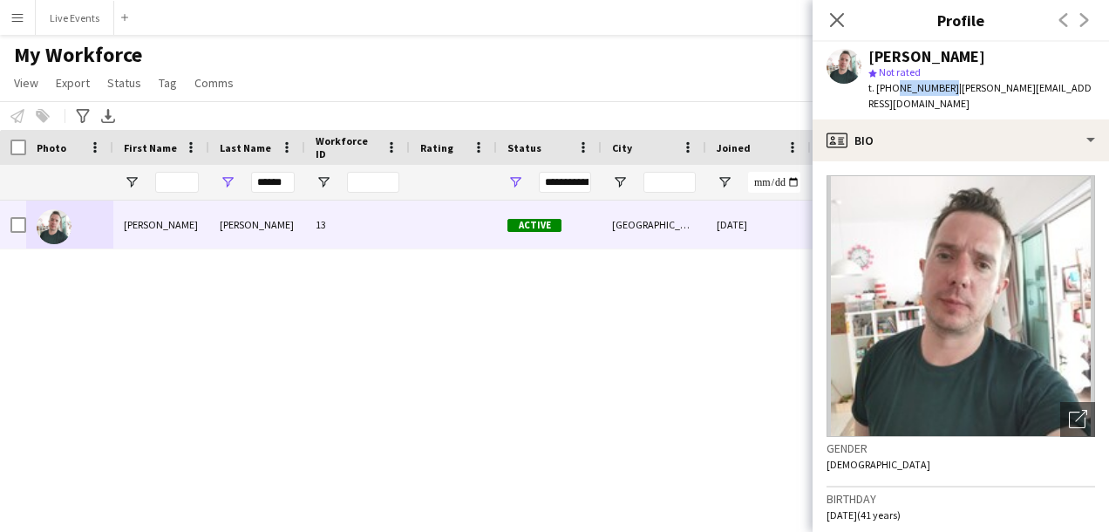
drag, startPoint x: 892, startPoint y: 86, endPoint x: 942, endPoint y: 93, distance: 50.2
click at [942, 93] on span "t. +447791142978" at bounding box center [913, 87] width 91 height 13
copy span "7791142978"
click at [281, 182] on input "******" at bounding box center [273, 182] width 44 height 21
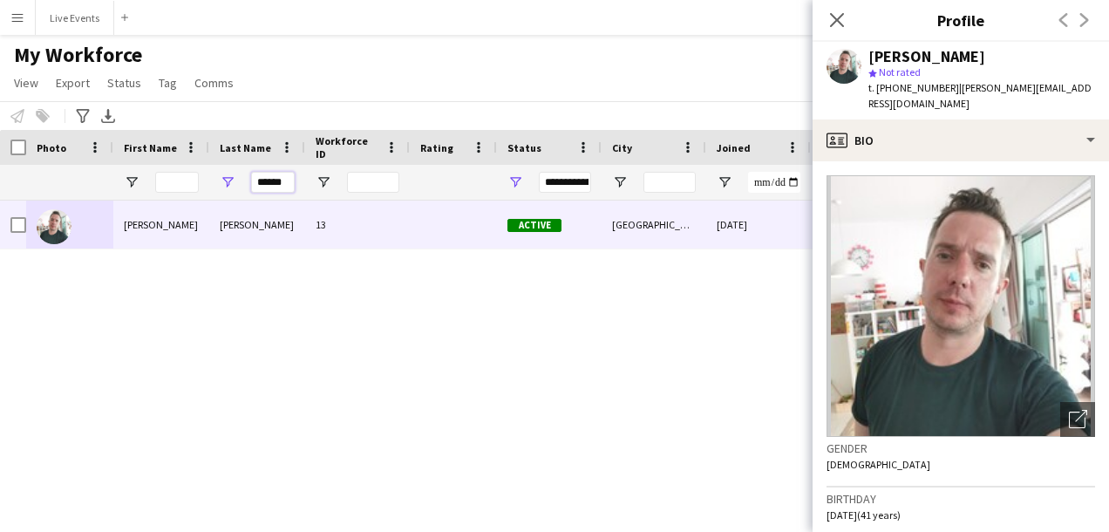
click at [281, 182] on input "******" at bounding box center [273, 182] width 44 height 21
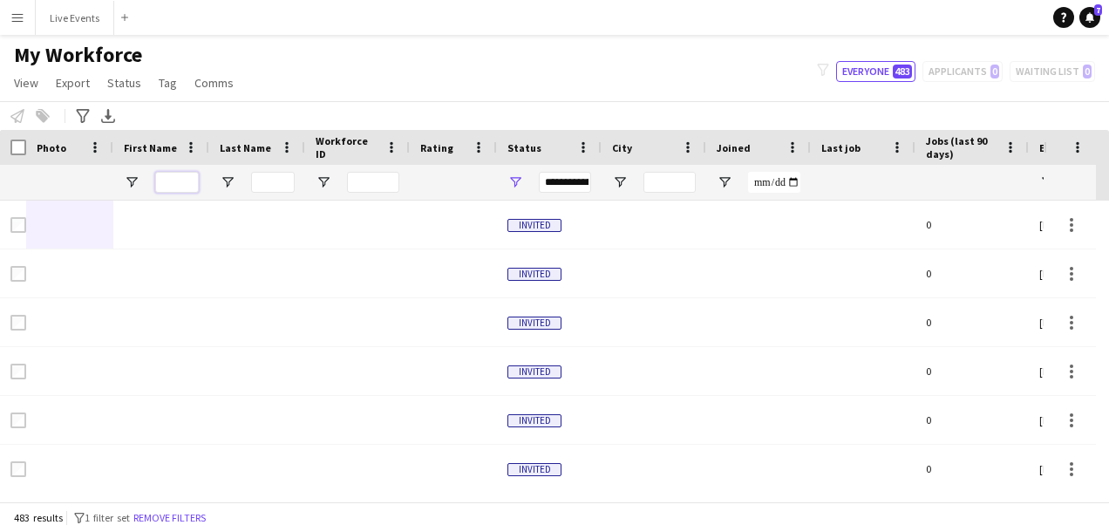
click at [172, 172] on input "First Name Filter Input" at bounding box center [177, 182] width 44 height 21
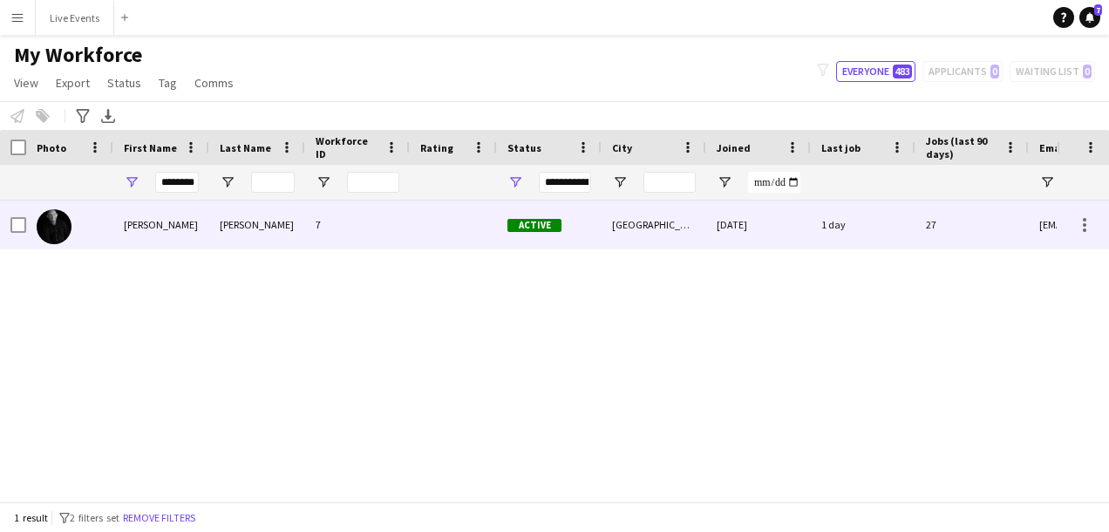
click at [42, 227] on img at bounding box center [54, 226] width 35 height 35
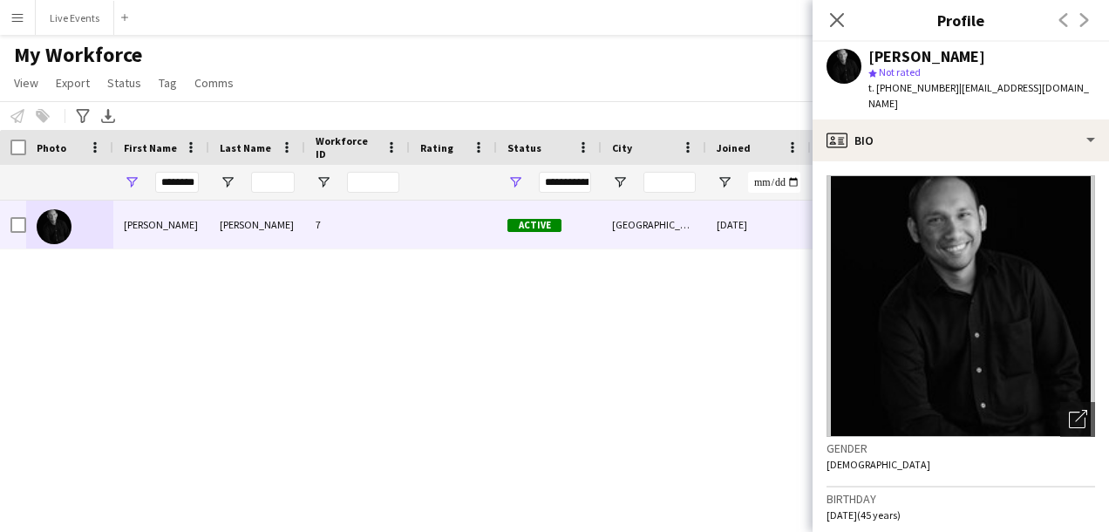
drag, startPoint x: 1021, startPoint y: 58, endPoint x: 871, endPoint y: 57, distance: 150.8
click at [871, 57] on div "[PERSON_NAME]" at bounding box center [981, 57] width 227 height 16
copy div "[PERSON_NAME]"
drag, startPoint x: 894, startPoint y: 87, endPoint x: 943, endPoint y: 96, distance: 49.6
click at [943, 96] on div "Jeaffrey Rodrigues star Not rated t. +447399607736 | jeaffrey@wiseproductions.c…" at bounding box center [960, 81] width 296 height 78
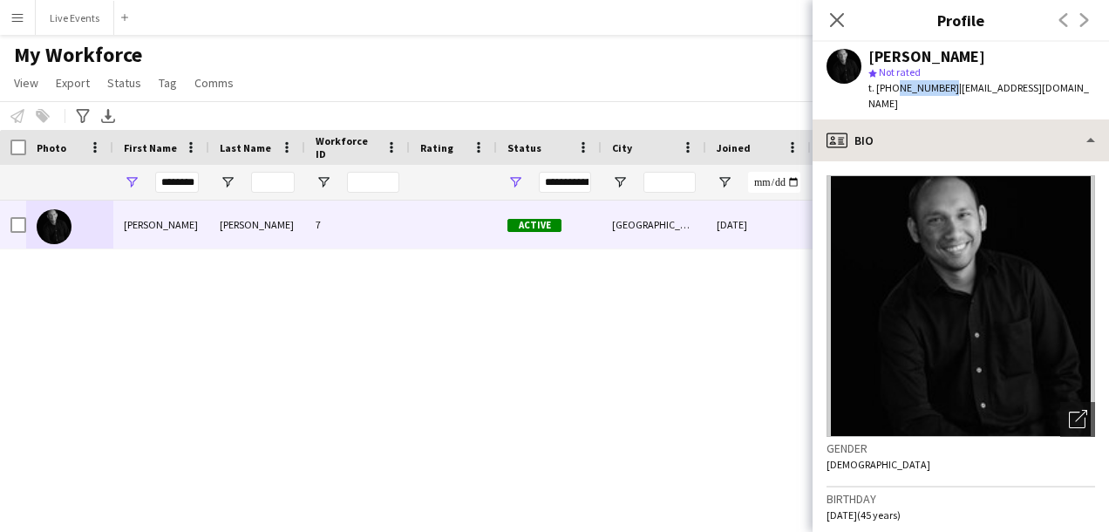
copy span "7399607736"
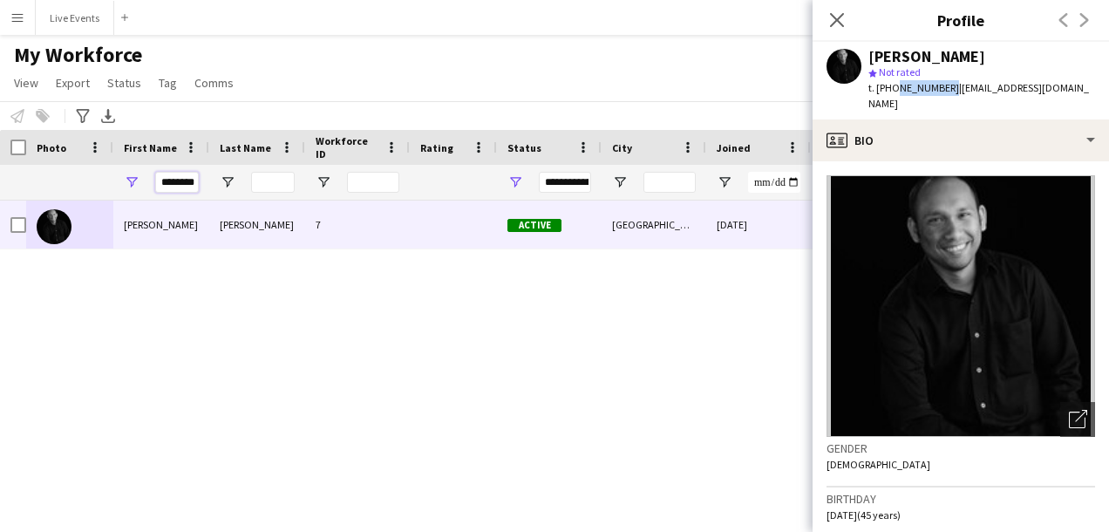
click at [185, 181] on input "********" at bounding box center [177, 182] width 44 height 21
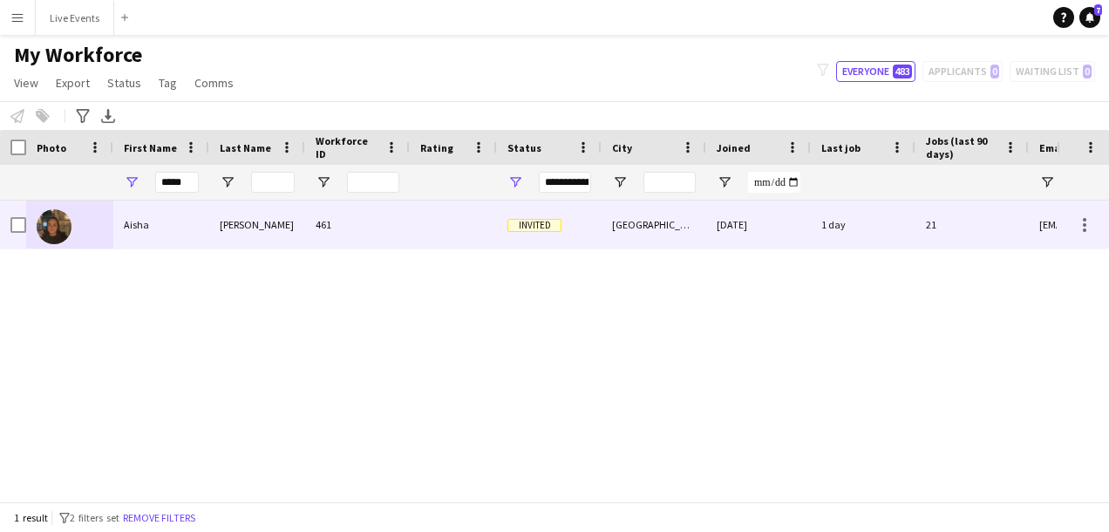
click at [51, 230] on img at bounding box center [54, 226] width 35 height 35
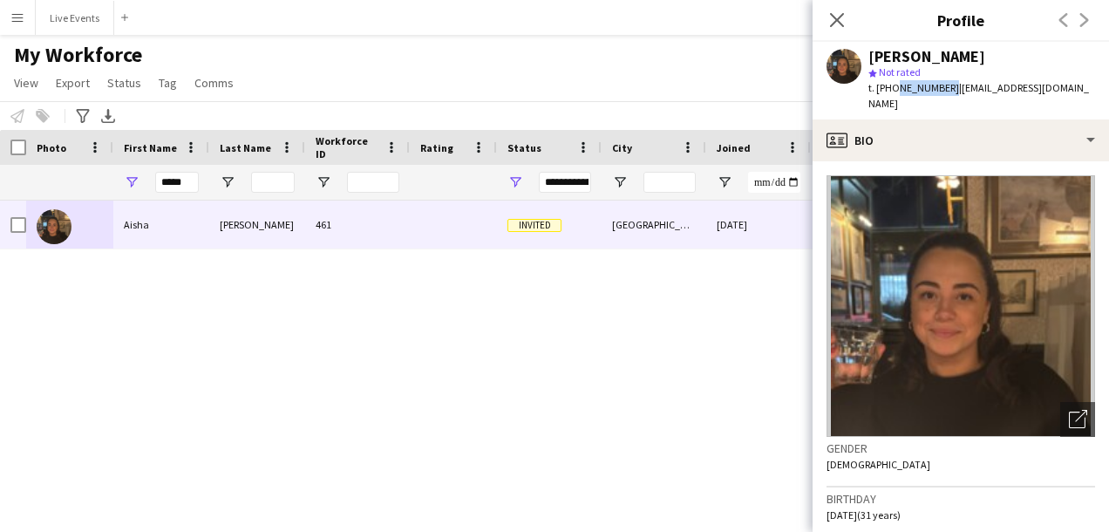
drag, startPoint x: 891, startPoint y: 87, endPoint x: 942, endPoint y: 98, distance: 52.5
click at [942, 98] on div "Aisha Francis star Not rated t. +447896509000 | aisha@wiseproductions.co.uk" at bounding box center [960, 81] width 296 height 78
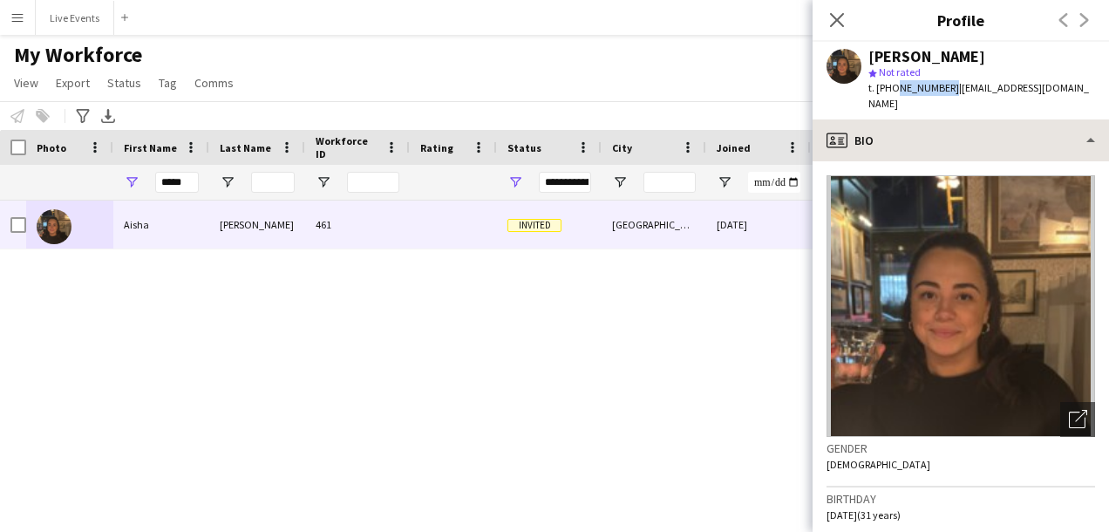
copy span "7896509000"
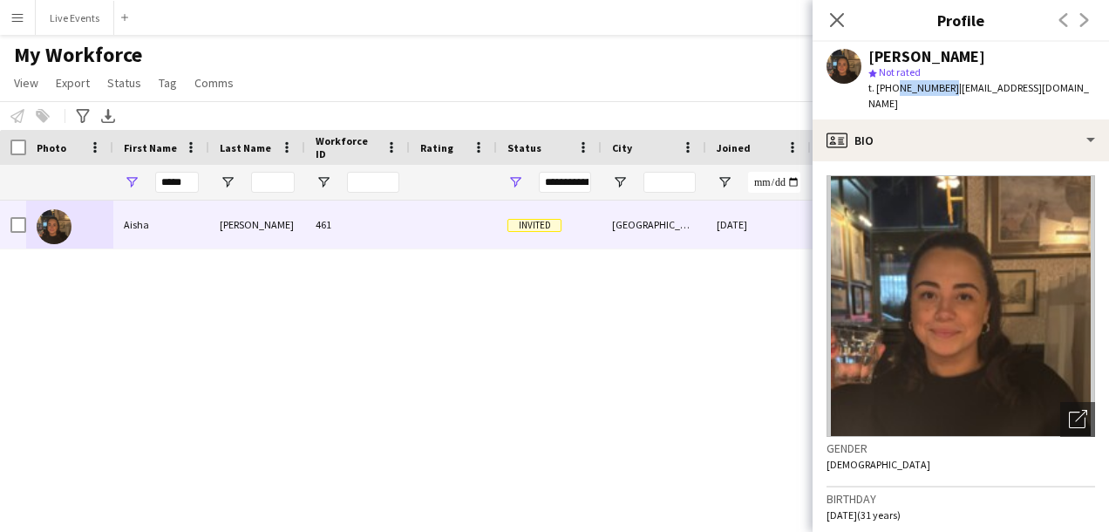
drag, startPoint x: 967, startPoint y: 49, endPoint x: 868, endPoint y: 58, distance: 99.7
click at [868, 58] on div "Aisha Francis star Not rated t. +447896509000 | aisha@wiseproductions.co.uk" at bounding box center [960, 81] width 296 height 78
copy div "[PERSON_NAME]"
drag, startPoint x: 891, startPoint y: 89, endPoint x: 942, endPoint y: 99, distance: 52.5
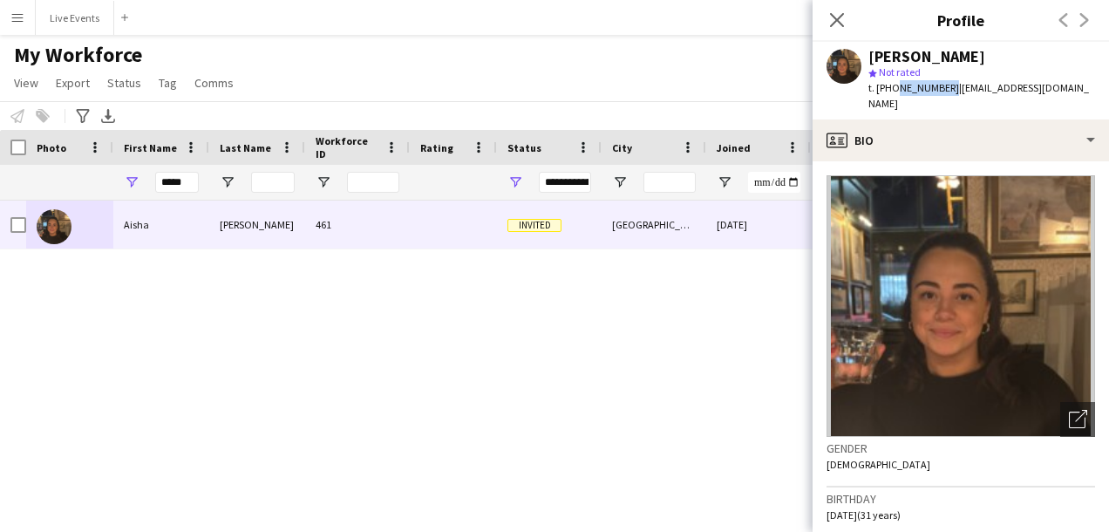
click at [942, 99] on div "Aisha Francis star Not rated t. +447896509000 | aisha@wiseproductions.co.uk" at bounding box center [960, 81] width 296 height 78
copy span "7896509000"
click at [169, 180] on input "*****" at bounding box center [177, 182] width 44 height 21
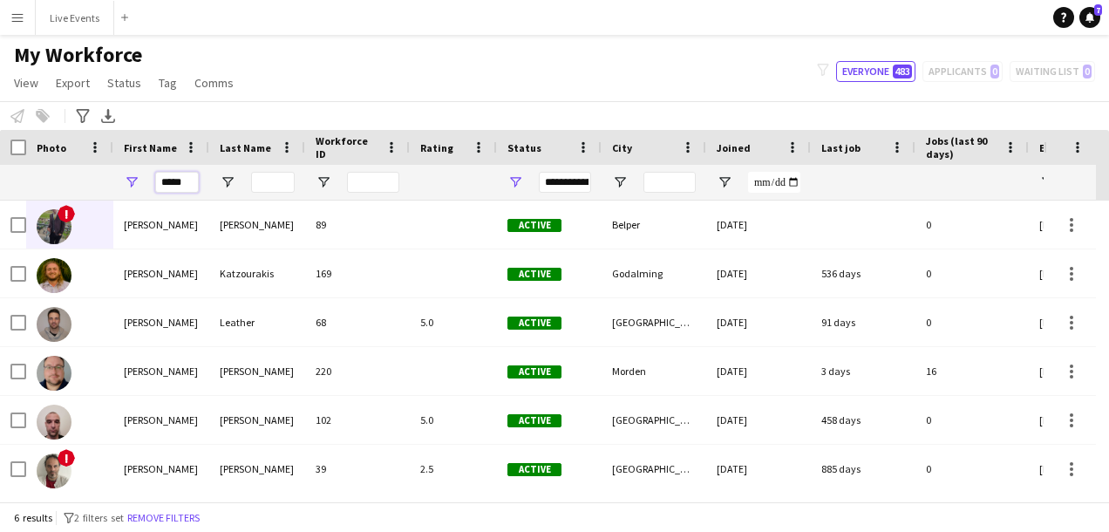
type input "*****"
click at [270, 179] on input "Last Name Filter Input" at bounding box center [273, 182] width 44 height 21
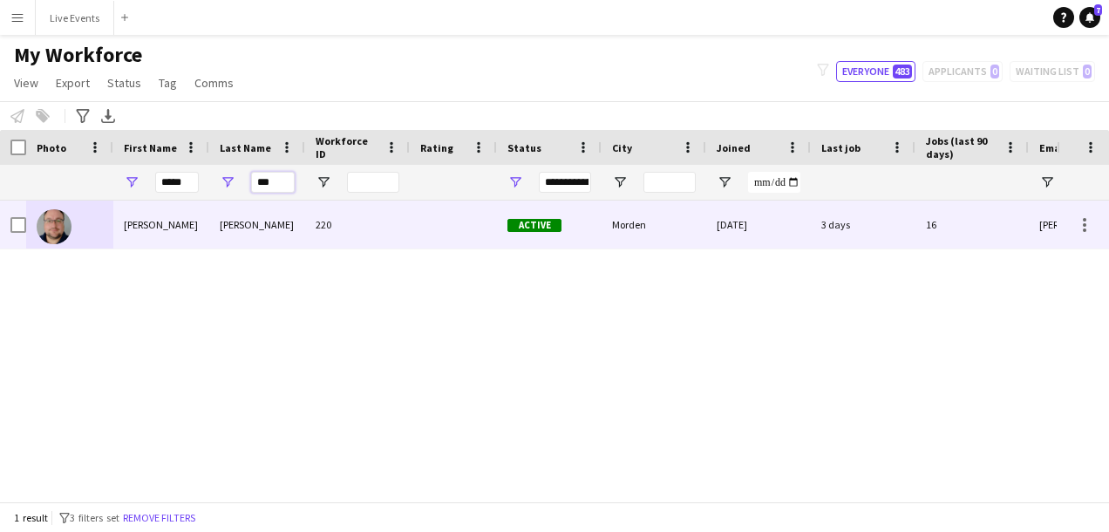
type input "***"
click at [58, 225] on img at bounding box center [54, 226] width 35 height 35
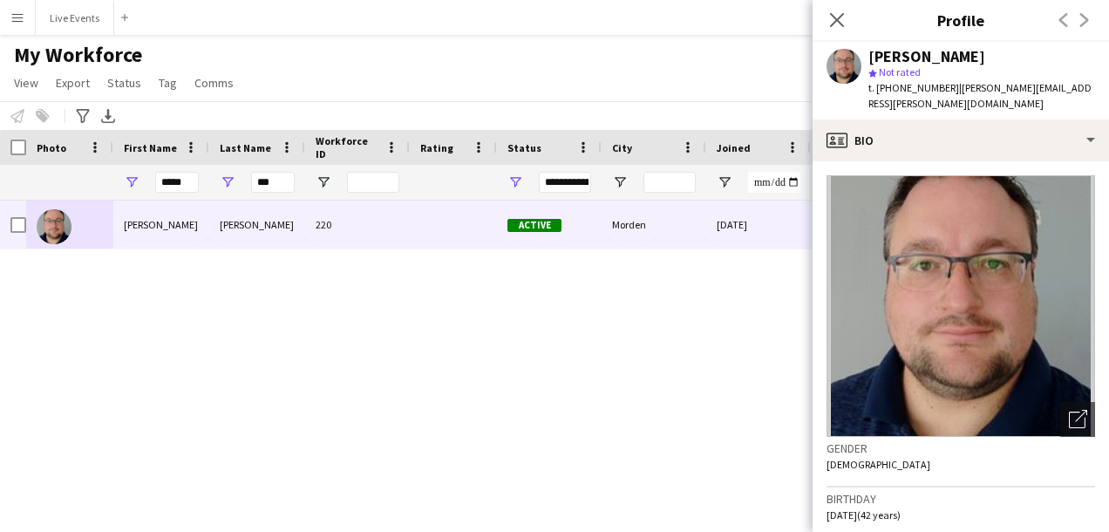
drag, startPoint x: 868, startPoint y: 52, endPoint x: 970, endPoint y: 52, distance: 102.0
click at [970, 52] on div "[PERSON_NAME]" at bounding box center [981, 57] width 227 height 16
copy div "[PERSON_NAME]"
drag, startPoint x: 892, startPoint y: 87, endPoint x: 943, endPoint y: 90, distance: 51.5
click at [943, 90] on span "t. +447773000795" at bounding box center [913, 87] width 91 height 13
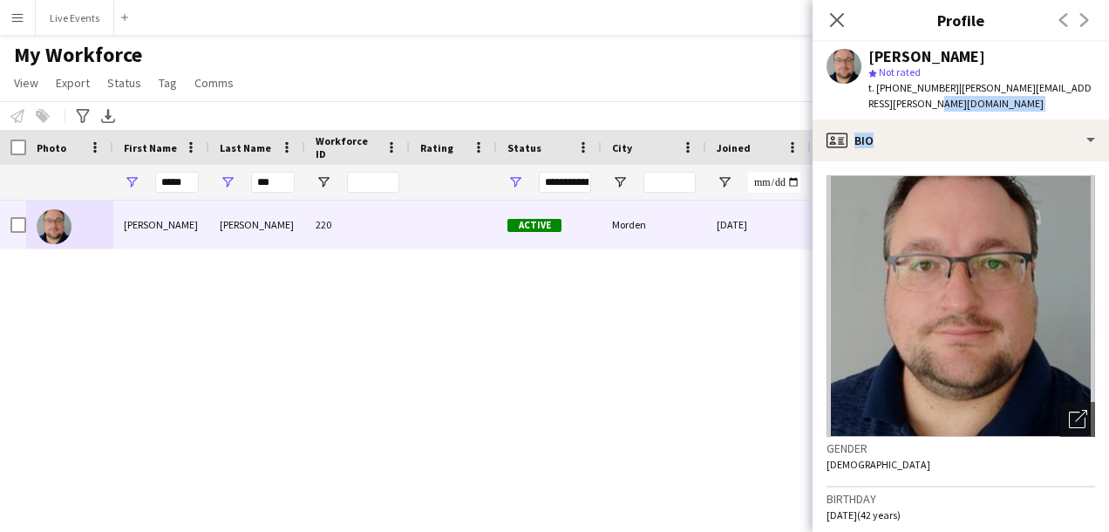
drag, startPoint x: 992, startPoint y: 119, endPoint x: 877, endPoint y: 198, distance: 139.2
click at [877, 198] on app-crew-profile "Close pop-in Profile Previous Next Chris Randall star Not rated t. +44777300079…" at bounding box center [960, 266] width 296 height 532
copy app-crew-profile "profile Bio Bio Bio Company application Company application Employment Employme…"
drag, startPoint x: 894, startPoint y: 87, endPoint x: 941, endPoint y: 88, distance: 47.1
click at [941, 88] on span "t. +447773000795" at bounding box center [913, 87] width 91 height 13
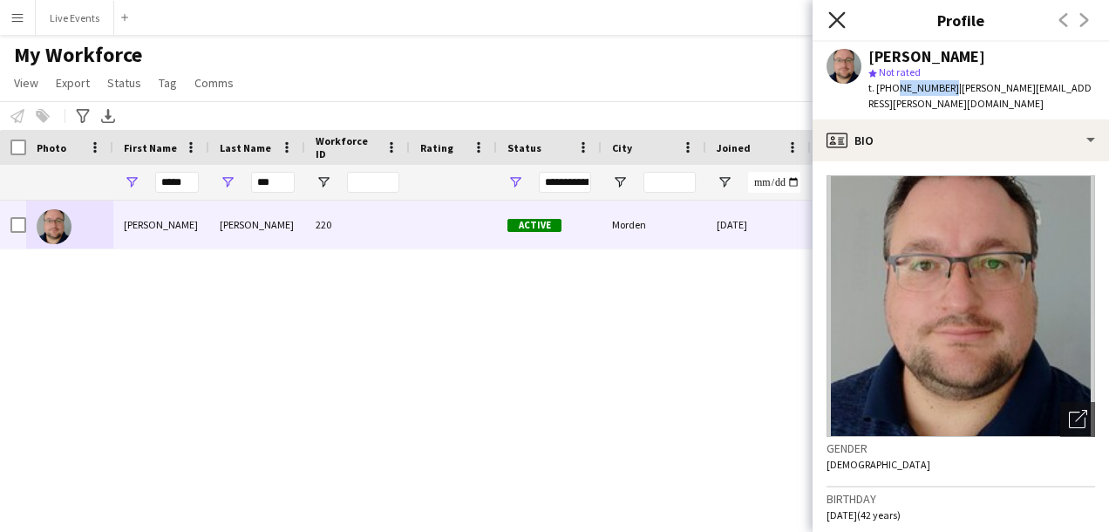
click at [838, 24] on icon "Close pop-in" at bounding box center [836, 19] width 17 height 17
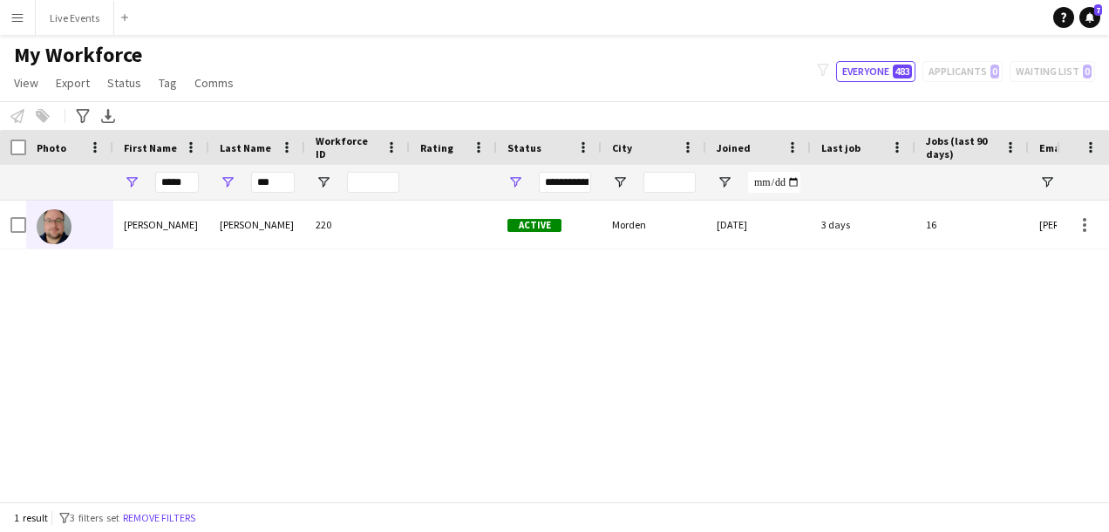
click at [12, 14] on app-icon "Menu" at bounding box center [17, 17] width 14 height 14
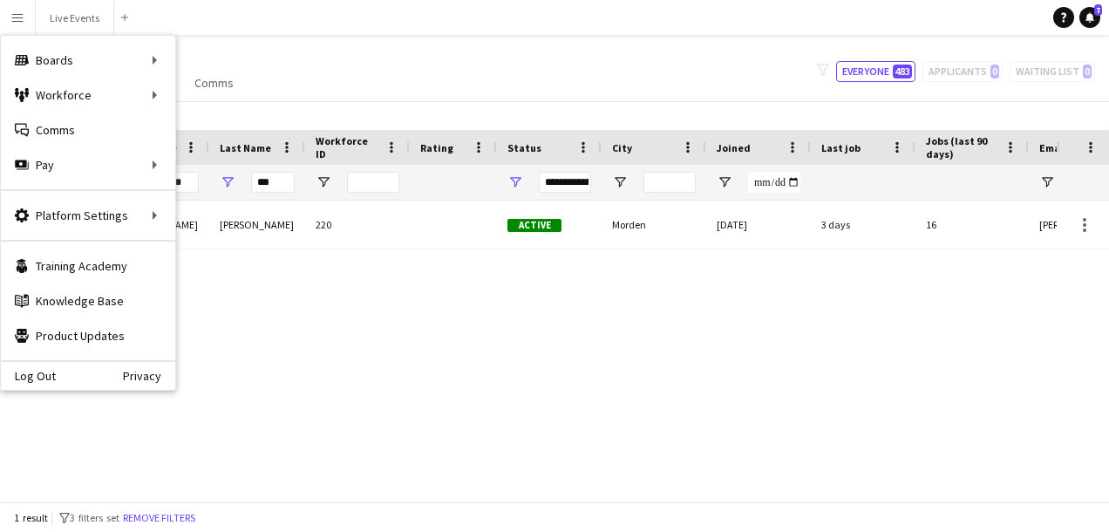
click at [249, 54] on div "My Workforce View Views Default view New view Update view Delete view Edit name…" at bounding box center [554, 71] width 1109 height 59
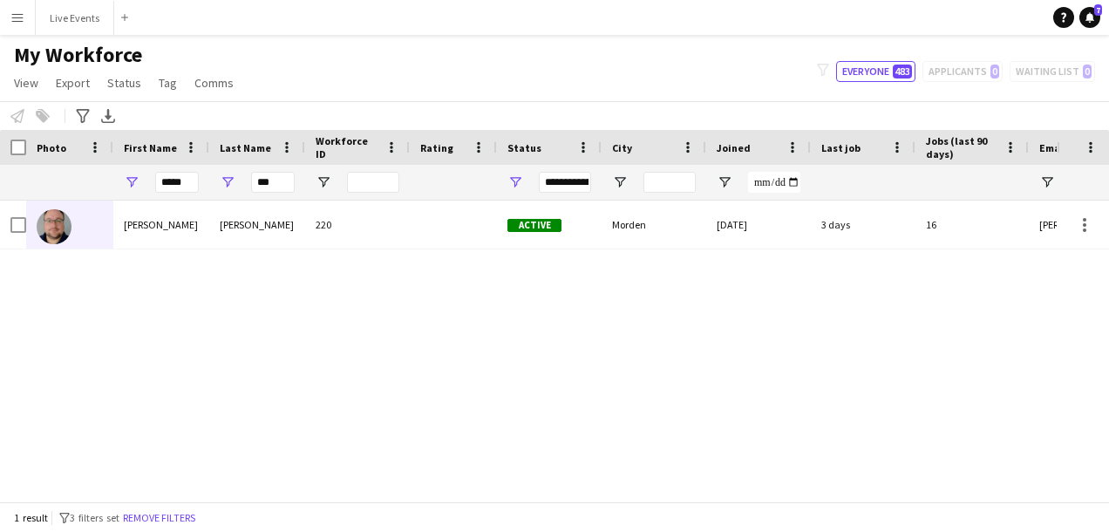
click at [62, 52] on span "My Workforce" at bounding box center [78, 55] width 128 height 26
click at [26, 14] on button "Menu" at bounding box center [17, 17] width 35 height 35
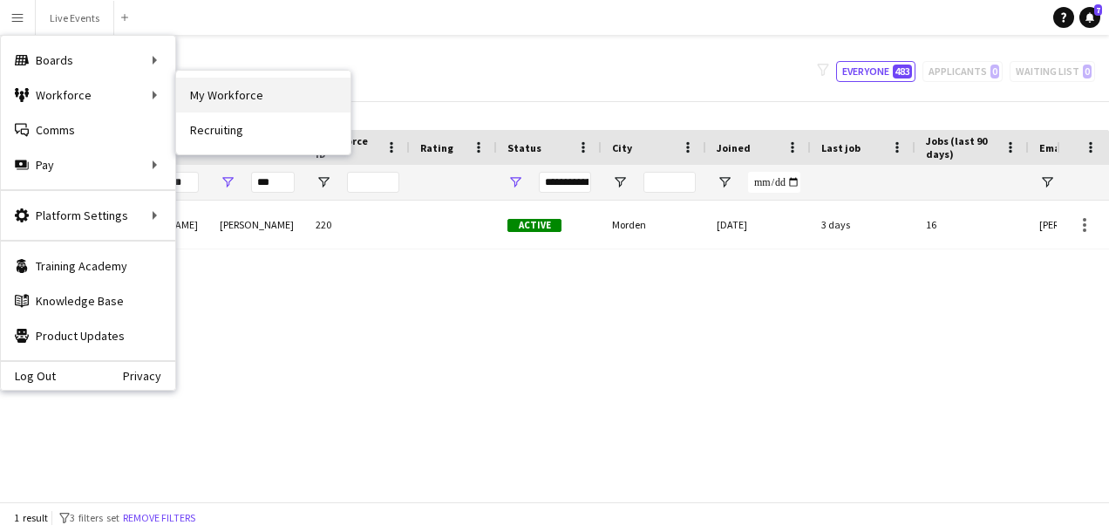
click at [208, 85] on link "My Workforce" at bounding box center [263, 95] width 174 height 35
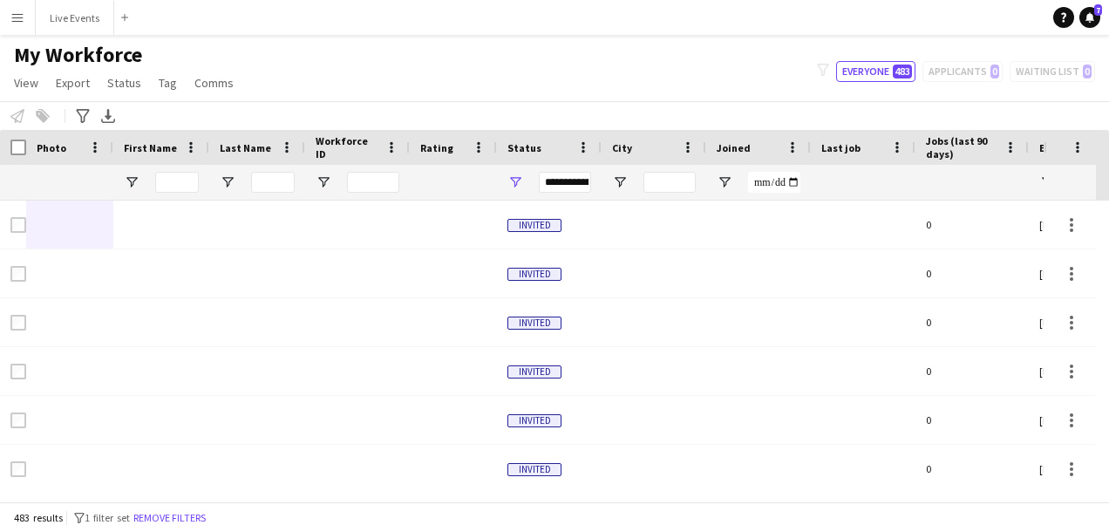
type input "*****"
type input "***"
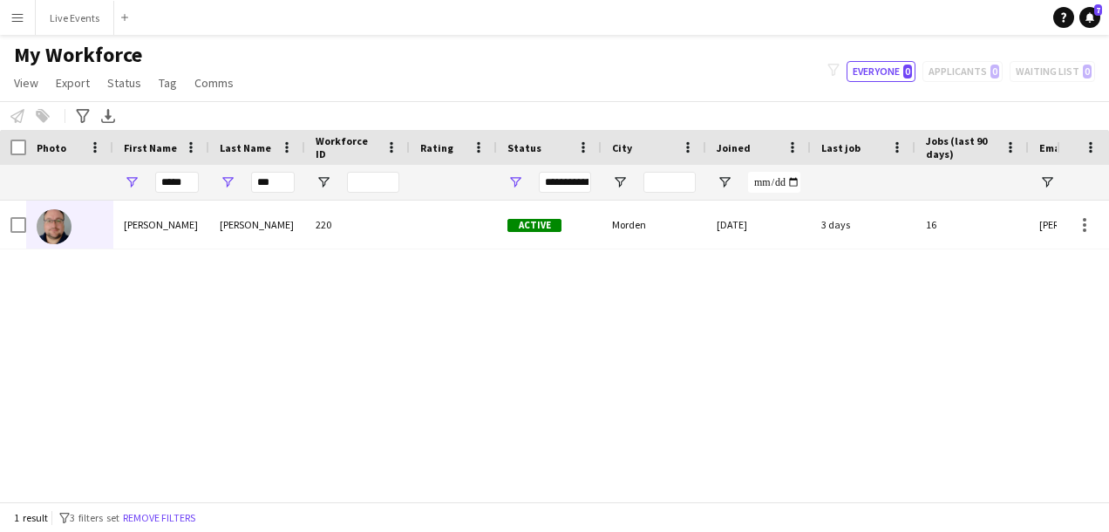
click at [24, 16] on button "Menu" at bounding box center [17, 17] width 35 height 35
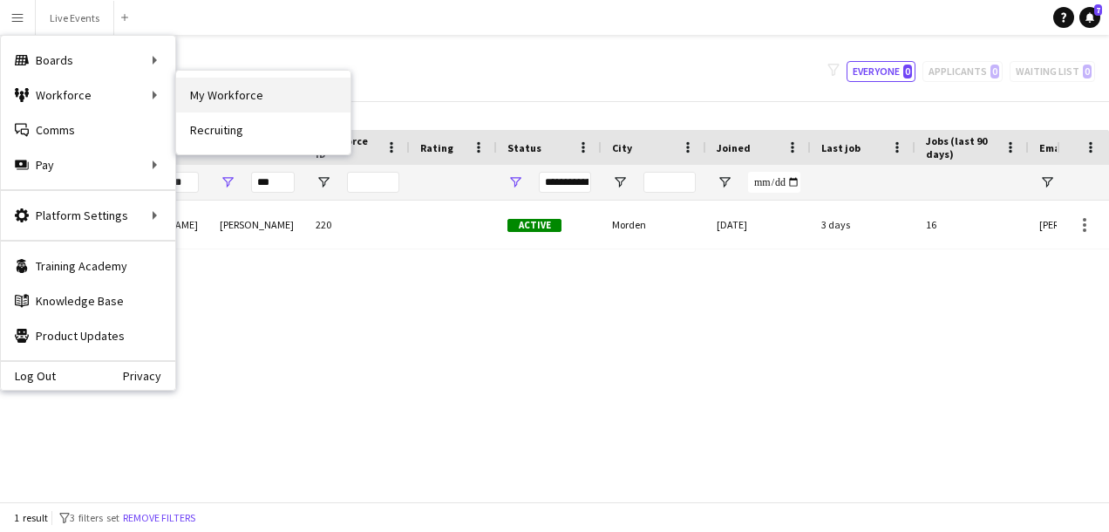
click at [215, 98] on link "My Workforce" at bounding box center [263, 95] width 174 height 35
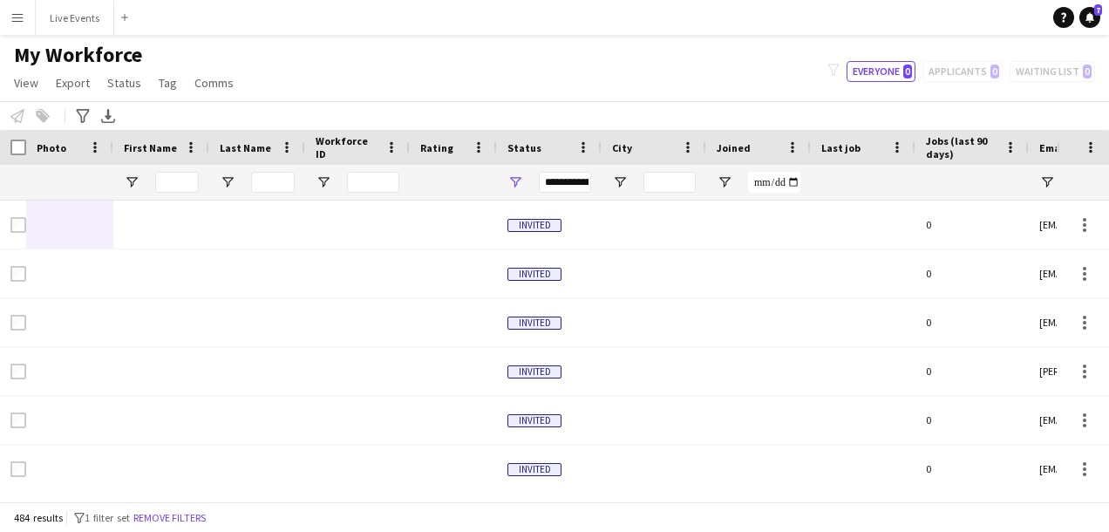
type input "*****"
type input "***"
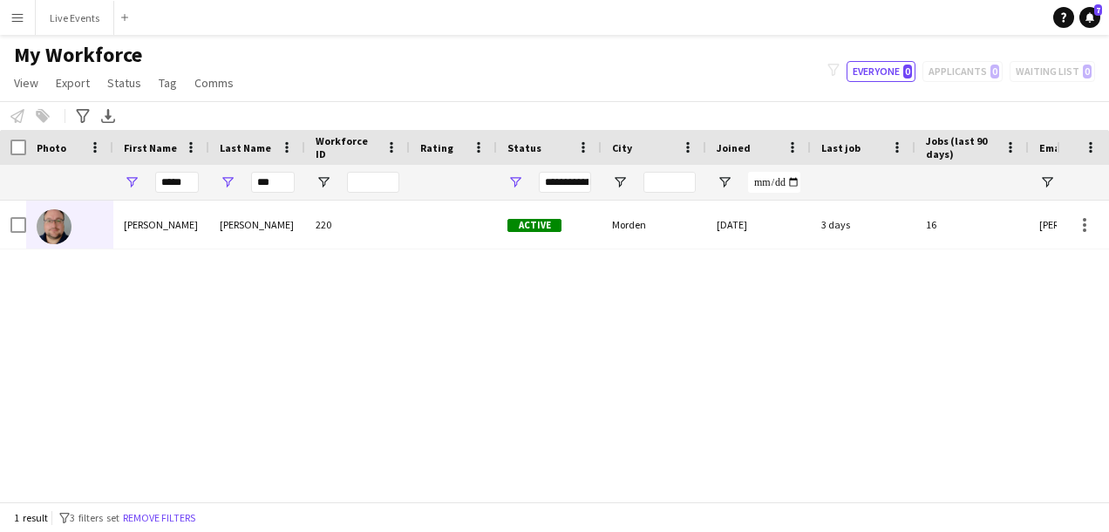
click at [0, 24] on html "Menu Boards Boards Boards All jobs Status Workforce Workforce My Workforce Recr…" at bounding box center [554, 266] width 1109 height 532
click at [2, 12] on button "Menu" at bounding box center [17, 17] width 35 height 35
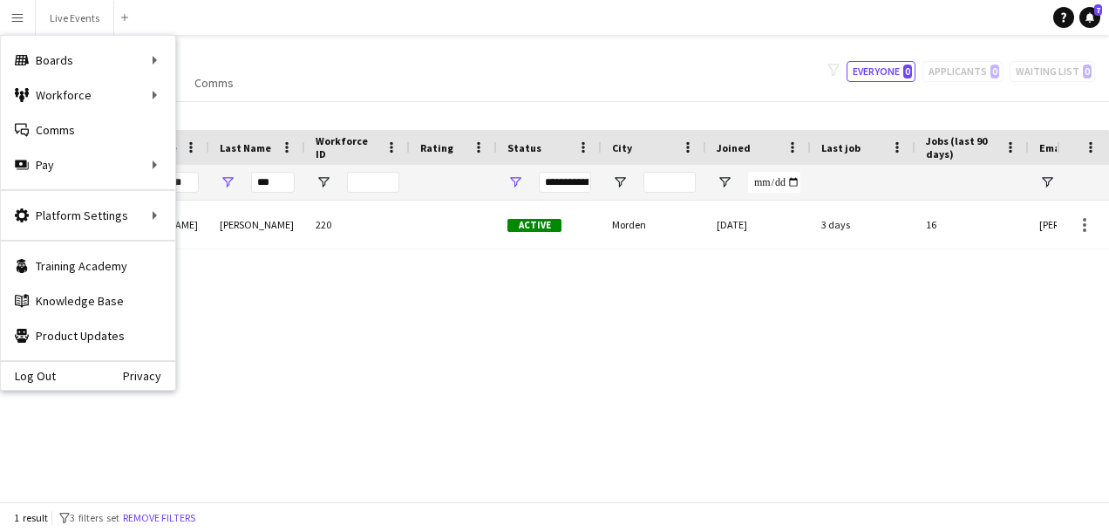
click at [340, 37] on main "My Workforce View Views Default view New view Update view Delete view Edit name…" at bounding box center [554, 271] width 1109 height 473
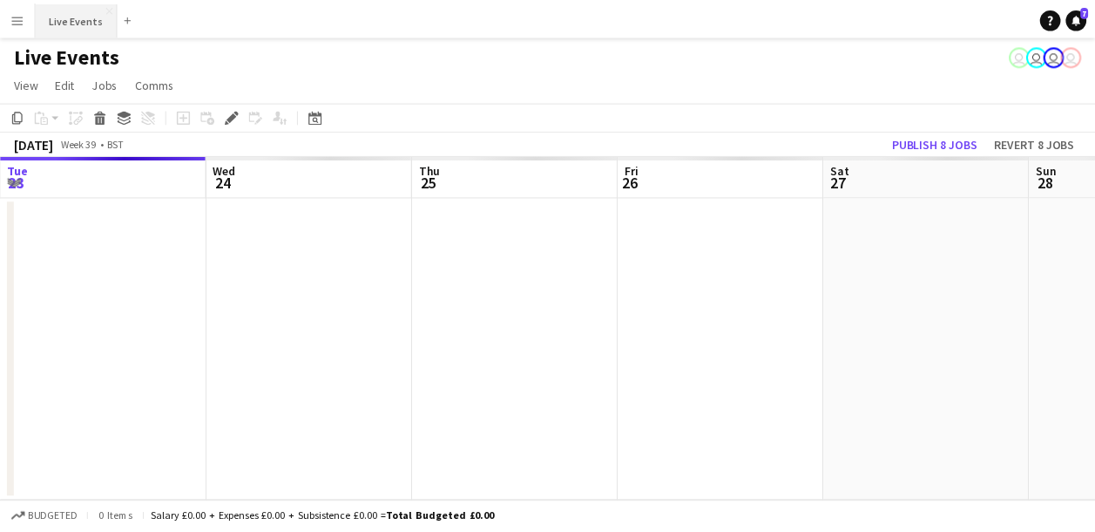
scroll to position [0, 600]
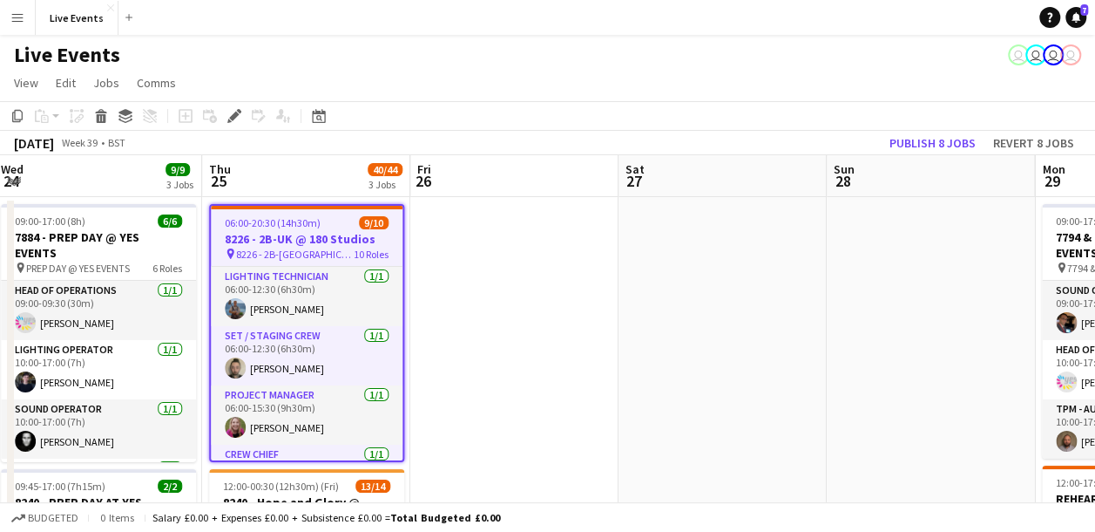
drag, startPoint x: 477, startPoint y: 336, endPoint x: 354, endPoint y: 313, distance: 125.0
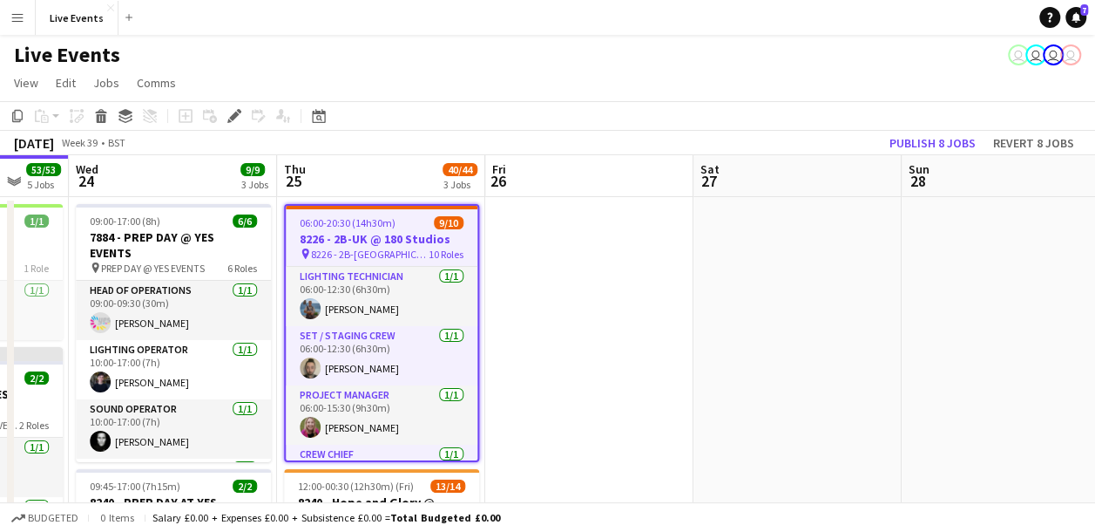
scroll to position [0, 368]
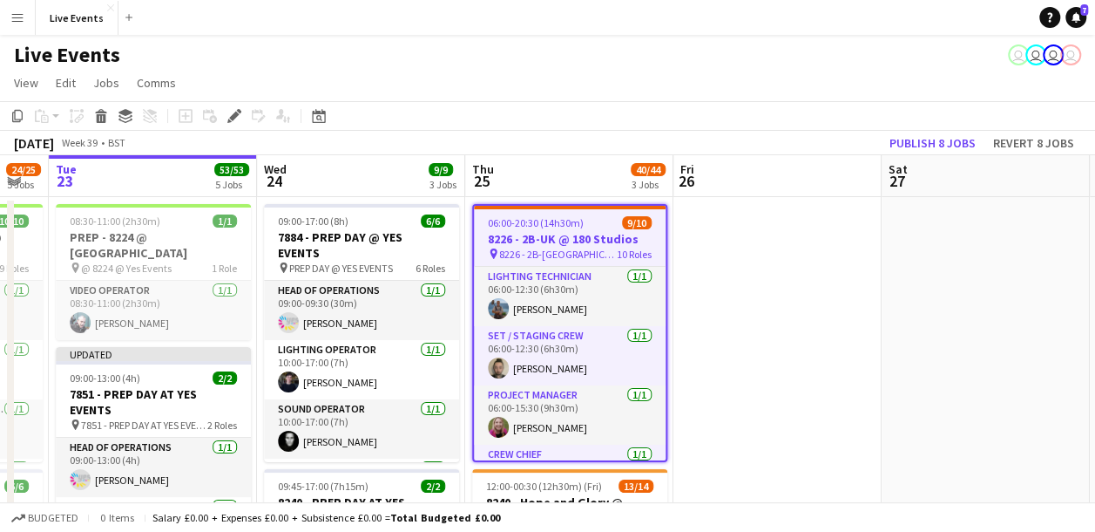
drag, startPoint x: 479, startPoint y: 301, endPoint x: 835, endPoint y: 258, distance: 358.1
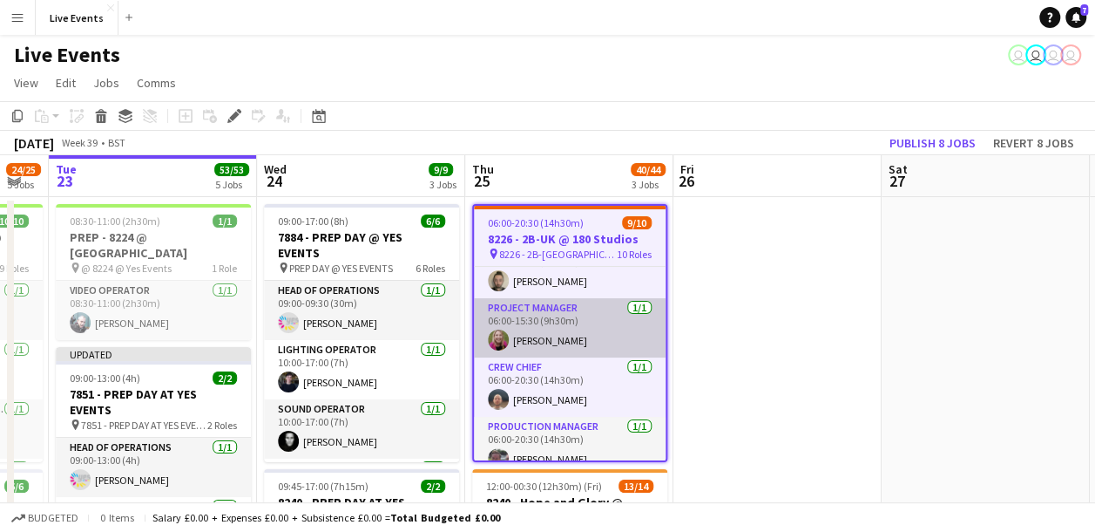
scroll to position [174, 0]
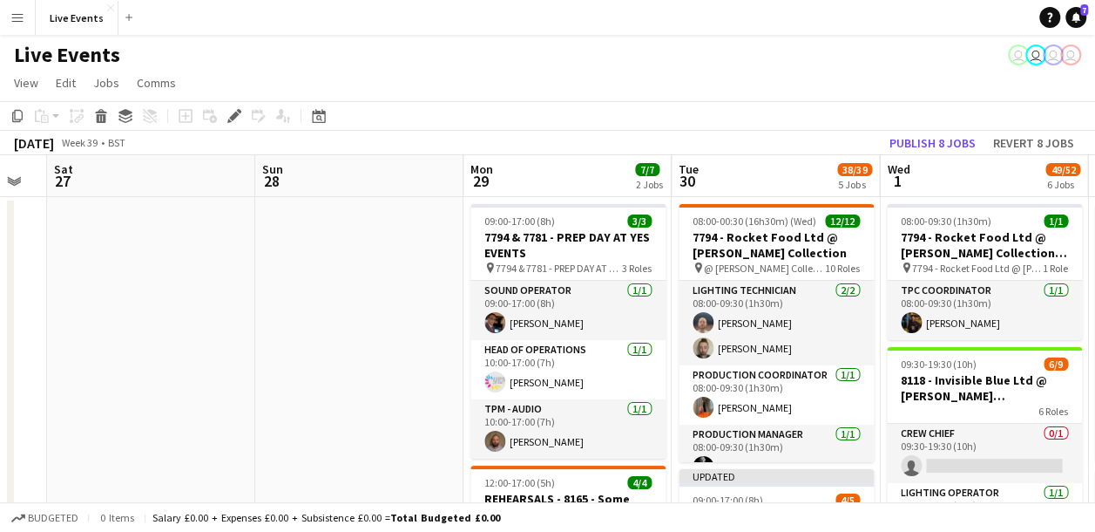
drag, startPoint x: 1005, startPoint y: 332, endPoint x: 170, endPoint y: 377, distance: 836.1
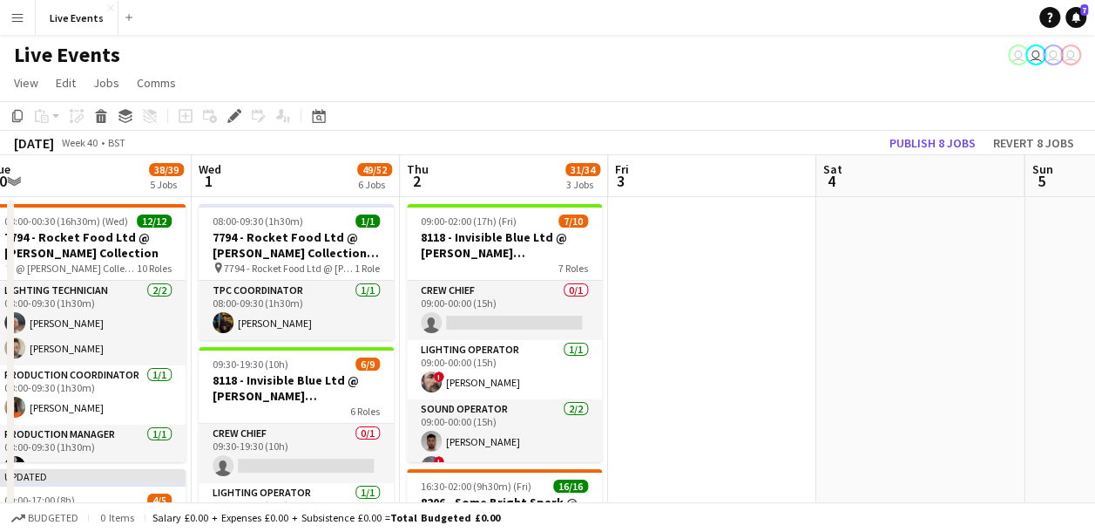
scroll to position [0, 476]
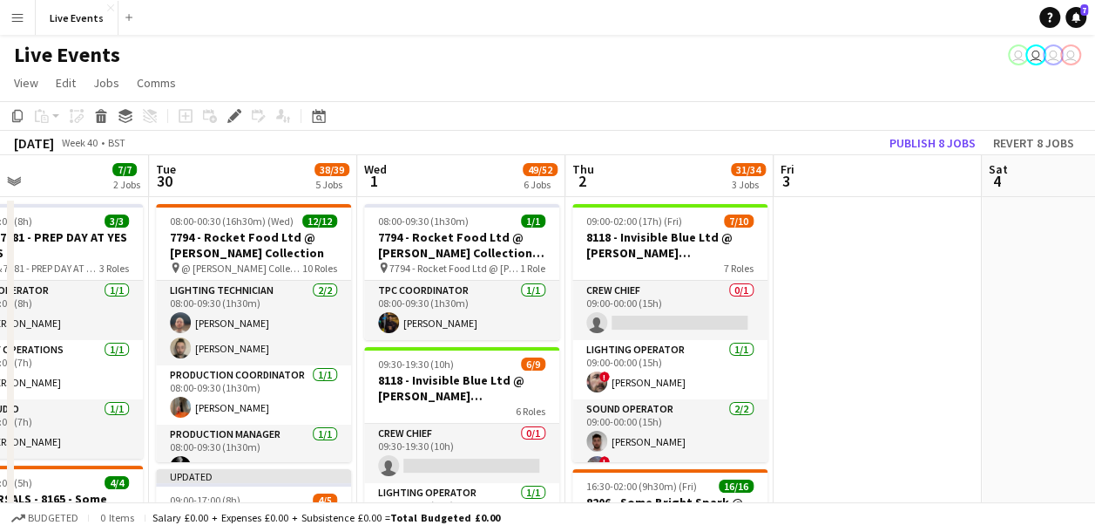
drag, startPoint x: 946, startPoint y: 309, endPoint x: 424, endPoint y: 329, distance: 523.3
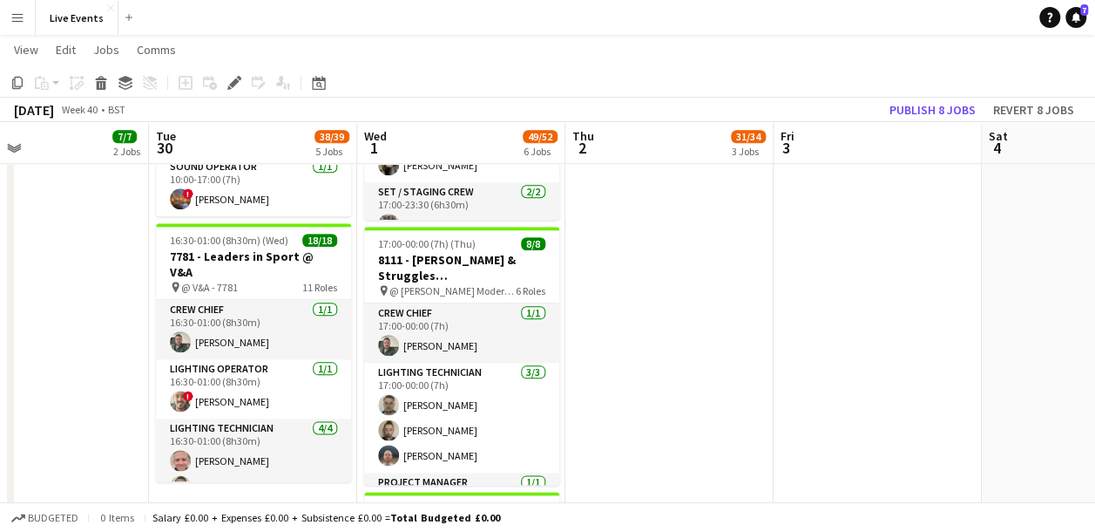
scroll to position [935, 0]
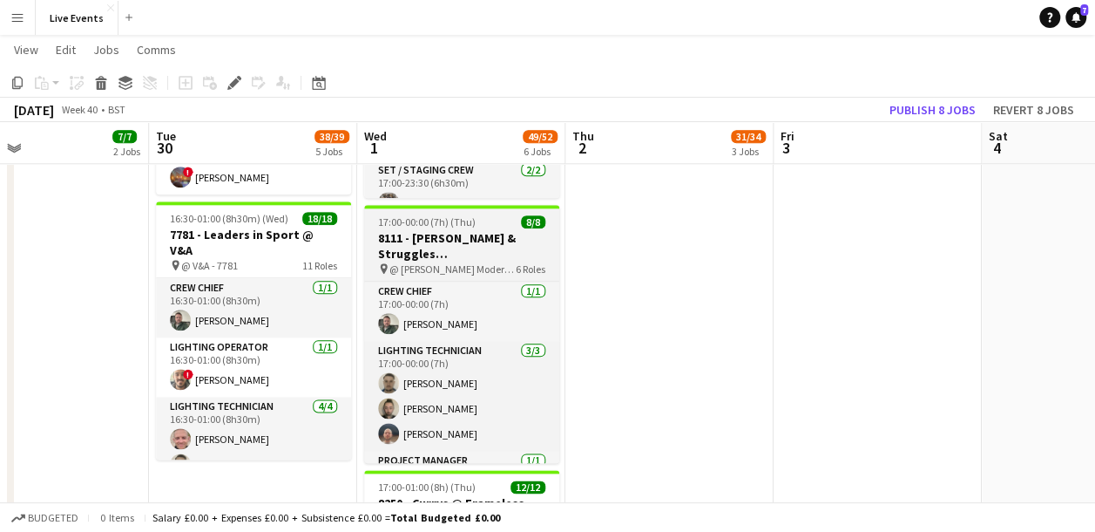
click at [453, 246] on h3 "8111 - [PERSON_NAME] & Struggles ([GEOGRAPHIC_DATA]) Ltd @ [PERSON_NAME][GEOGRA…" at bounding box center [461, 245] width 195 height 31
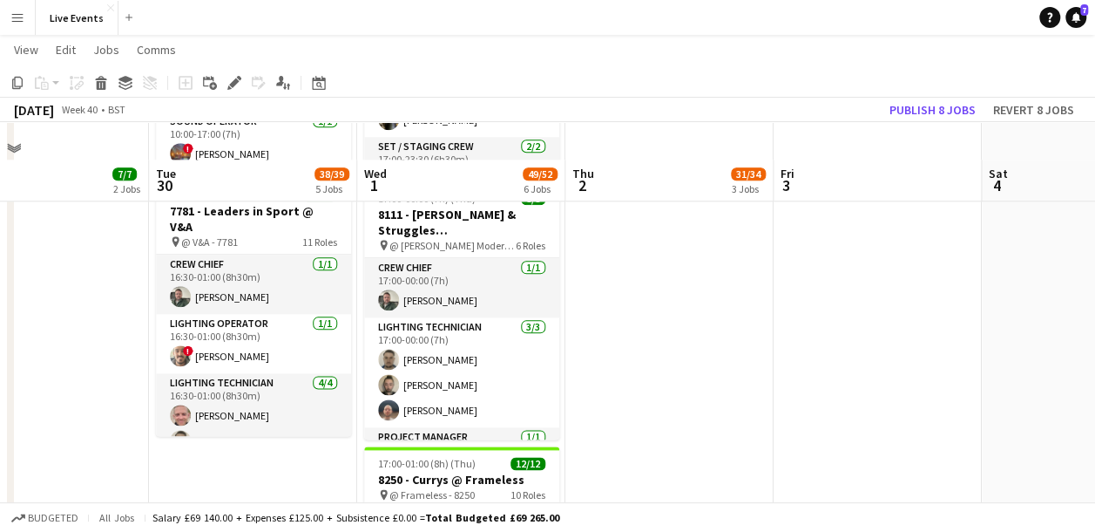
scroll to position [1133, 0]
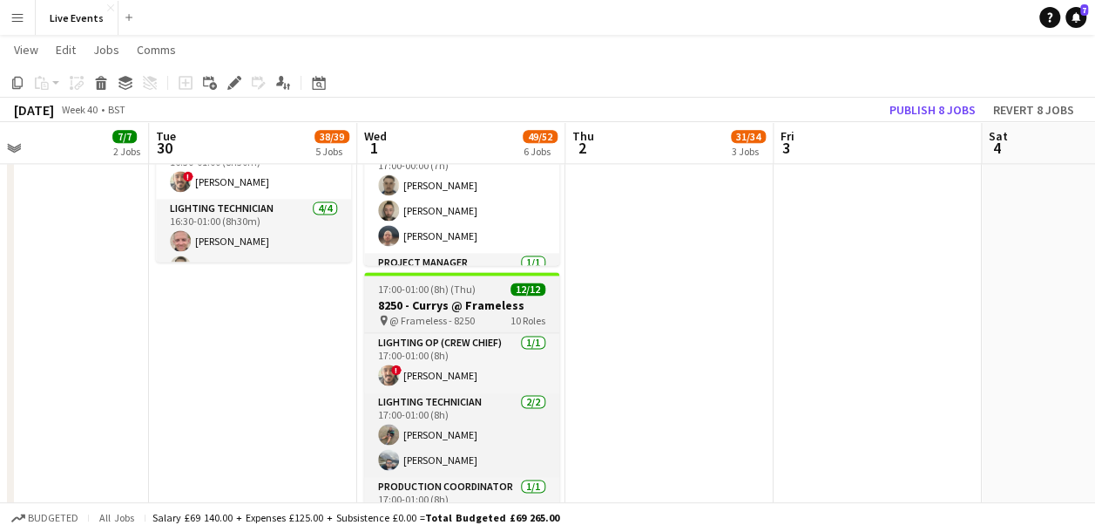
click at [457, 294] on span "17:00-01:00 (8h) (Thu)" at bounding box center [427, 288] width 98 height 13
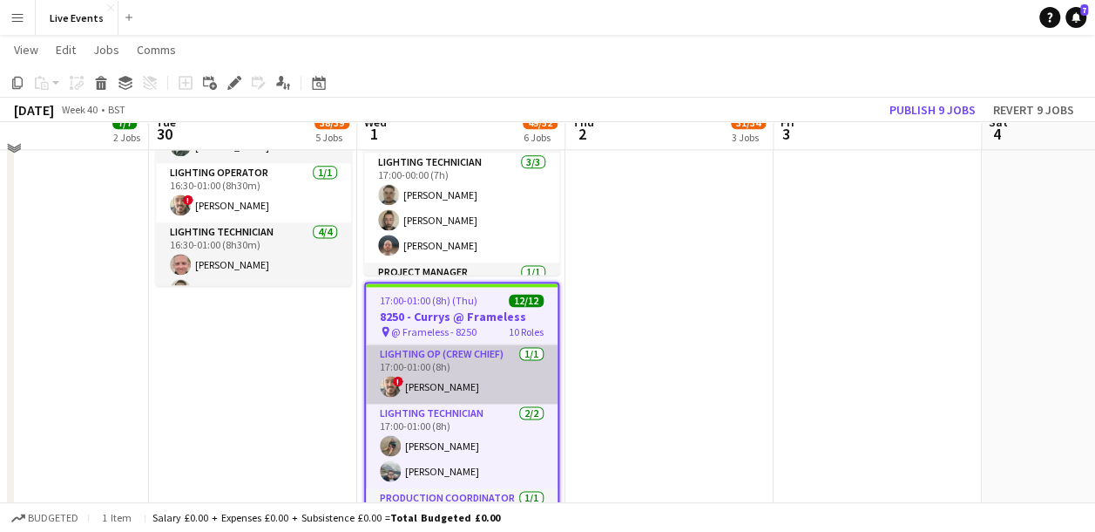
scroll to position [1109, 0]
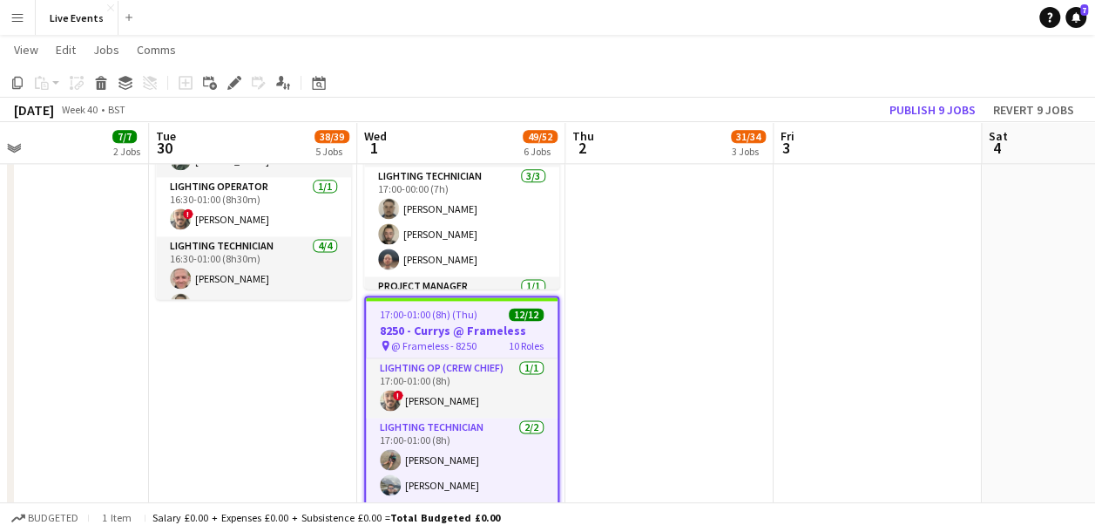
click at [467, 331] on h3 "8250 - Currys @ Frameless" at bounding box center [462, 330] width 192 height 16
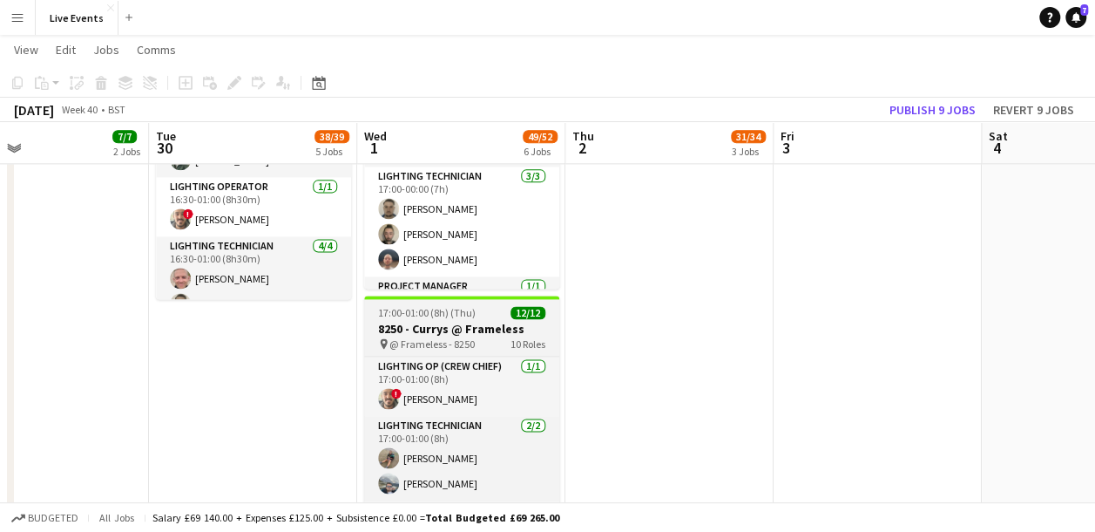
click at [438, 315] on span "17:00-01:00 (8h) (Thu)" at bounding box center [427, 312] width 98 height 13
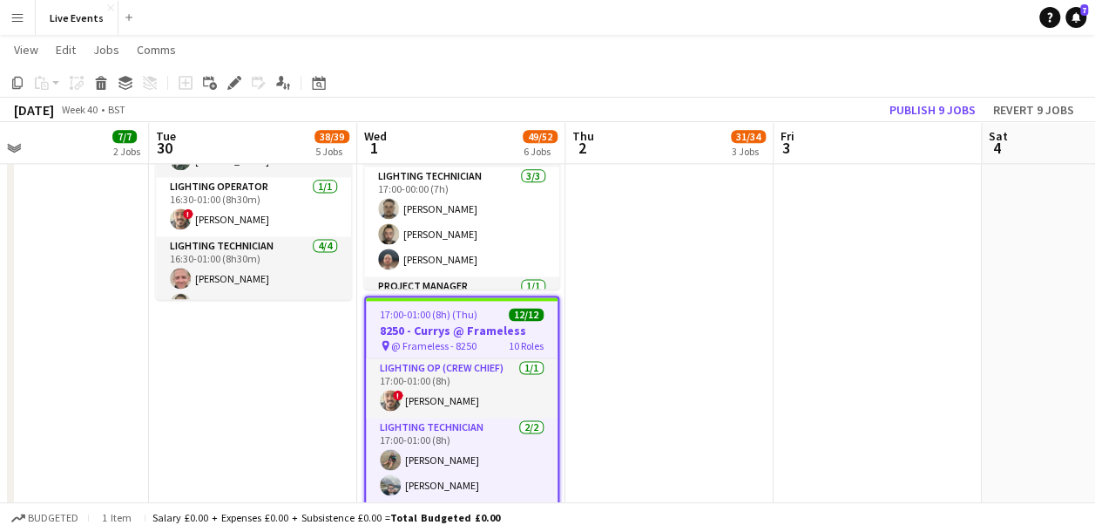
scroll to position [0, 477]
click at [231, 78] on icon "Edit" at bounding box center [234, 83] width 14 height 14
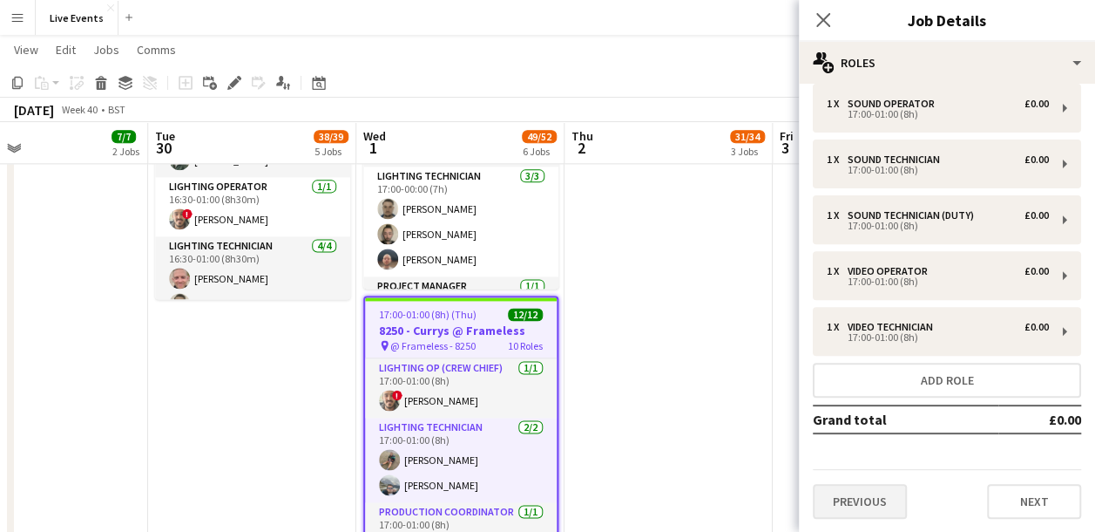
scroll to position [293, 0]
click at [873, 484] on button "Previous" at bounding box center [860, 501] width 94 height 35
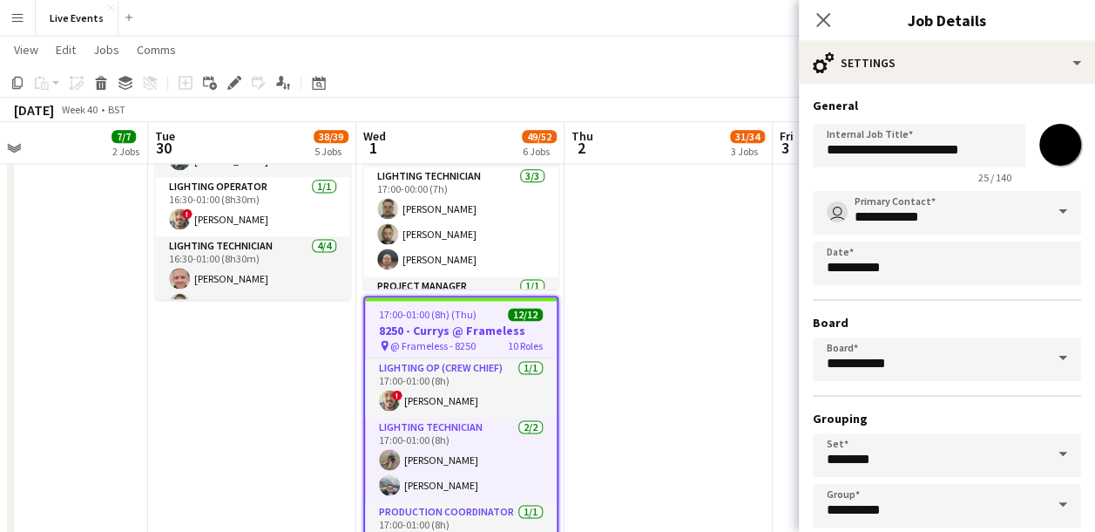
scroll to position [0, 0]
click at [818, 14] on icon "Close pop-in" at bounding box center [823, 19] width 17 height 17
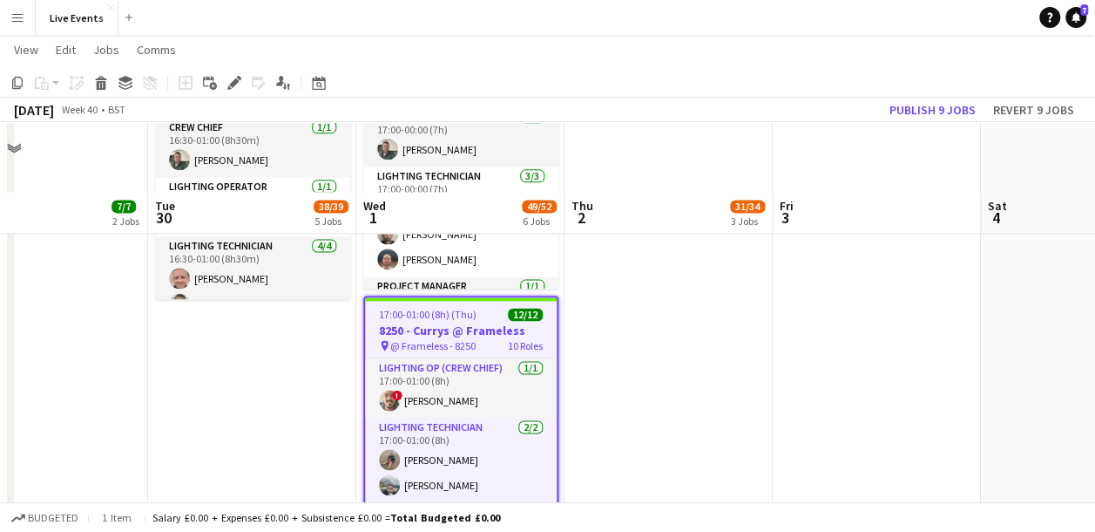
scroll to position [1197, 0]
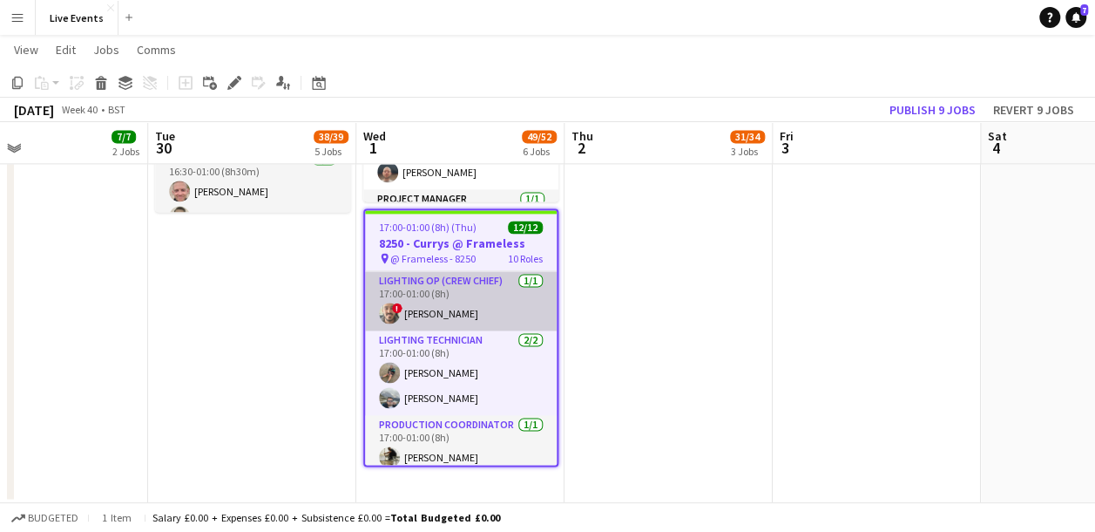
click at [484, 317] on app-card-role "Lighting Op (Crew Chief) 1/1 17:00-01:00 (8h) ! James Matthews" at bounding box center [461, 300] width 192 height 59
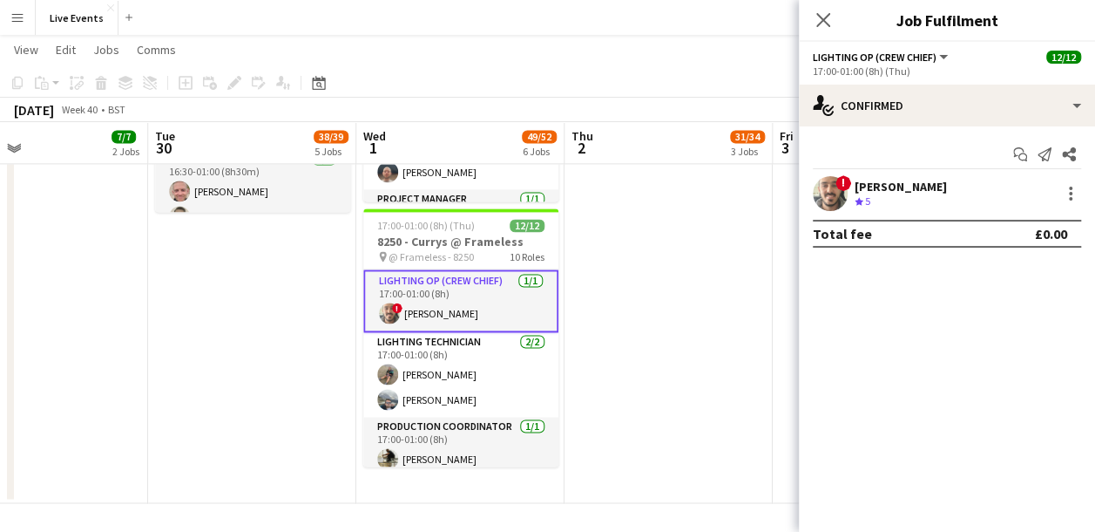
drag, startPoint x: 854, startPoint y: 187, endPoint x: 946, endPoint y: 192, distance: 91.7
click at [946, 192] on div "! James Matthews Crew rating 5" at bounding box center [947, 193] width 296 height 35
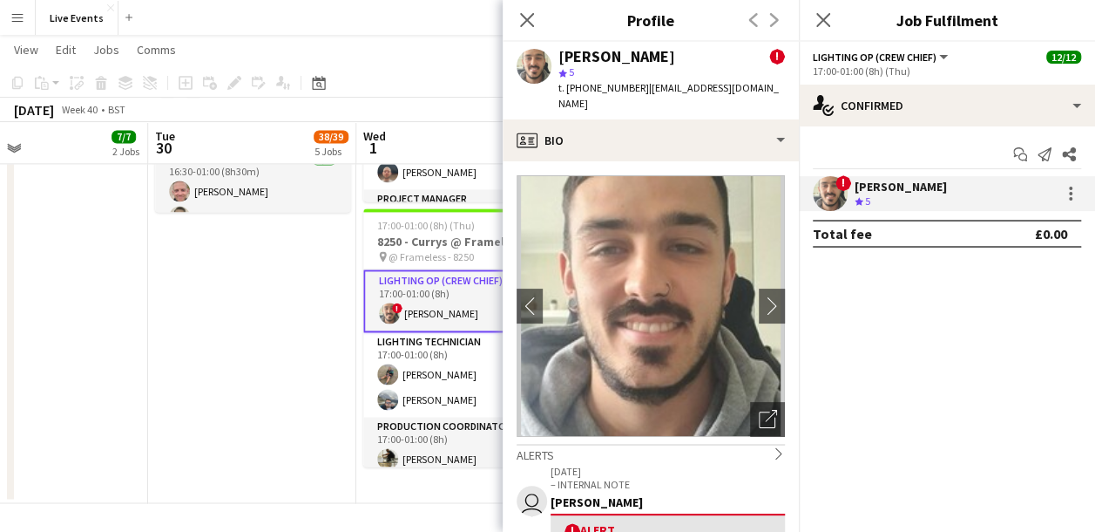
copy div "[PERSON_NAME]"
drag, startPoint x: 580, startPoint y: 87, endPoint x: 638, endPoint y: 92, distance: 57.8
click at [638, 92] on div "t. +447547373834 | jamesmatthewsuk@yahoo.co.uk" at bounding box center [672, 95] width 227 height 31
copy div "7547373834 |"
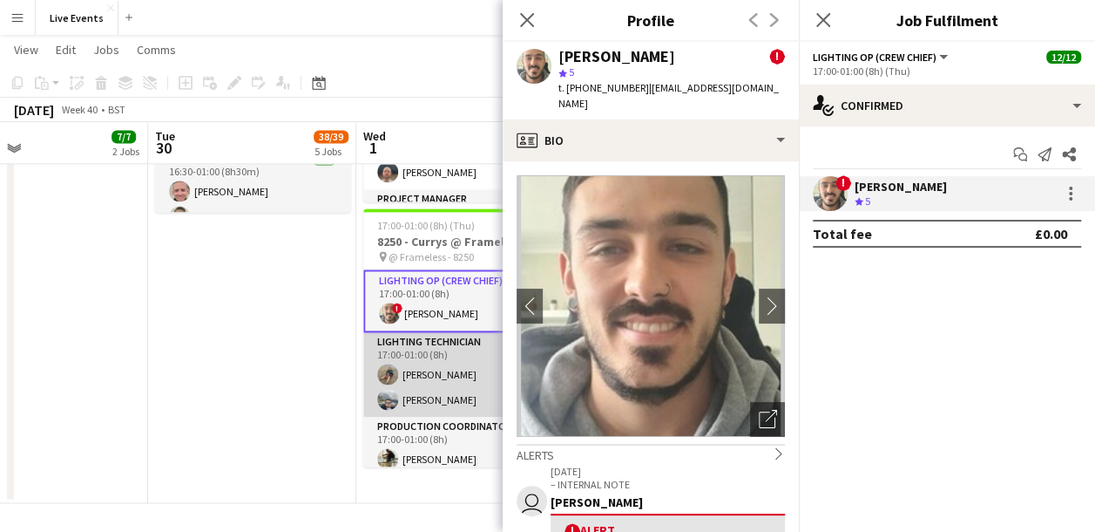
click at [430, 370] on app-card-role "Lighting Technician 2/2 17:00-01:00 (8h) Theresa Holowczak Charlie Peirce" at bounding box center [460, 374] width 195 height 85
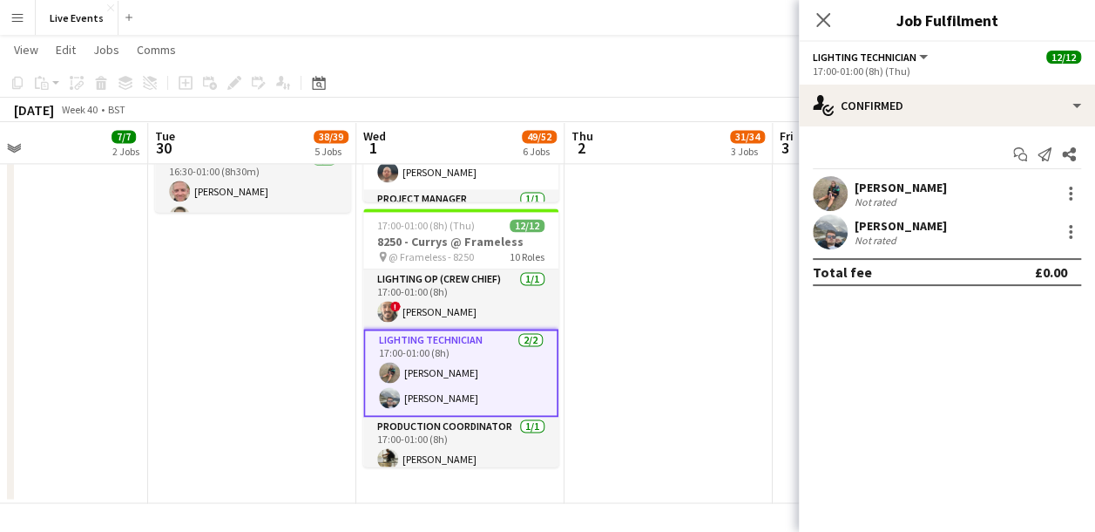
click at [804, 199] on div "Theresa Holowczak Not rated" at bounding box center [947, 193] width 296 height 35
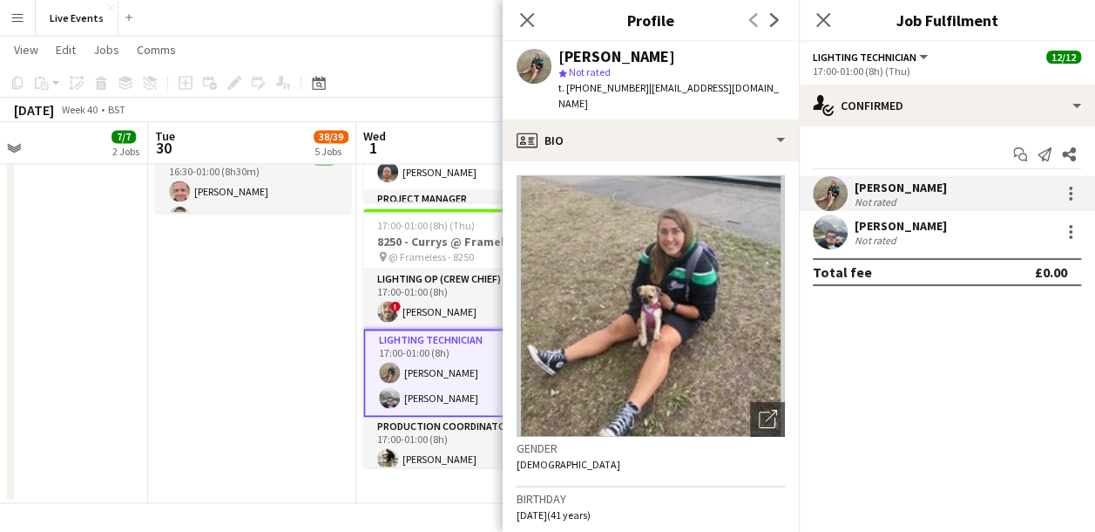
drag, startPoint x: 560, startPoint y: 59, endPoint x: 688, endPoint y: 60, distance: 128.1
click at [675, 60] on div "[PERSON_NAME]" at bounding box center [617, 57] width 117 height 16
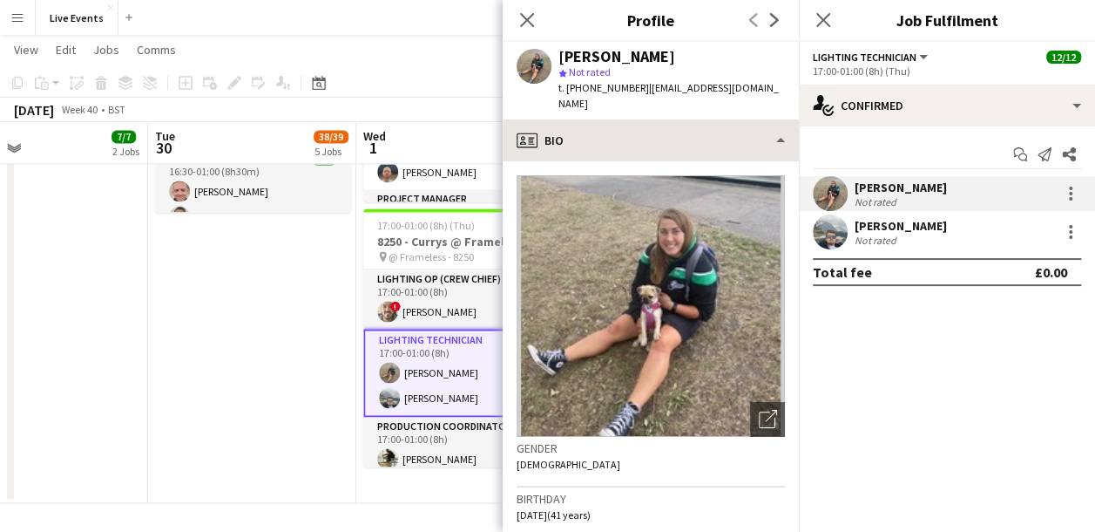
copy div "[PERSON_NAME]"
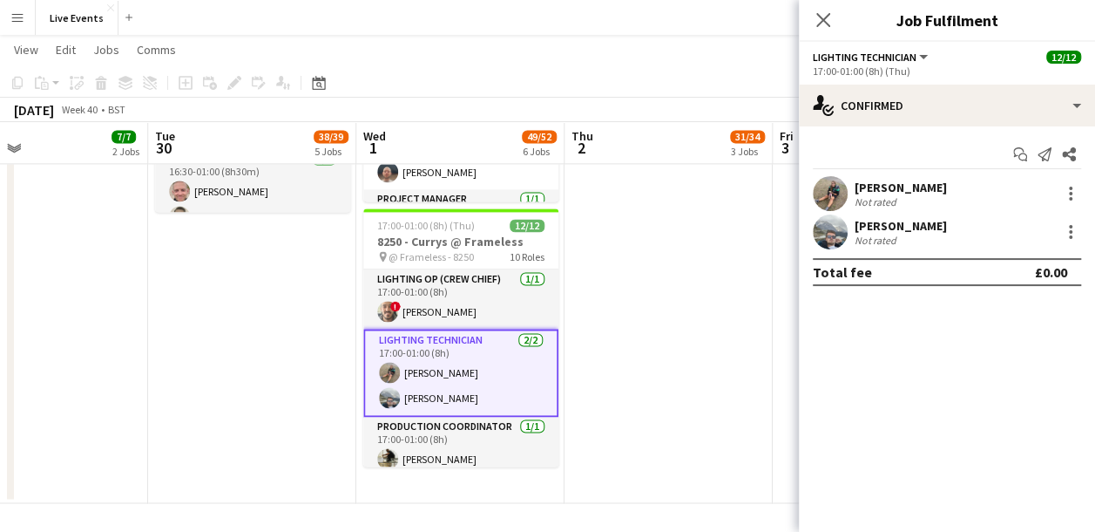
click at [846, 227] on app-user-avatar at bounding box center [830, 231] width 35 height 35
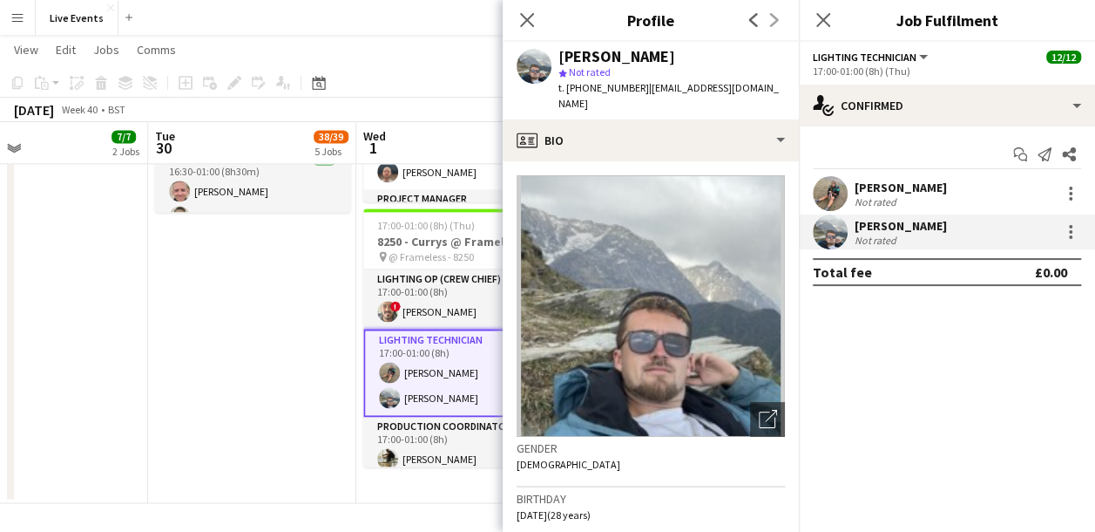
drag, startPoint x: 562, startPoint y: 58, endPoint x: 662, endPoint y: 62, distance: 100.3
click at [662, 62] on div "[PERSON_NAME]" at bounding box center [672, 57] width 227 height 16
copy div "[PERSON_NAME]"
click at [526, 16] on icon "Close pop-in" at bounding box center [527, 19] width 17 height 17
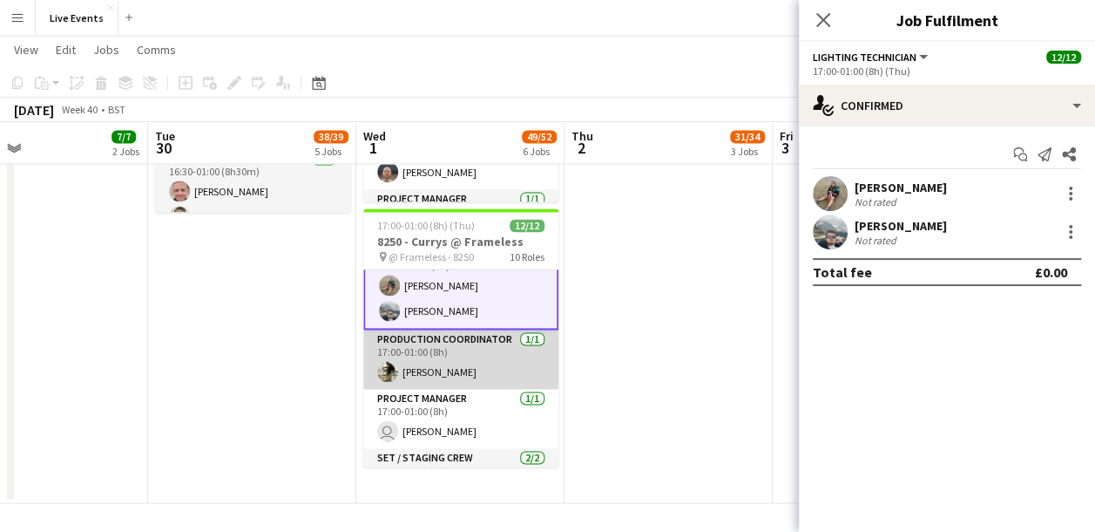
click at [478, 370] on app-card-role "Production Coordinator 1/1 17:00-01:00 (8h) Gurdev Panesar" at bounding box center [460, 358] width 195 height 59
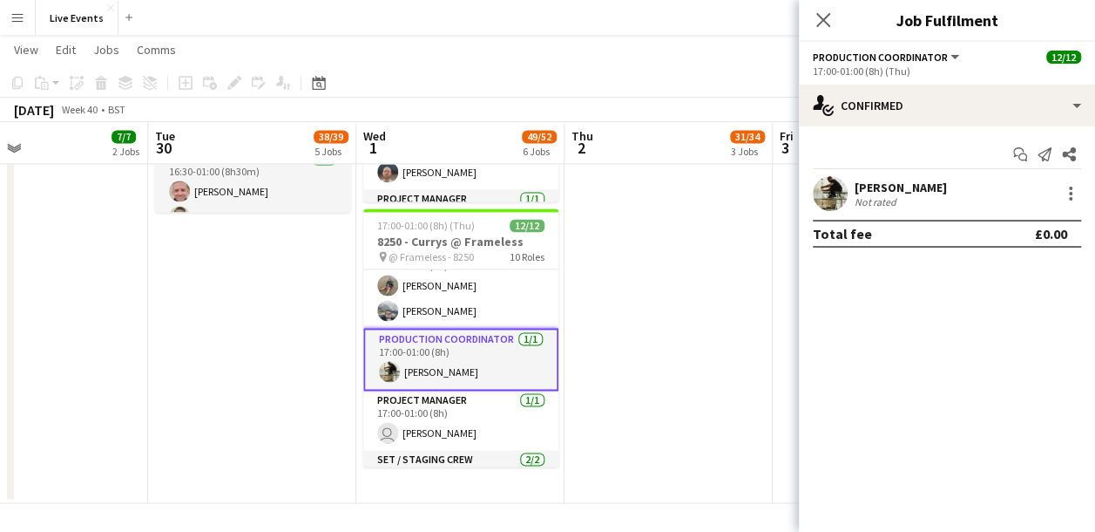
click at [831, 199] on app-user-avatar at bounding box center [830, 193] width 35 height 35
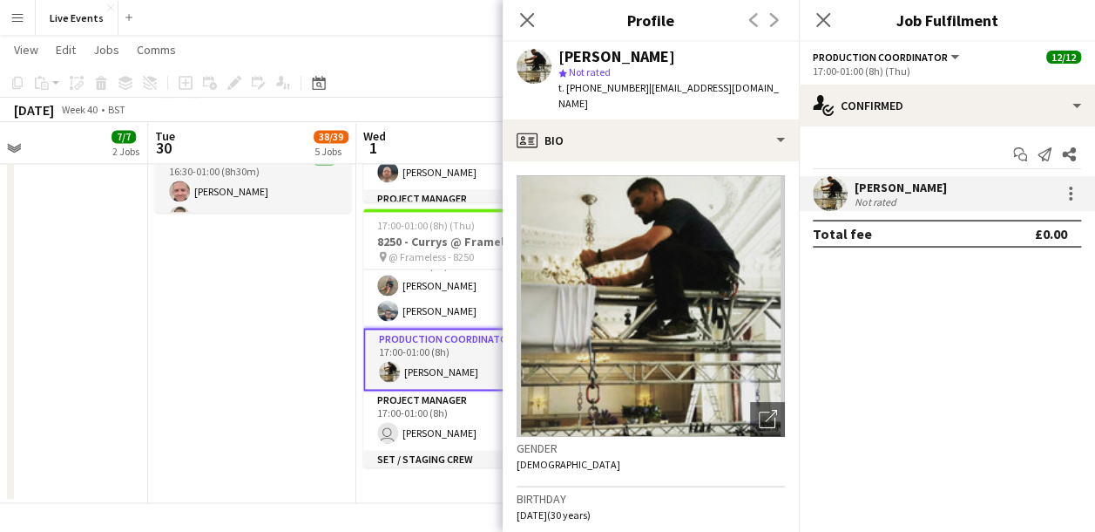
drag, startPoint x: 561, startPoint y: 57, endPoint x: 680, endPoint y: 63, distance: 118.7
click at [680, 63] on div "[PERSON_NAME]" at bounding box center [672, 57] width 227 height 16
copy div "[PERSON_NAME]"
click at [589, 84] on span "t. [PHONE_NUMBER]" at bounding box center [604, 87] width 91 height 13
drag, startPoint x: 580, startPoint y: 87, endPoint x: 634, endPoint y: 96, distance: 53.9
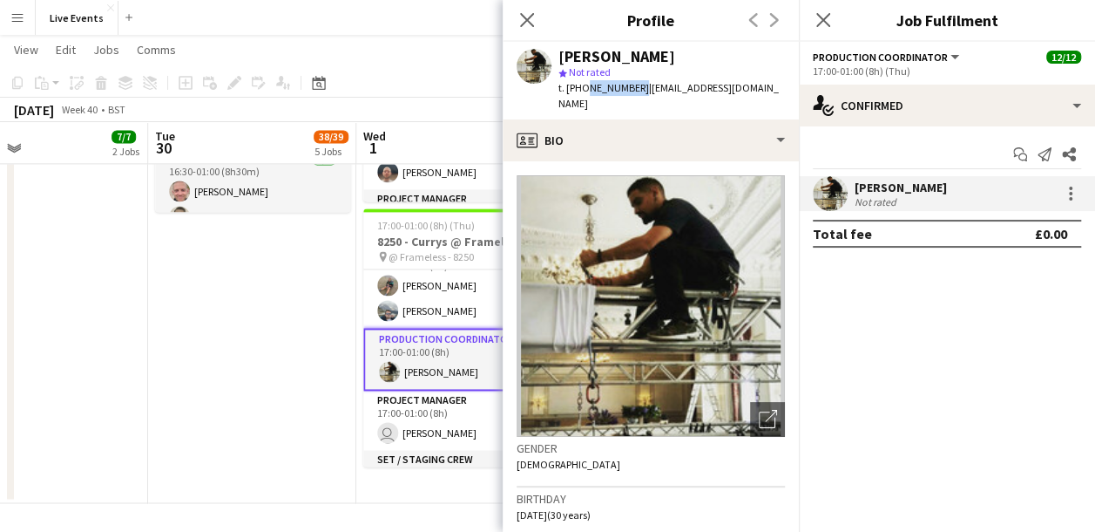
click at [634, 96] on div "[PERSON_NAME] star Not rated t. [PHONE_NUMBER] | [EMAIL_ADDRESS][DOMAIN_NAME]" at bounding box center [651, 81] width 296 height 78
copy span "7944060433"
click at [530, 17] on icon at bounding box center [527, 19] width 17 height 17
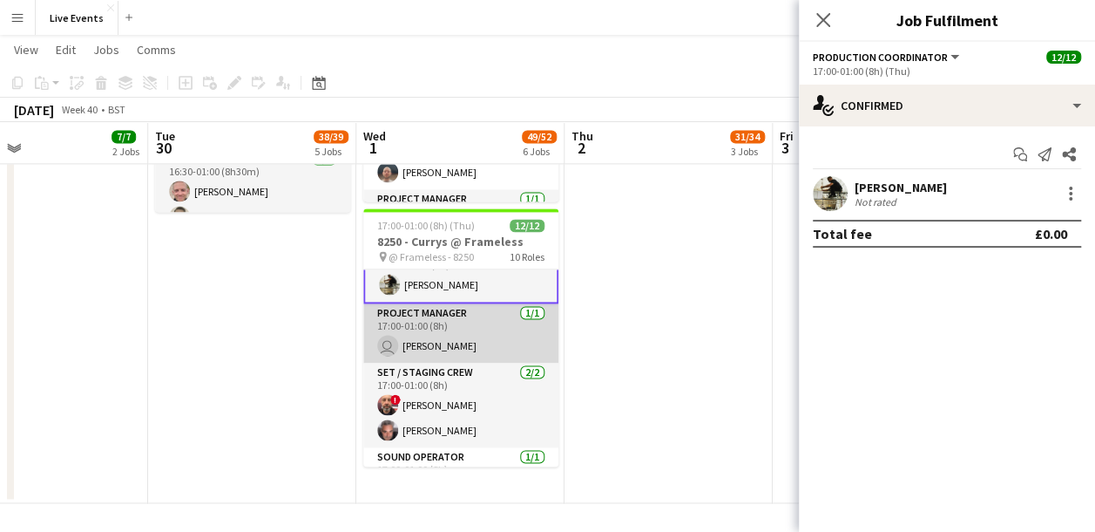
click at [466, 311] on app-card-role "Project Manager 1/1 17:00-01:00 (8h) user Ivette Galindo" at bounding box center [460, 332] width 195 height 59
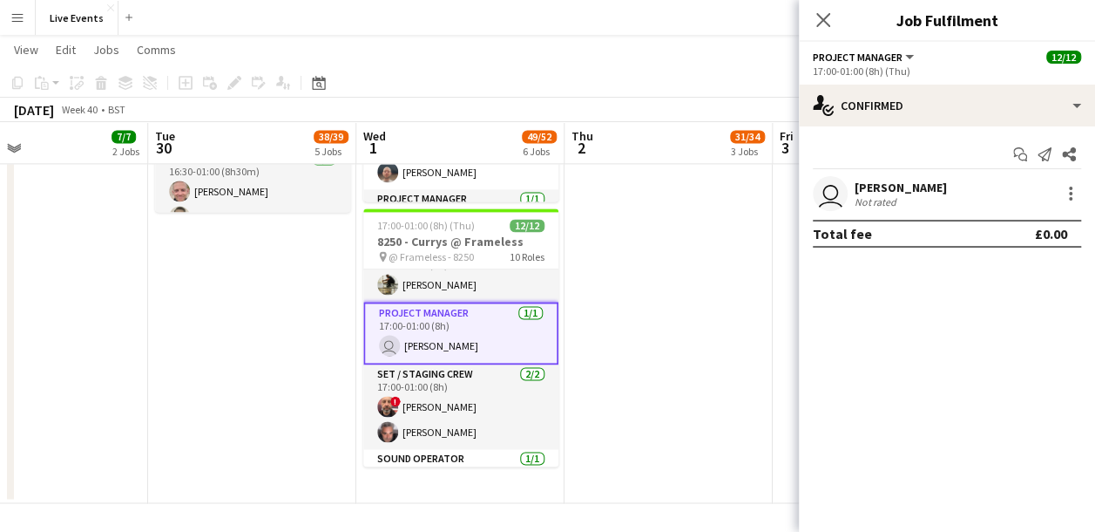
click at [842, 195] on app-user-avatar "user" at bounding box center [830, 193] width 35 height 35
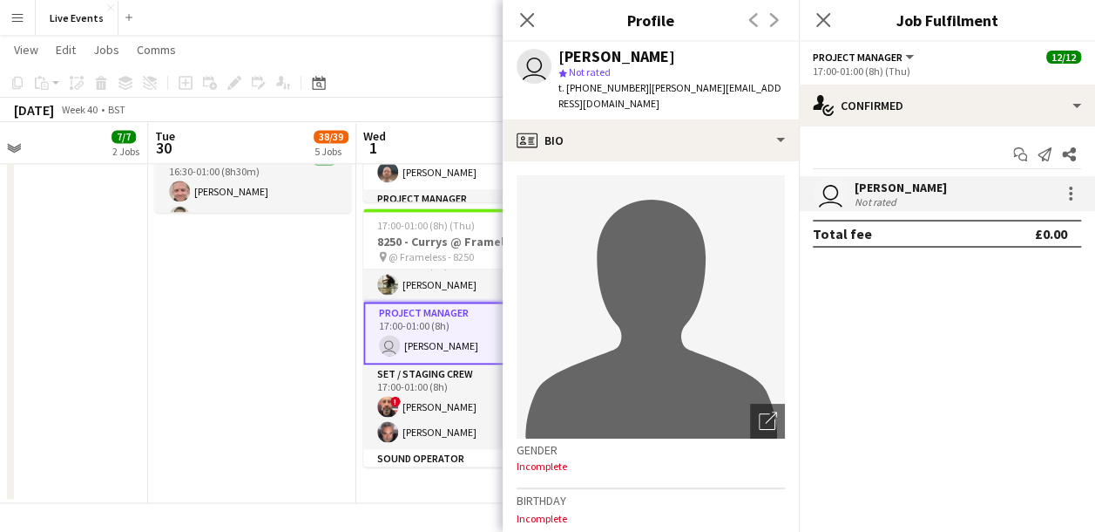
drag, startPoint x: 556, startPoint y: 56, endPoint x: 653, endPoint y: 61, distance: 96.9
click at [653, 61] on div "user Ivette Galindo star Not rated t. +447737219424 | ivette@wiseproductions.co…" at bounding box center [651, 81] width 296 height 78
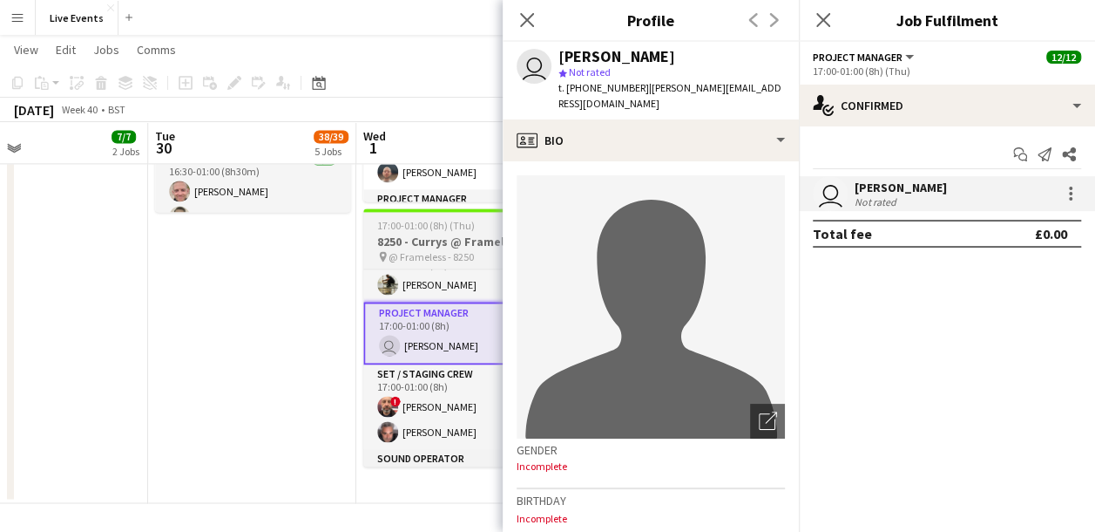
copy div "[PERSON_NAME]"
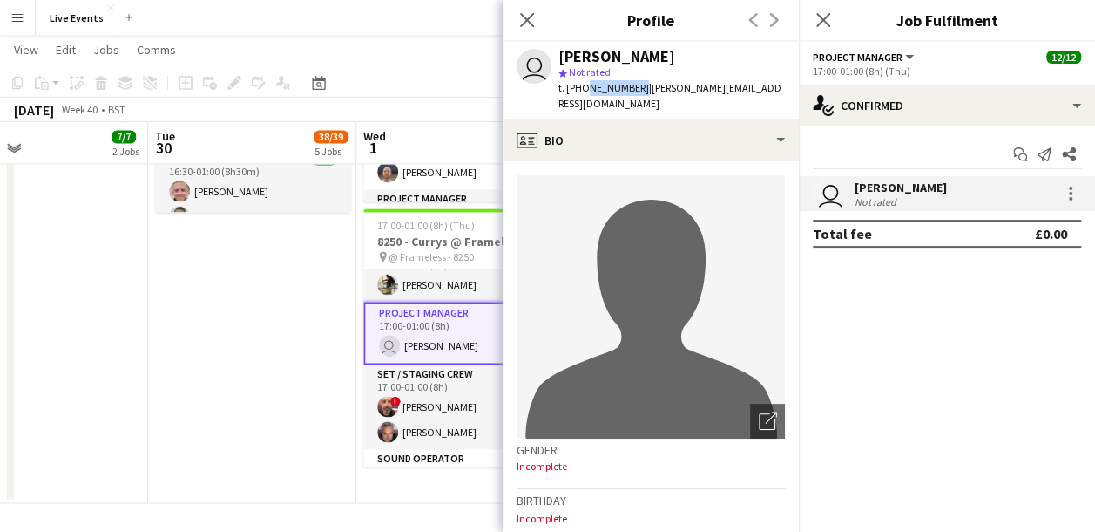
drag, startPoint x: 580, startPoint y: 94, endPoint x: 633, endPoint y: 92, distance: 52.3
click at [633, 92] on span "t. [PHONE_NUMBER]" at bounding box center [604, 87] width 91 height 13
copy span "7737219424"
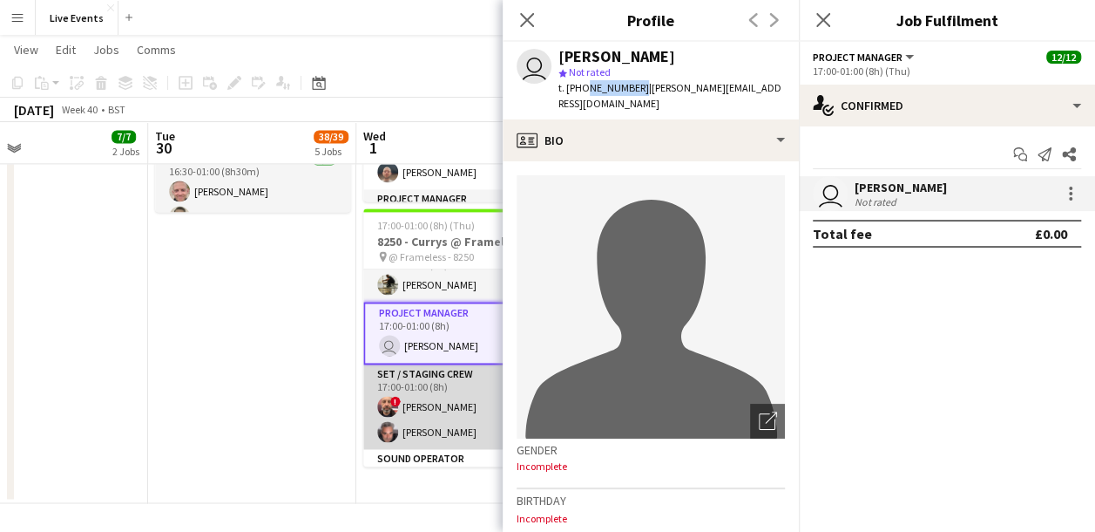
click at [446, 427] on app-card-role "Set / Staging Crew 2/2 17:00-01:00 (8h) ! Steven Coombes Damien Child" at bounding box center [460, 406] width 195 height 85
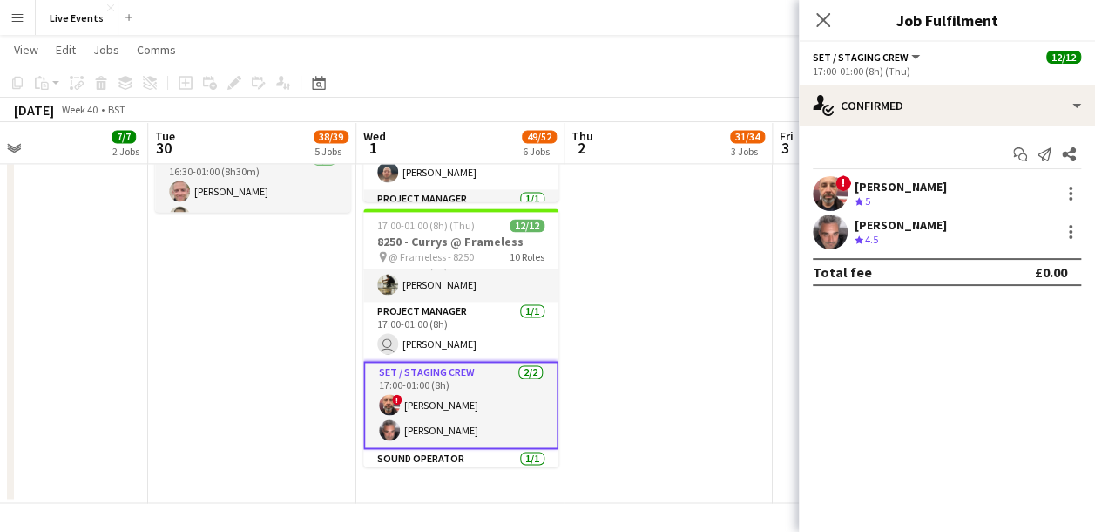
click at [817, 200] on app-user-avatar at bounding box center [830, 193] width 35 height 35
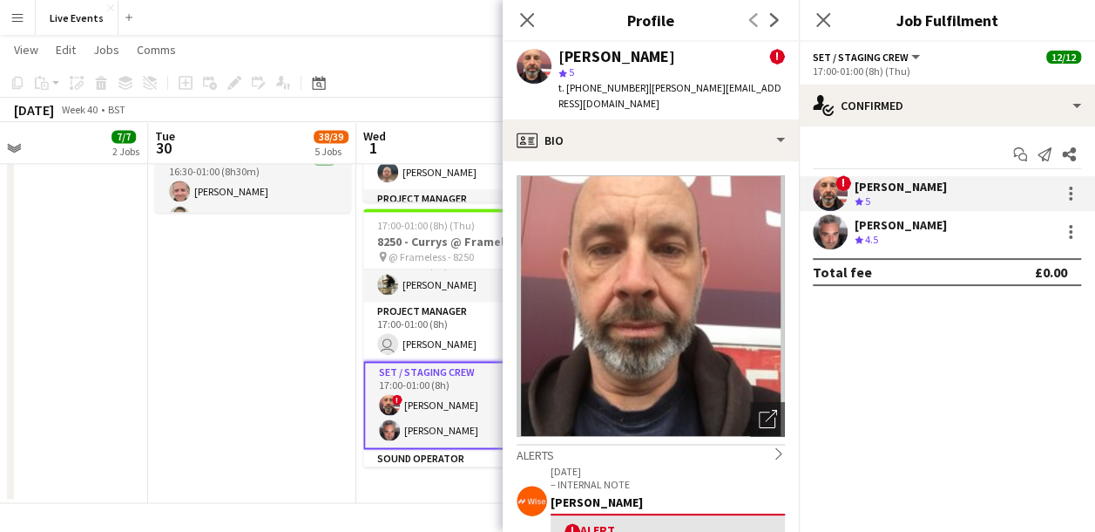
drag, startPoint x: 560, startPoint y: 59, endPoint x: 673, endPoint y: 59, distance: 113.3
click at [673, 59] on div "Steven Coombes !" at bounding box center [672, 57] width 227 height 16
copy div "[PERSON_NAME]"
click at [826, 226] on app-user-avatar at bounding box center [830, 231] width 35 height 35
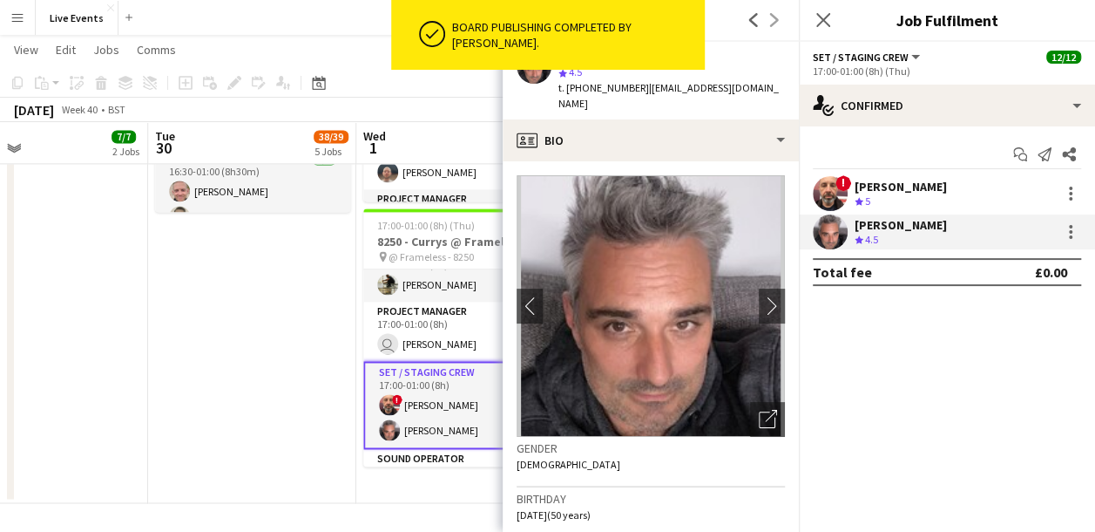
click at [668, 30] on div "Board publishing completed by Eden Hopkins." at bounding box center [575, 34] width 246 height 31
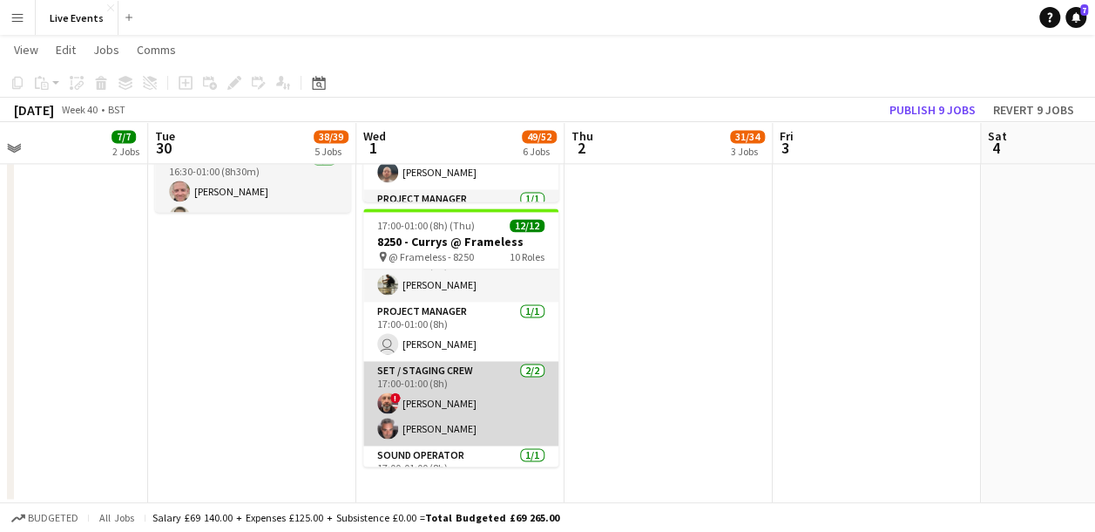
click at [452, 418] on app-card-role "Set / Staging Crew 2/2 17:00-01:00 (8h) ! Steven Coombes Damien Child" at bounding box center [460, 403] width 195 height 85
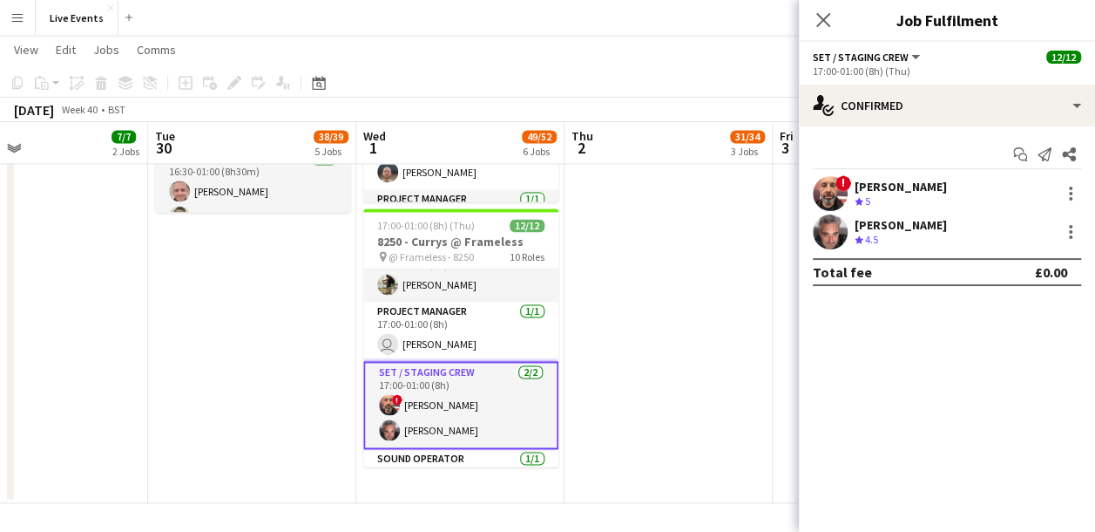
click at [817, 214] on div at bounding box center [830, 231] width 35 height 35
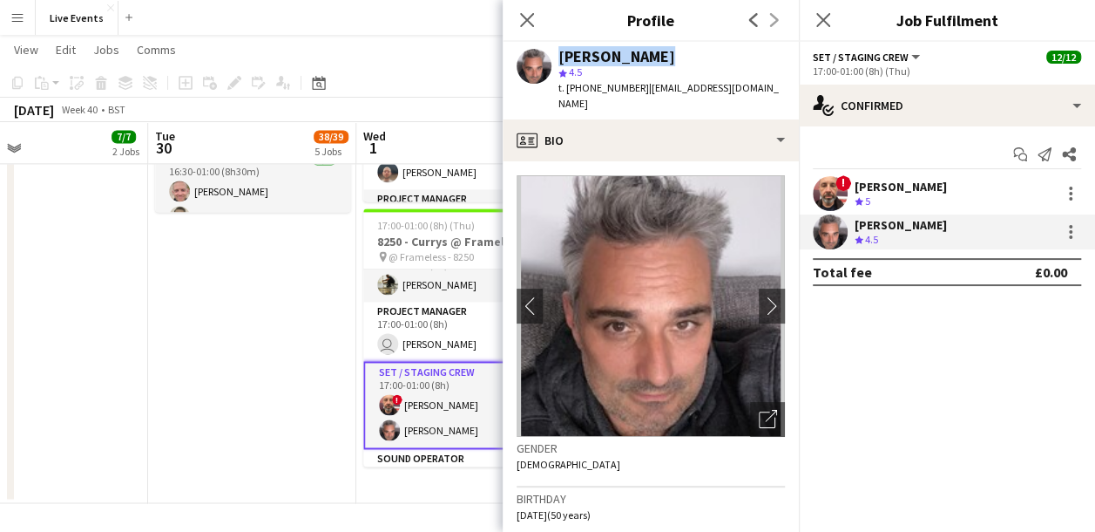
drag, startPoint x: 660, startPoint y: 54, endPoint x: 550, endPoint y: 51, distance: 109.9
click at [550, 51] on div "Damien Child star 4.5 t. +4407712173002 | damienchildtech@gmail.com" at bounding box center [651, 81] width 296 height 78
copy div "[PERSON_NAME]"
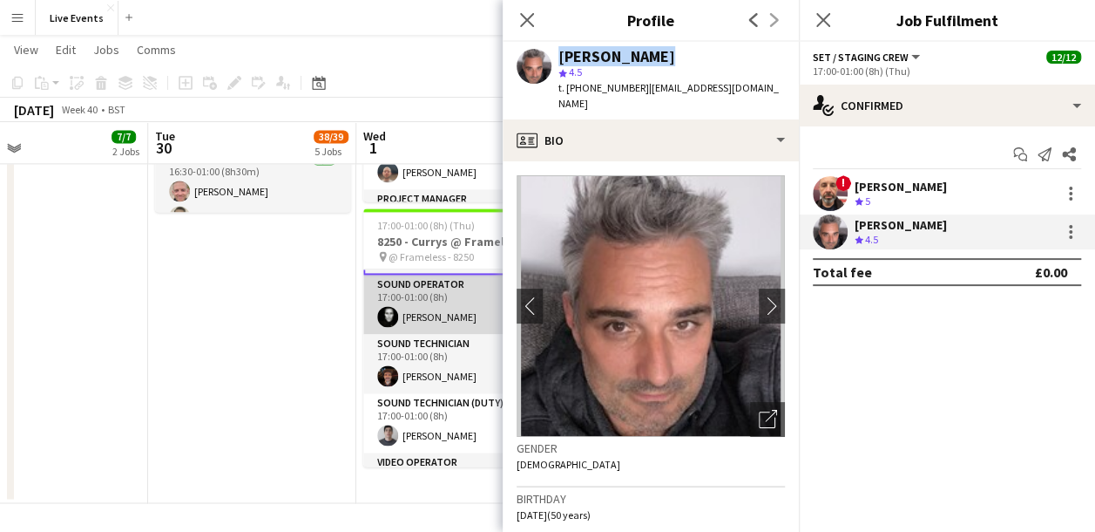
click at [431, 302] on app-card-role "Sound Operator 1/1 17:00-01:00 (8h) Jason Ryall" at bounding box center [460, 304] width 195 height 59
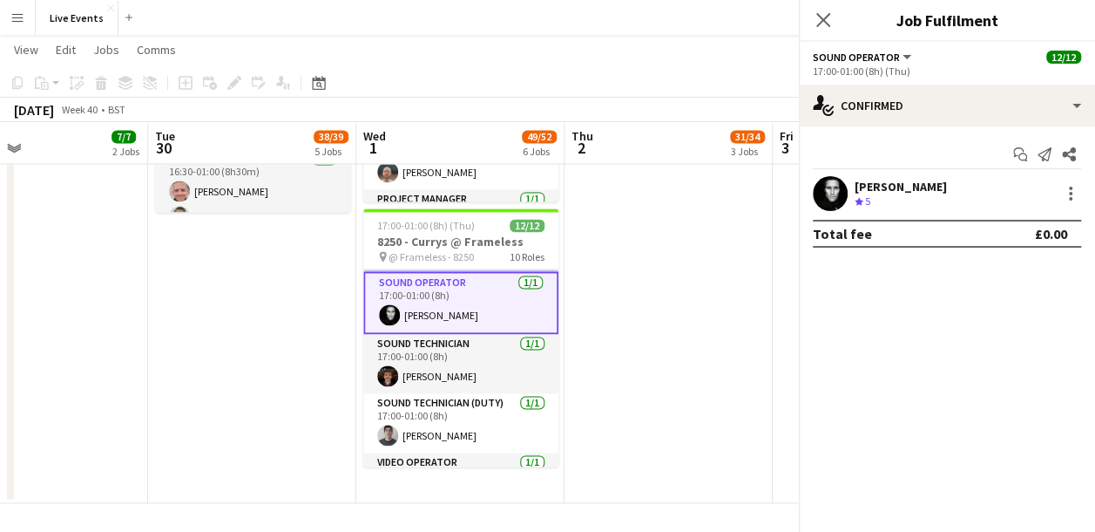
scroll to position [343, 0]
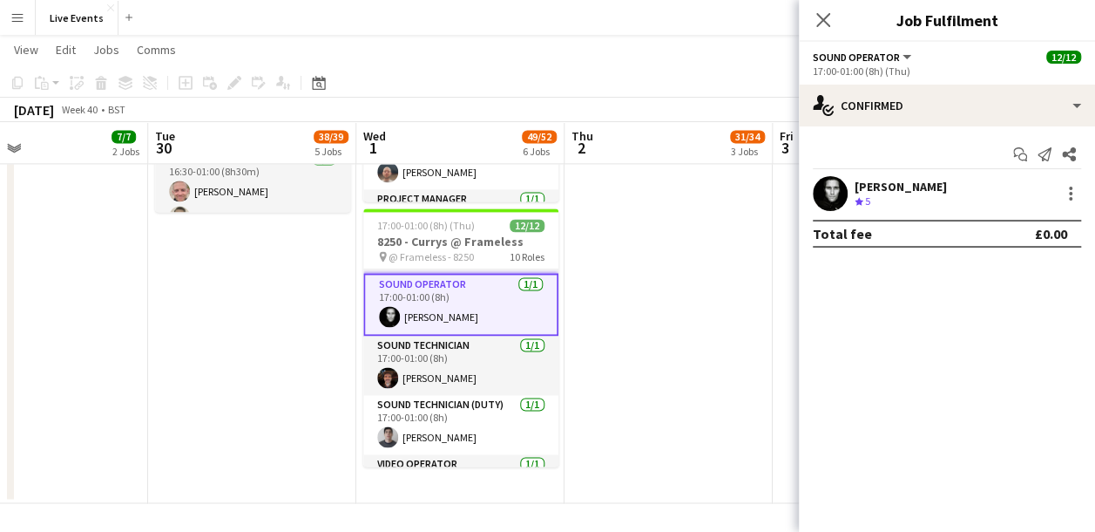
click at [831, 184] on app-user-avatar at bounding box center [830, 193] width 35 height 35
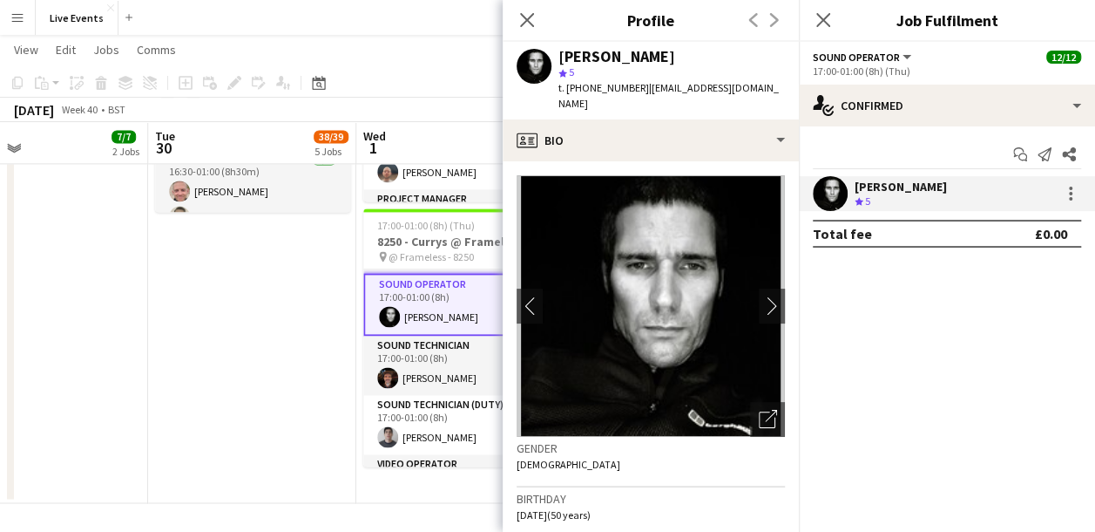
click at [631, 54] on div "[PERSON_NAME]" at bounding box center [617, 57] width 117 height 16
drag, startPoint x: 644, startPoint y: 56, endPoint x: 560, endPoint y: 61, distance: 84.7
click at [560, 61] on div "[PERSON_NAME]" at bounding box center [672, 57] width 227 height 16
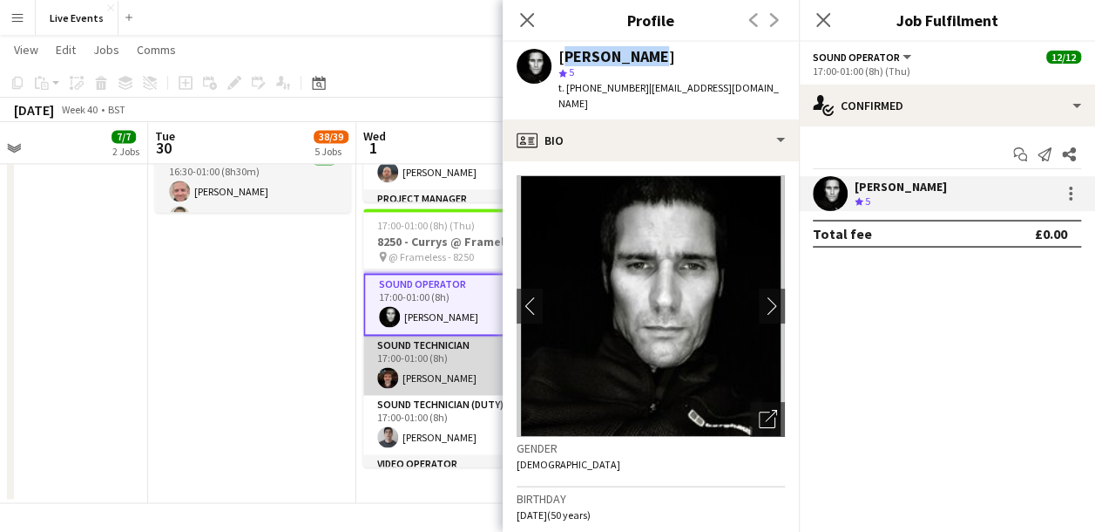
click at [424, 372] on app-card-role "Sound Technician 1/1 17:00-01:00 (8h) Luke Brooking" at bounding box center [460, 365] width 195 height 59
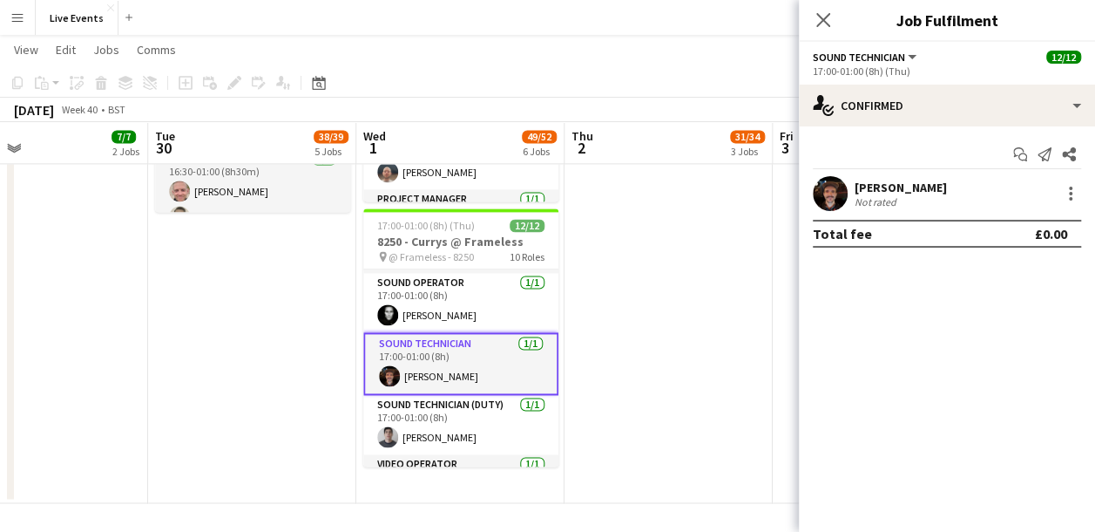
click at [828, 190] on app-user-avatar at bounding box center [830, 193] width 35 height 35
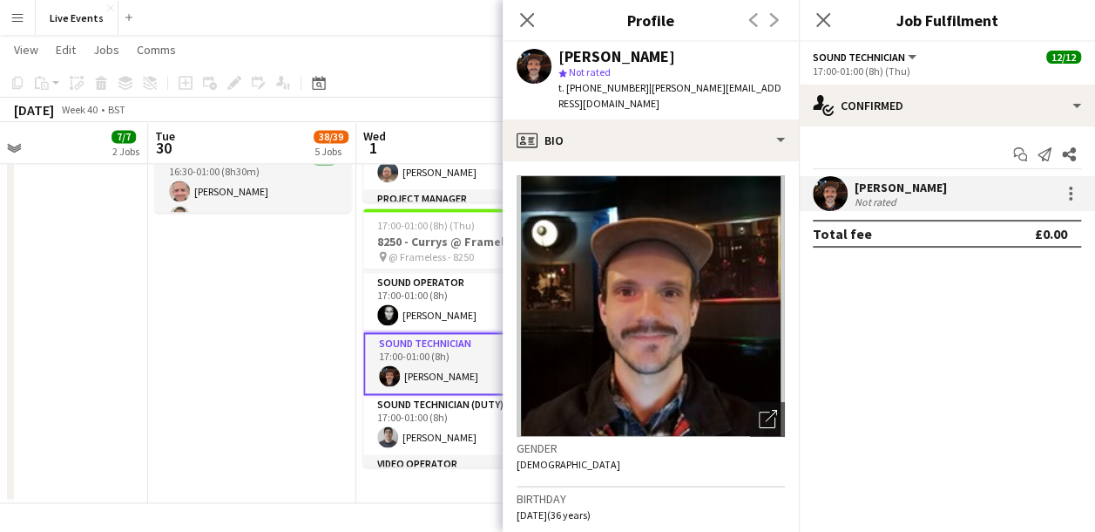
drag, startPoint x: 557, startPoint y: 57, endPoint x: 655, endPoint y: 58, distance: 98.5
click at [655, 58] on div "Luke Brooking star Not rated t. +447704050890 | luke@brew-music.co.uk" at bounding box center [651, 81] width 296 height 78
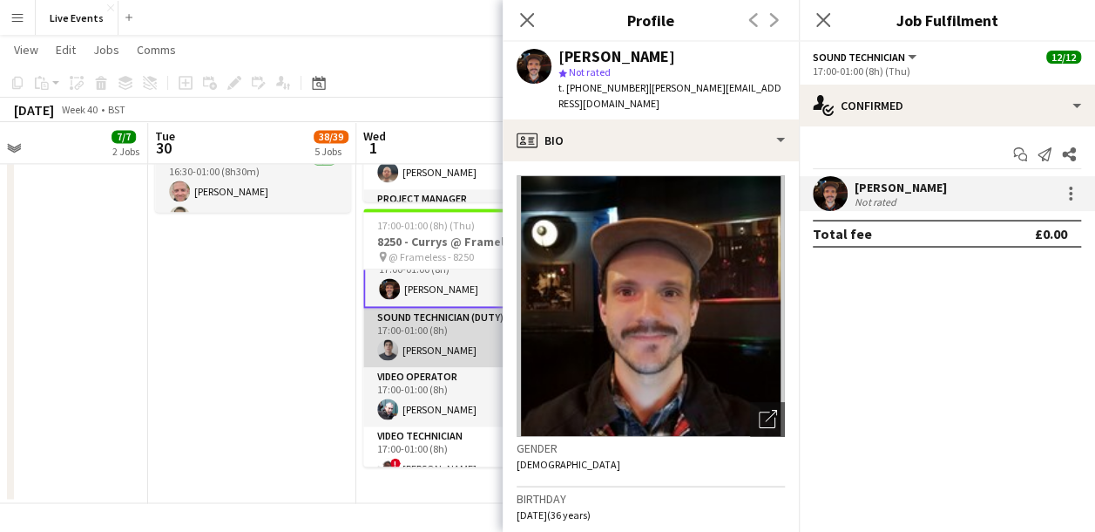
click at [448, 336] on app-card-role "Sound Technician (Duty) 1/1 17:00-01:00 (8h) James Docherty" at bounding box center [460, 337] width 195 height 59
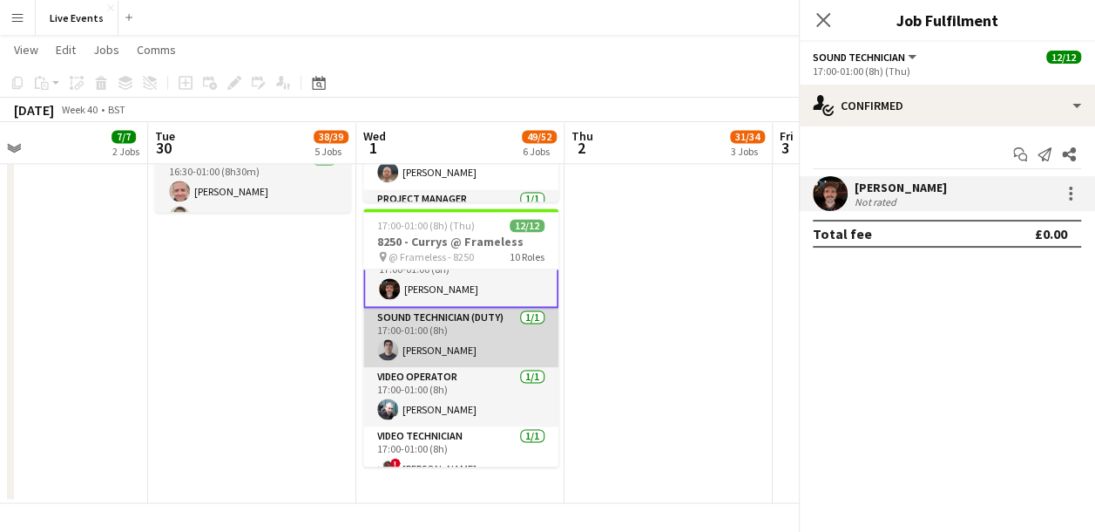
scroll to position [429, 0]
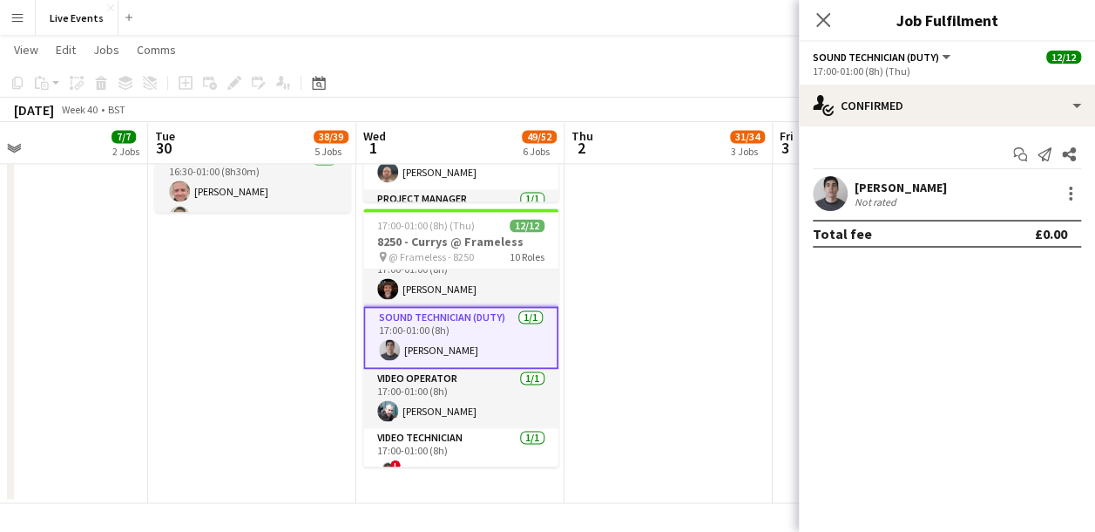
click at [814, 182] on div at bounding box center [830, 193] width 35 height 35
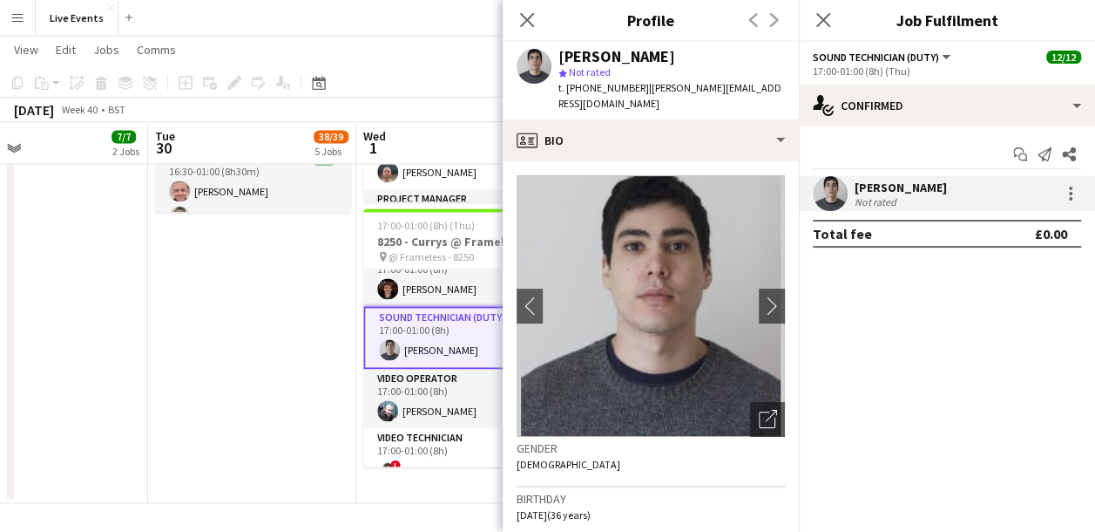
drag, startPoint x: 560, startPoint y: 59, endPoint x: 668, endPoint y: 59, distance: 108.1
click at [668, 59] on div "[PERSON_NAME]" at bounding box center [617, 57] width 117 height 16
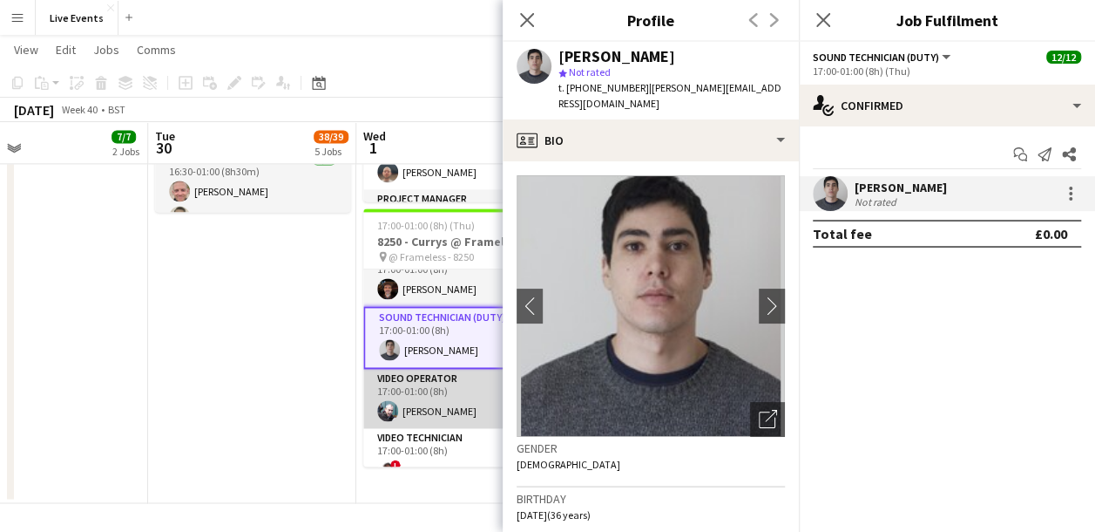
click at [396, 390] on app-card-role "Video Operator 1/1 17:00-01:00 (8h) Liam O'Brien" at bounding box center [460, 398] width 195 height 59
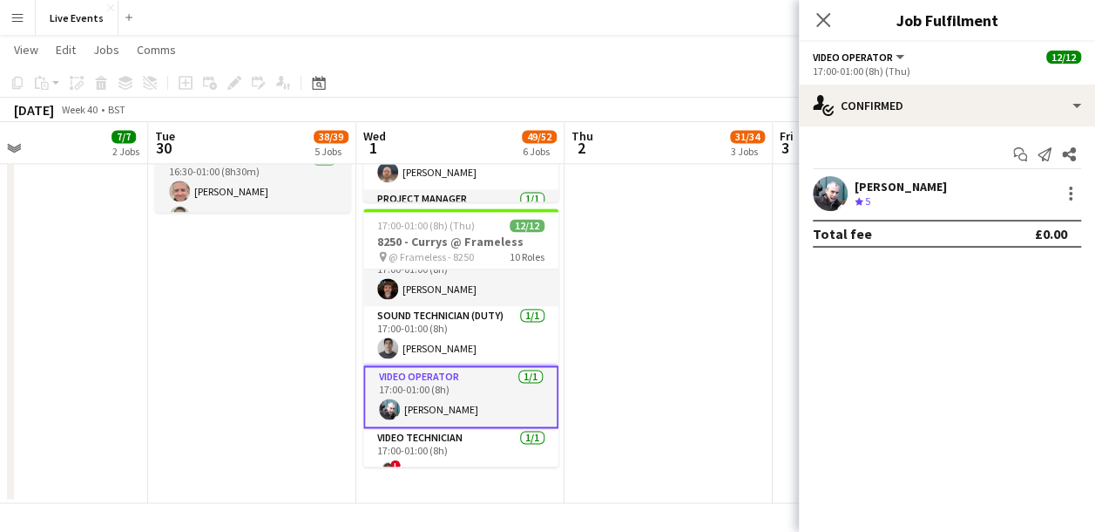
click at [832, 196] on app-user-avatar at bounding box center [830, 193] width 35 height 35
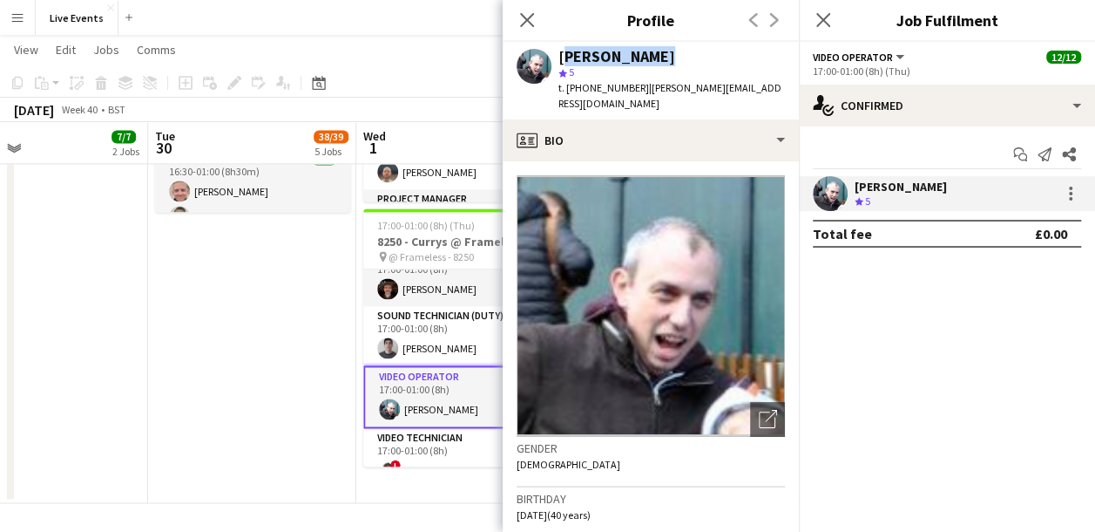
drag, startPoint x: 558, startPoint y: 54, endPoint x: 648, endPoint y: 58, distance: 90.7
click at [648, 58] on div "Liam O'Brien star 5 t. +4407971558228 | liam@av-events.co.uk" at bounding box center [651, 81] width 296 height 78
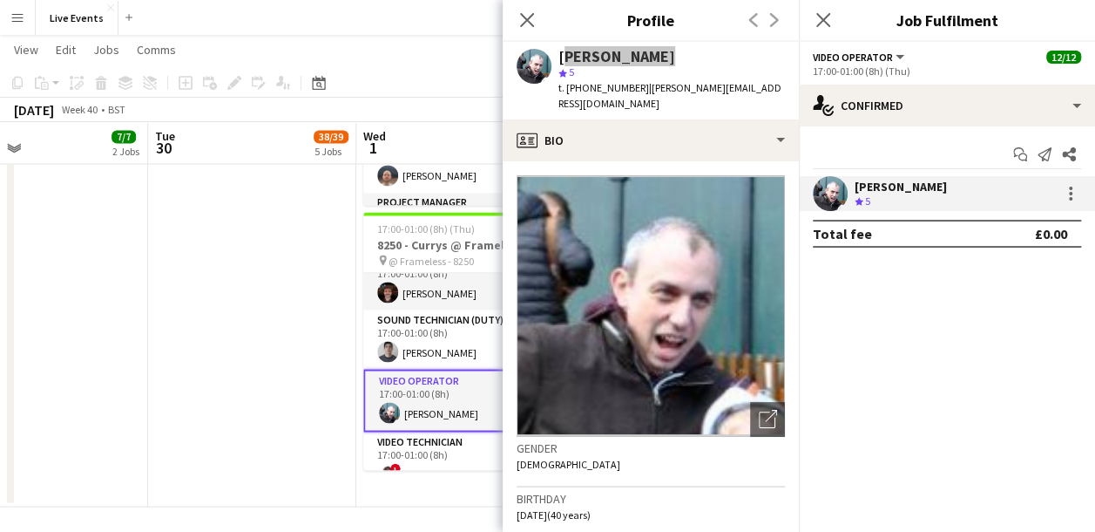
scroll to position [449, 0]
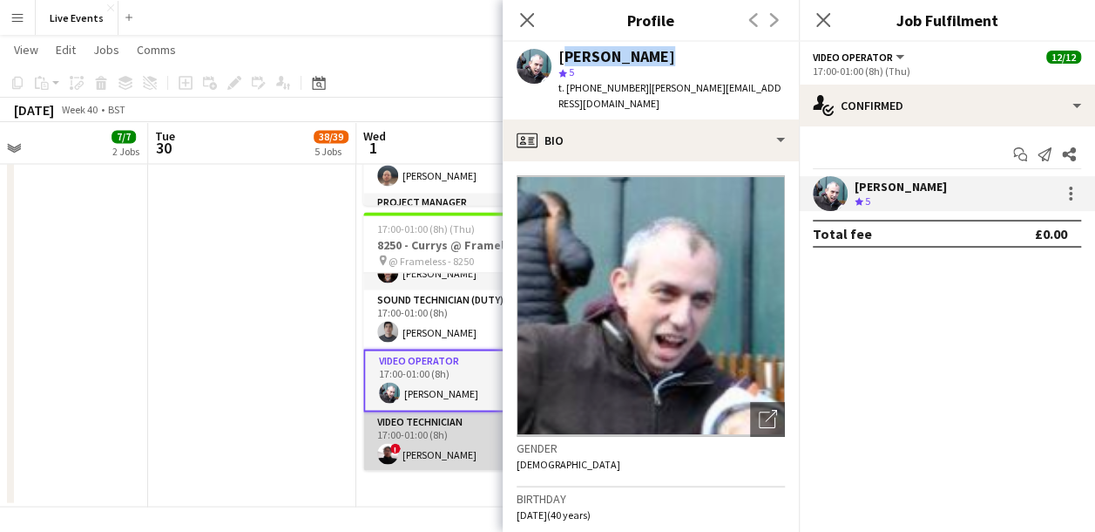
click at [455, 431] on app-card-role "Video Technician 1/1 17:00-01:00 (8h) ! Joseph Melotte" at bounding box center [460, 440] width 195 height 59
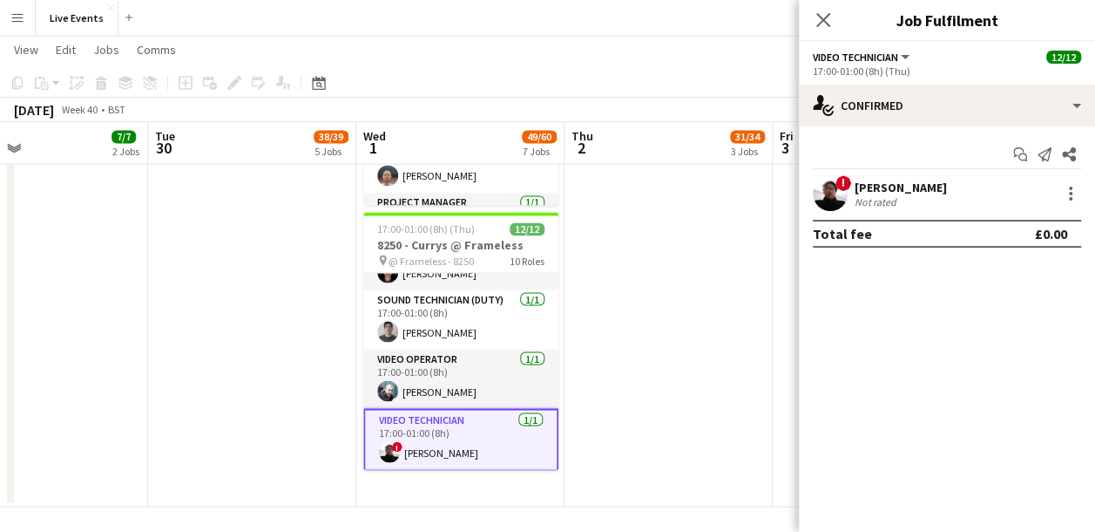
click at [816, 189] on app-user-avatar at bounding box center [830, 193] width 35 height 35
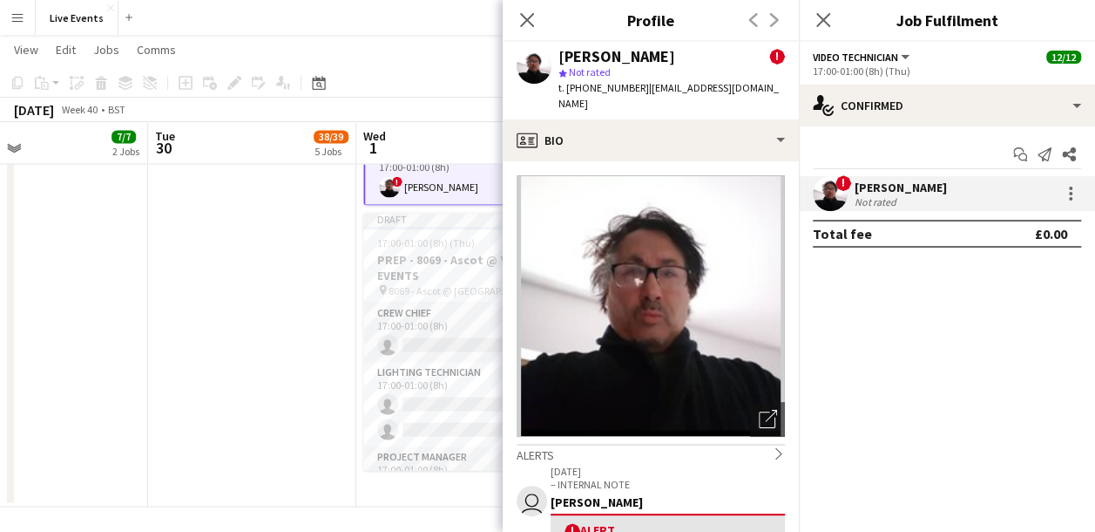
drag, startPoint x: 559, startPoint y: 52, endPoint x: 658, endPoint y: 62, distance: 99.8
click at [658, 62] on div "[PERSON_NAME]" at bounding box center [617, 57] width 117 height 16
drag, startPoint x: 658, startPoint y: 62, endPoint x: 626, endPoint y: 54, distance: 33.2
click at [640, 54] on div "[PERSON_NAME]" at bounding box center [617, 57] width 117 height 16
click at [561, 63] on div "[PERSON_NAME]" at bounding box center [617, 57] width 117 height 16
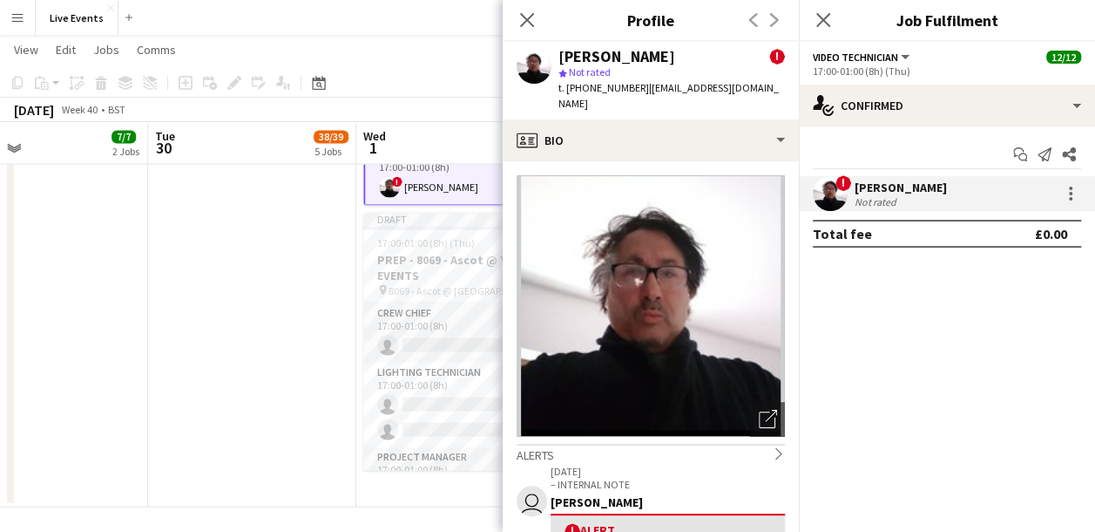
drag, startPoint x: 560, startPoint y: 58, endPoint x: 667, endPoint y: 56, distance: 107.2
click at [667, 56] on div "Joseph Melotte !" at bounding box center [672, 57] width 227 height 16
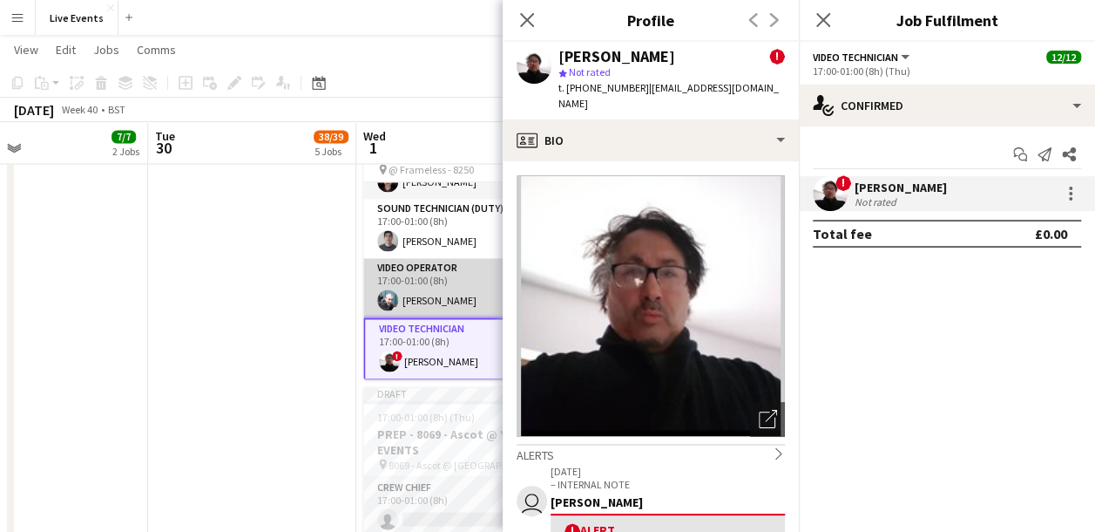
click at [430, 288] on app-card-role "Video Operator 1/1 17:00-01:00 (8h) Liam O'Brien" at bounding box center [460, 287] width 195 height 59
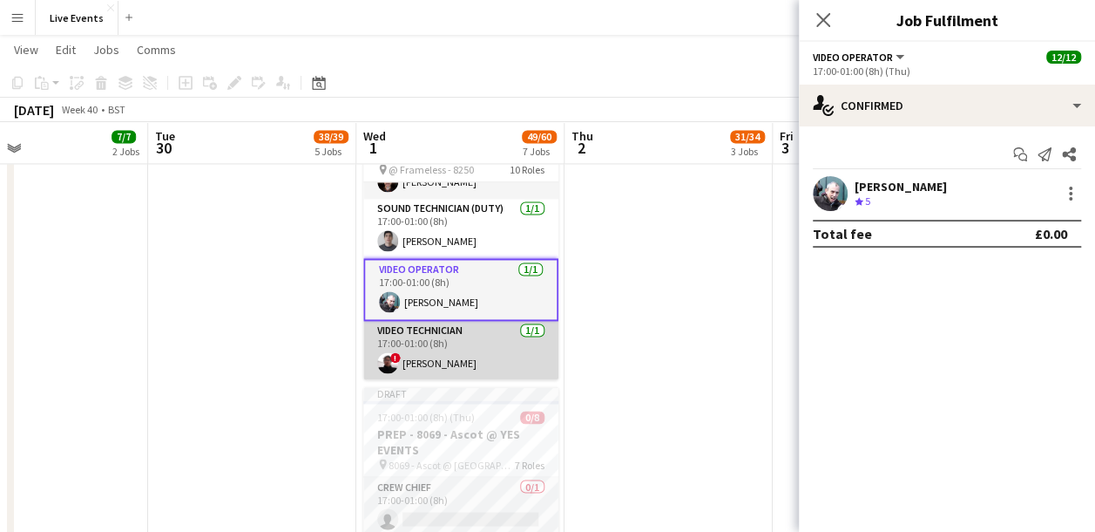
click at [436, 359] on app-card-role "Video Technician 1/1 17:00-01:00 (8h) ! Joseph Melotte" at bounding box center [460, 350] width 195 height 59
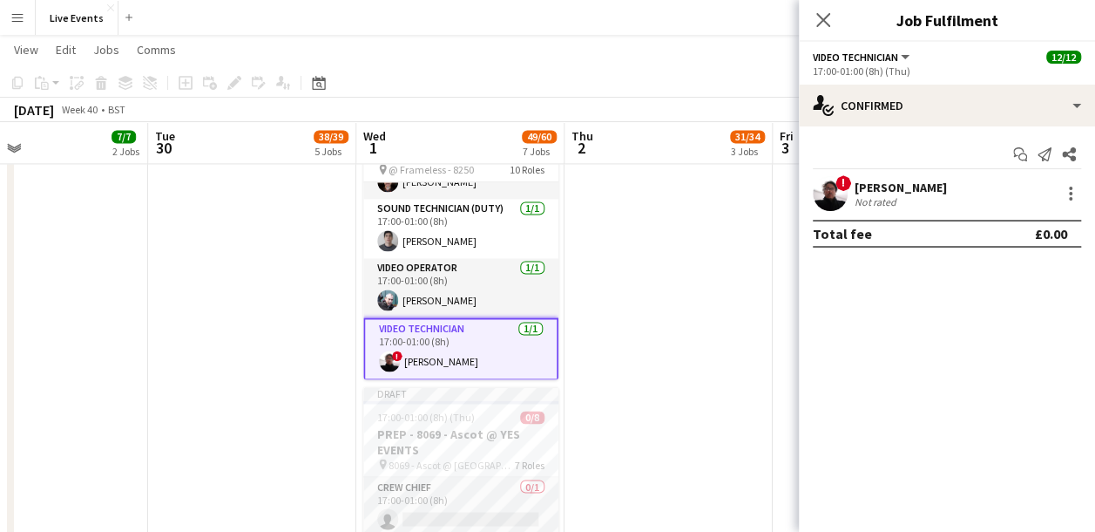
click at [857, 183] on div "[PERSON_NAME]" at bounding box center [901, 188] width 92 height 16
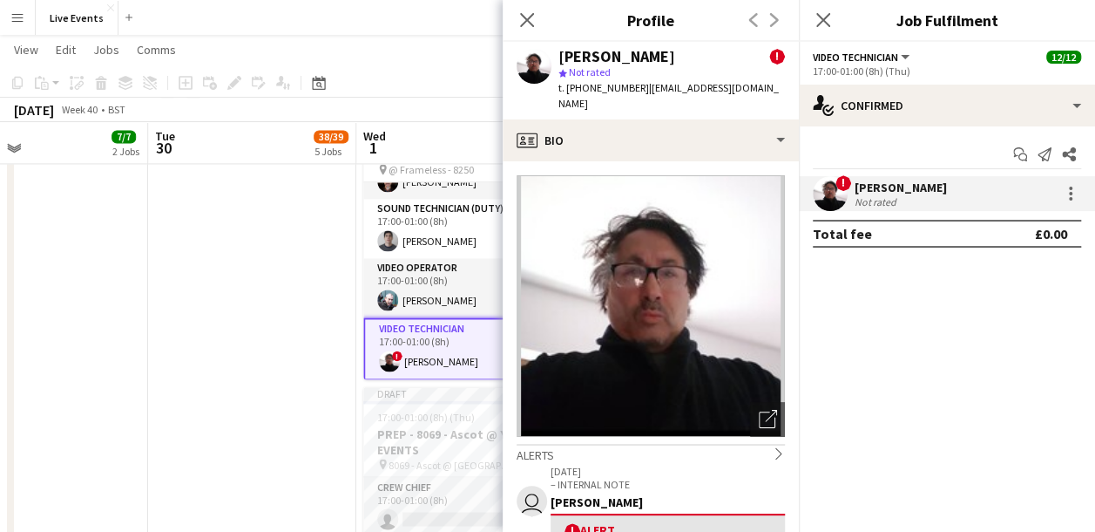
drag, startPoint x: 556, startPoint y: 54, endPoint x: 673, endPoint y: 54, distance: 116.8
click at [673, 54] on div "Joseph Melotte ! star Not rated t. +447939996656 | joemedusa@hotmail.com" at bounding box center [651, 81] width 296 height 78
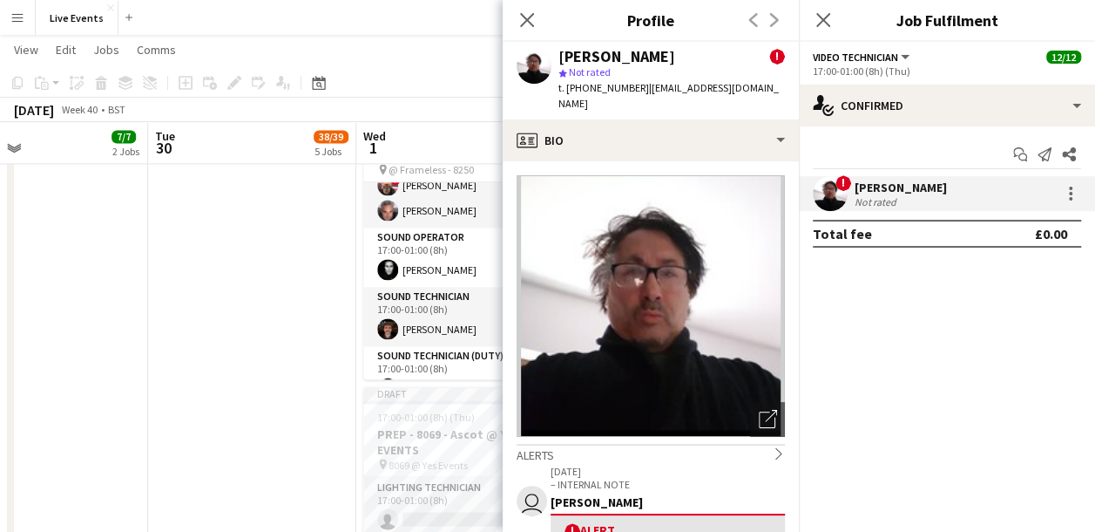
scroll to position [275, 0]
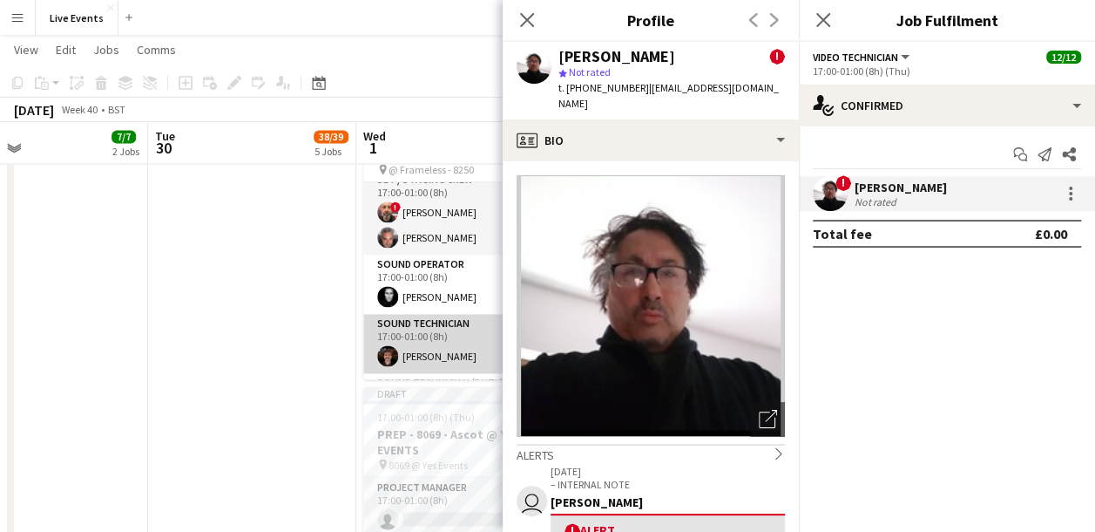
click at [460, 347] on app-card-role "Sound Technician 1/1 17:00-01:00 (8h) Luke Brooking" at bounding box center [460, 343] width 195 height 59
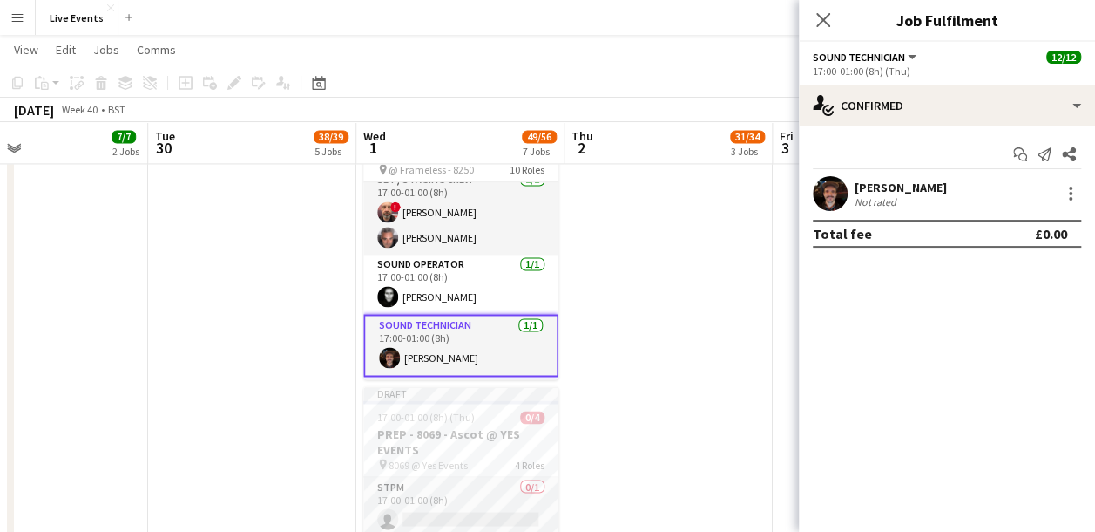
click at [460, 347] on app-card-role "Sound Technician 1/1 17:00-01:00 (8h) Luke Brooking" at bounding box center [460, 345] width 195 height 63
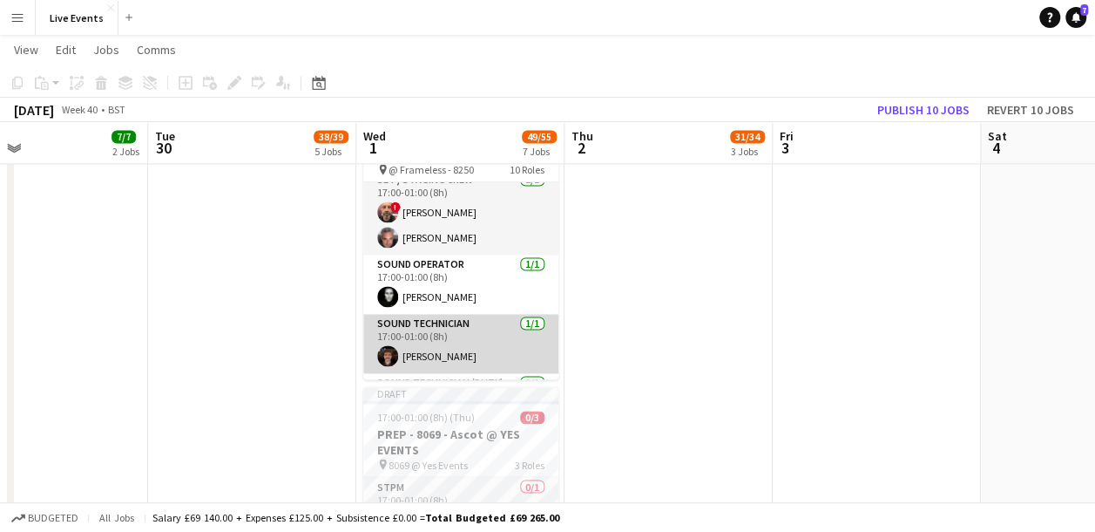
click at [460, 347] on app-card-role "Sound Technician 1/1 17:00-01:00 (8h) Luke Brooking" at bounding box center [460, 343] width 195 height 59
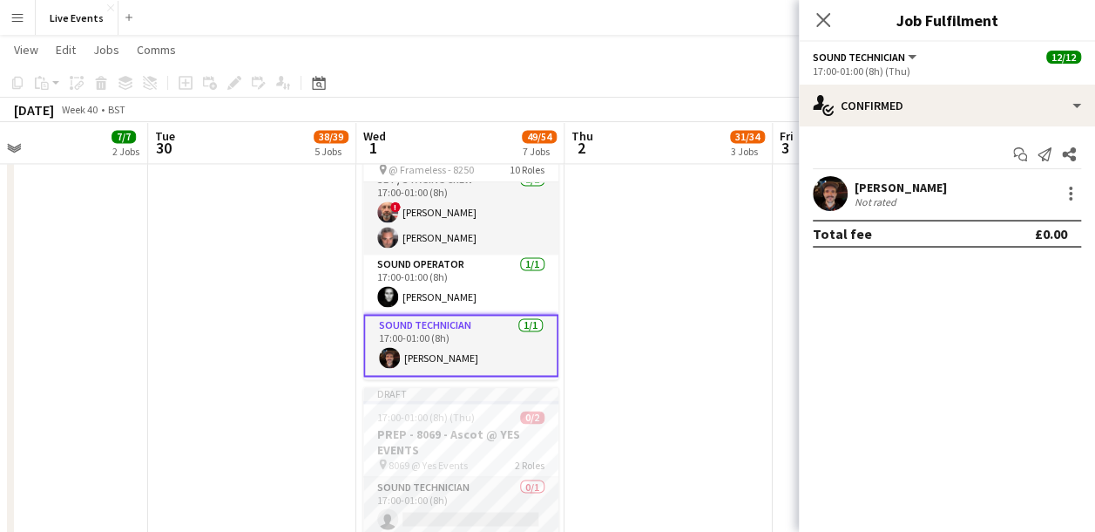
click at [837, 199] on app-user-avatar at bounding box center [830, 193] width 35 height 35
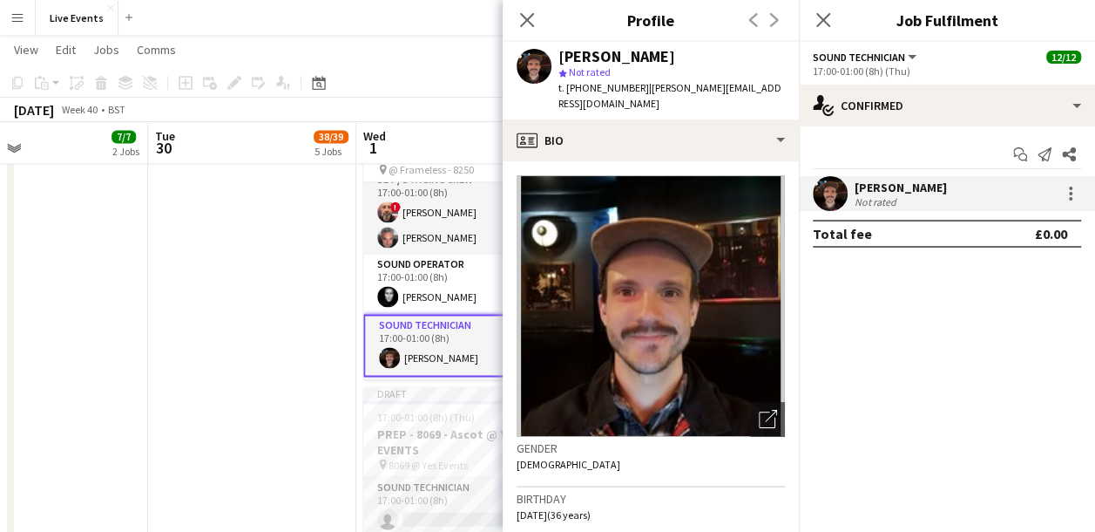
drag, startPoint x: 559, startPoint y: 55, endPoint x: 656, endPoint y: 54, distance: 97.6
click at [656, 54] on div "[PERSON_NAME]" at bounding box center [617, 57] width 117 height 16
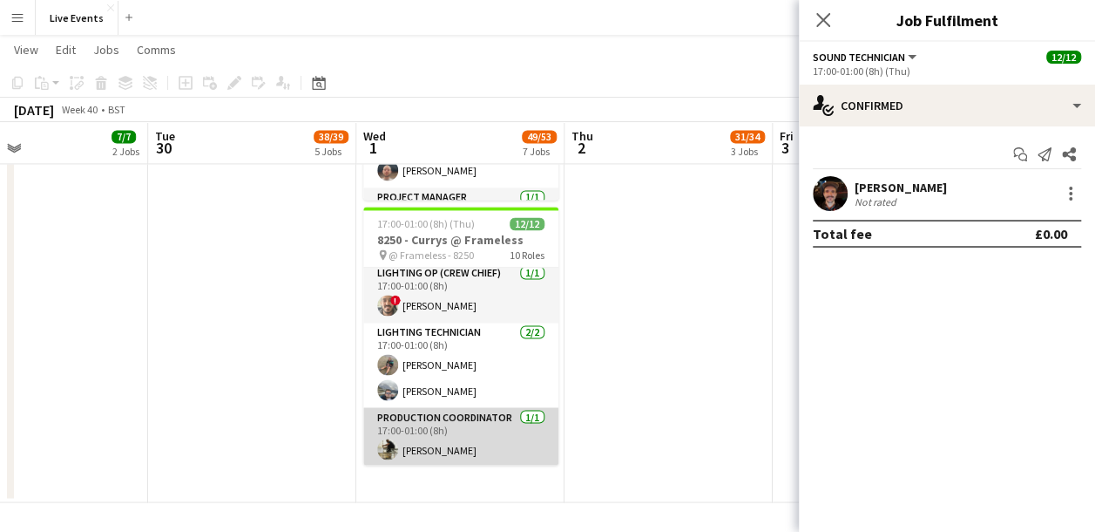
scroll to position [0, 0]
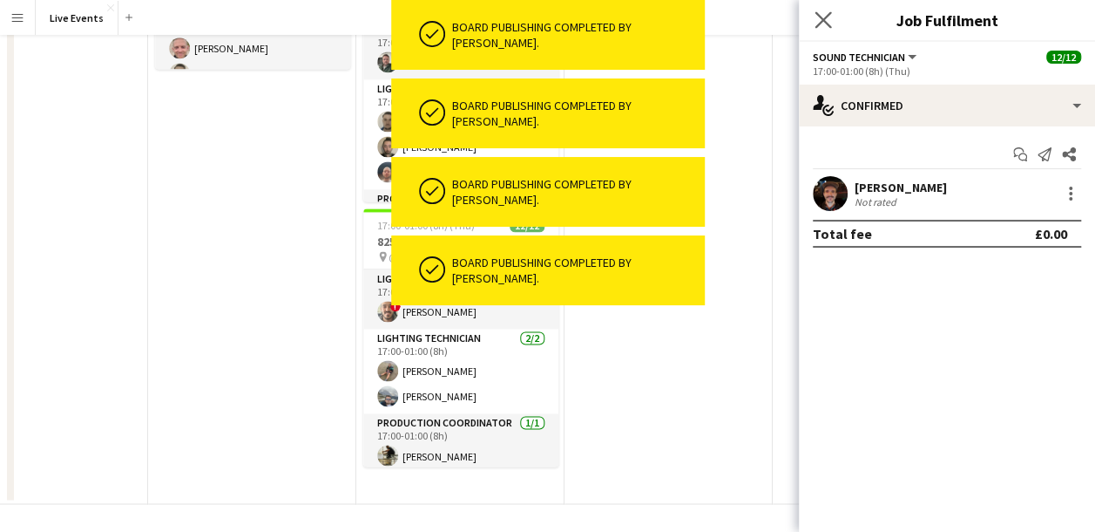
click at [838, 24] on div "Close pop-in" at bounding box center [823, 20] width 49 height 40
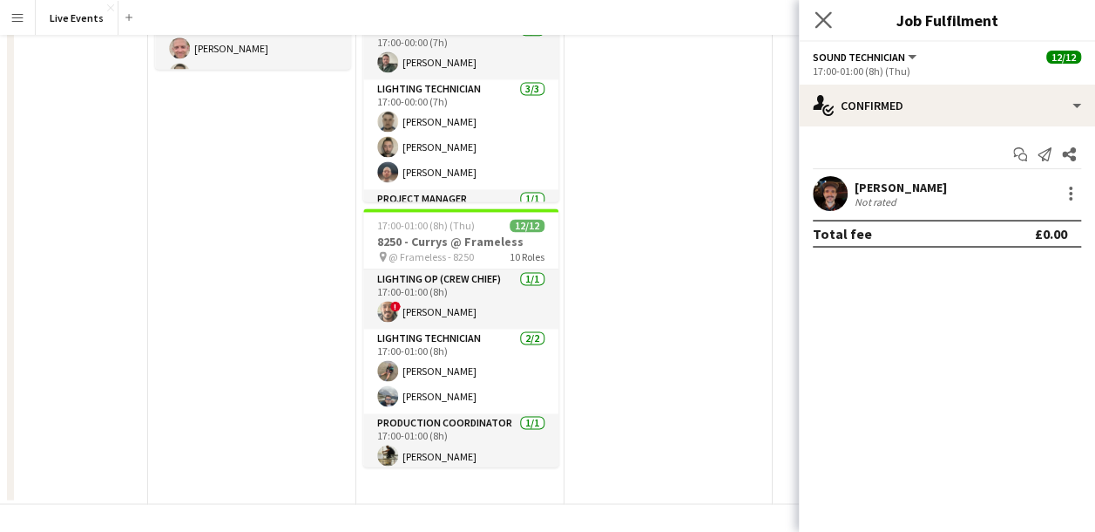
click at [831, 17] on app-icon "Close pop-in" at bounding box center [823, 20] width 25 height 25
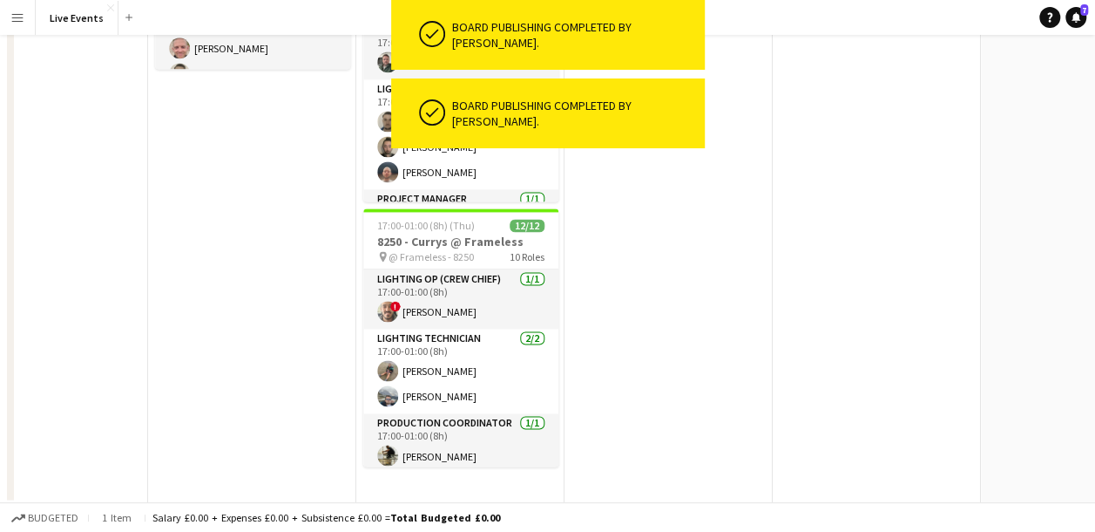
click at [756, 0] on app-navbar "Menu Boards Boards Boards All jobs Status Workforce Workforce My Workforce Recr…" at bounding box center [547, 17] width 1095 height 35
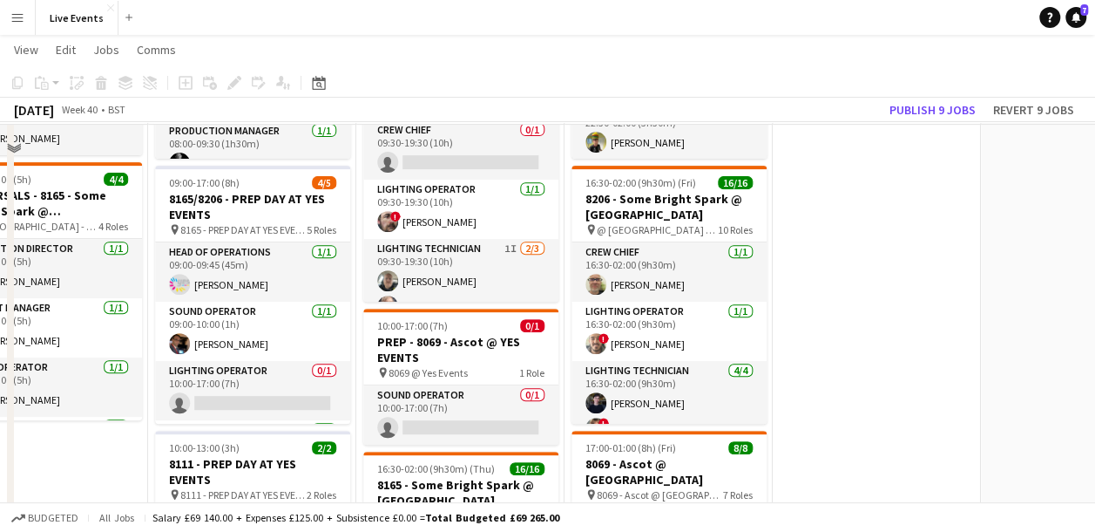
scroll to position [523, 0]
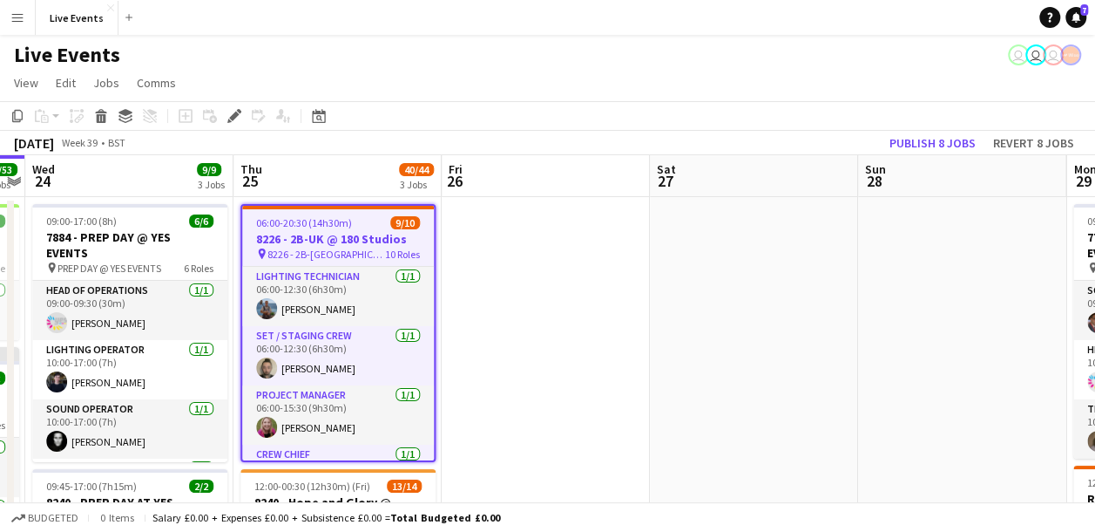
click at [13, 17] on app-icon "Menu" at bounding box center [17, 17] width 14 height 14
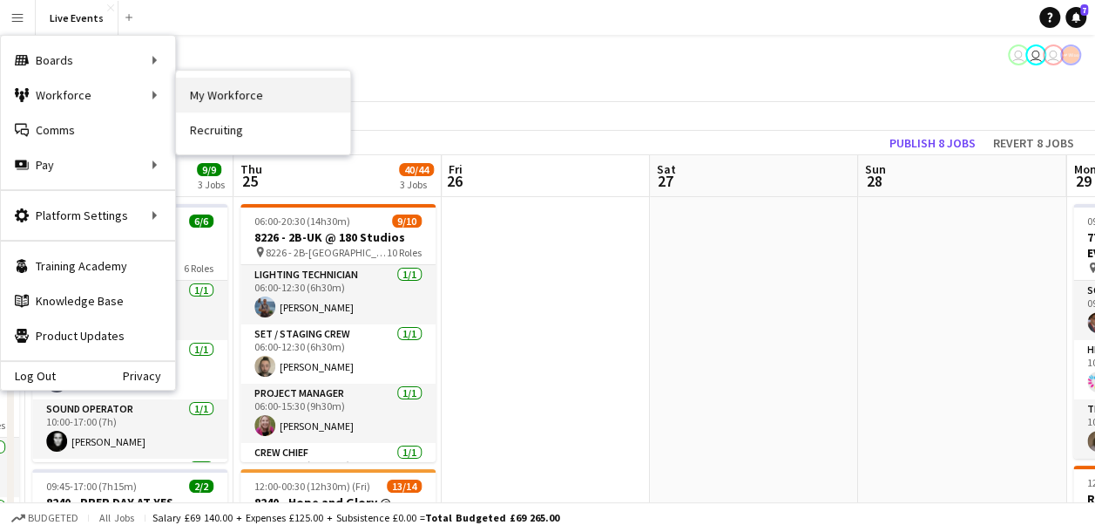
click at [283, 98] on link "My Workforce" at bounding box center [263, 95] width 174 height 35
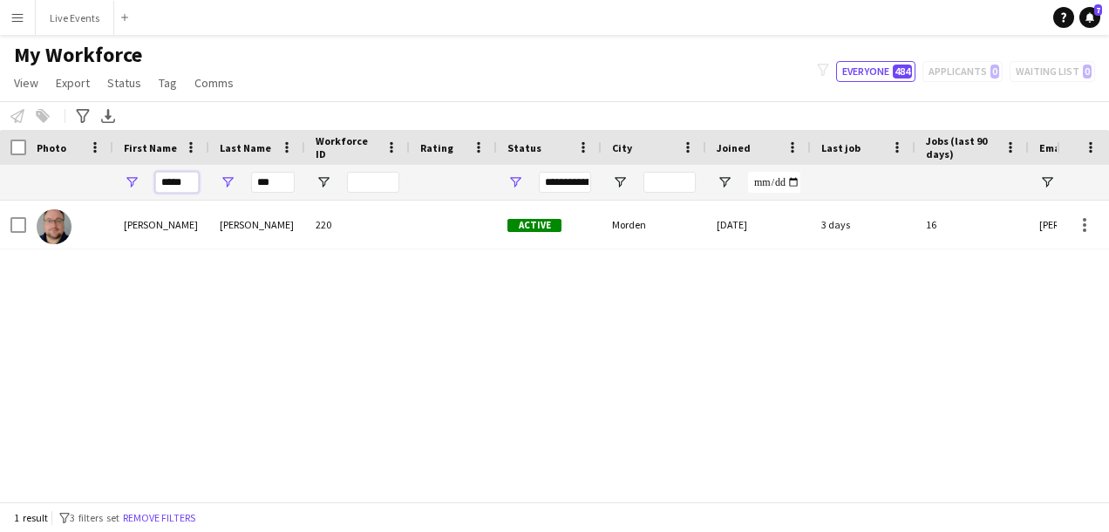
click at [173, 173] on input "*****" at bounding box center [177, 182] width 44 height 21
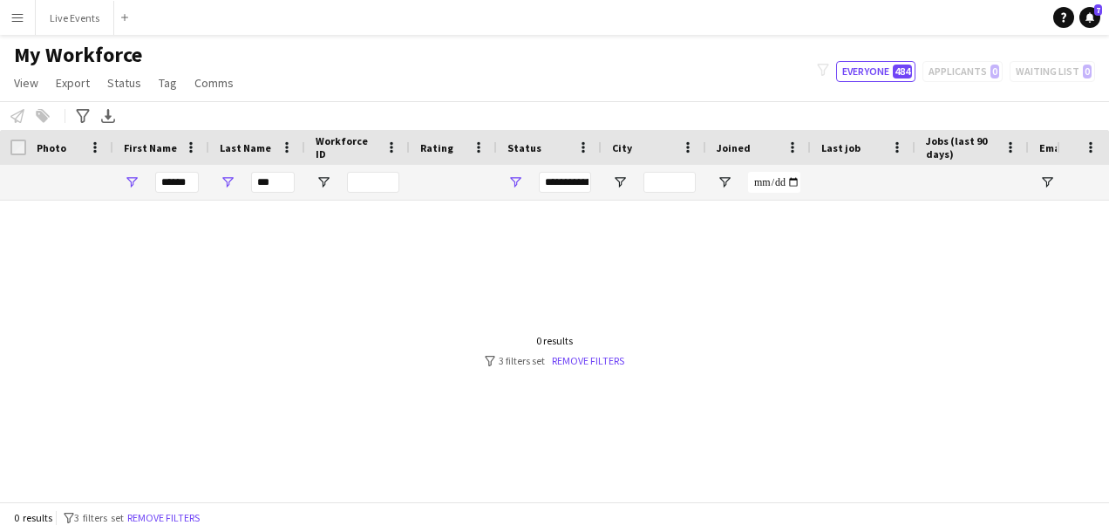
click at [183, 258] on div at bounding box center [528, 344] width 1056 height 288
click at [182, 174] on input "******" at bounding box center [177, 182] width 44 height 21
type input "*"
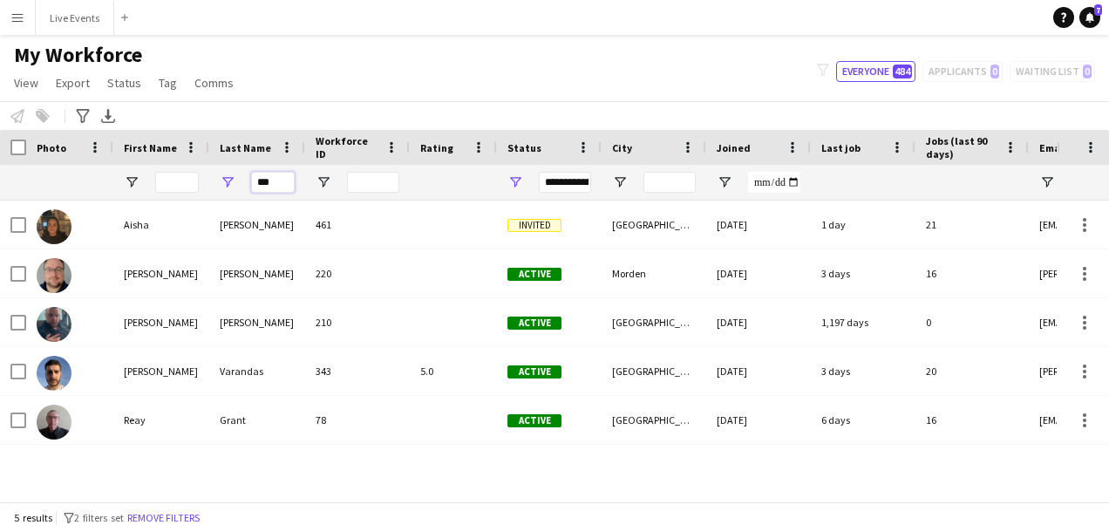
click at [287, 180] on input "***" at bounding box center [273, 182] width 44 height 21
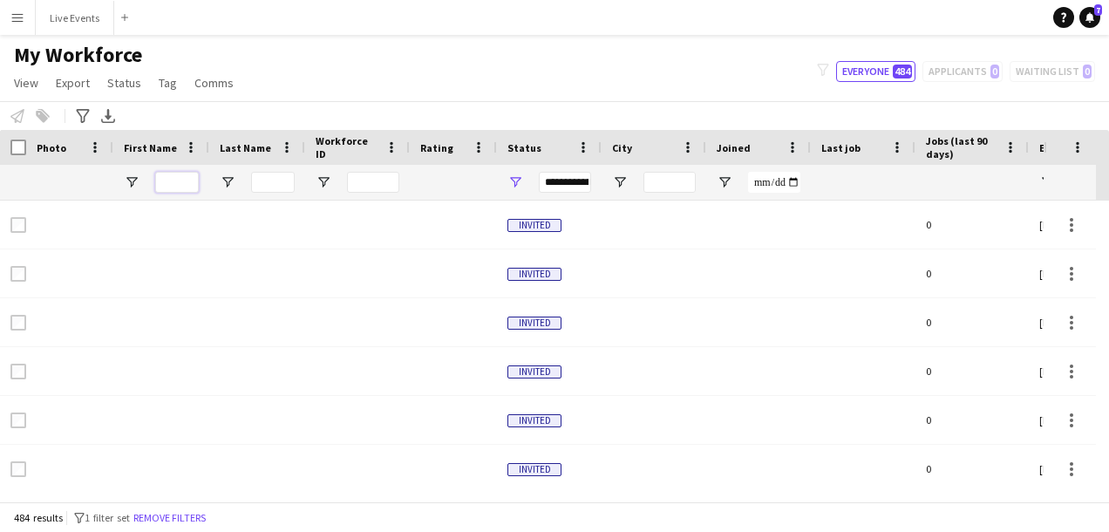
click at [166, 176] on input "First Name Filter Input" at bounding box center [177, 182] width 44 height 21
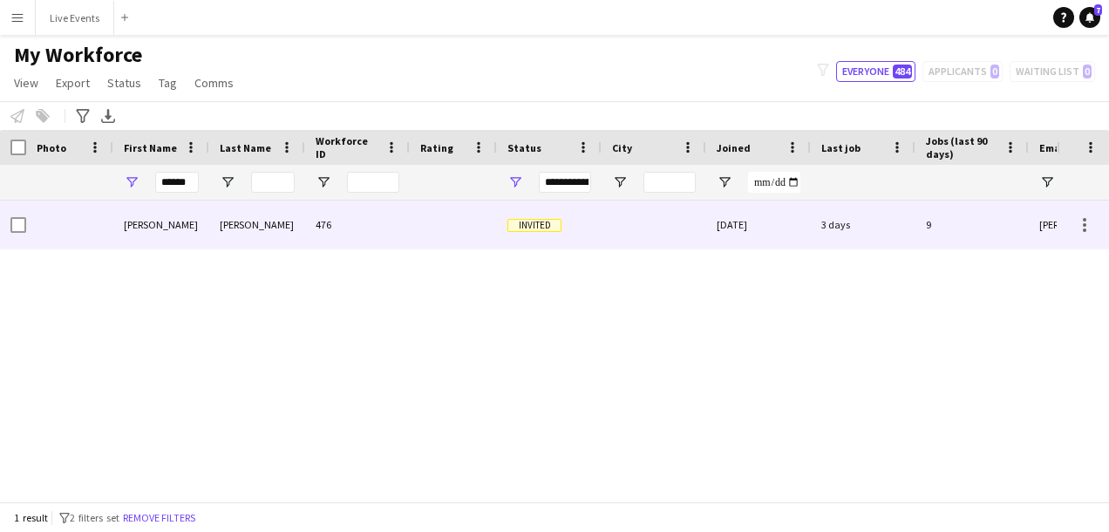
click at [129, 216] on div "[PERSON_NAME]" at bounding box center [161, 224] width 96 height 48
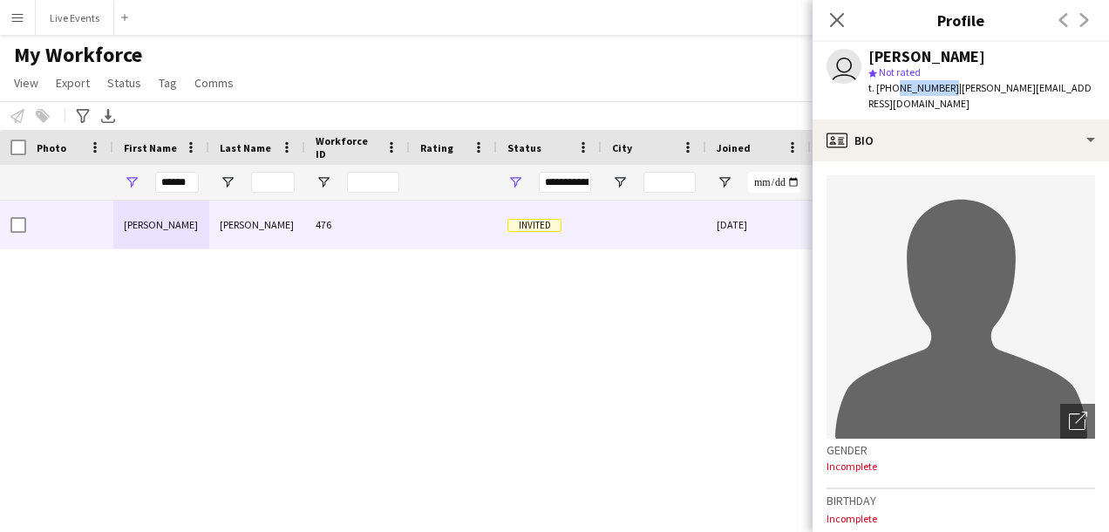
drag, startPoint x: 891, startPoint y: 87, endPoint x: 943, endPoint y: 93, distance: 52.6
click at [943, 93] on span "t. [PHONE_NUMBER]" at bounding box center [913, 87] width 91 height 13
copy span "7737219424"
click at [177, 188] on input "******" at bounding box center [177, 182] width 44 height 21
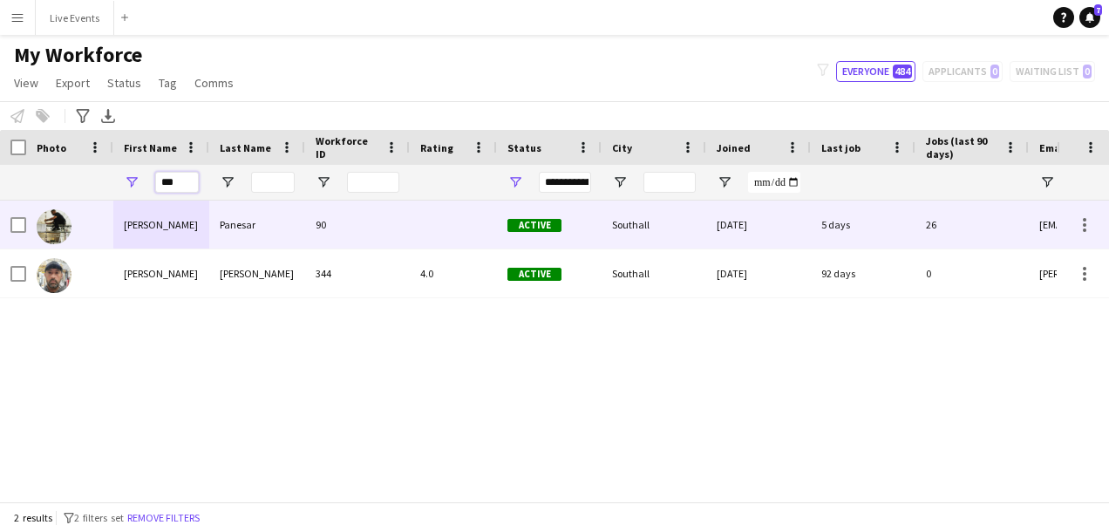
type input "***"
click at [58, 223] on img at bounding box center [54, 226] width 35 height 35
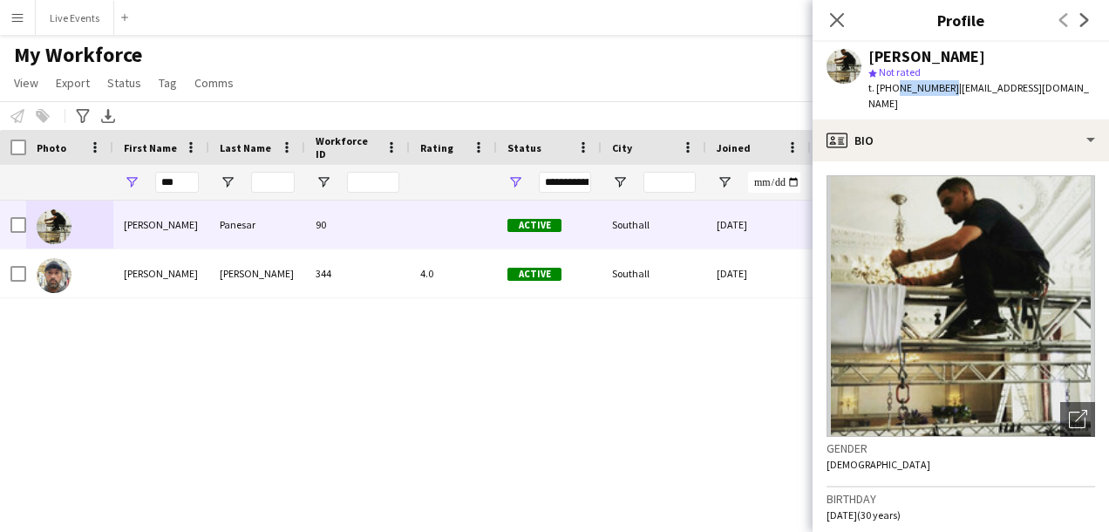
drag, startPoint x: 891, startPoint y: 89, endPoint x: 943, endPoint y: 100, distance: 53.5
click at [943, 100] on div "[PERSON_NAME] star Not rated t. [PHONE_NUMBER] | [EMAIL_ADDRESS][DOMAIN_NAME]" at bounding box center [960, 81] width 296 height 78
copy span "7944060433"
